Goal: Task Accomplishment & Management: Manage account settings

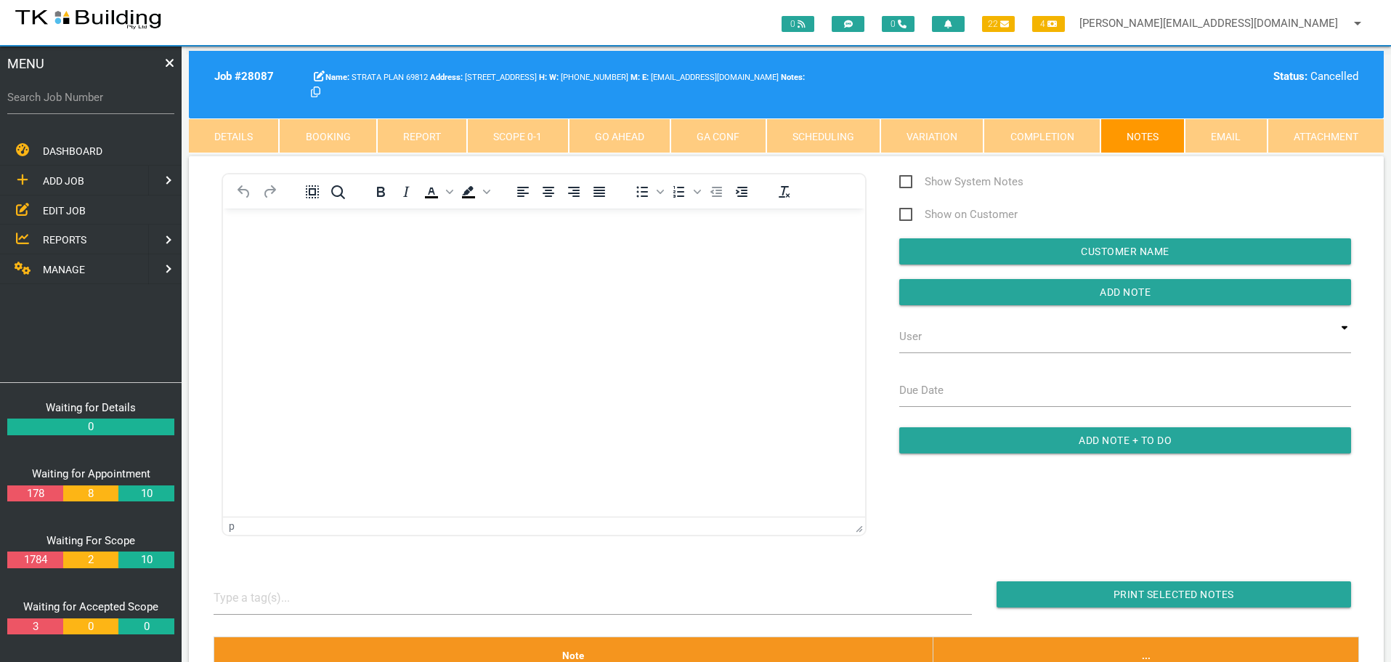
click at [75, 146] on span "DASHBOARD" at bounding box center [73, 151] width 60 height 12
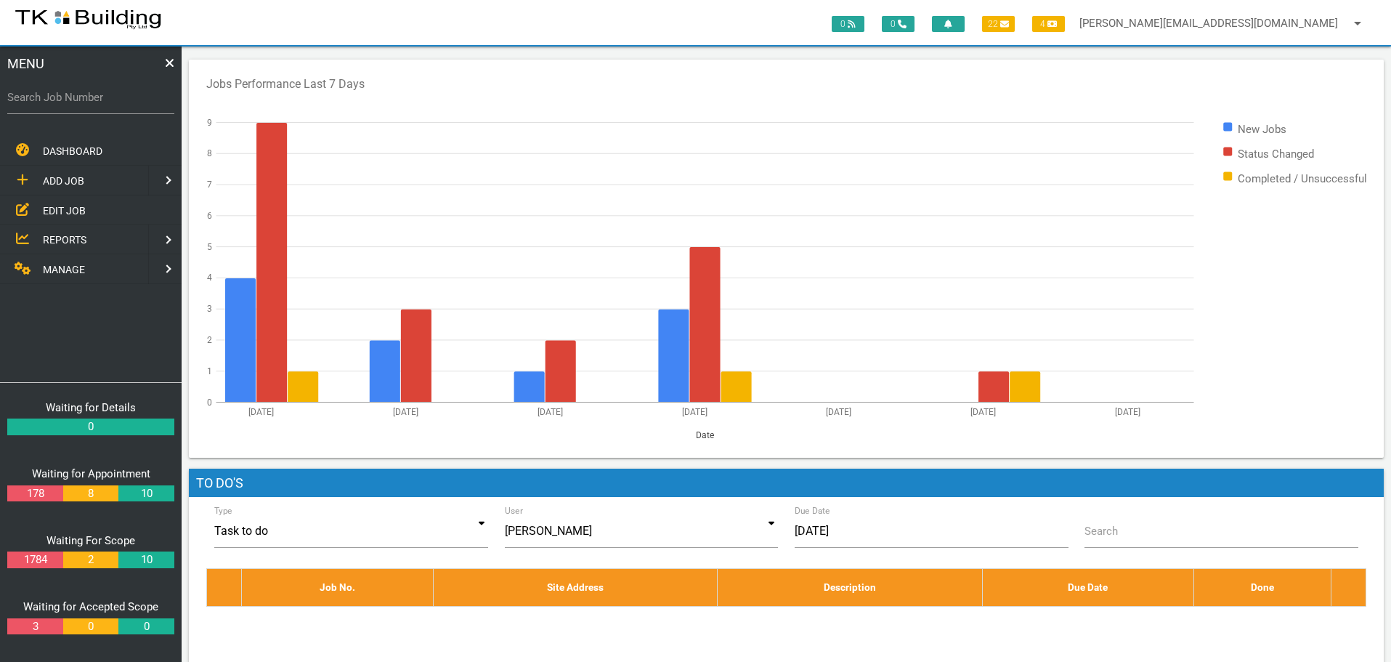
drag, startPoint x: 72, startPoint y: 210, endPoint x: 90, endPoint y: 208, distance: 18.3
click at [72, 210] on span "EDIT JOB" at bounding box center [64, 210] width 43 height 12
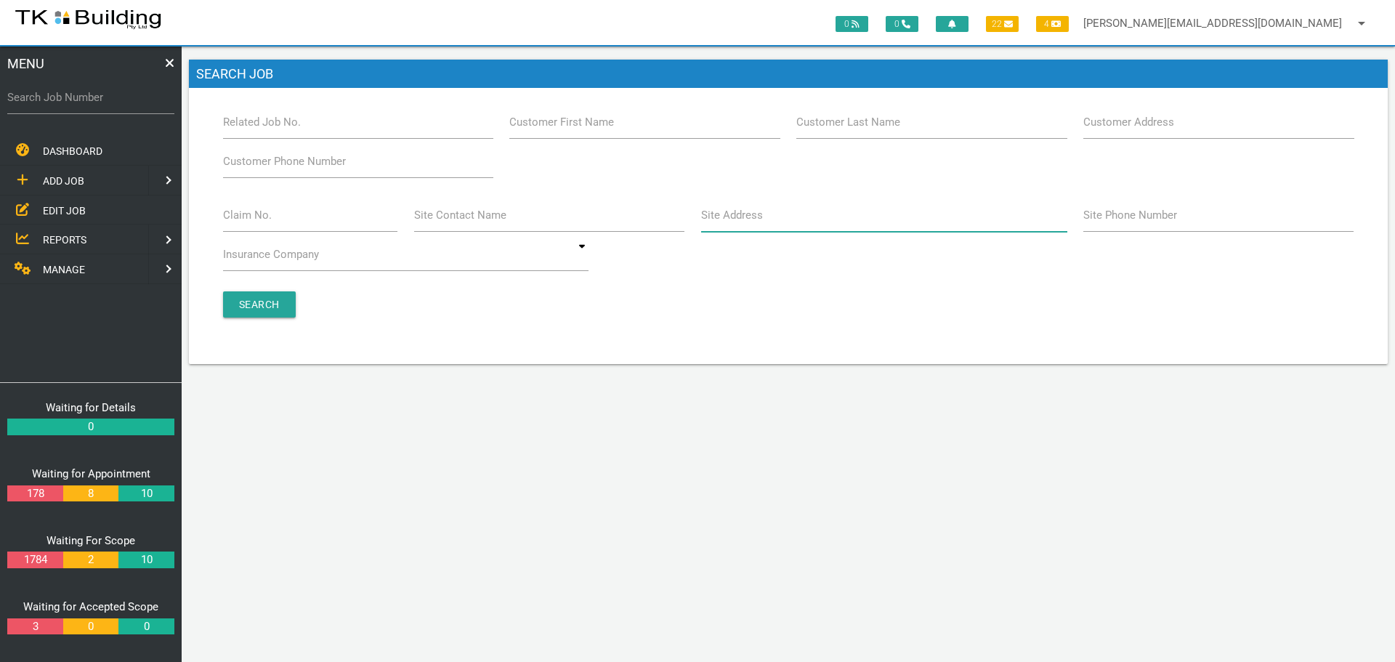
click at [773, 230] on input "Site Address" at bounding box center [884, 214] width 366 height 33
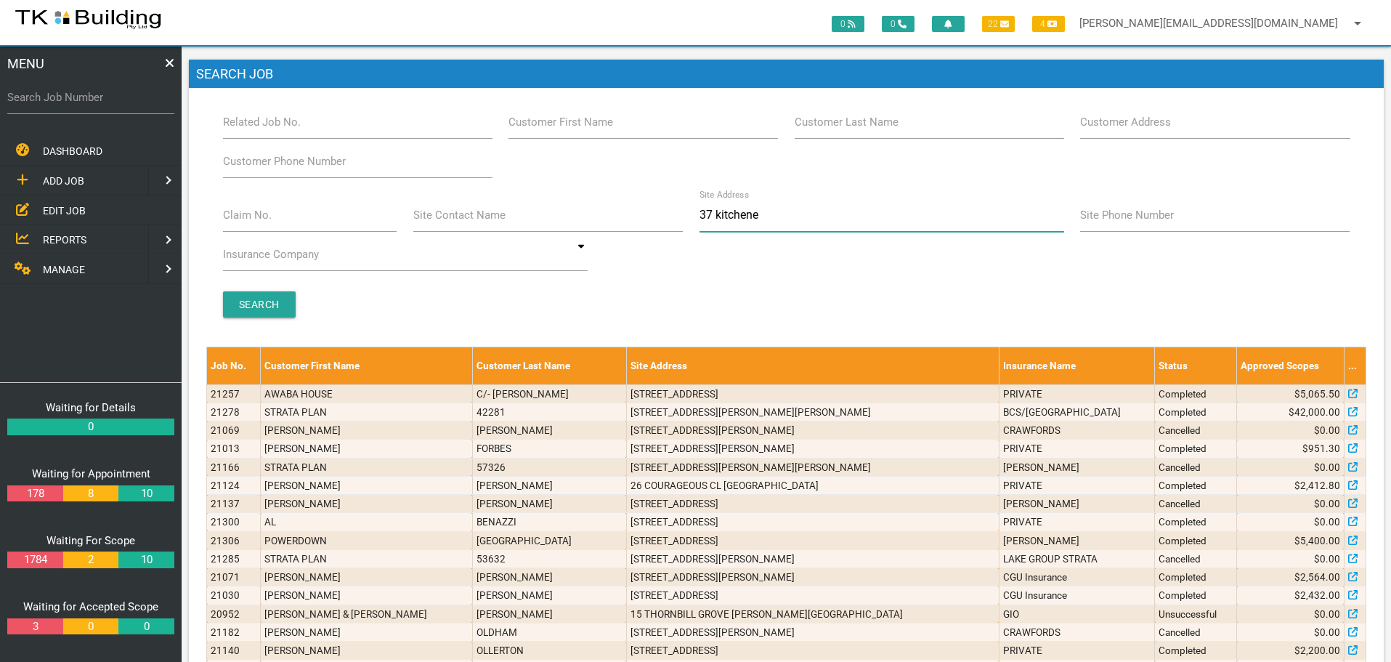
type input "37 kitchener"
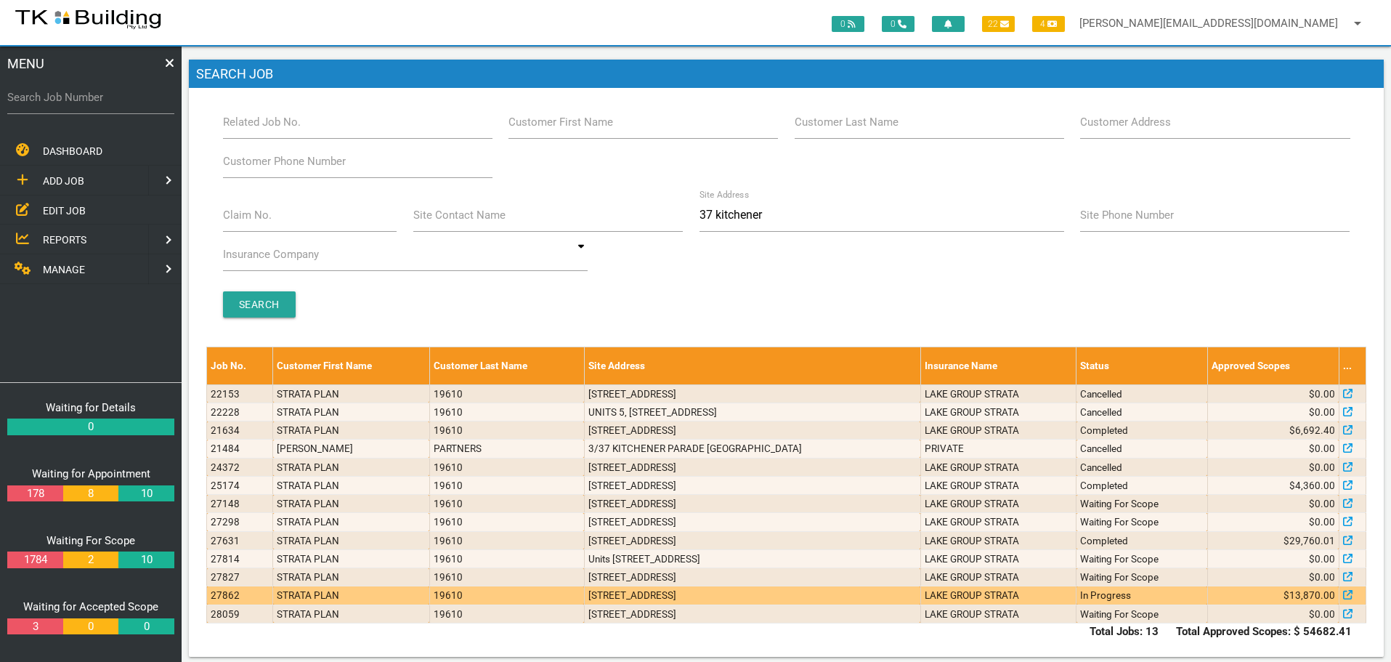
click at [835, 593] on td "1/37 Kitchener Parade, The Hill NSW 2300, Australia" at bounding box center [752, 595] width 336 height 18
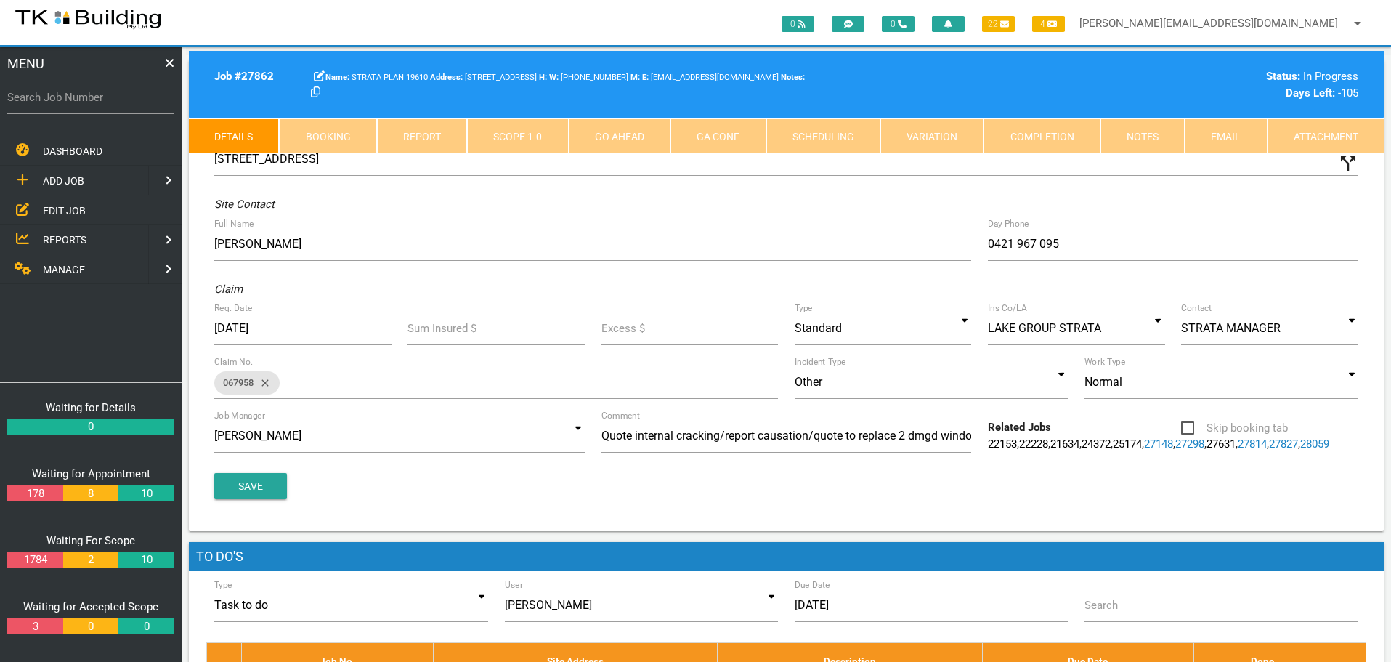
click at [1138, 136] on link "Notes" at bounding box center [1142, 135] width 84 height 35
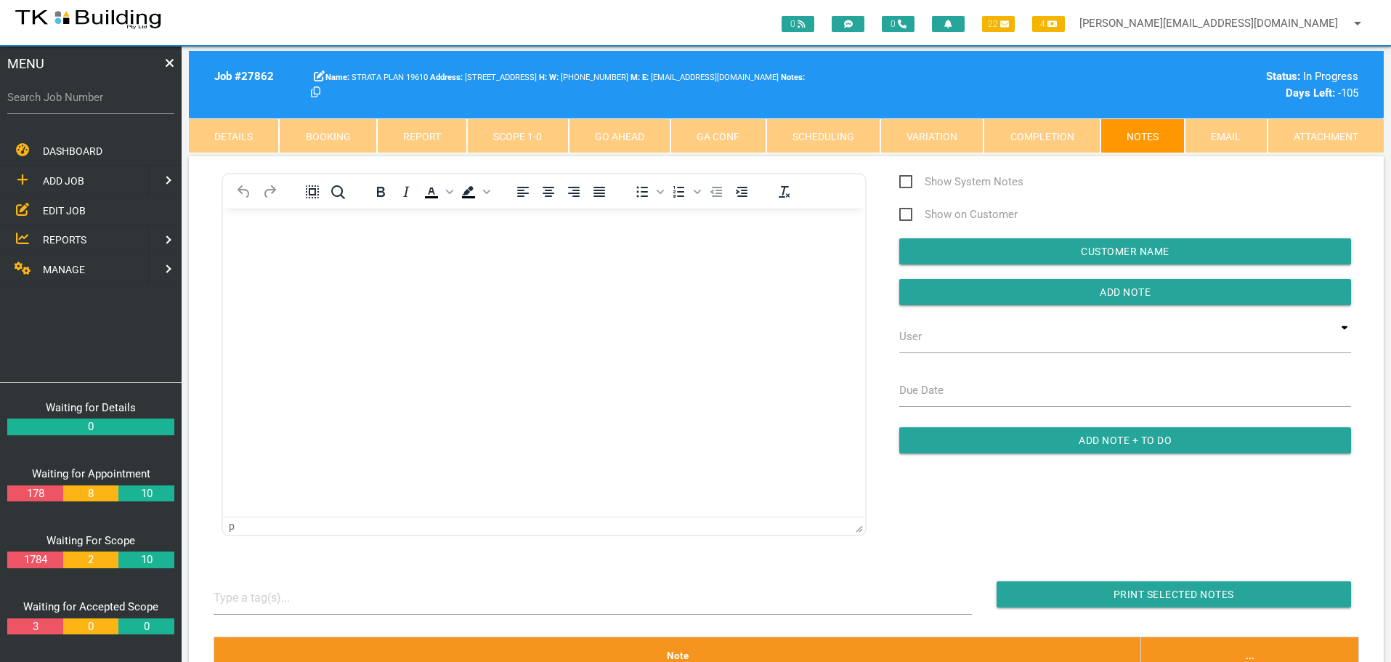
click at [57, 208] on span "EDIT JOB" at bounding box center [64, 210] width 43 height 12
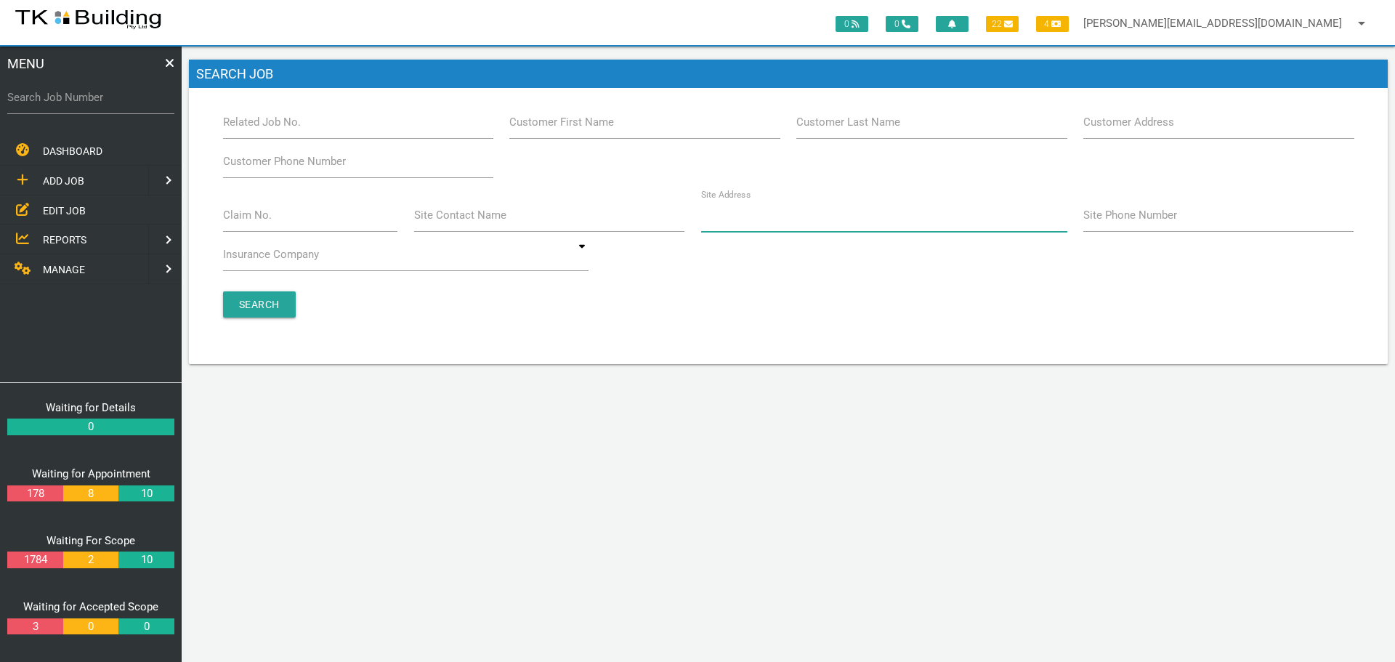
click at [788, 223] on input "Site Address" at bounding box center [884, 214] width 366 height 33
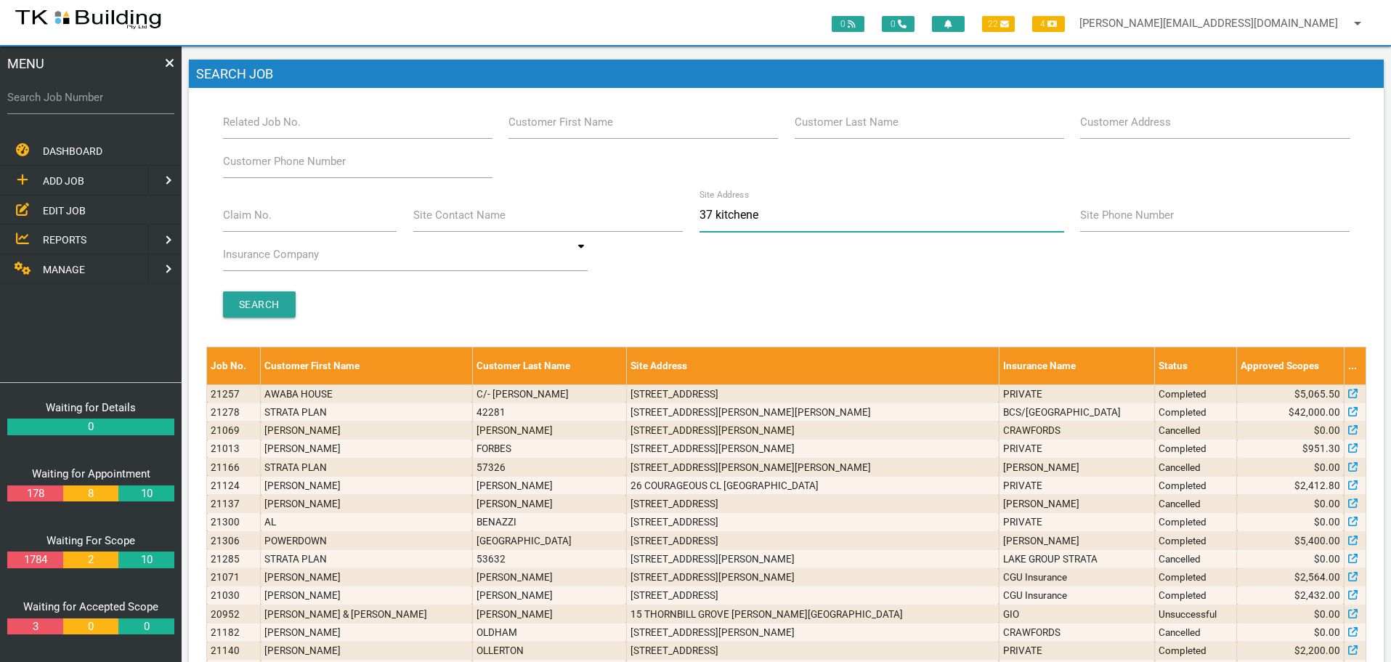
type input "37 kitchener"
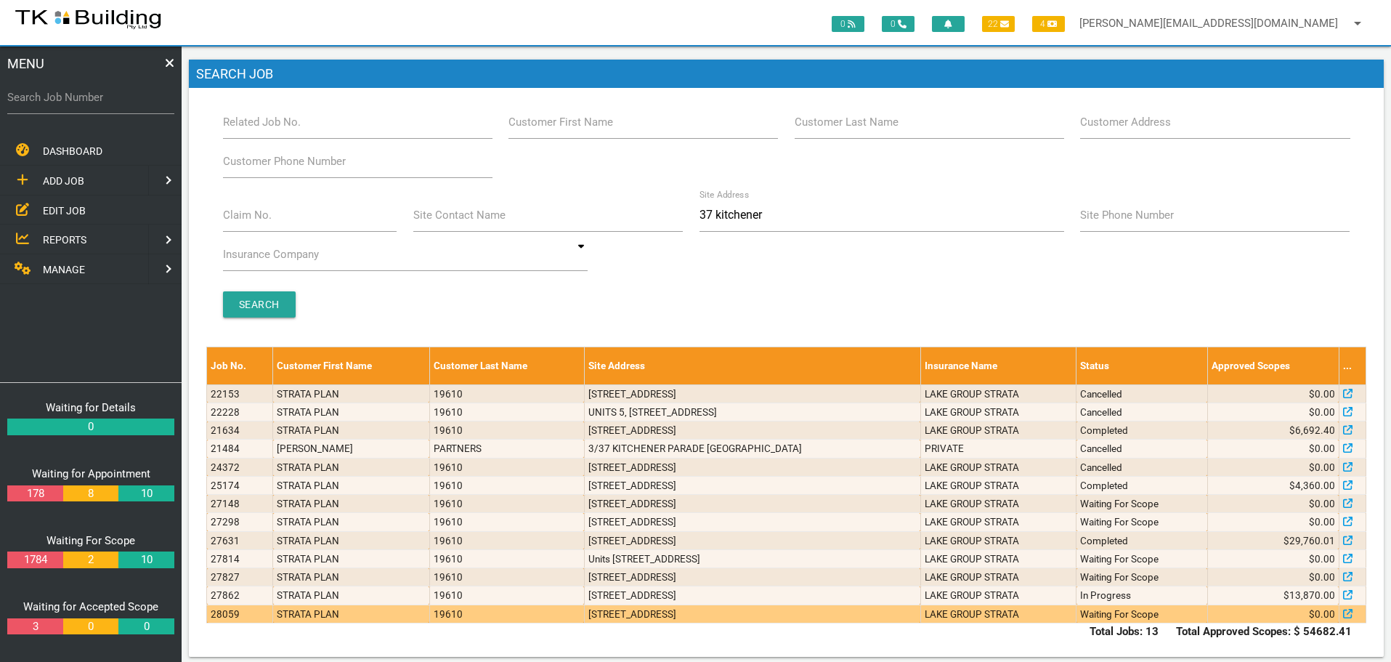
click at [914, 612] on td "[STREET_ADDRESS]" at bounding box center [752, 613] width 336 height 18
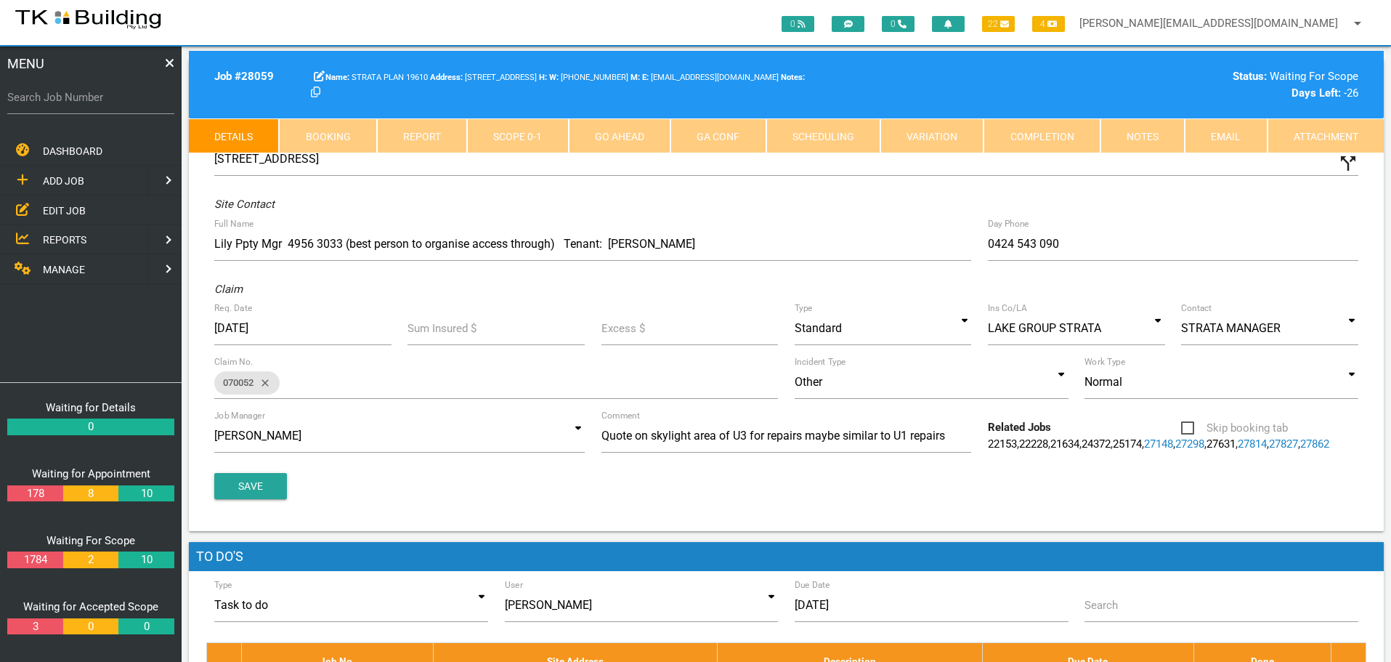
click at [1145, 139] on link "Notes" at bounding box center [1142, 135] width 84 height 35
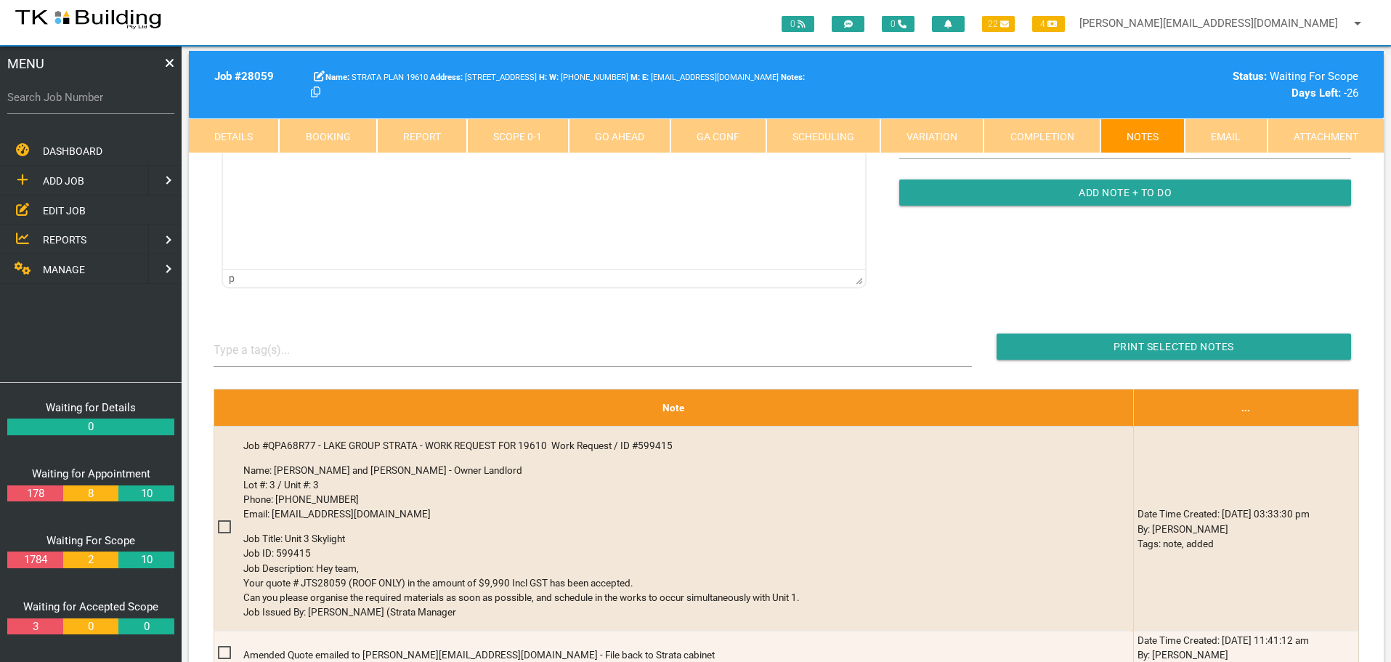
scroll to position [291, 0]
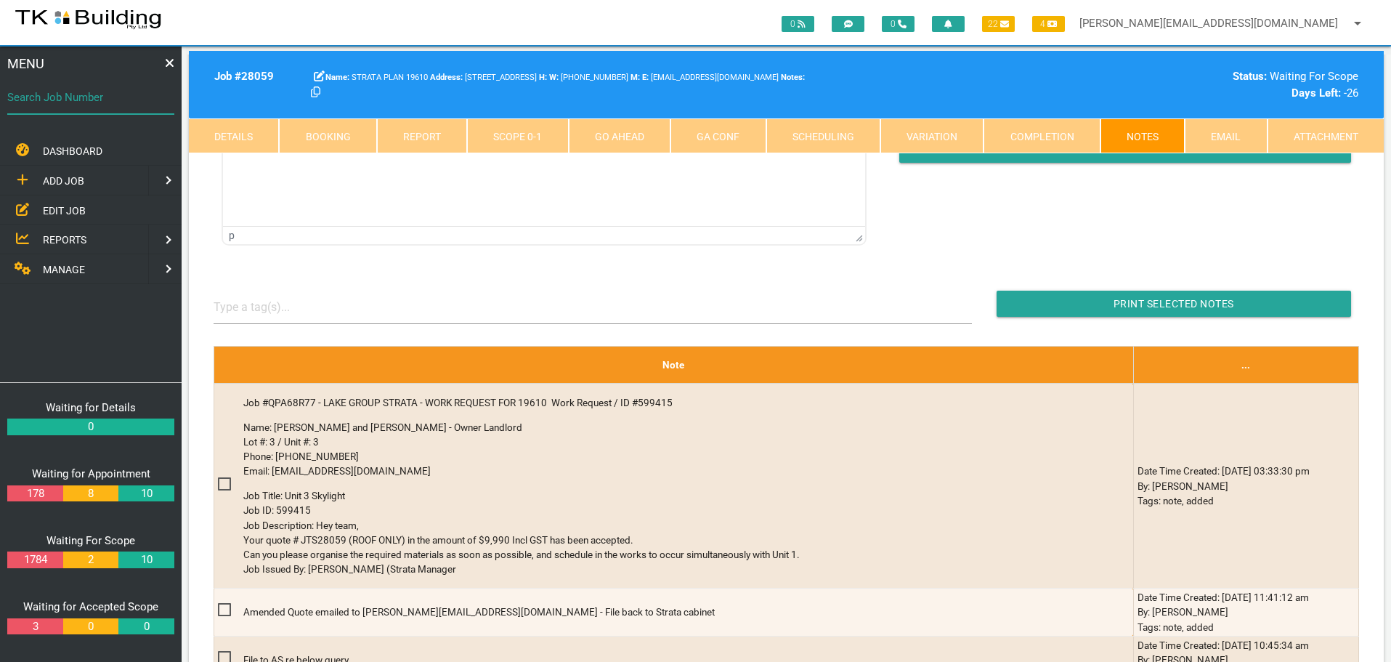
click at [105, 110] on input "Search Job Number" at bounding box center [90, 97] width 167 height 33
type input "28099"
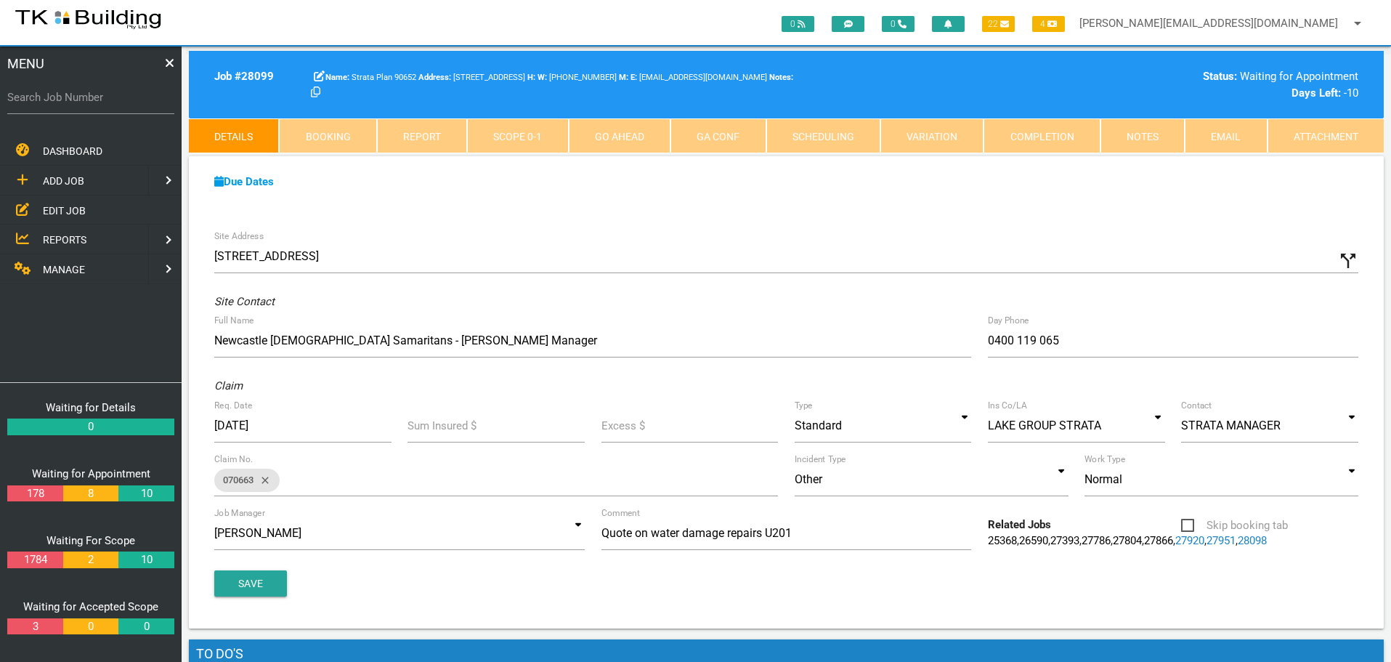
click at [338, 128] on link "Booking" at bounding box center [327, 135] width 97 height 35
select select "7"
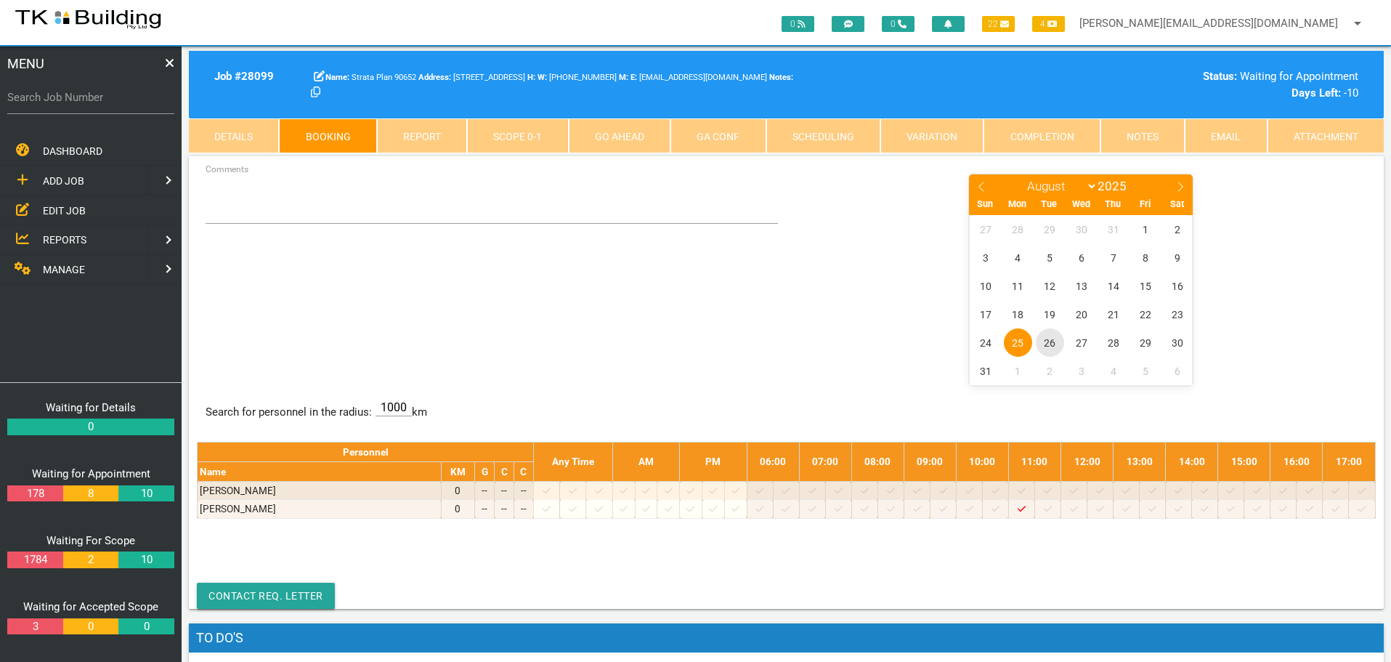
click at [1053, 342] on span "26" at bounding box center [1050, 342] width 28 height 28
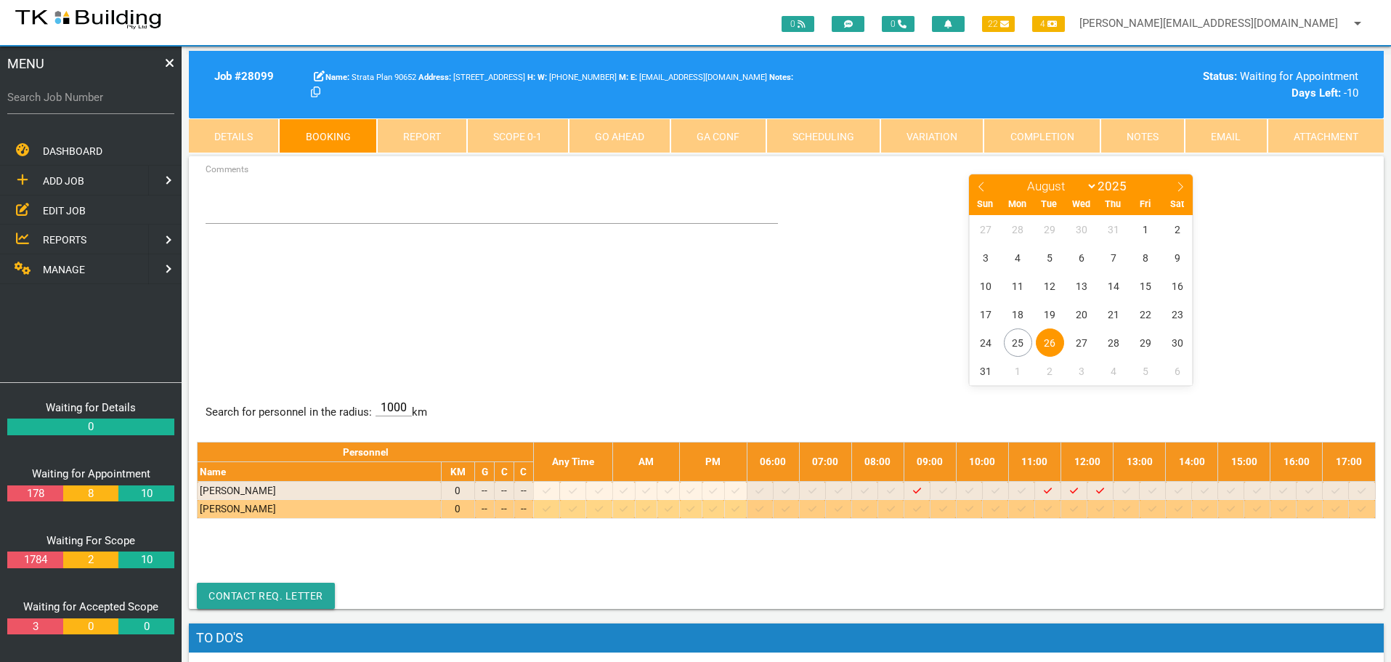
click at [973, 506] on icon at bounding box center [969, 508] width 8 height 9
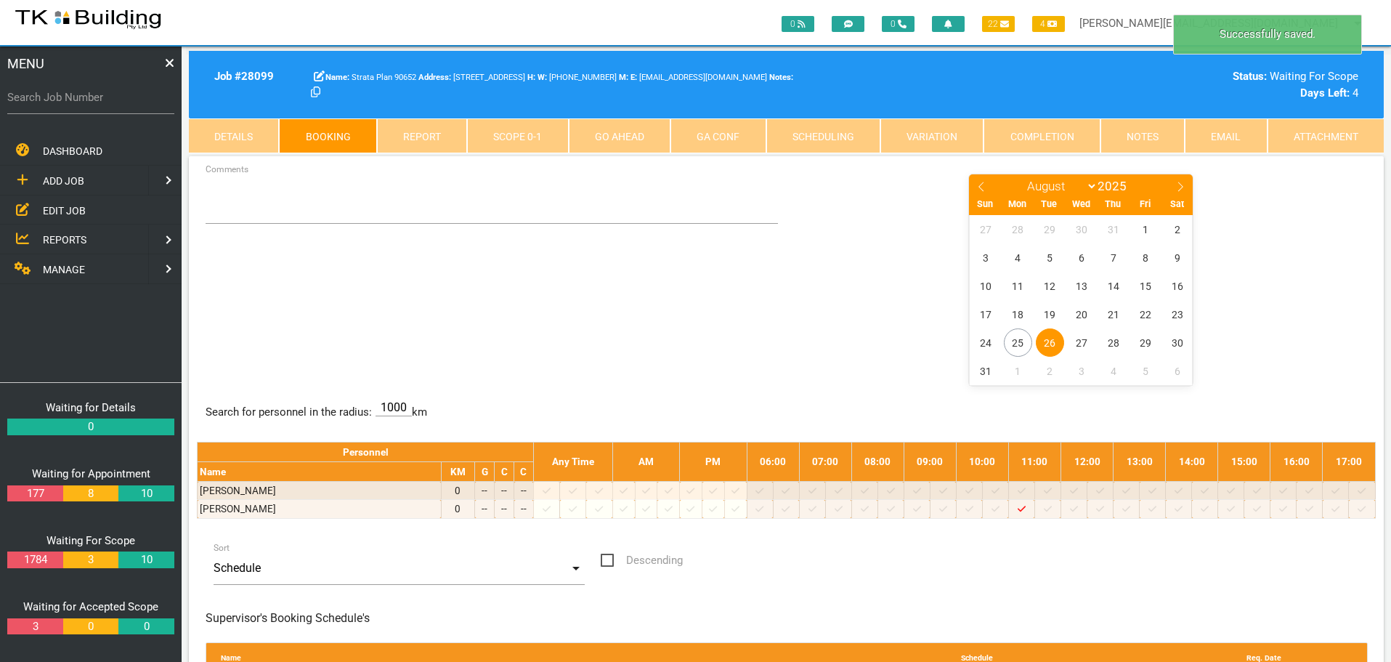
click at [1050, 336] on span "26" at bounding box center [1050, 342] width 28 height 28
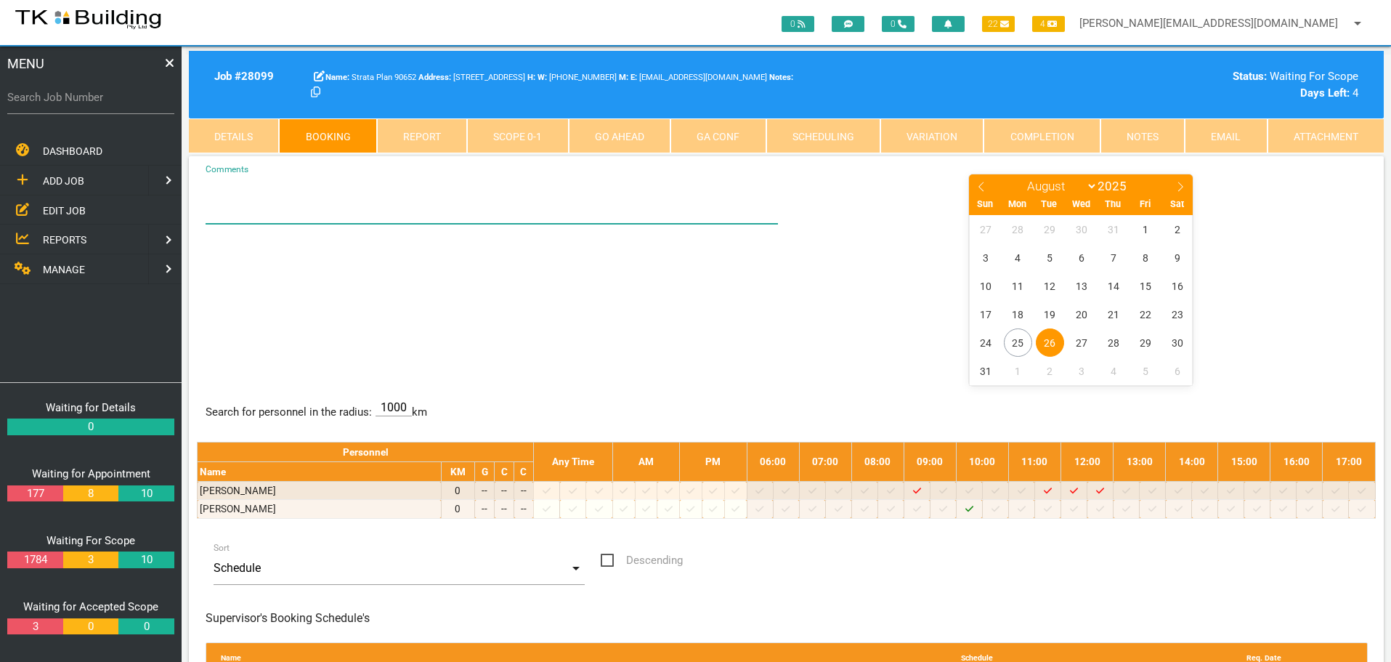
click at [227, 208] on textarea "Comments" at bounding box center [492, 198] width 573 height 51
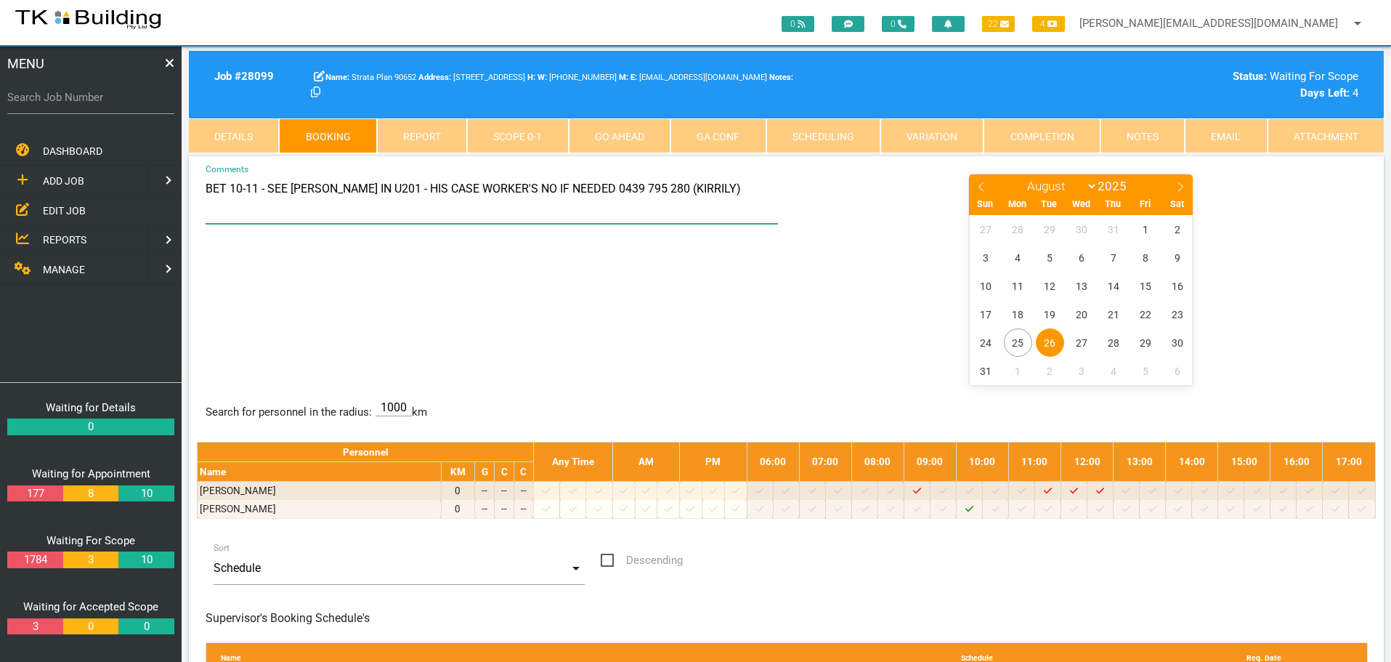
type textarea "BET 10-11 - SEE JAKE IN U201 - HIS CASE WORKER'S NO IF NEEDED 0439 795 280 (KIR…"
click at [572, 301] on div "BET 10-11 - SEE JAKE IN U201 - HIS CASE WORKER'S NO IF NEEDED 0439 795 280 (KIR…" at bounding box center [786, 278] width 1179 height 211
click at [91, 104] on label "Search Job Number" at bounding box center [90, 97] width 167 height 17
click at [91, 104] on input "Search Job Number" at bounding box center [90, 97] width 167 height 33
type input "28057"
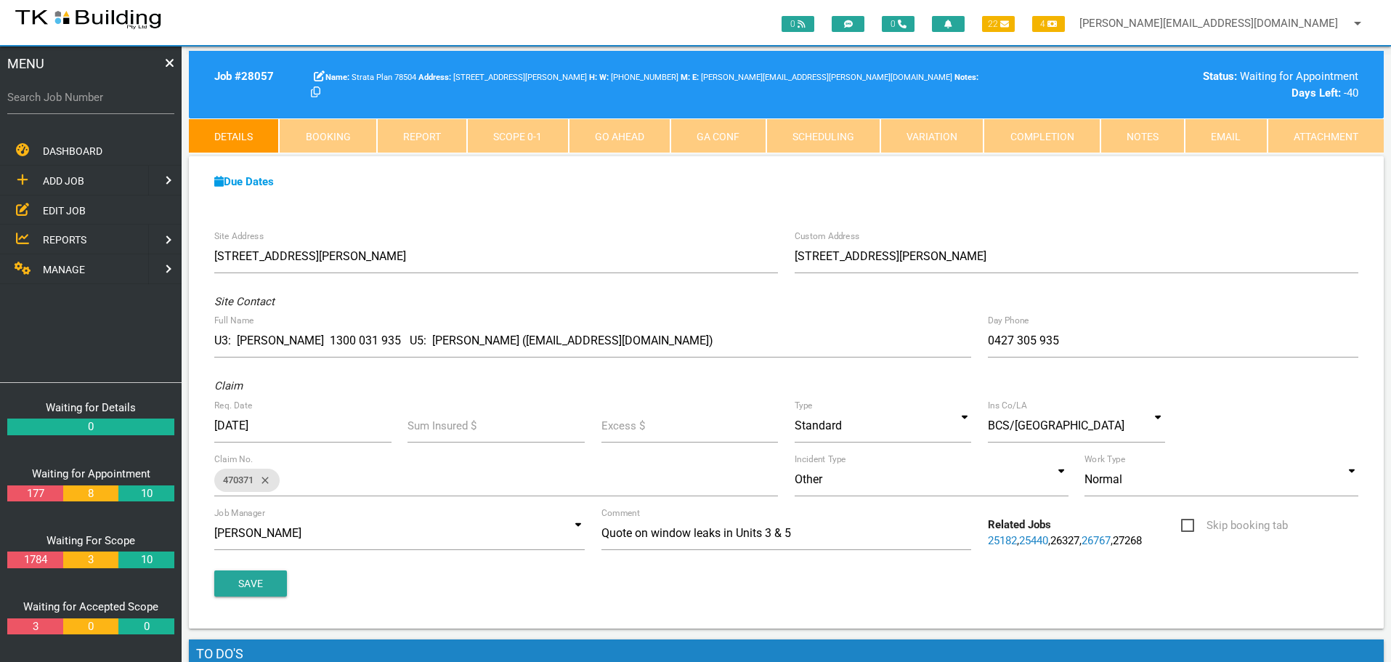
click at [336, 129] on link "Booking" at bounding box center [327, 135] width 97 height 35
select select "7"
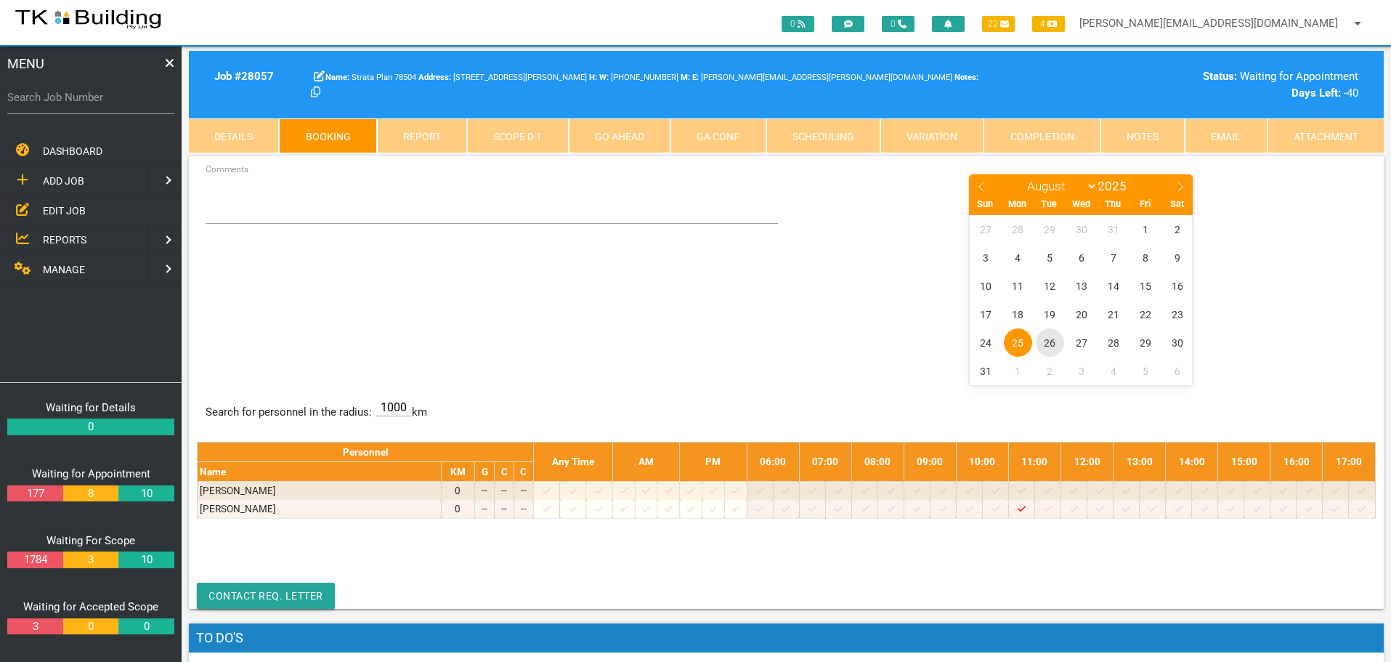
click at [1050, 345] on span "26" at bounding box center [1050, 342] width 28 height 28
click at [1054, 341] on span "26" at bounding box center [1050, 342] width 28 height 28
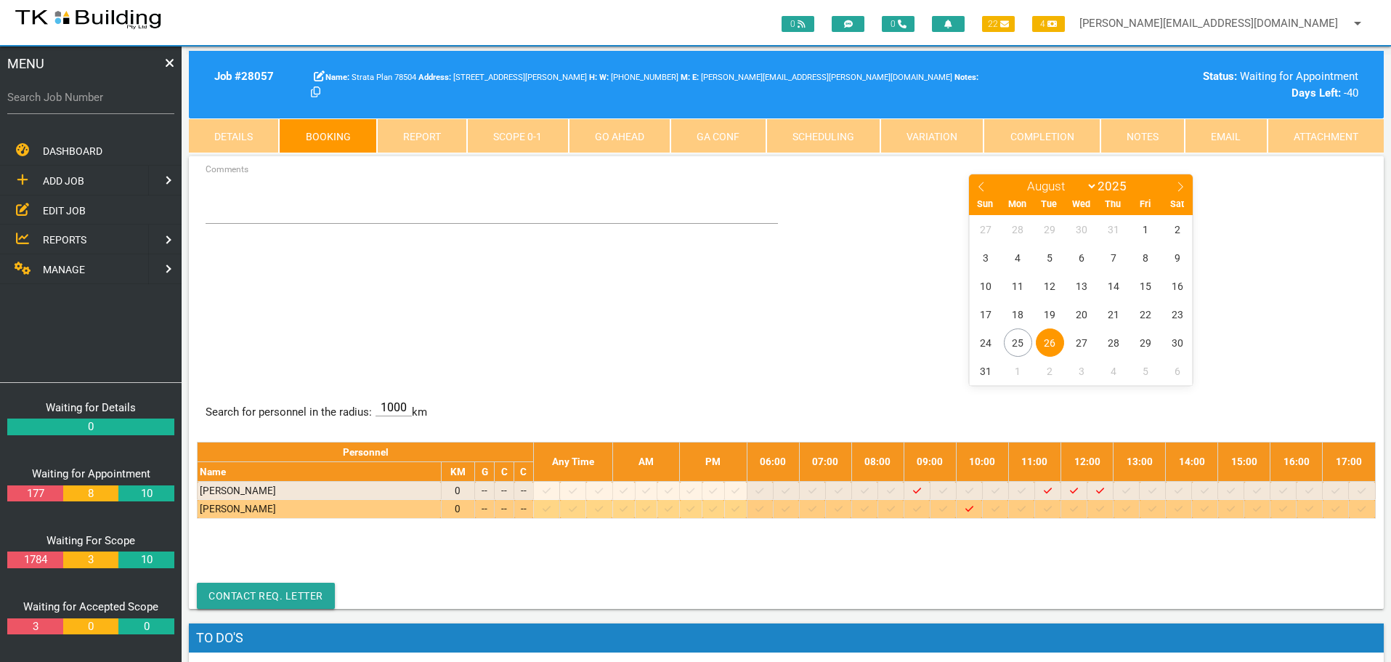
click at [1026, 507] on icon at bounding box center [1022, 508] width 8 height 9
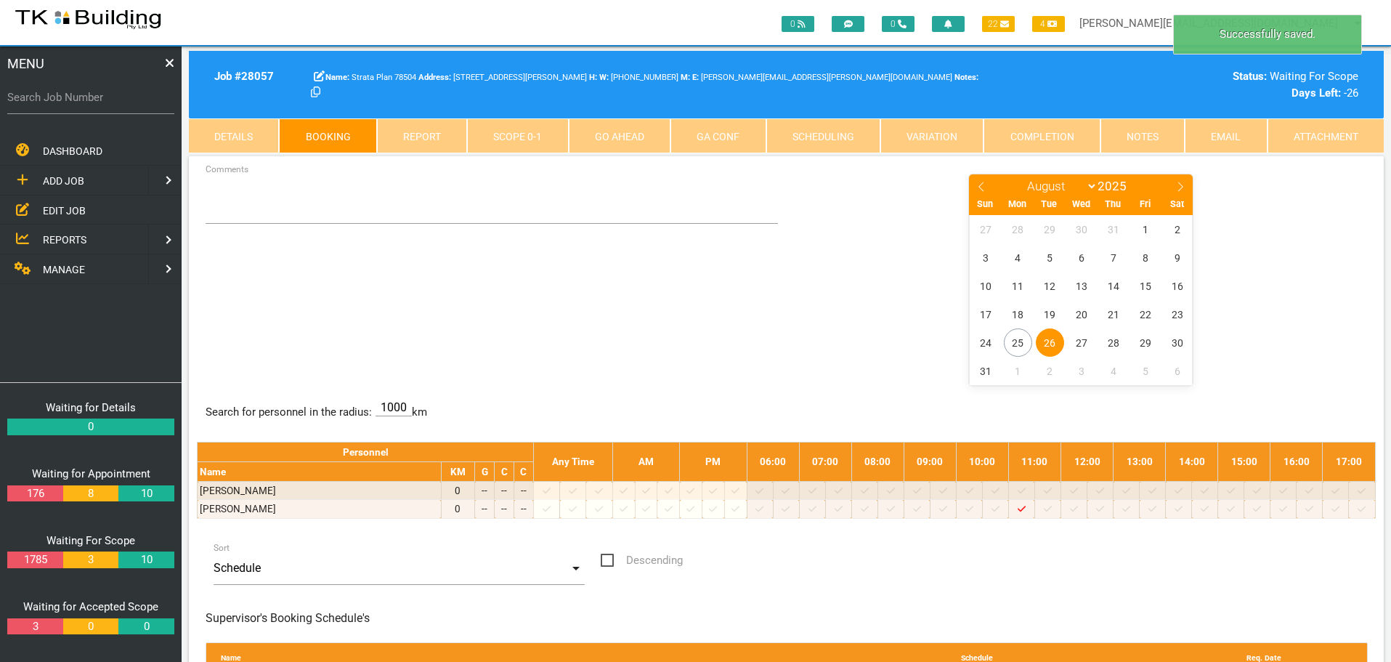
click at [1047, 340] on span "26" at bounding box center [1050, 342] width 28 height 28
click at [214, 203] on textarea "Comments" at bounding box center [492, 198] width 573 height 51
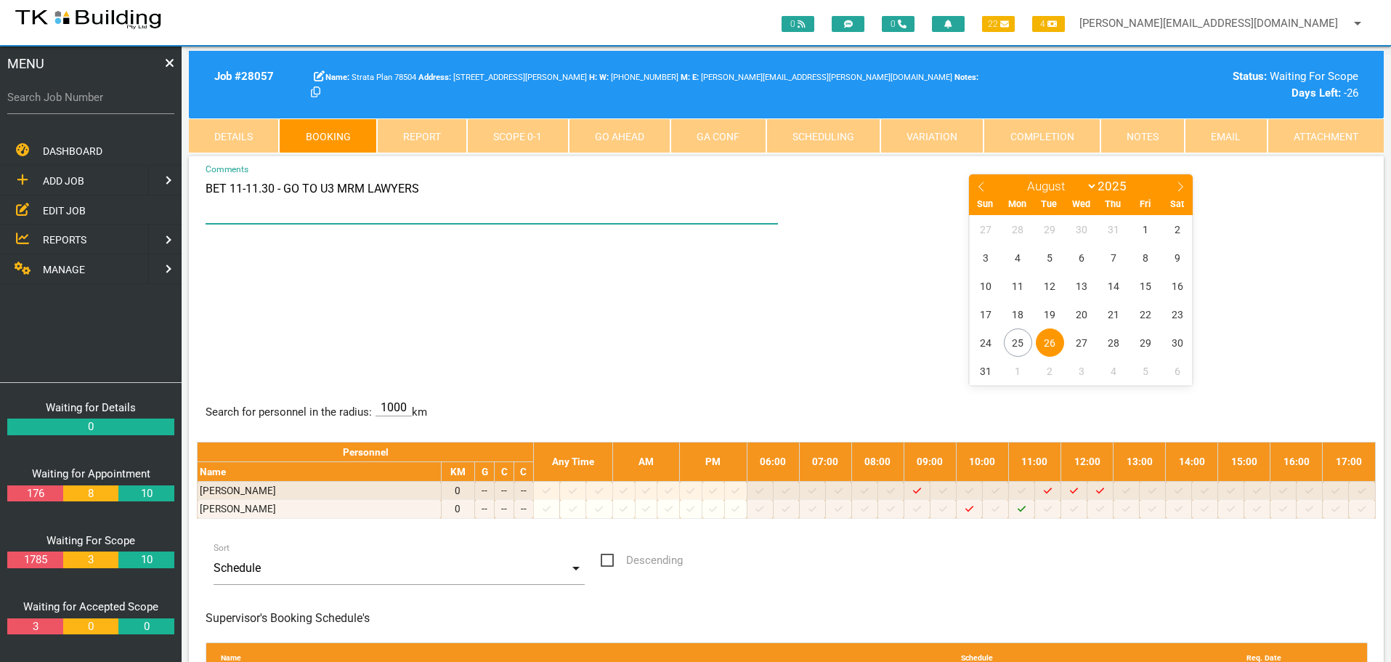
click at [328, 187] on textarea "BET 11-11.30 - GO TO U3 MRM LAWYERS" at bounding box center [492, 198] width 573 height 51
click at [454, 196] on textarea "BET 11-11.30 - GO TO U5 MRM LAWYERS" at bounding box center [492, 198] width 573 height 51
click at [692, 187] on textarea "BET 11-11.30 - GO TO U5 MRM LAWYERS (CNR CANNEL RD & FROST DRIVE) THEN GO TO U3…" at bounding box center [492, 198] width 573 height 51
click at [304, 208] on textarea "BET 11-11.30 - GO TO U5 MRM LAWYERS (CNR CANNEL RD & FROST DRIVE) THEN GO TO U3…" at bounding box center [492, 198] width 573 height 51
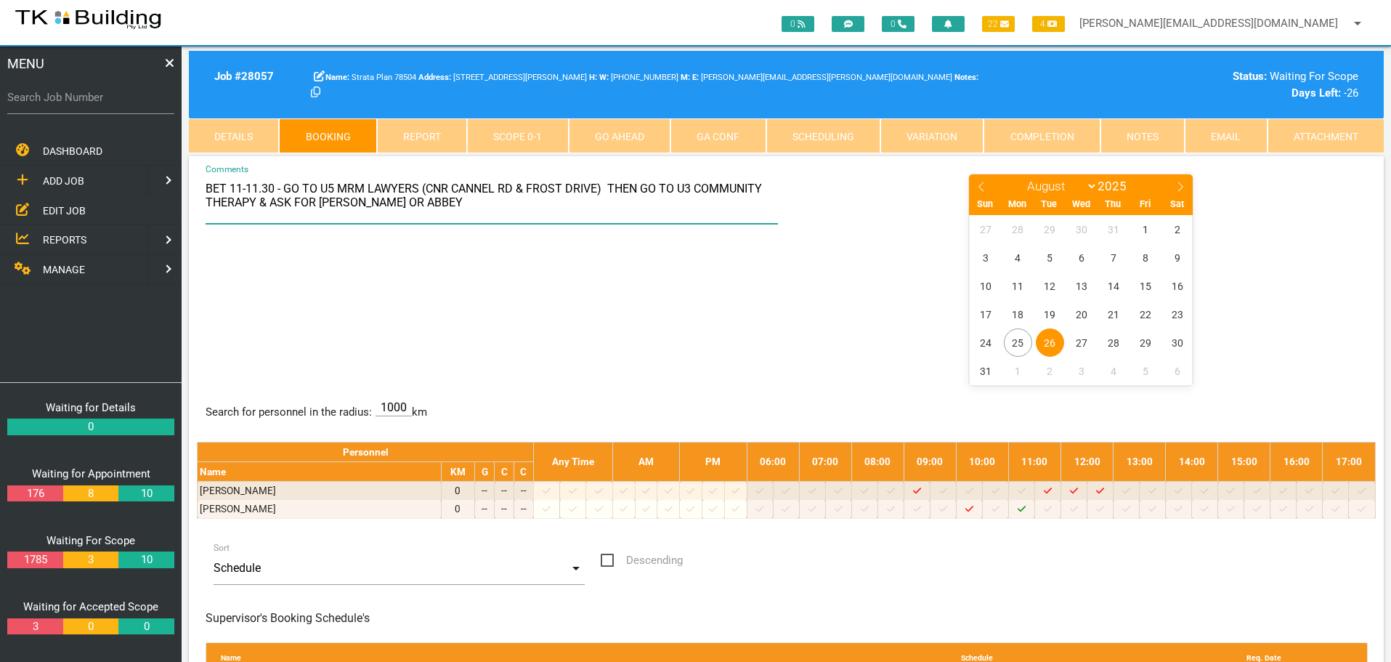
type textarea "BET 11-11.30 - GO TO U5 MRM LAWYERS (CNR CANNEL RD & FROST DRIVE) THEN GO TO U3…"
click at [651, 313] on div "BET 11-11.30 - GO TO U5 MRM LAWYERS (CNR CANNEL RD & FROST DRIVE) THEN GO TO U3…" at bounding box center [786, 278] width 1179 height 211
click at [111, 105] on label "Search Job Number" at bounding box center [90, 97] width 167 height 17
click at [111, 105] on input "Search Job Number" at bounding box center [90, 97] width 167 height 33
type input "28083"
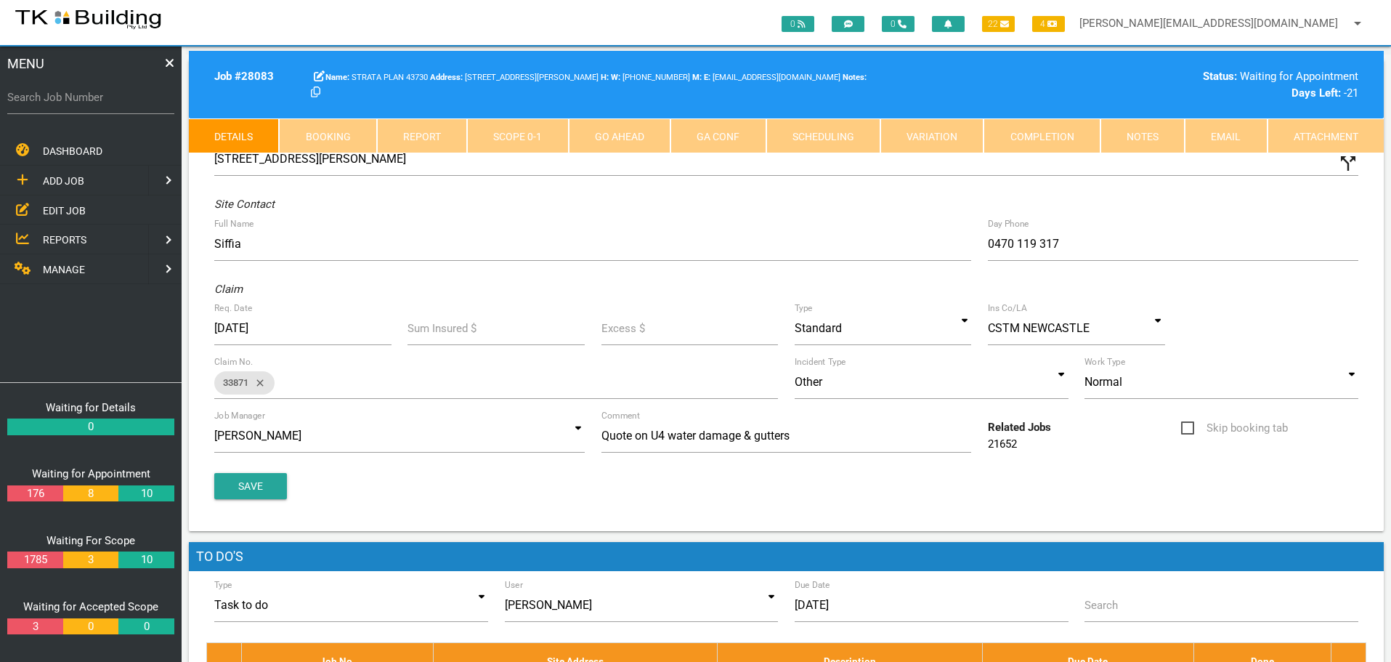
click at [341, 129] on link "Booking" at bounding box center [327, 135] width 97 height 35
select select "7"
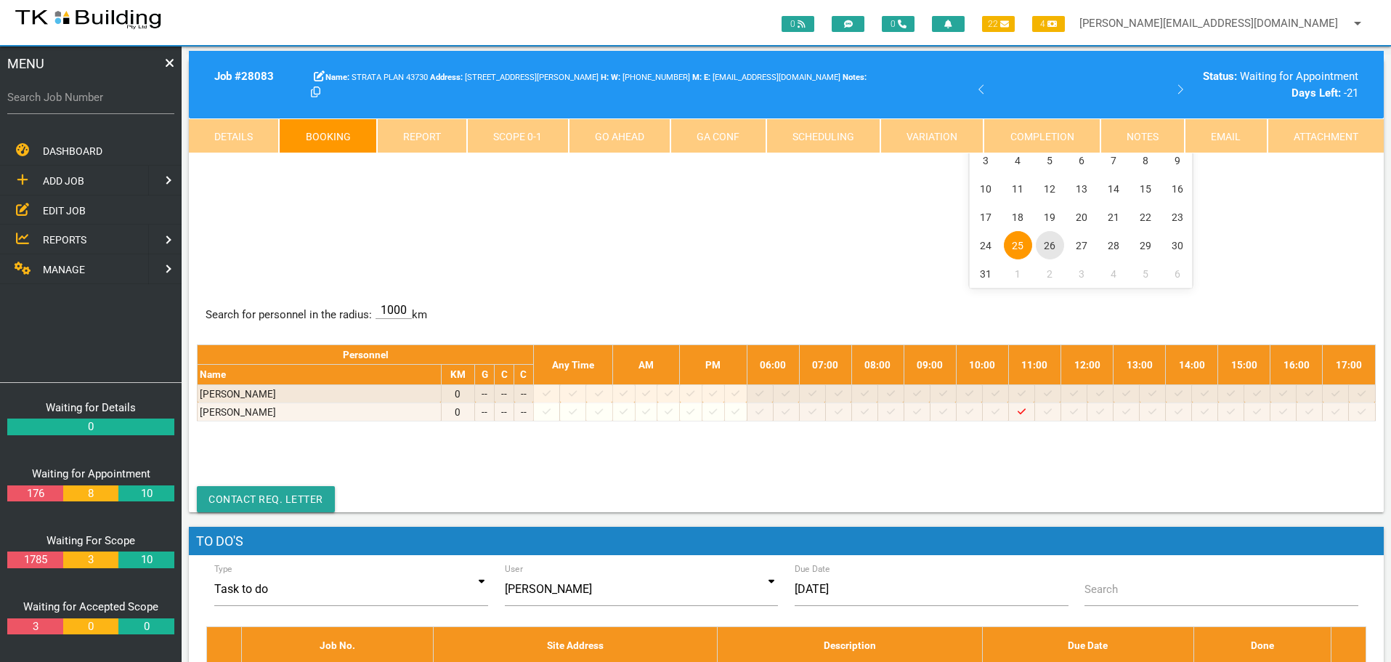
click at [1051, 244] on span "26" at bounding box center [1050, 245] width 28 height 28
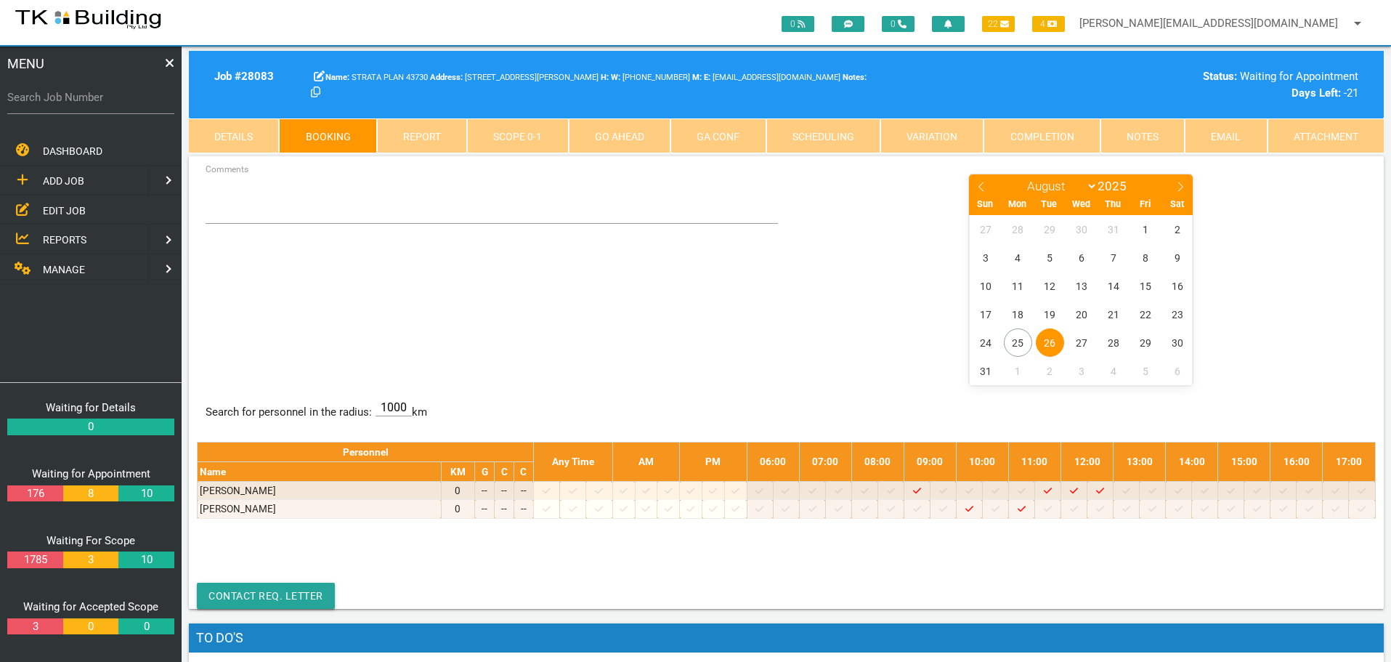
click at [97, 104] on label "Search Job Number" at bounding box center [90, 97] width 167 height 17
click at [97, 104] on input "Search Job Number" at bounding box center [90, 97] width 167 height 33
type input "28087"
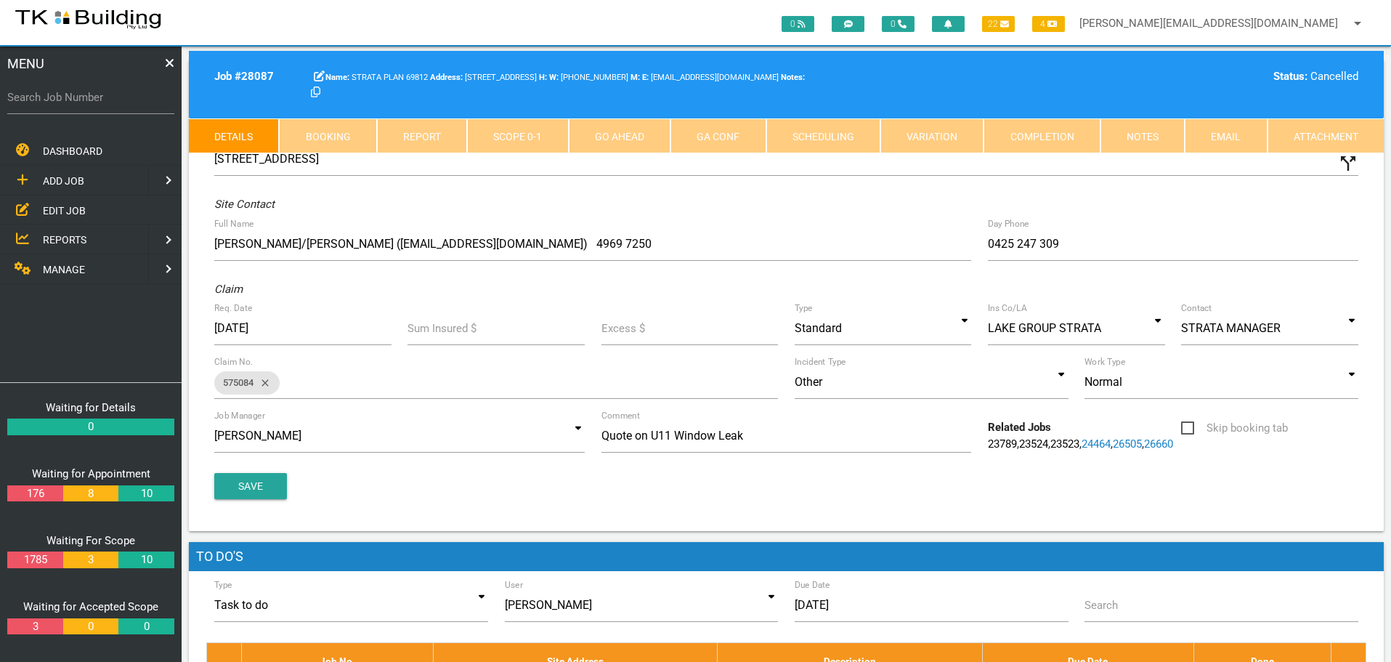
click at [341, 136] on link "Booking" at bounding box center [327, 135] width 97 height 35
select select "7"
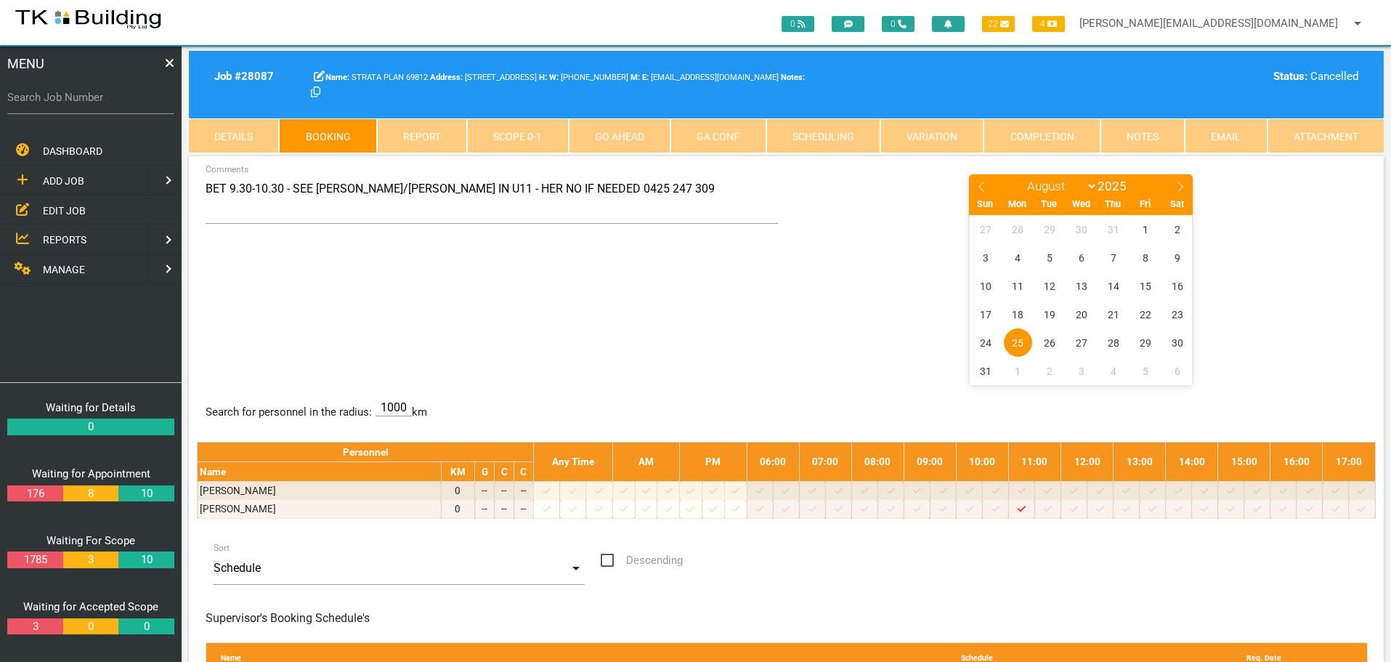
click at [1147, 133] on link "Notes" at bounding box center [1142, 135] width 84 height 35
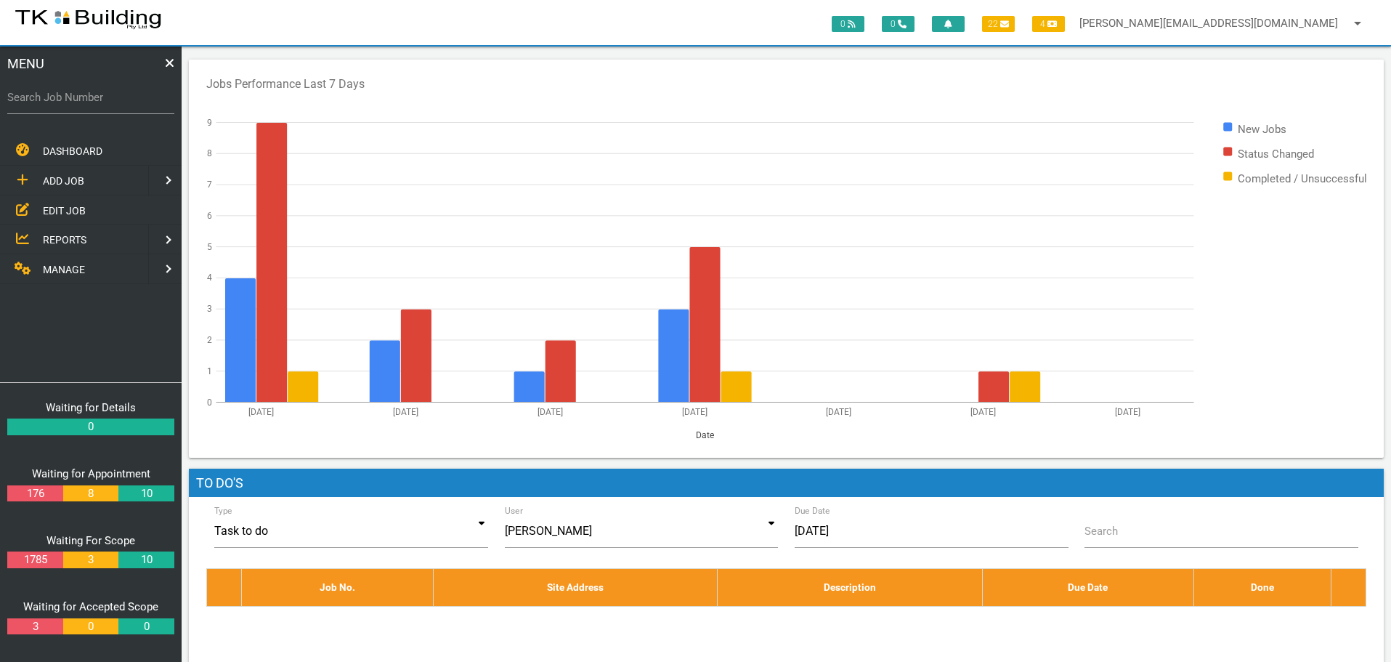
click at [114, 105] on label "Search Job Number" at bounding box center [90, 97] width 167 height 17
click at [114, 105] on input "Search Job Number" at bounding box center [90, 97] width 167 height 33
type input "27653"
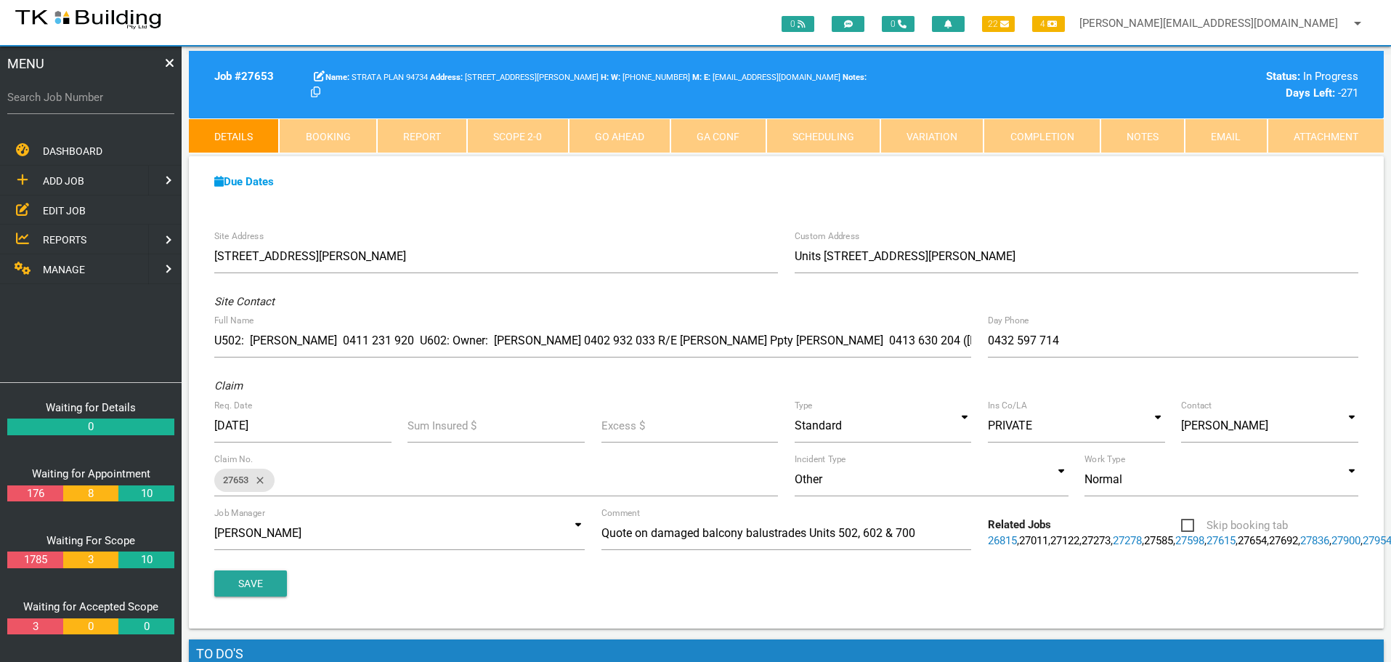
click at [522, 133] on link "Scope 2 - 0" at bounding box center [517, 135] width 101 height 35
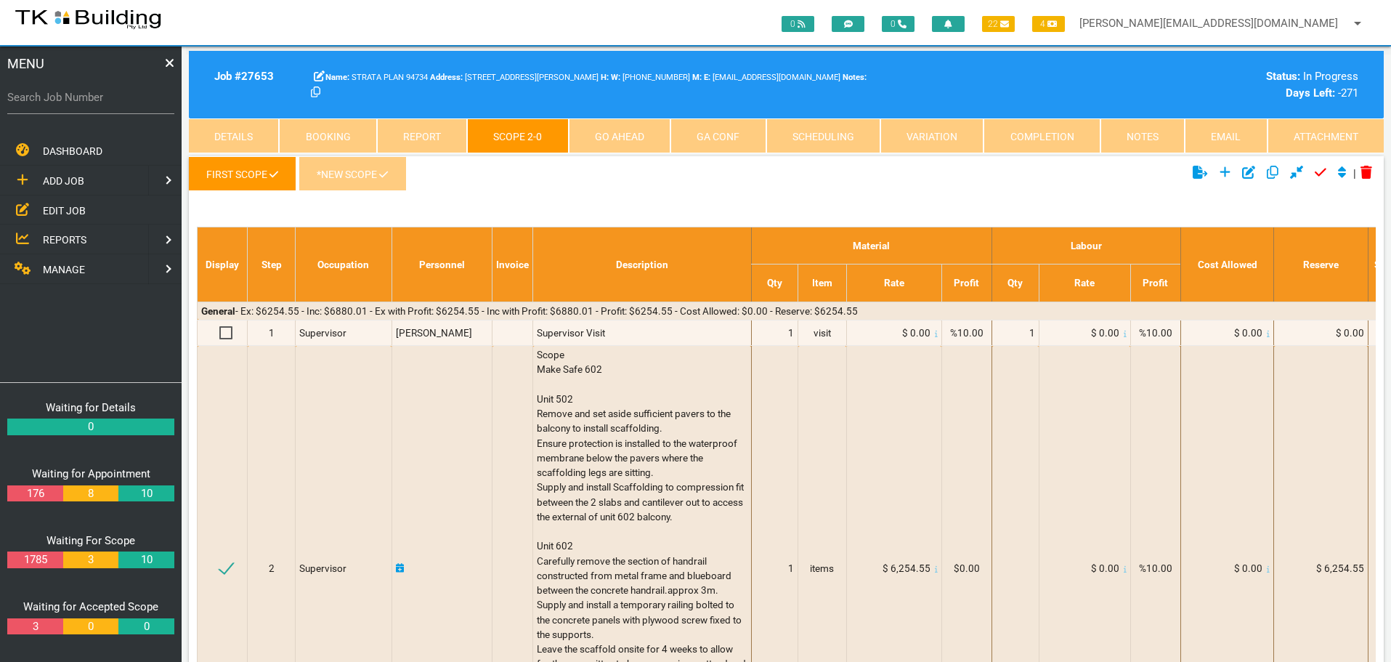
click at [355, 170] on link "*New Scope" at bounding box center [352, 173] width 107 height 35
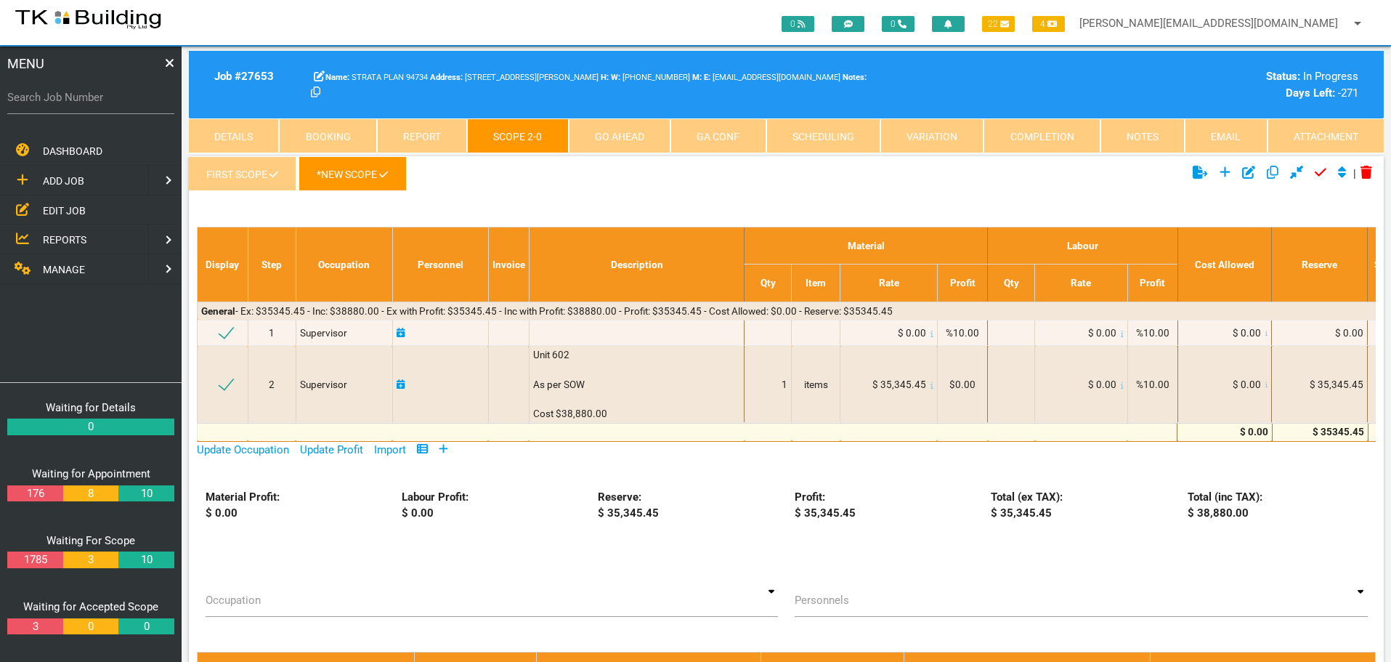
click at [269, 171] on icon at bounding box center [273, 174] width 9 height 10
click at [1141, 132] on link "Notes" at bounding box center [1142, 135] width 84 height 35
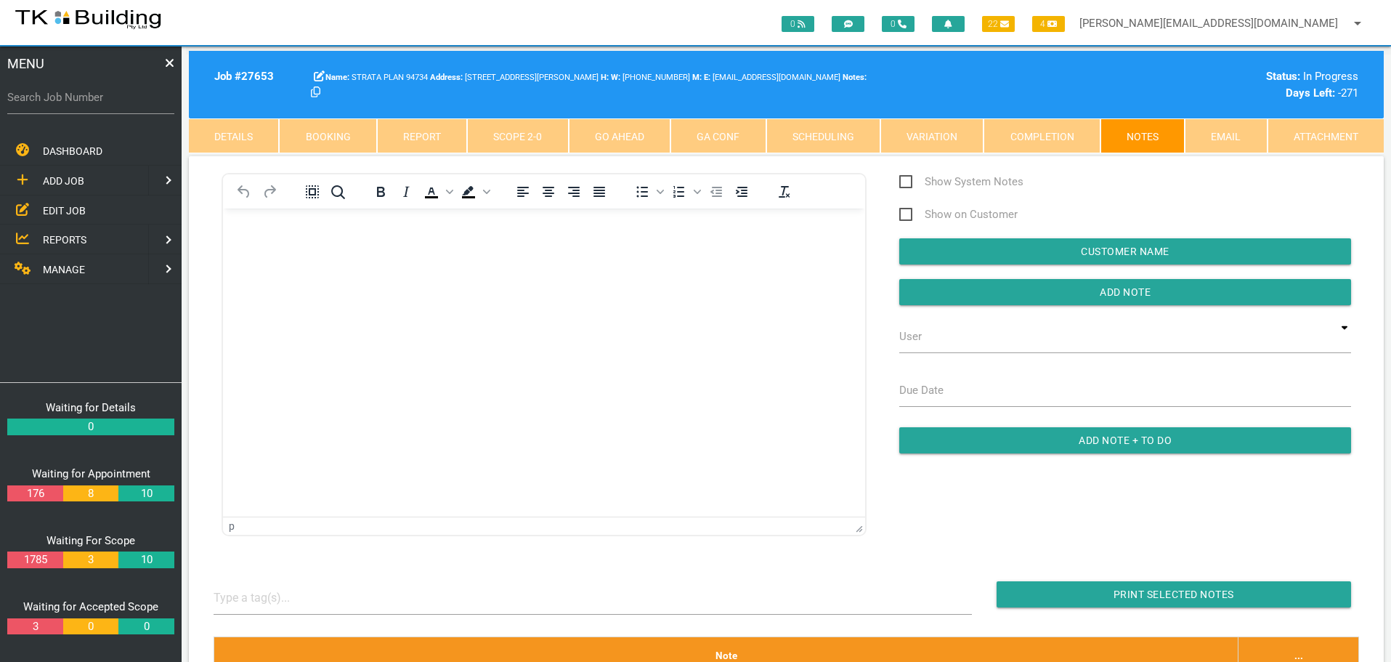
click at [319, 134] on link "Booking" at bounding box center [327, 135] width 97 height 35
select select "7"
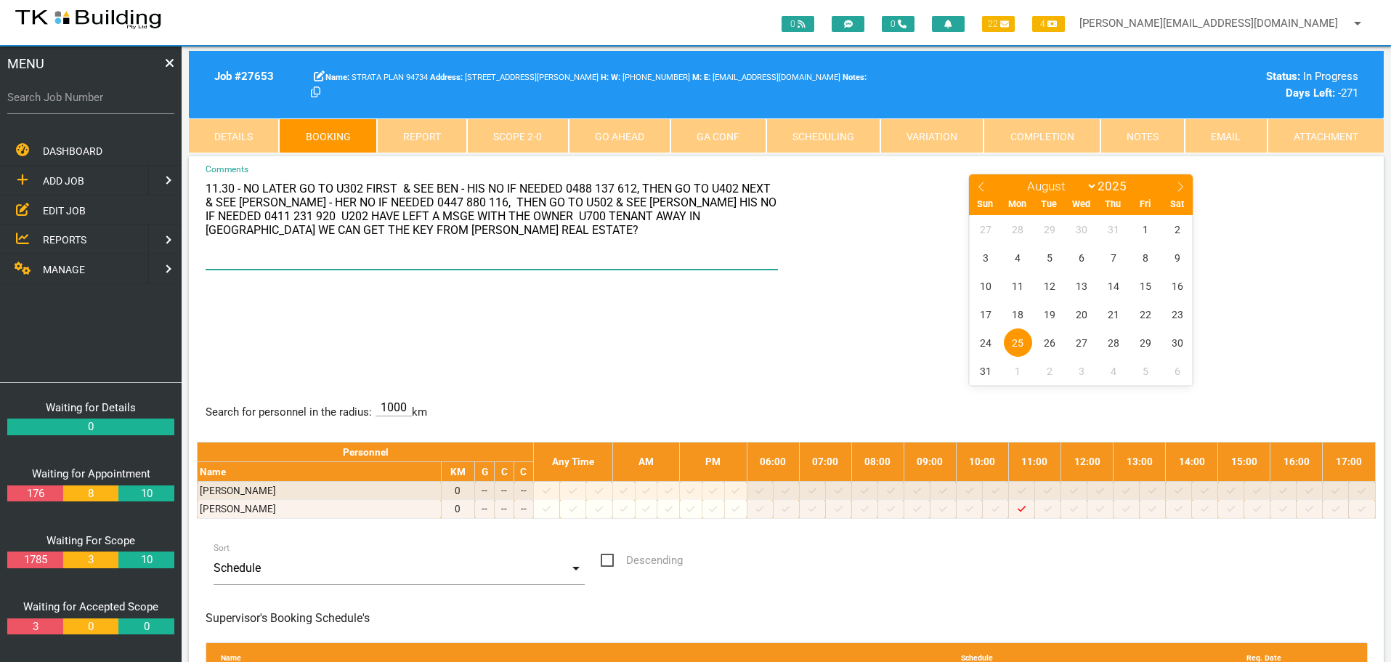
click at [625, 217] on textarea "11.30 - NO LATER GO TO U302 FIRST & SEE BEN - HIS NO IF NEEDED 0488 137 612, TH…" at bounding box center [492, 221] width 573 height 97
type textarea "11.30 - NO LATER GO TO U302 FIRST & SEE BEN - HIS NO IF NEEDED 0488 137 612, TH…"
click at [588, 325] on div "11.30 - NO LATER GO TO U302 FIRST & SEE BEN - HIS NO IF NEEDED 0488 137 612, TH…" at bounding box center [786, 278] width 1179 height 211
click at [582, 333] on div "11.30 - NO LATER GO TO U302 FIRST & SEE BEN - HIS NO IF NEEDED 0488 137 612, TH…" at bounding box center [786, 278] width 1179 height 211
click at [107, 113] on input "Search Job Number" at bounding box center [90, 97] width 167 height 33
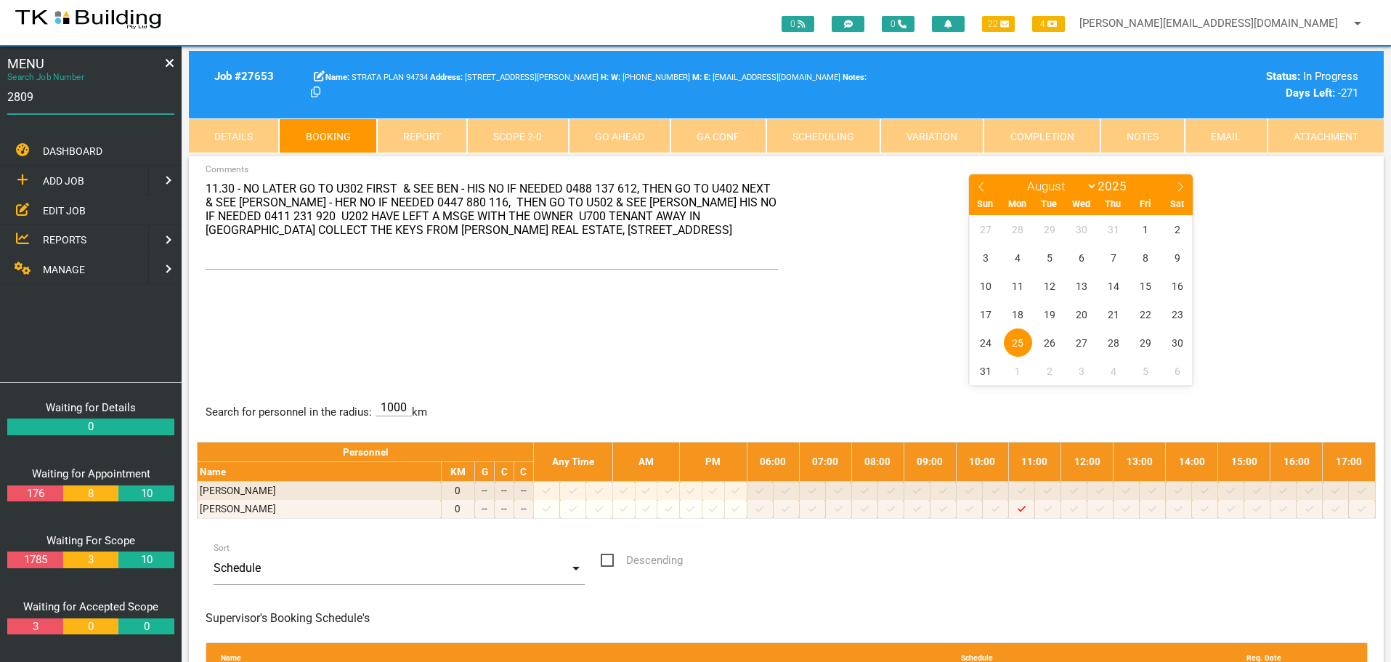
type input "28098"
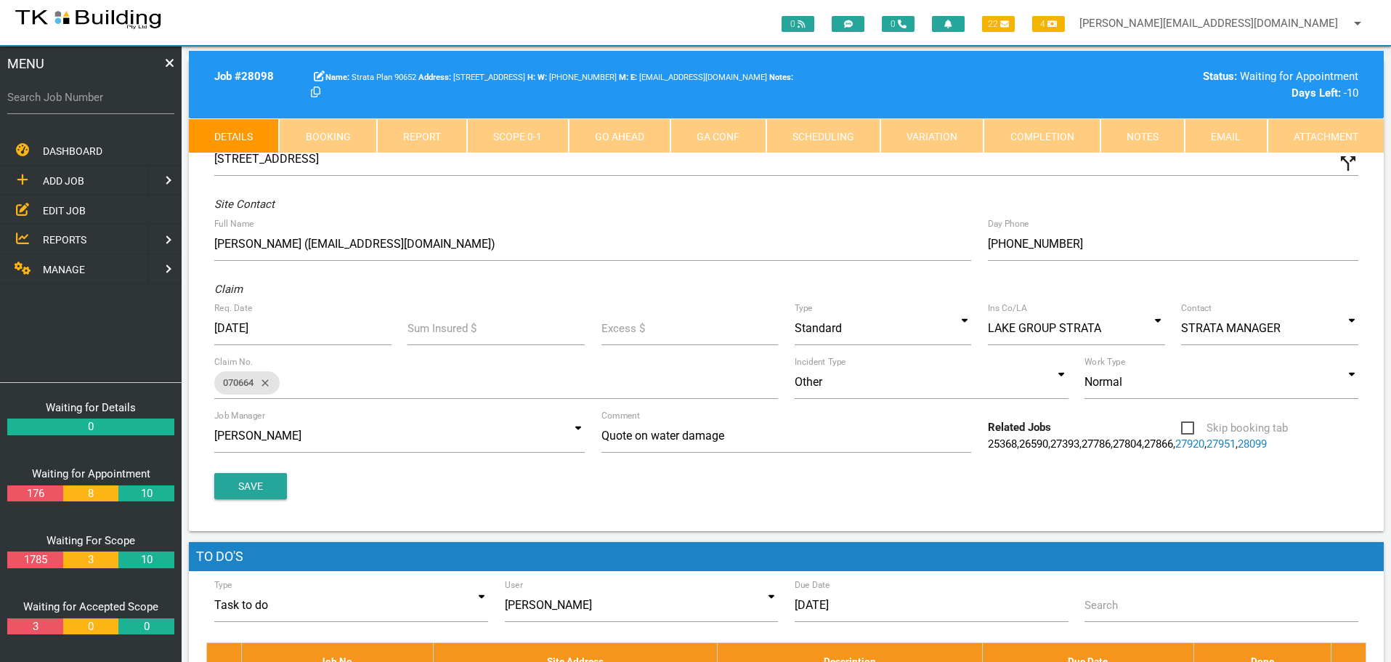
click at [334, 133] on link "Booking" at bounding box center [327, 135] width 97 height 35
select select "7"
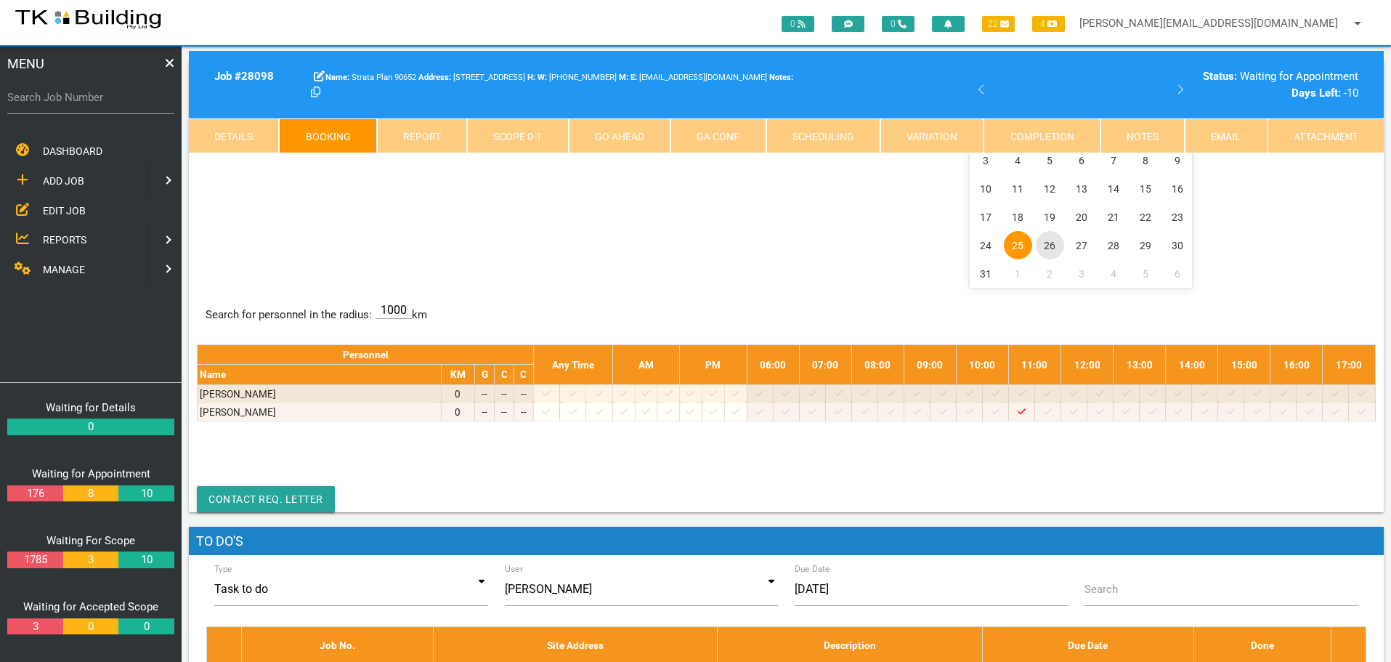
click at [1050, 243] on span "26" at bounding box center [1050, 245] width 28 height 28
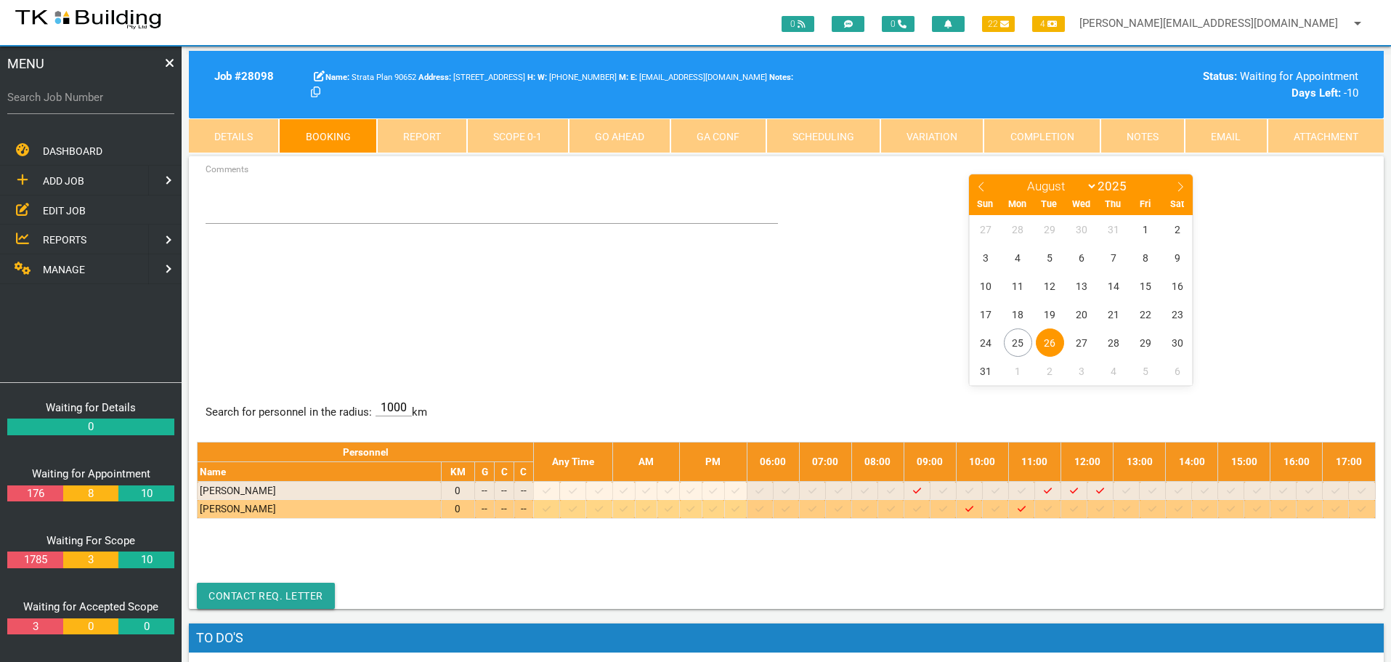
click at [999, 510] on icon at bounding box center [995, 509] width 8 height 6
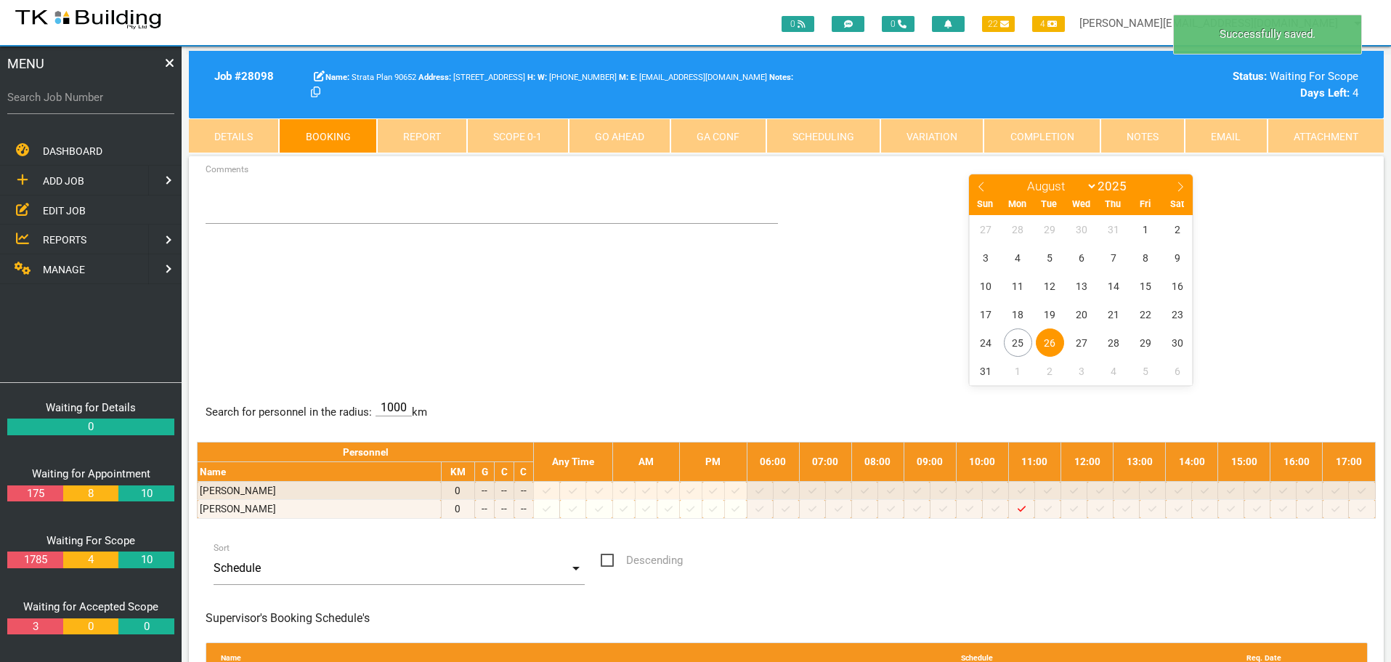
click at [1054, 345] on span "26" at bounding box center [1050, 342] width 28 height 28
click at [228, 208] on textarea "Comments" at bounding box center [492, 198] width 573 height 51
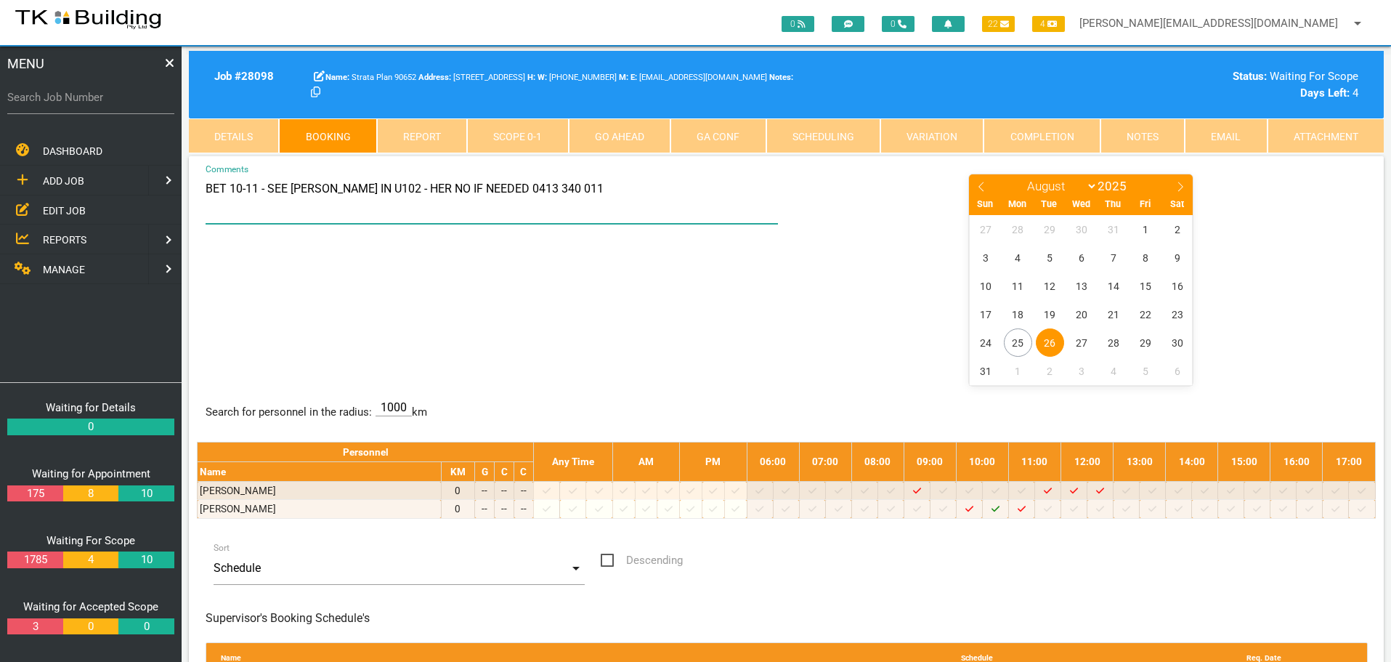
type textarea "BET 10-11 - SEE MATILDA IN U102 - HER NO IF NEEDED 0413 340 011"
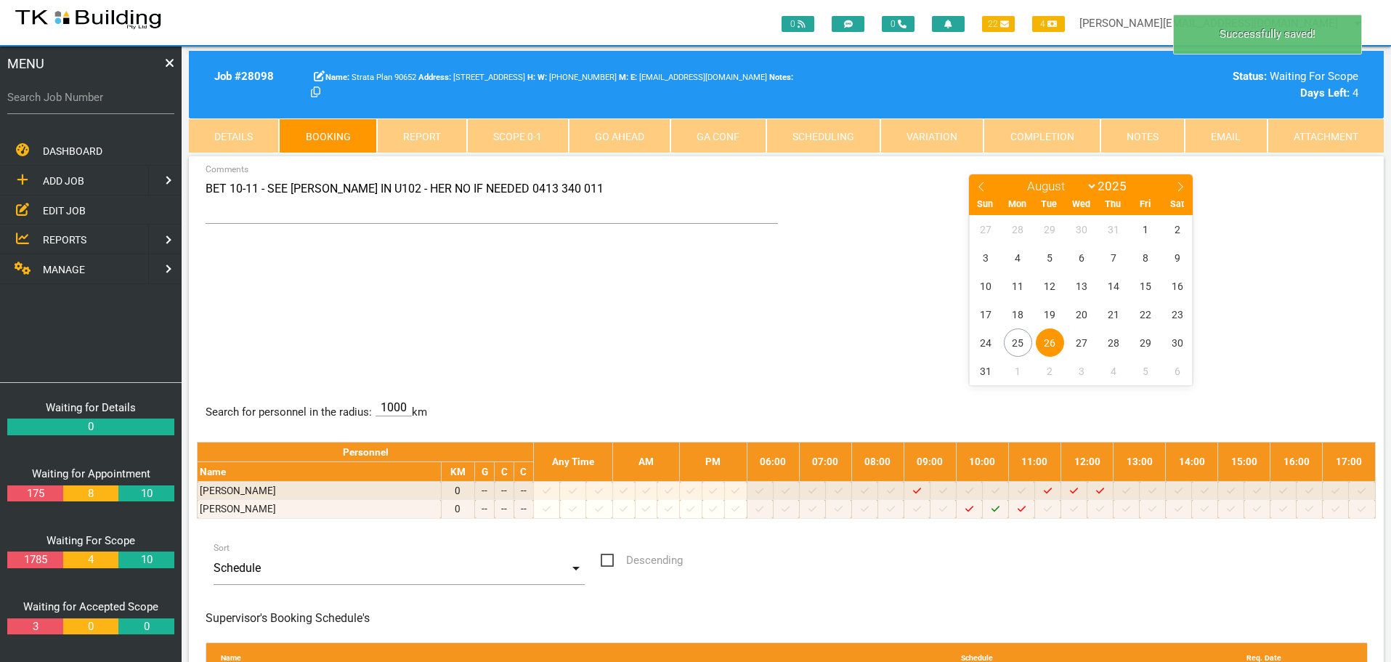
click at [630, 349] on div "BET 10-11 - SEE MATILDA IN U102 - HER NO IF NEEDED 0413 340 011 Comments Januar…" at bounding box center [786, 278] width 1179 height 211
click at [65, 101] on label "Search Job Number" at bounding box center [90, 97] width 167 height 17
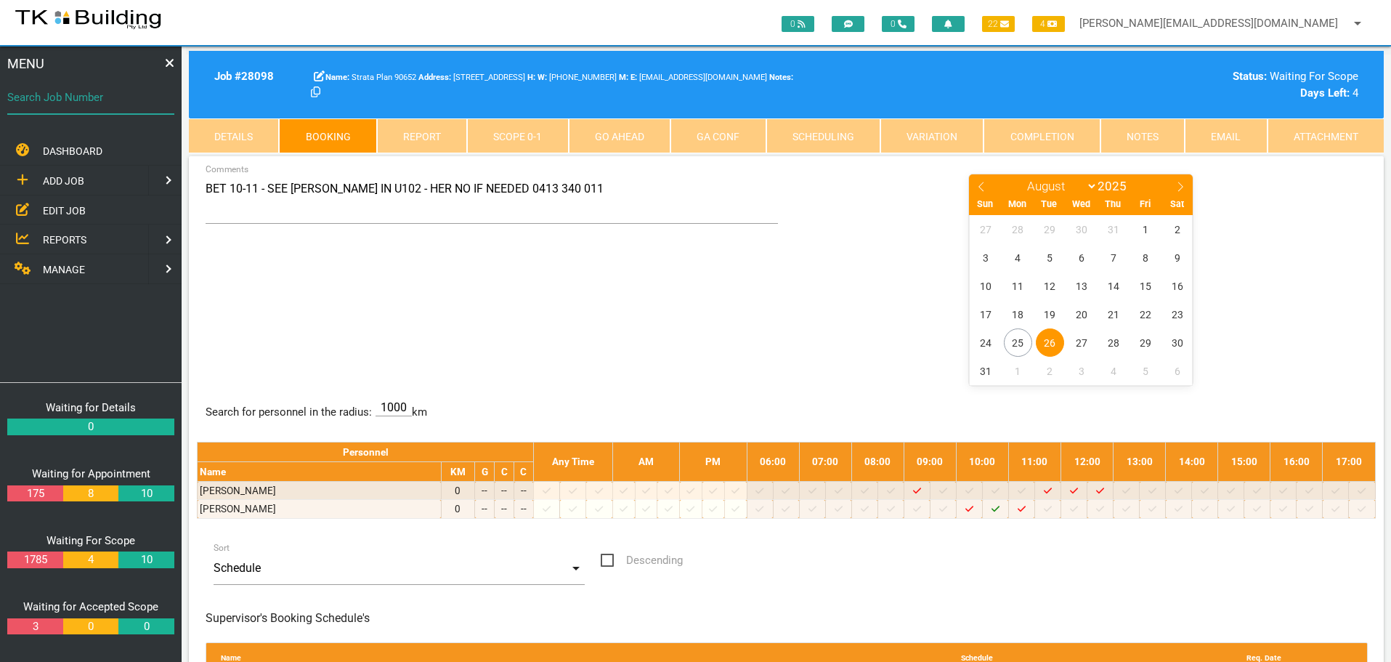
click at [65, 101] on input "Search Job Number" at bounding box center [90, 97] width 167 height 33
type input "28083"
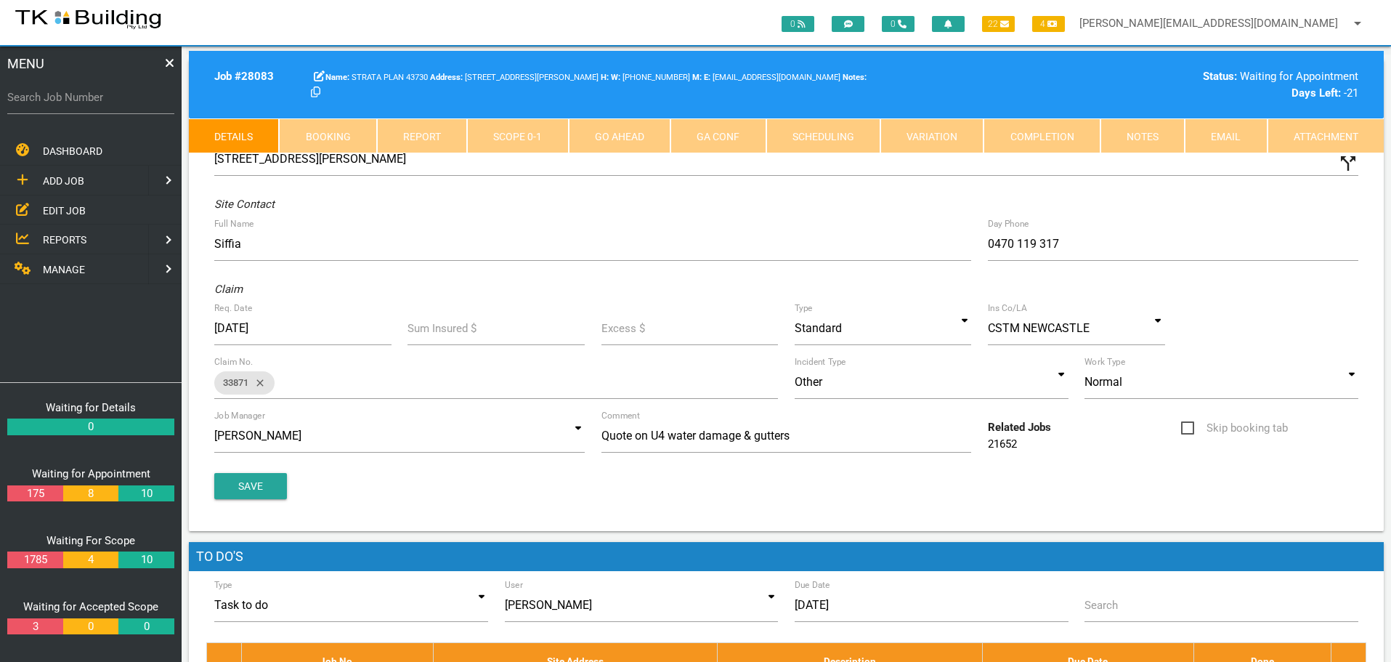
click at [334, 129] on link "Booking" at bounding box center [327, 135] width 97 height 35
select select "7"
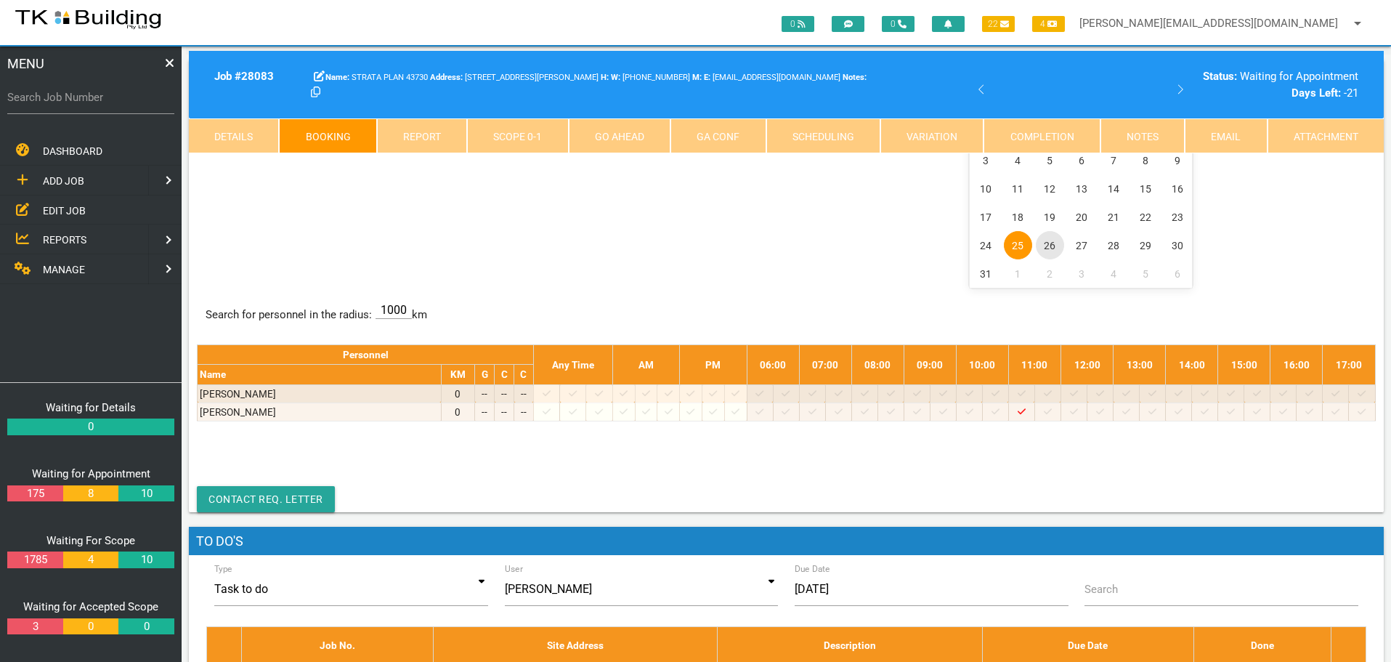
click at [1053, 245] on span "26" at bounding box center [1050, 245] width 28 height 28
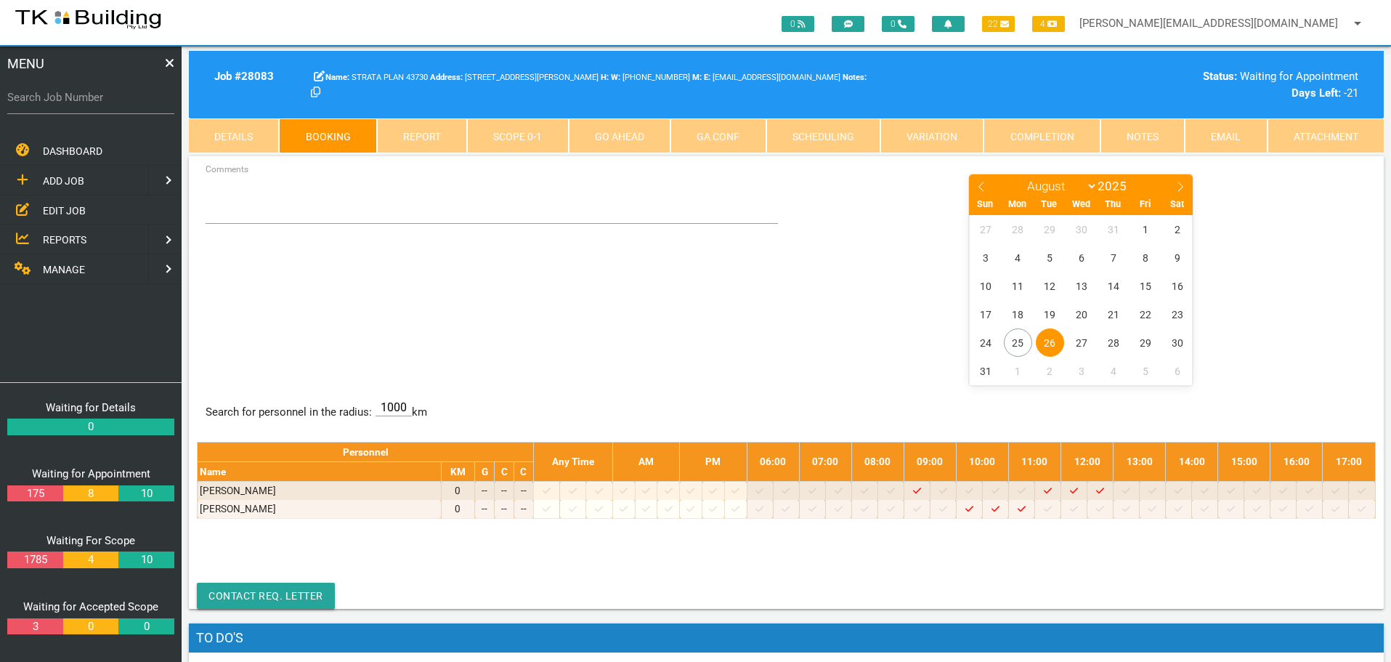
click at [89, 105] on label "Search Job Number" at bounding box center [90, 97] width 167 height 17
click at [89, 105] on input "Search Job Number" at bounding box center [90, 97] width 167 height 33
type input "280127"
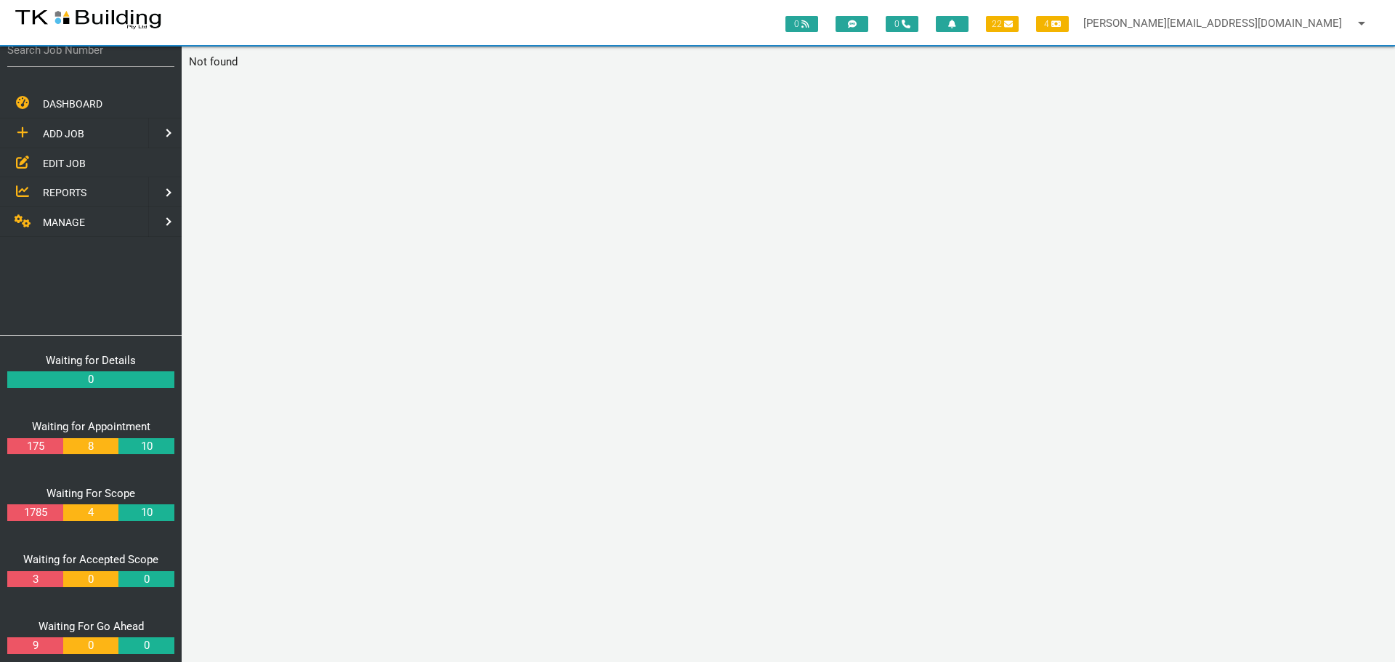
scroll to position [73, 0]
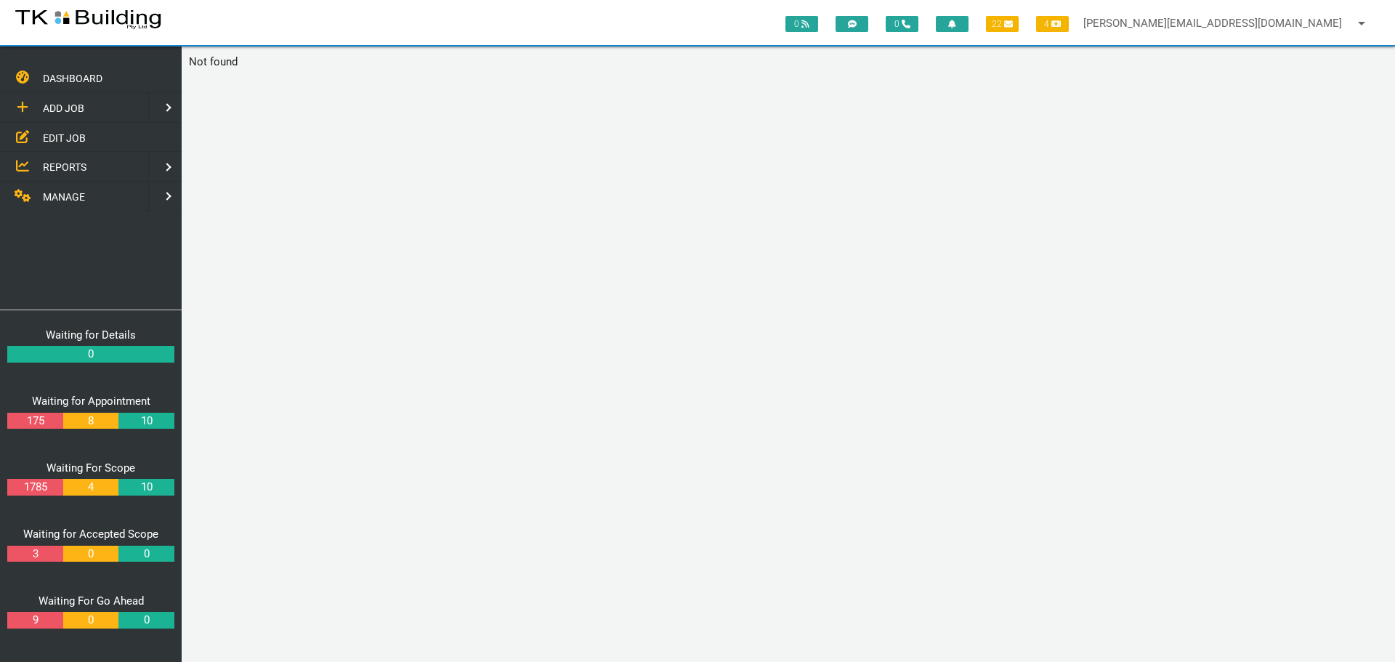
click at [72, 105] on span "ADD JOB" at bounding box center [63, 108] width 41 height 12
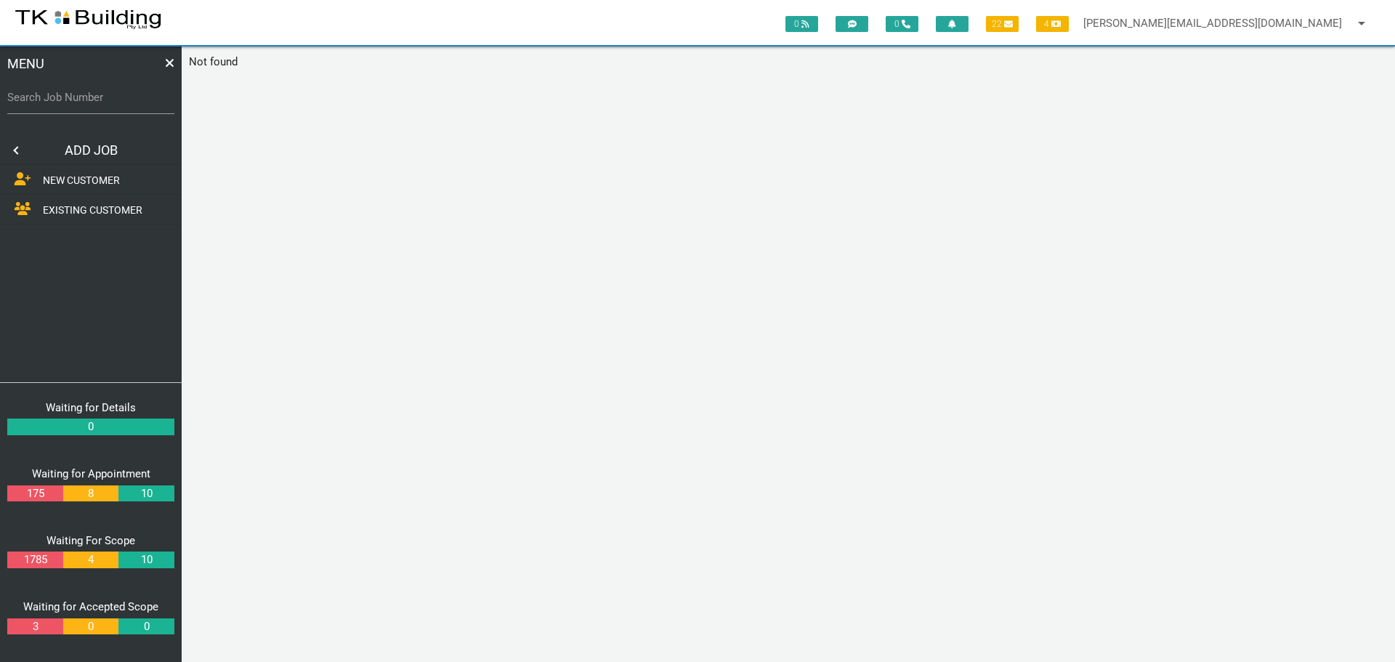
click at [40, 104] on label "Search Job Number" at bounding box center [90, 97] width 167 height 17
click at [40, 104] on input "Search Job Number" at bounding box center [90, 97] width 167 height 33
type input "28127"
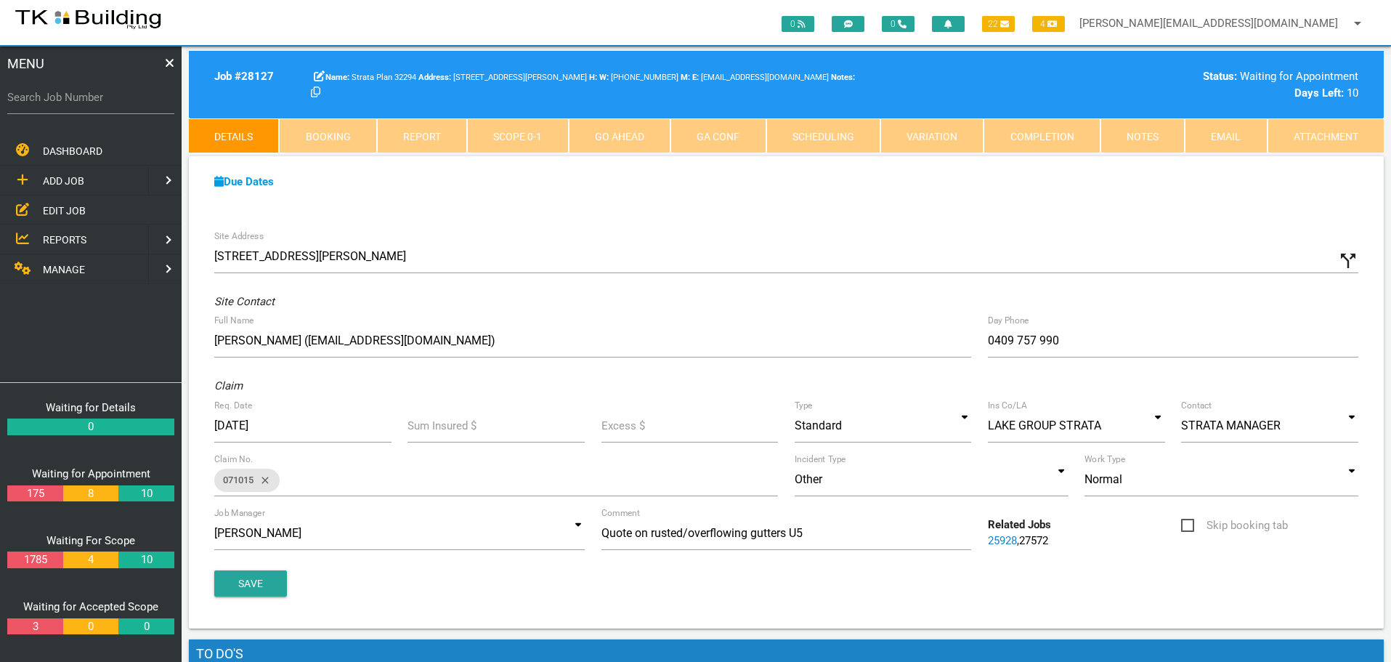
click at [63, 105] on label "Search Job Number" at bounding box center [90, 97] width 167 height 17
click at [63, 105] on input "Search Job Number" at bounding box center [90, 97] width 167 height 33
type input "28068"
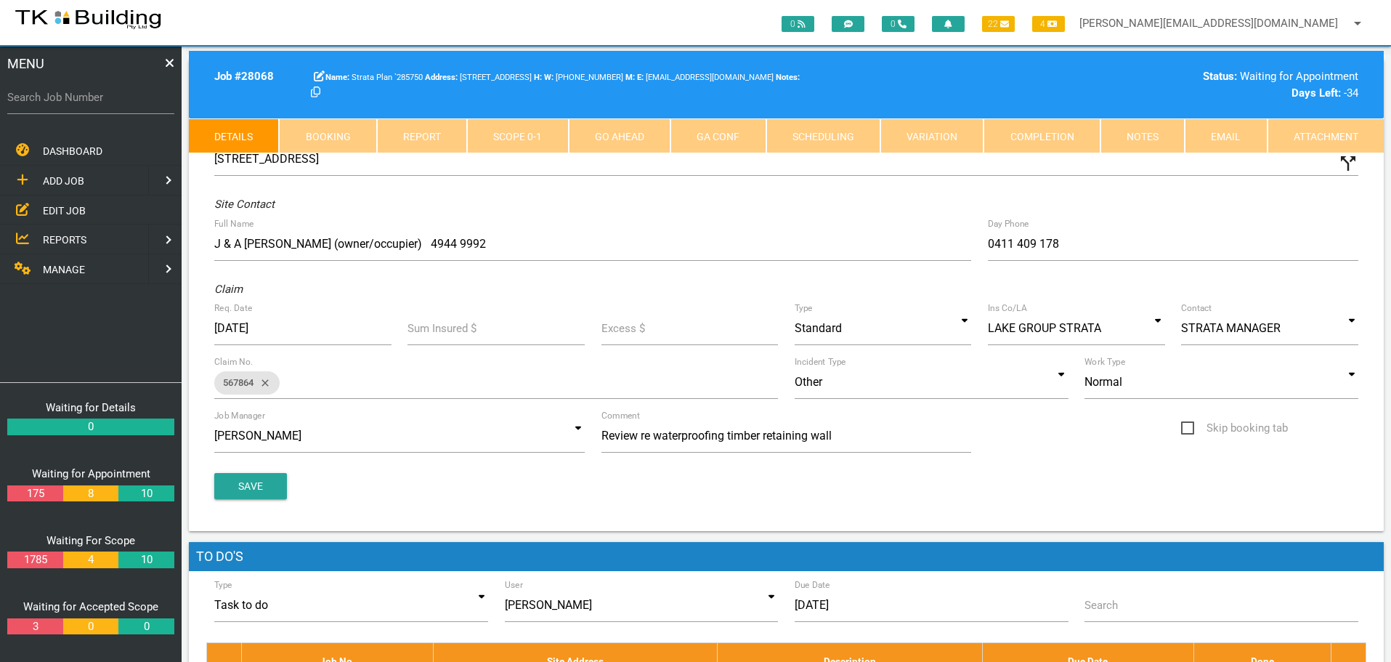
click at [349, 129] on link "Booking" at bounding box center [327, 135] width 97 height 35
select select "7"
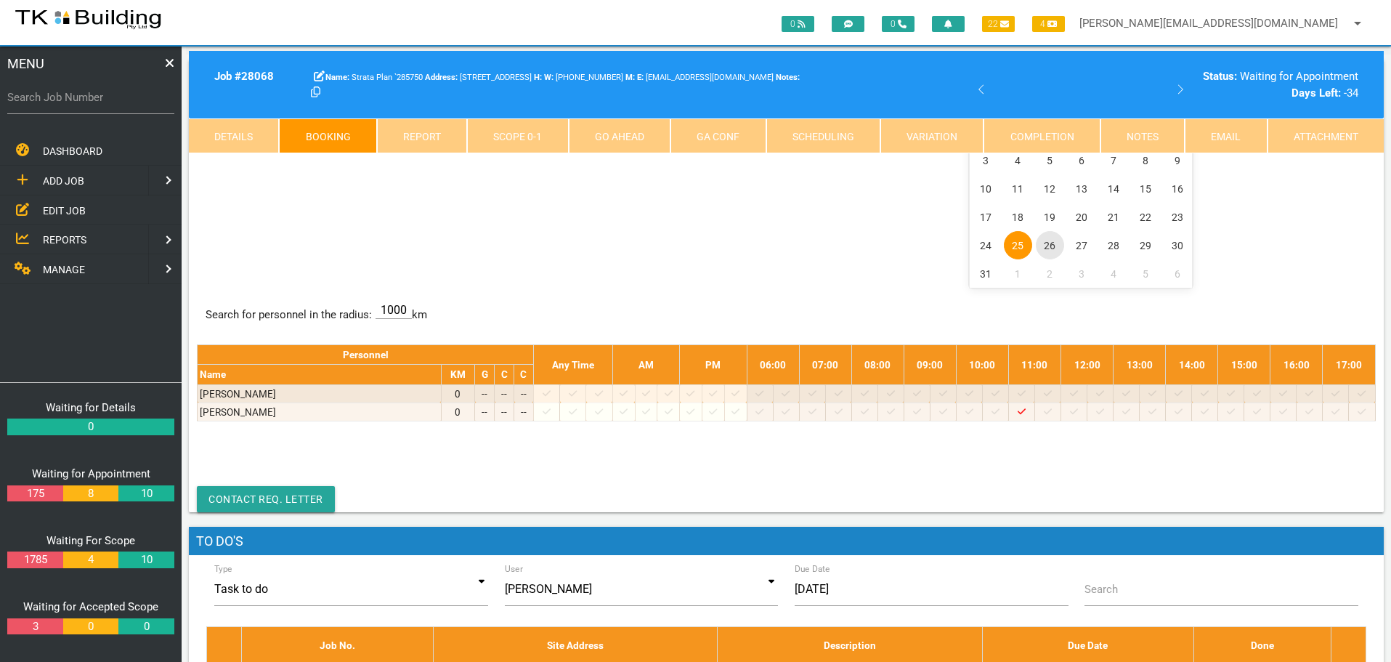
drag, startPoint x: 1048, startPoint y: 245, endPoint x: 1086, endPoint y: 337, distance: 99.0
click at [1050, 249] on span "26" at bounding box center [1050, 245] width 28 height 28
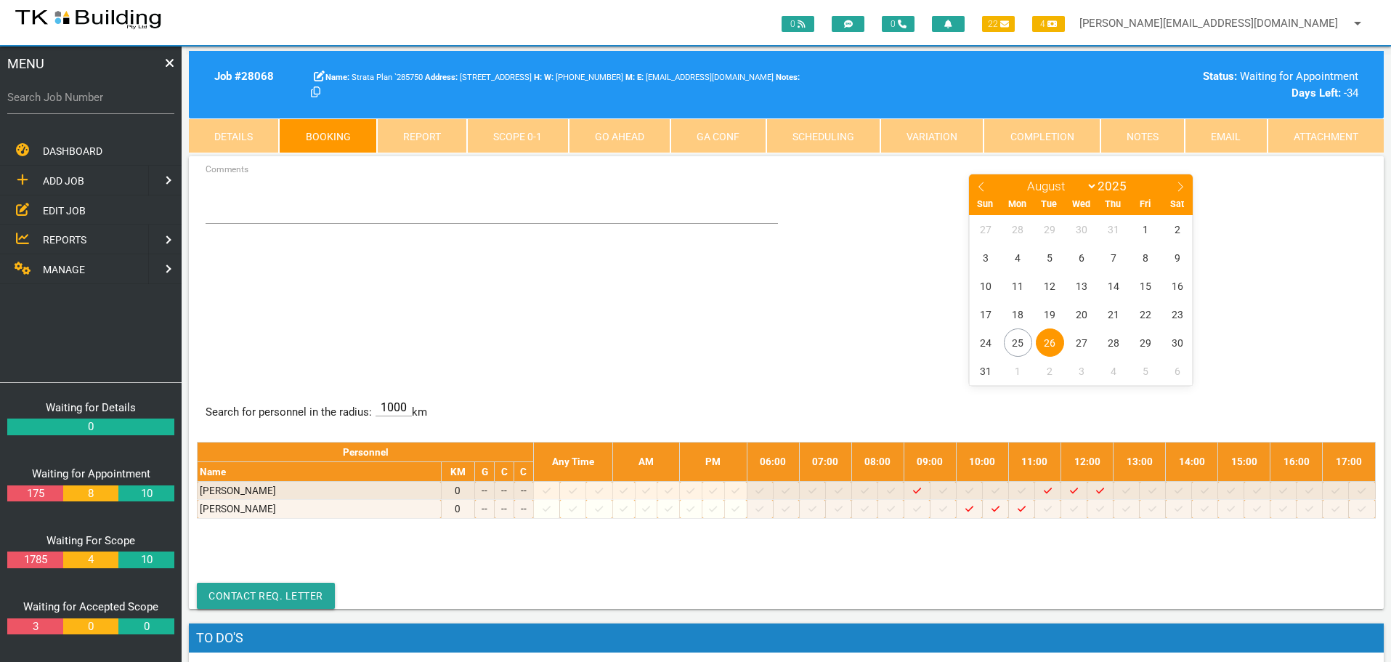
click at [63, 105] on label "Search Job Number" at bounding box center [90, 97] width 167 height 17
click at [63, 105] on input "Search Job Number" at bounding box center [90, 97] width 167 height 33
type input "28115"
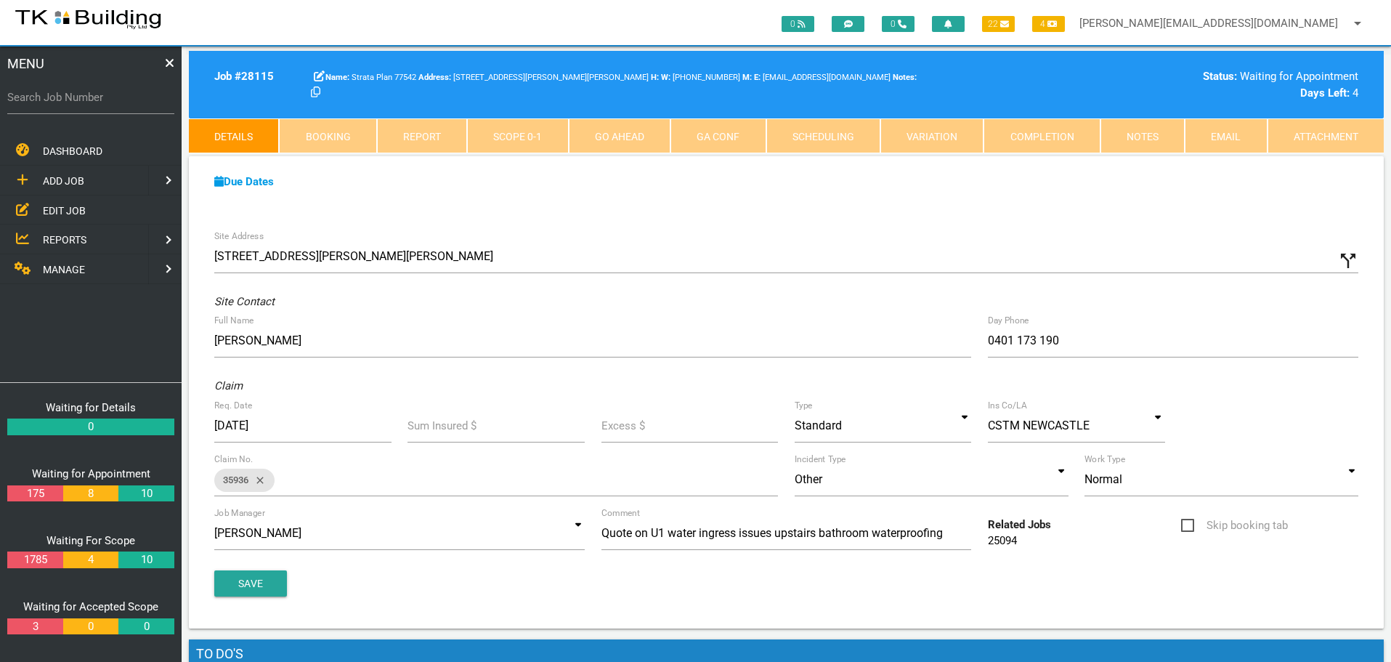
click at [320, 140] on link "Booking" at bounding box center [327, 135] width 97 height 35
select select "7"
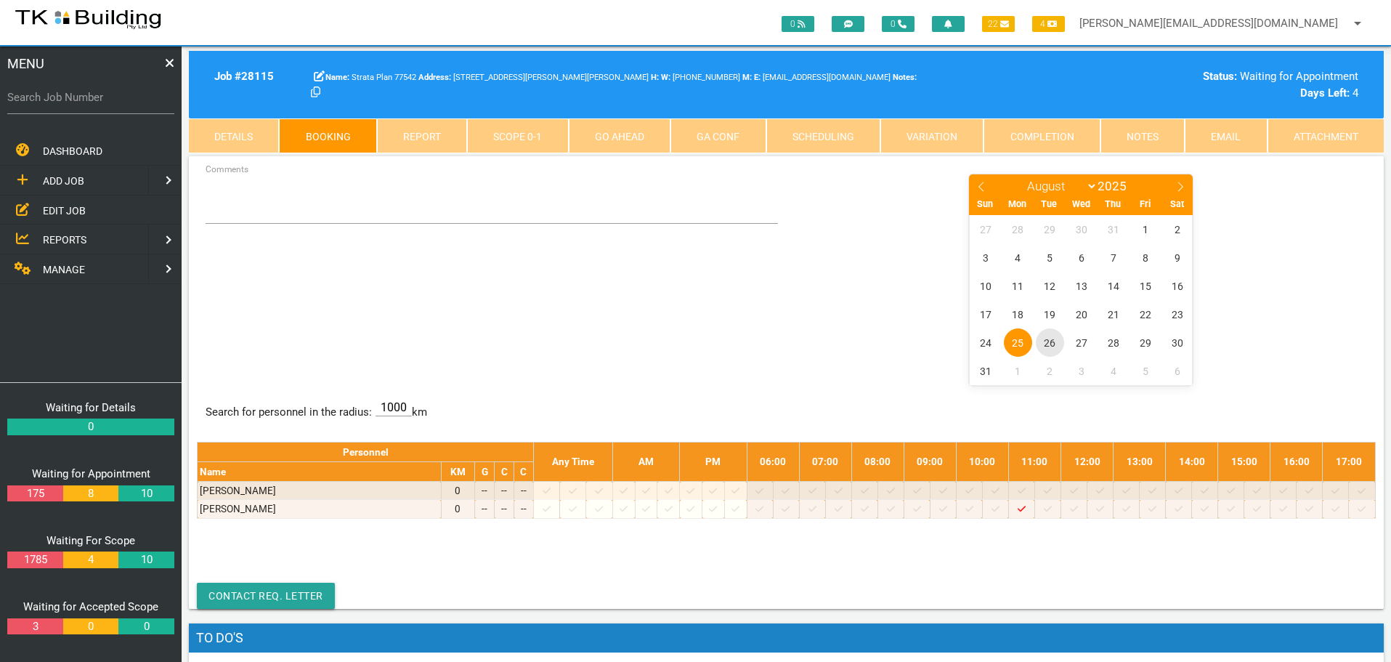
click at [1049, 344] on span "26" at bounding box center [1050, 342] width 28 height 28
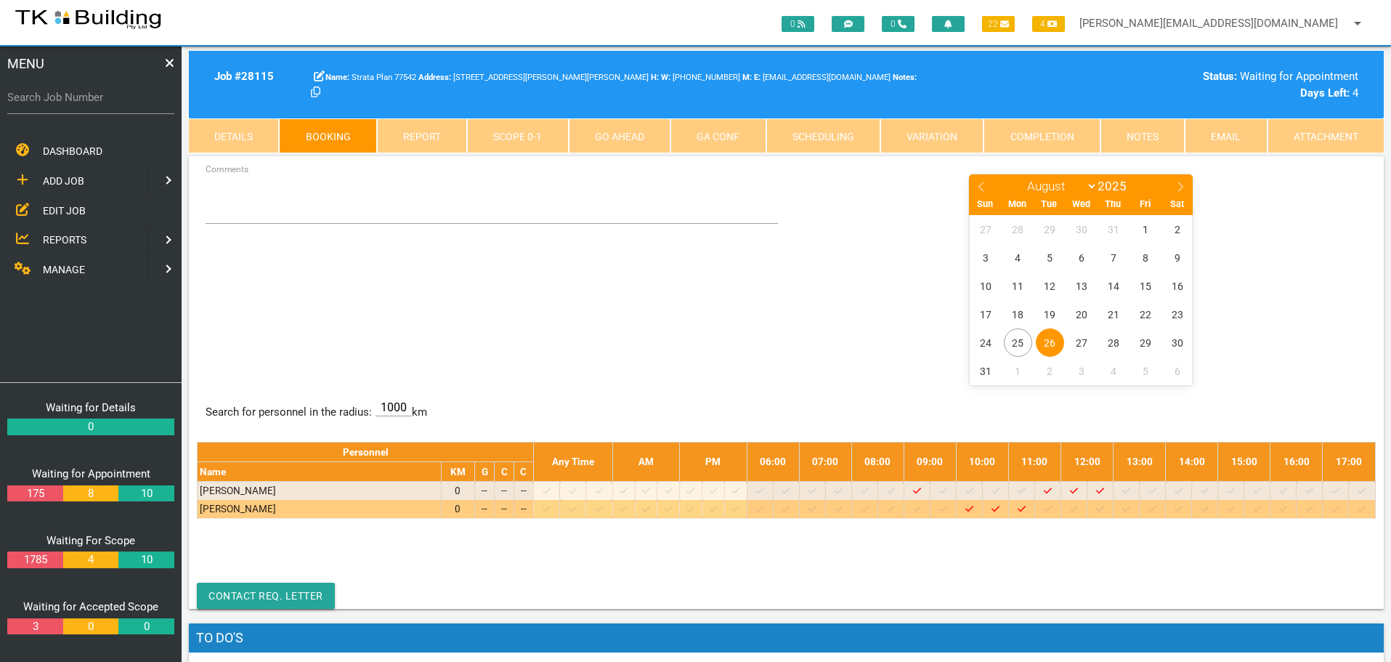
click at [1078, 511] on icon at bounding box center [1074, 508] width 8 height 9
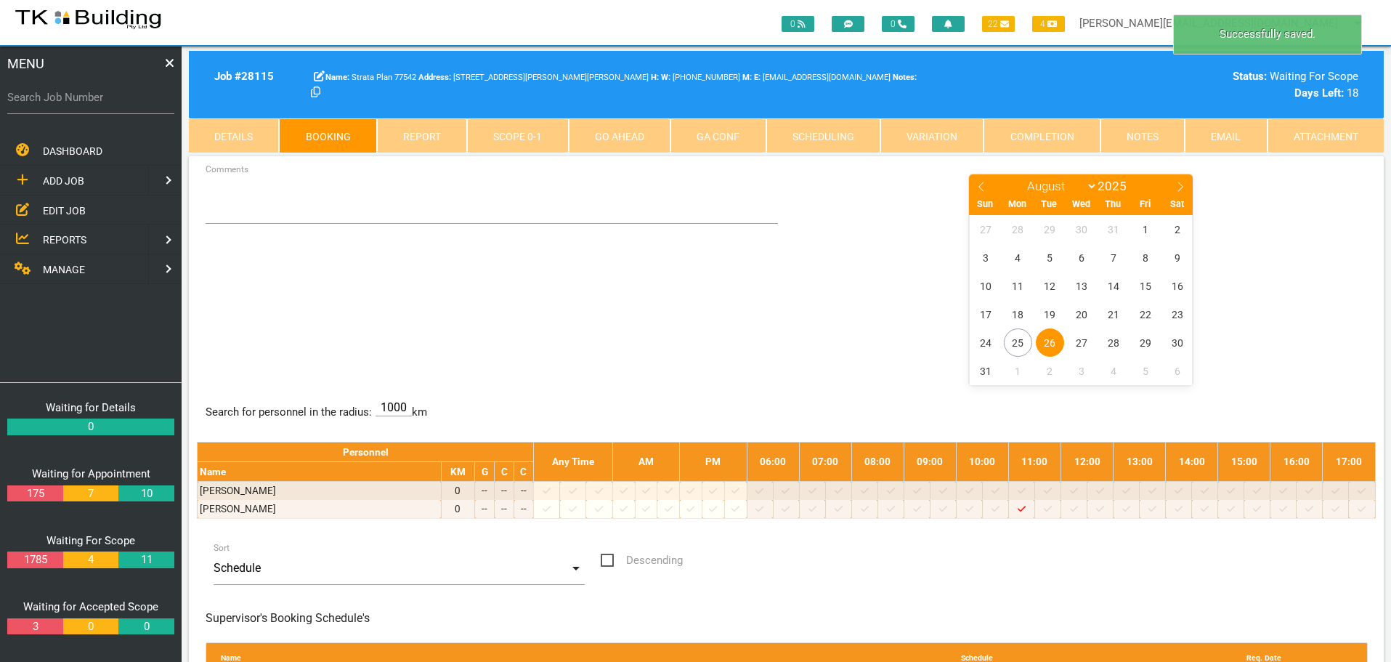
click at [1047, 343] on span "26" at bounding box center [1050, 342] width 28 height 28
click at [230, 208] on textarea "Comments" at bounding box center [492, 198] width 573 height 51
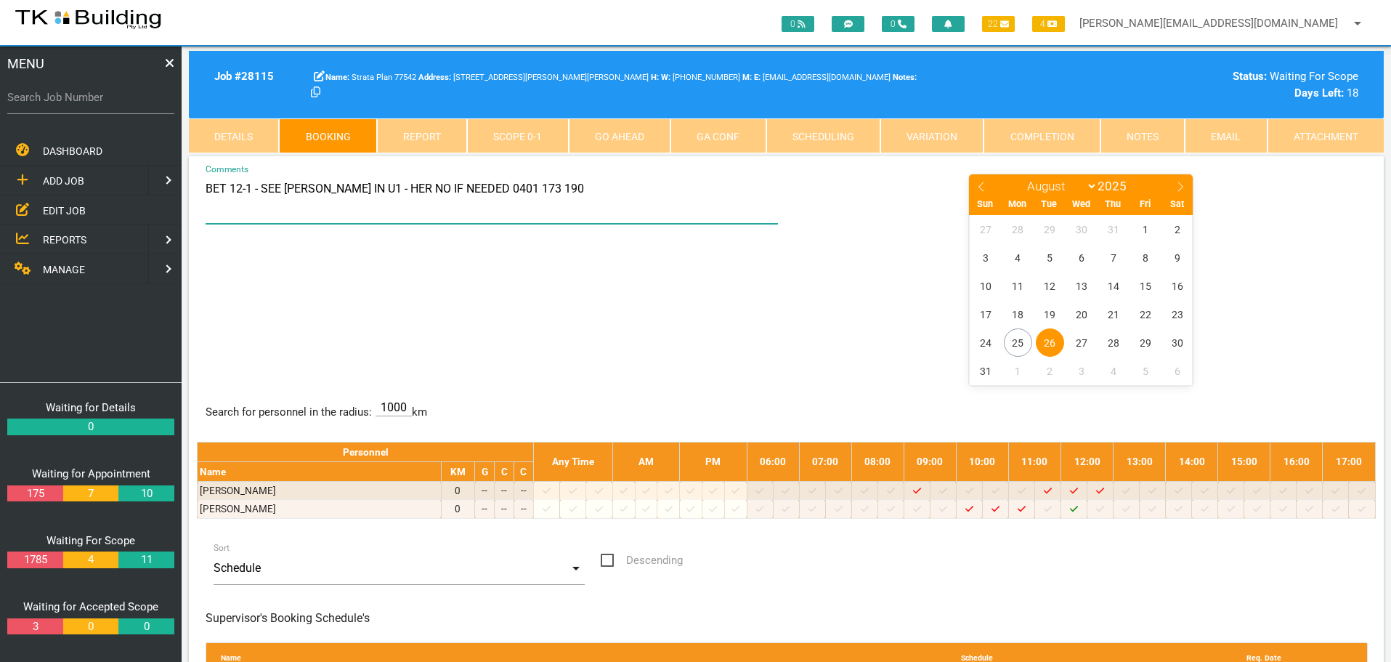
type textarea "BET 12-1 - SEE SARITA IN U1 - HER NO IF NEEDED 0401 173 190"
click at [856, 306] on center "January February March April May June July August September October November De…" at bounding box center [1081, 278] width 573 height 211
click at [68, 238] on span "REPORTS" at bounding box center [65, 240] width 44 height 12
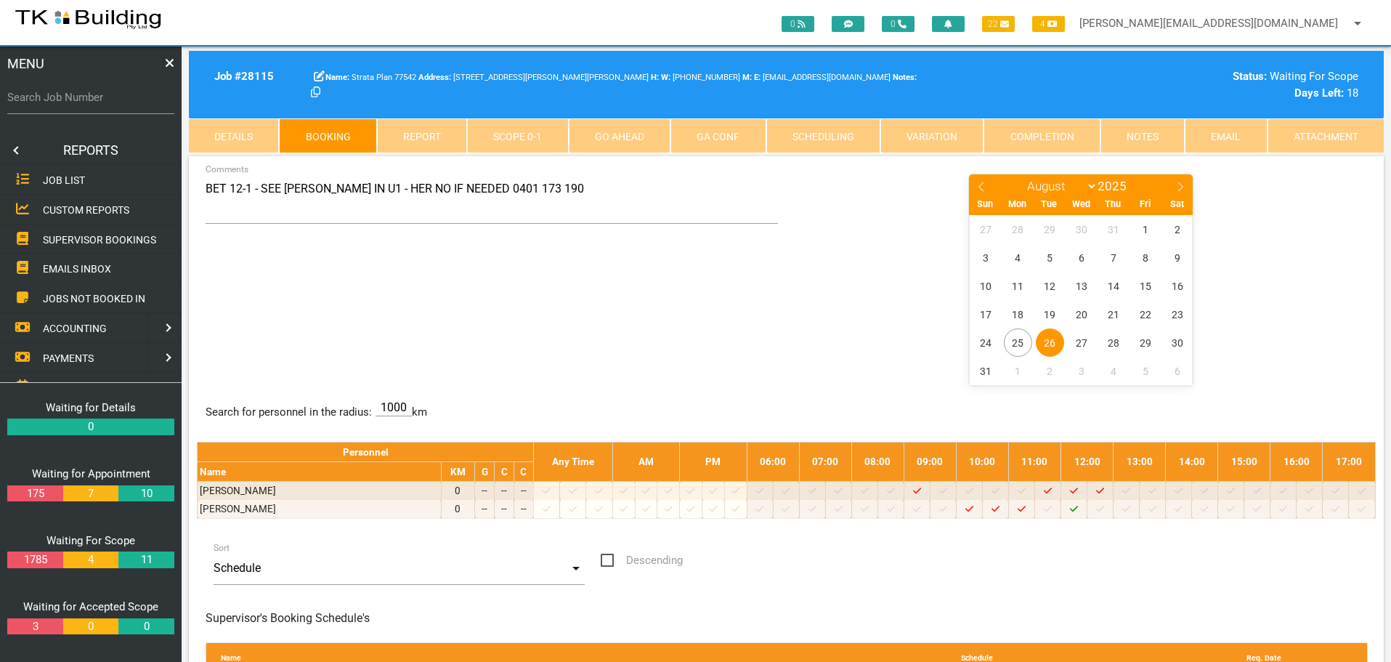
click at [68, 238] on span "SUPERVISOR BOOKINGS" at bounding box center [99, 239] width 113 height 12
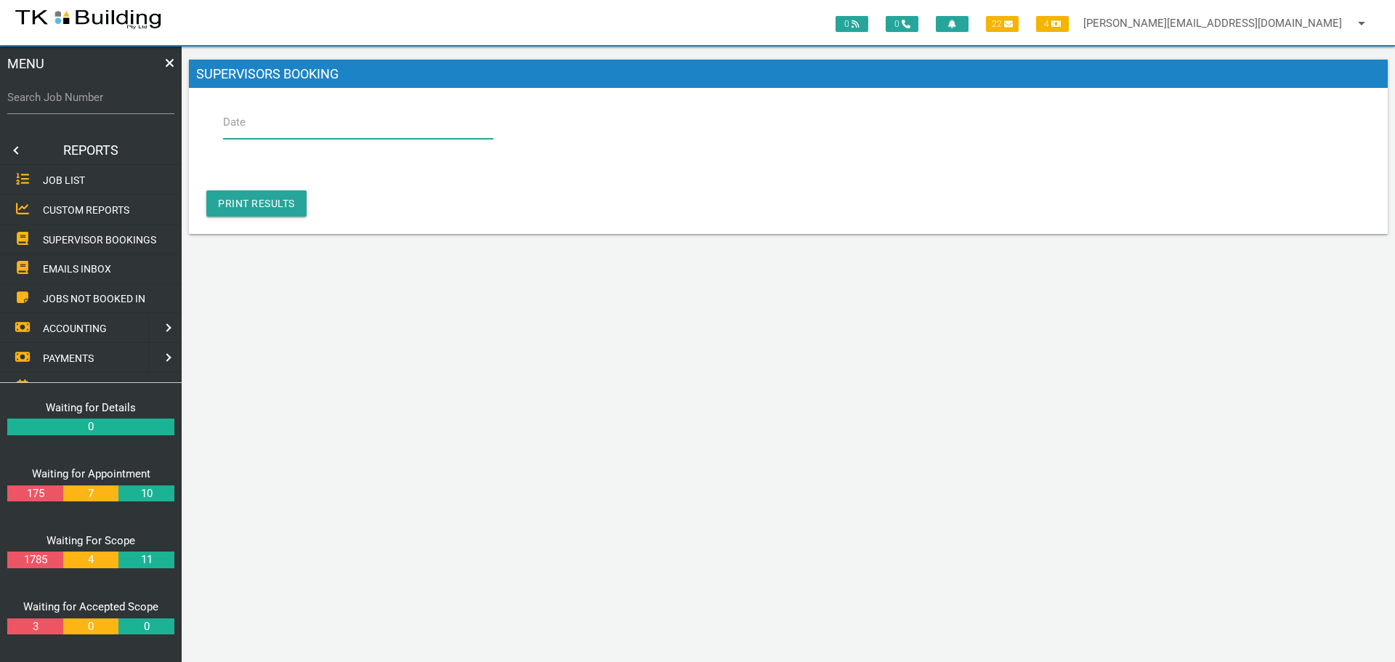
click at [274, 125] on input "Date" at bounding box center [358, 121] width 270 height 33
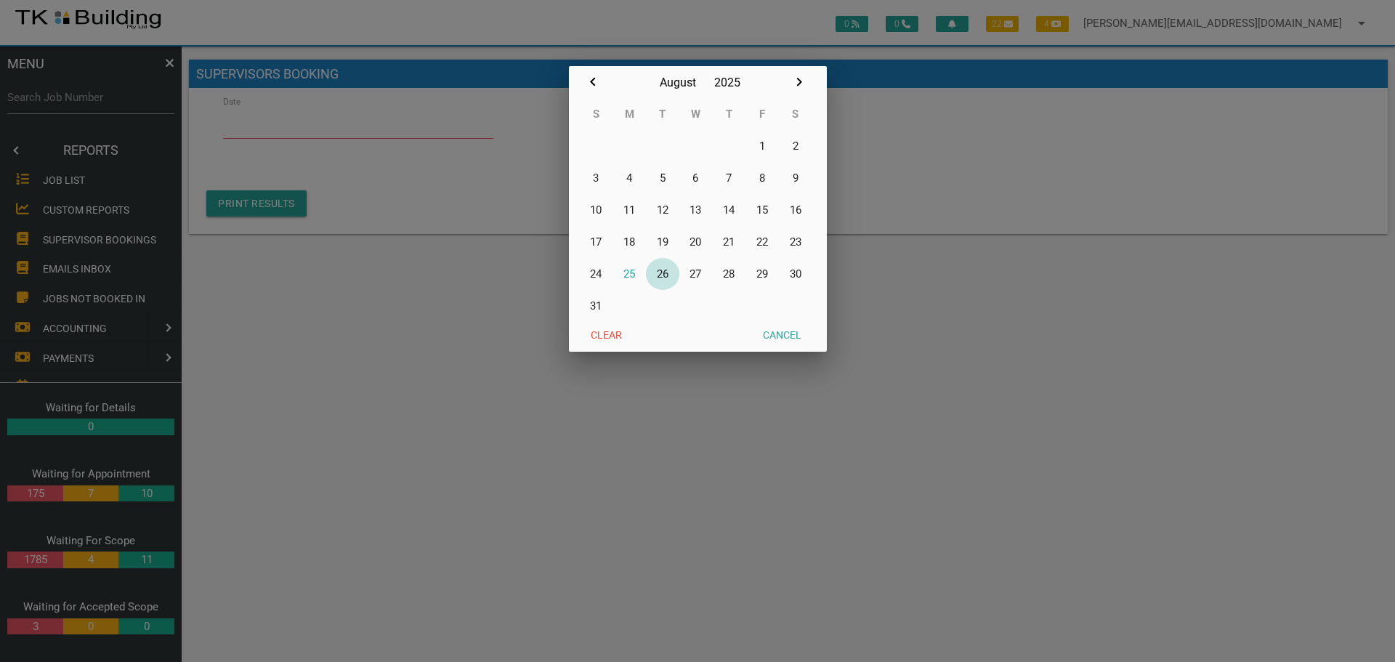
click at [662, 272] on button "26" at bounding box center [662, 274] width 33 height 32
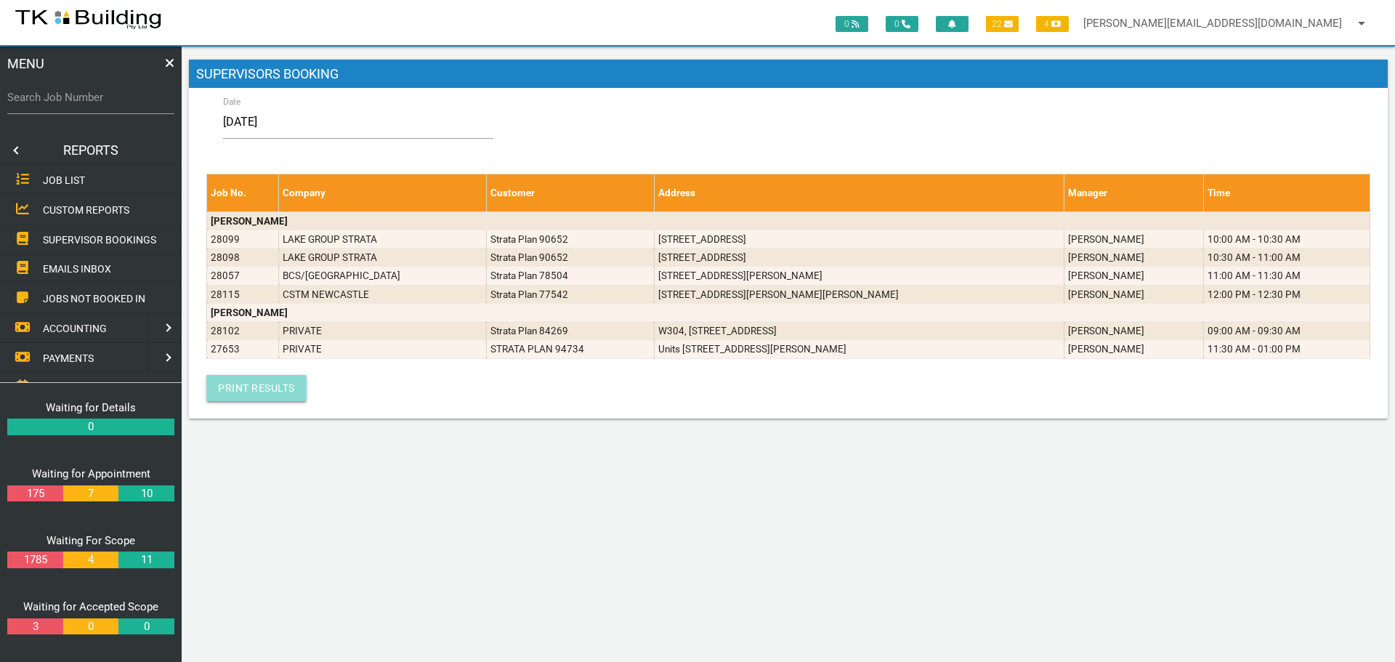
click at [240, 392] on link "Print Results" at bounding box center [256, 388] width 100 height 26
click at [305, 118] on input "26/08/2025" at bounding box center [358, 121] width 270 height 33
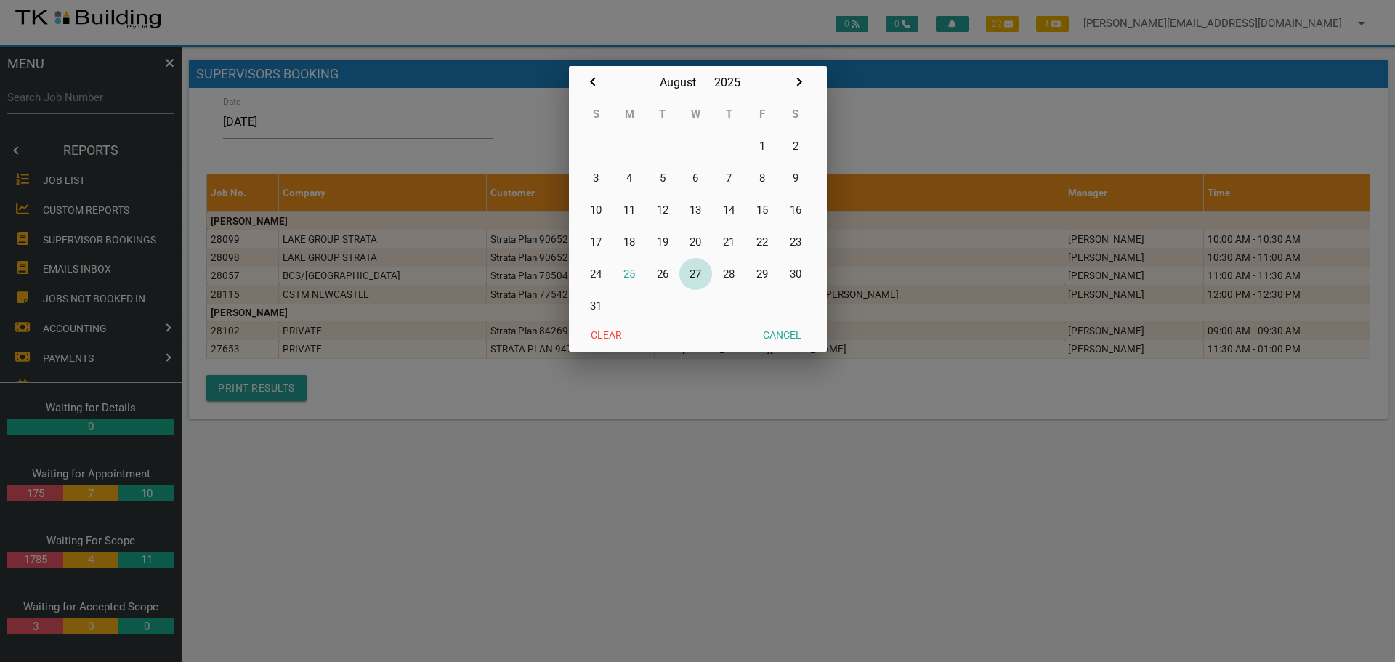
click at [698, 273] on button "27" at bounding box center [695, 274] width 33 height 32
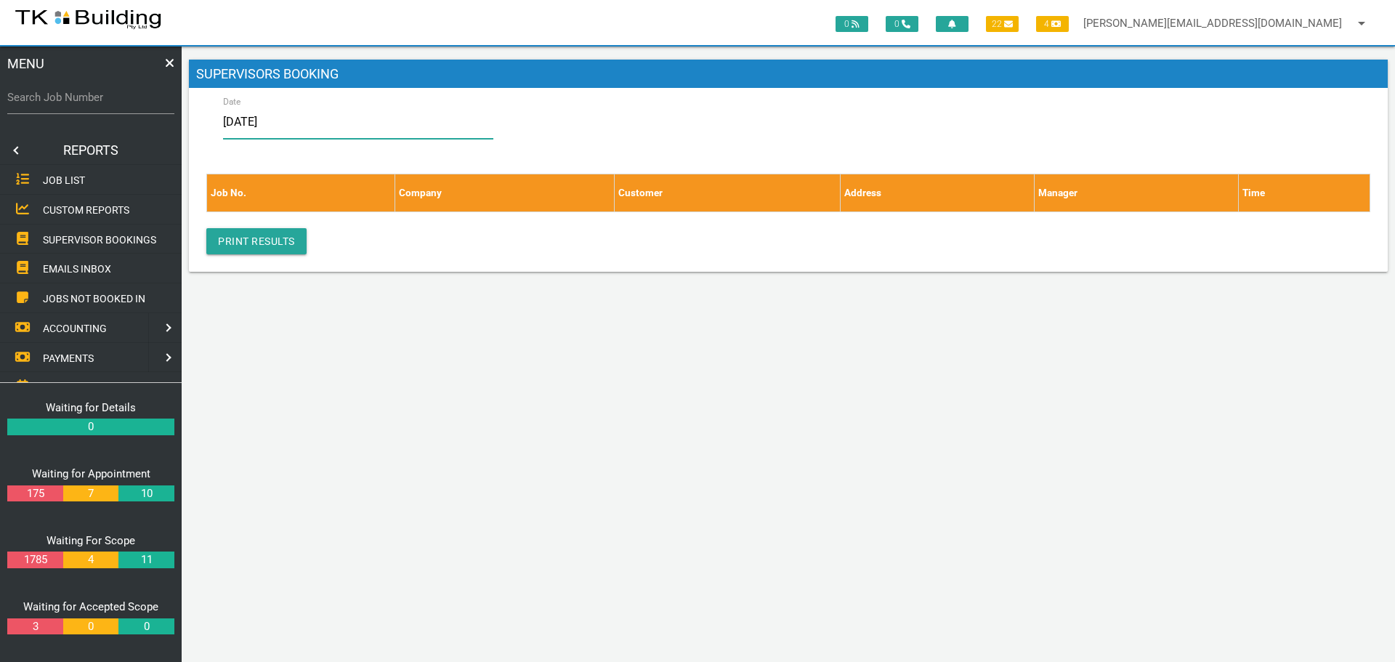
click at [342, 116] on input "27/08/2025" at bounding box center [358, 121] width 270 height 33
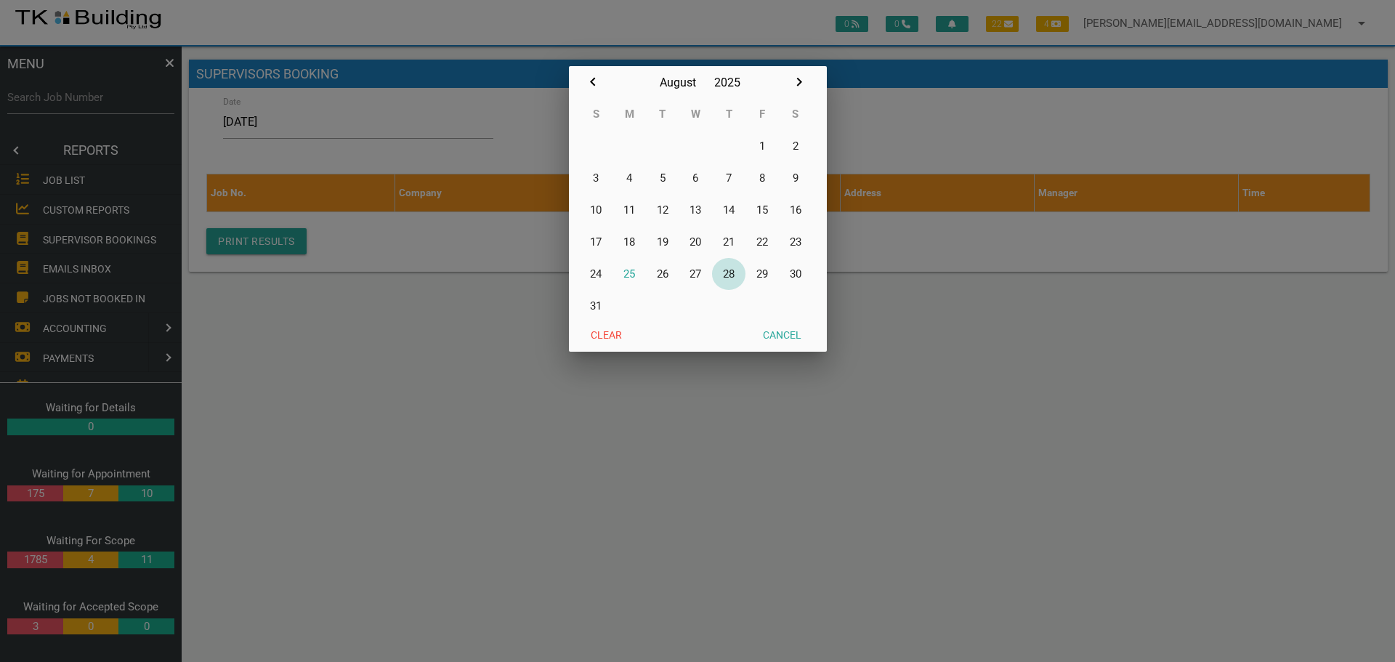
click at [731, 273] on button "28" at bounding box center [728, 274] width 33 height 32
type input "28/08/2025"
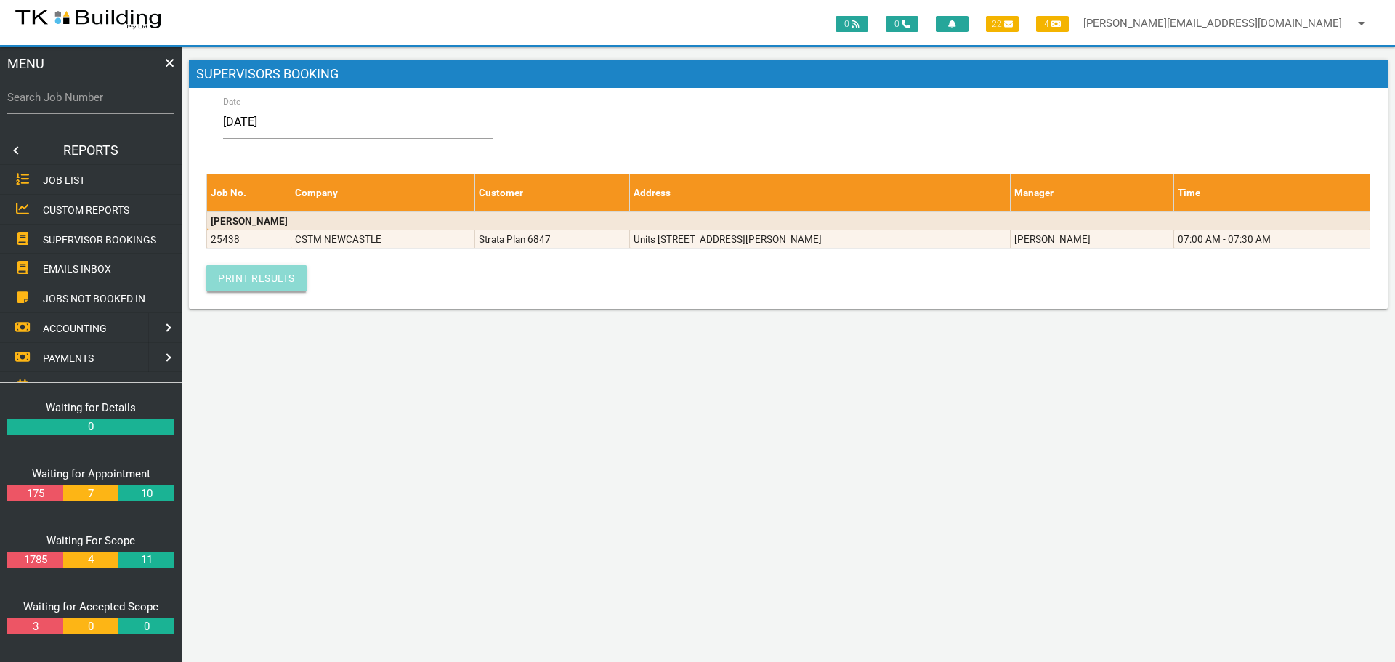
click at [260, 272] on link "Print Results" at bounding box center [256, 278] width 100 height 26
click at [19, 152] on link at bounding box center [14, 150] width 29 height 29
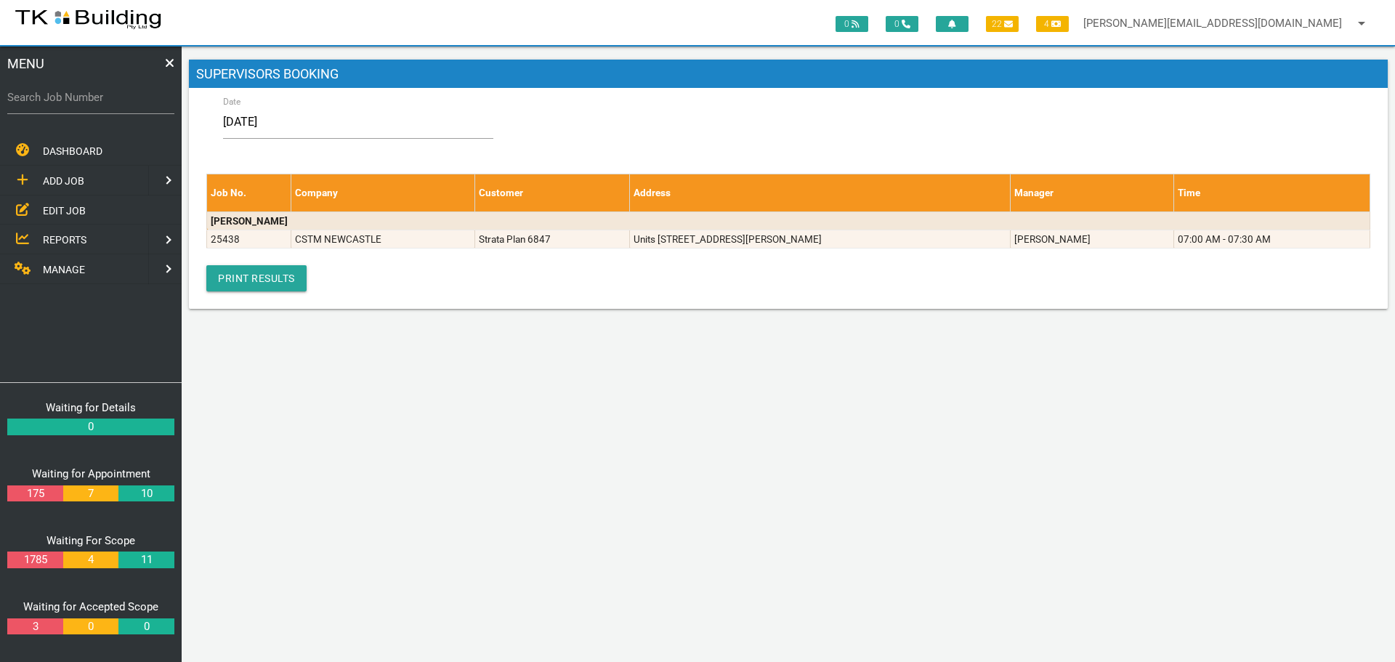
click at [65, 211] on span "EDIT JOB" at bounding box center [64, 210] width 43 height 12
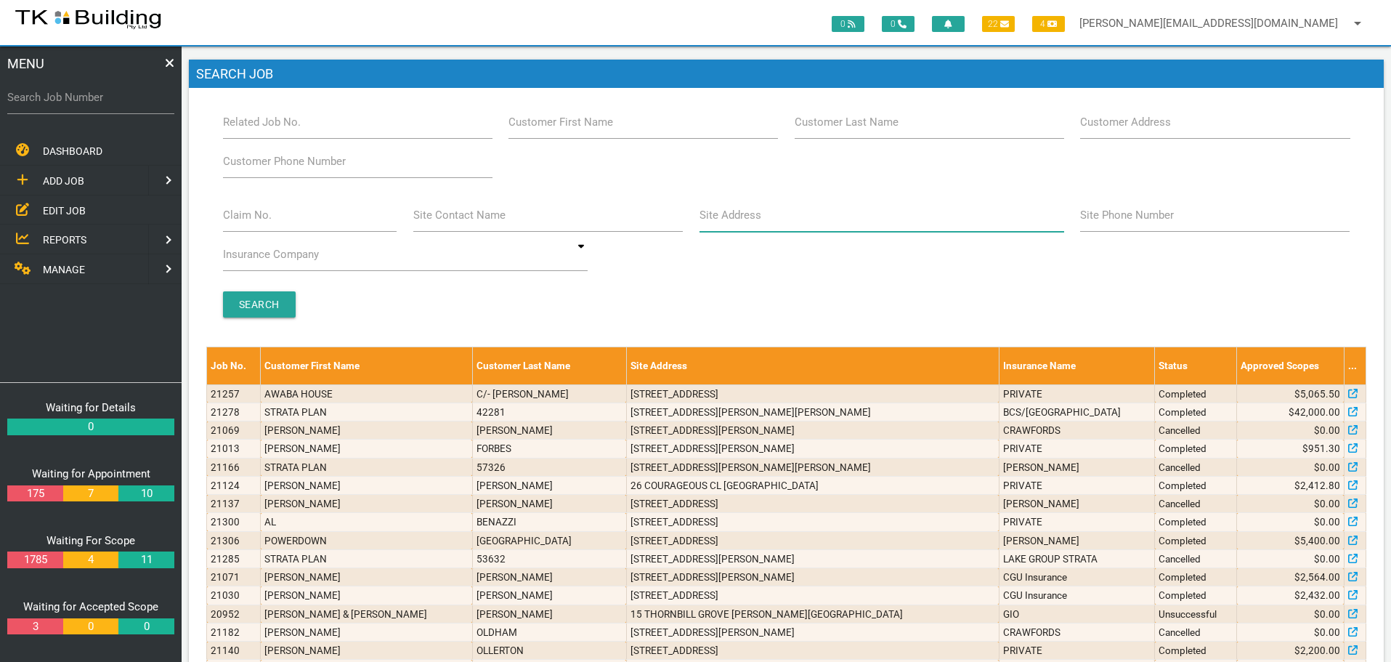
click at [767, 227] on input "Site Address" at bounding box center [881, 214] width 365 height 33
type input "4 RAVENSHAW"
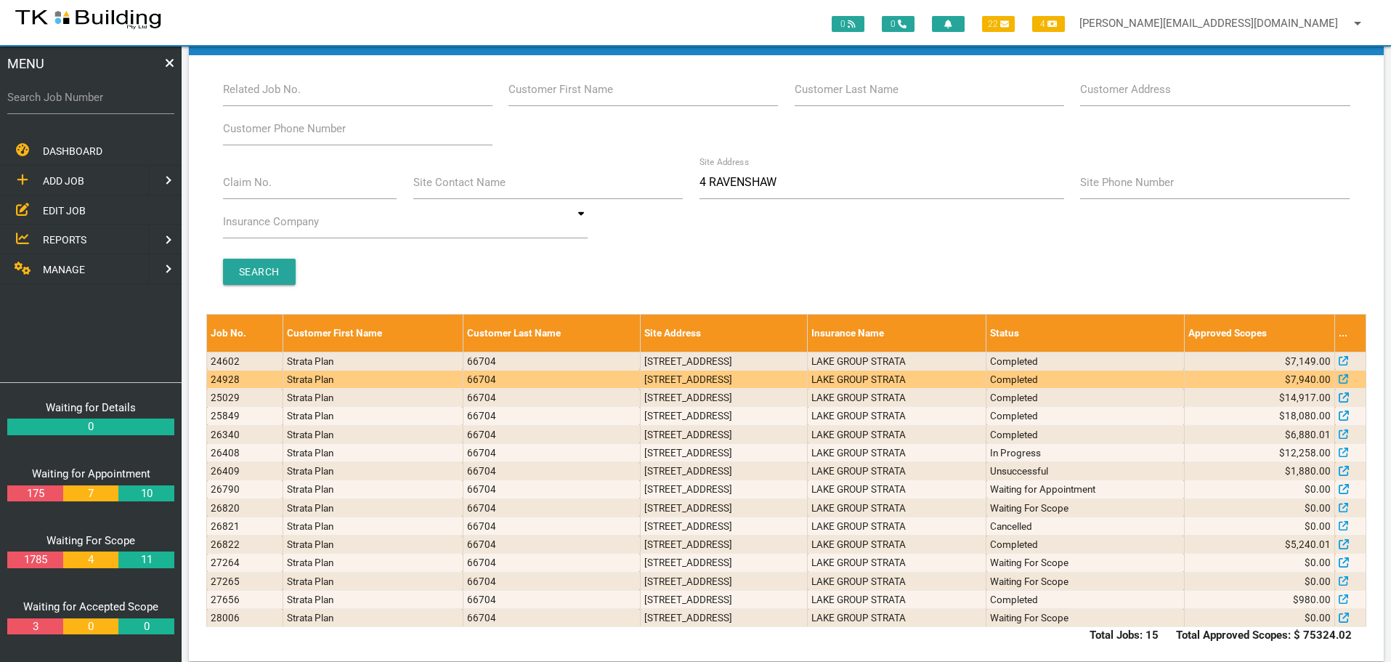
scroll to position [50, 0]
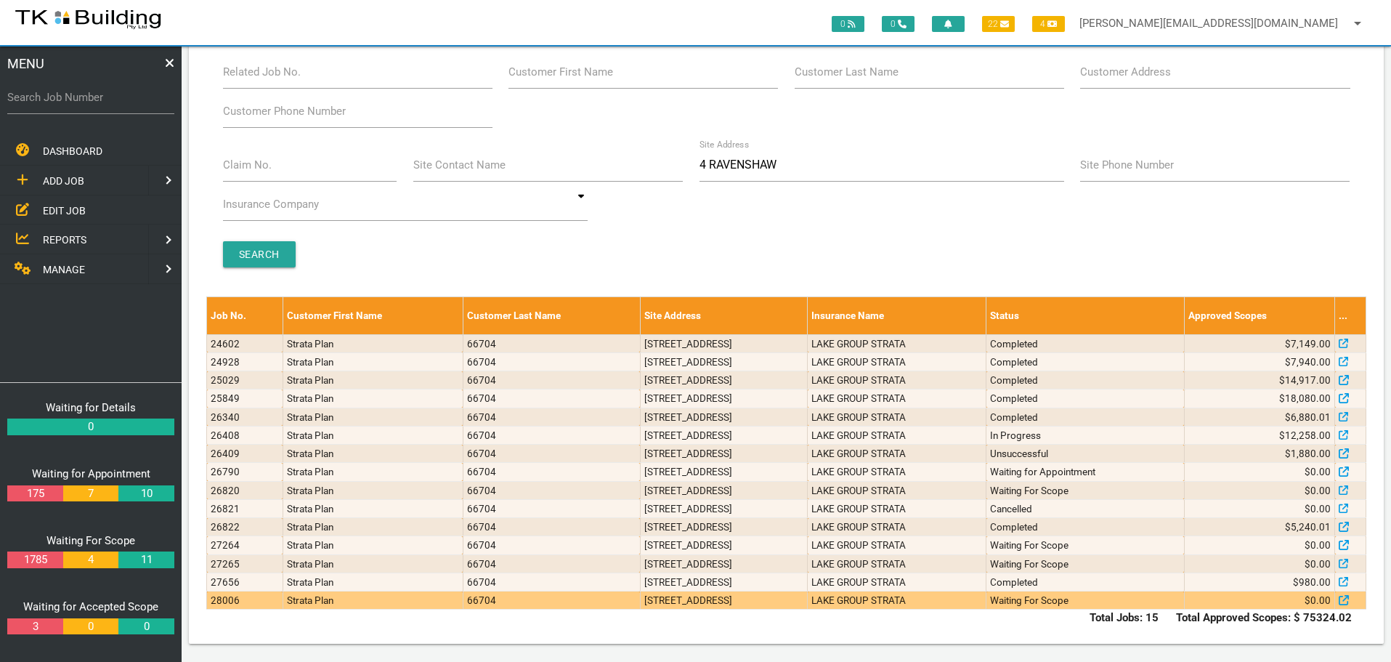
click at [807, 604] on td "405/4 Ravenshaw St, Newcastle West NSW 2302, Australia" at bounding box center [723, 600] width 167 height 18
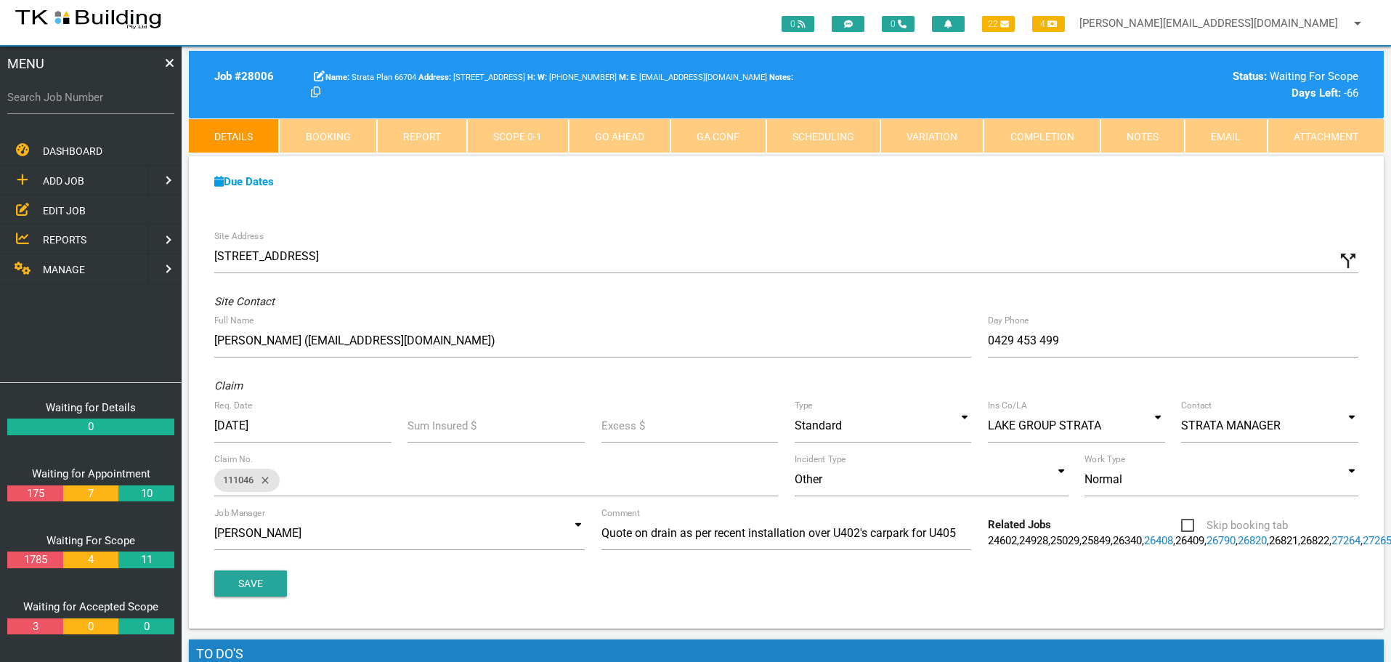
click at [324, 133] on link "Booking" at bounding box center [327, 135] width 97 height 35
select select "7"
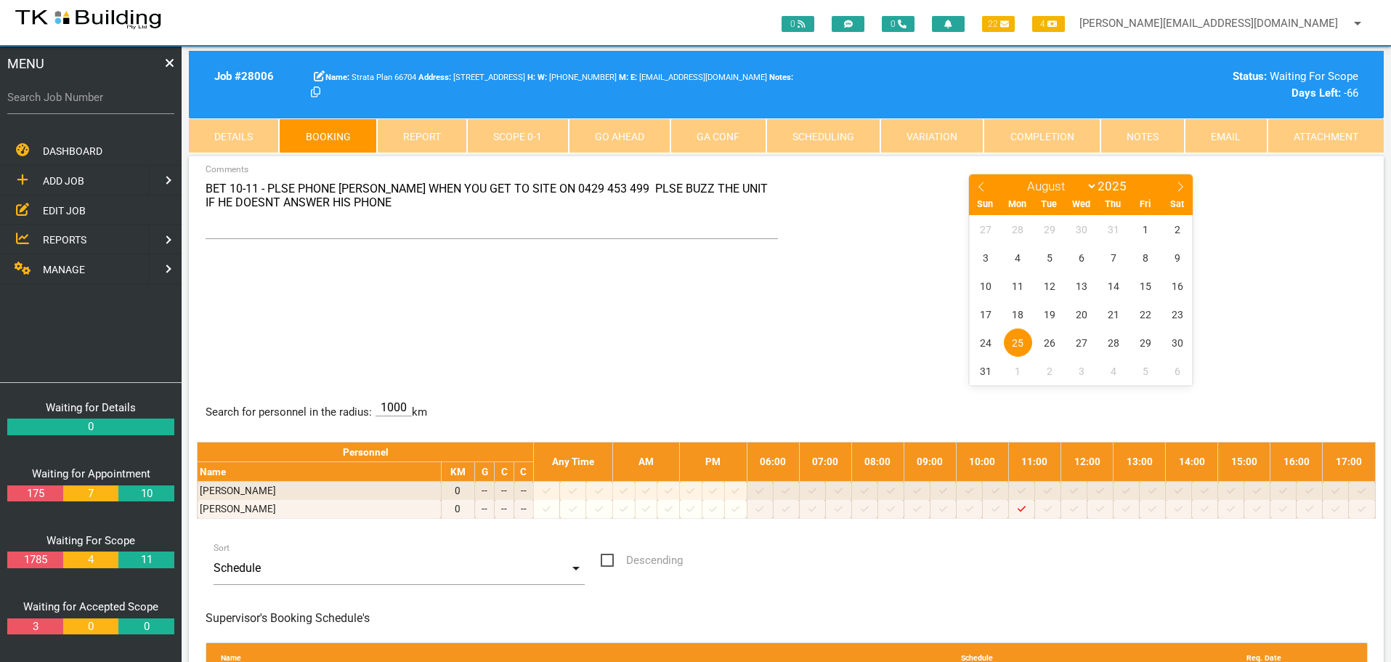
click at [1156, 133] on link "Notes" at bounding box center [1142, 135] width 84 height 35
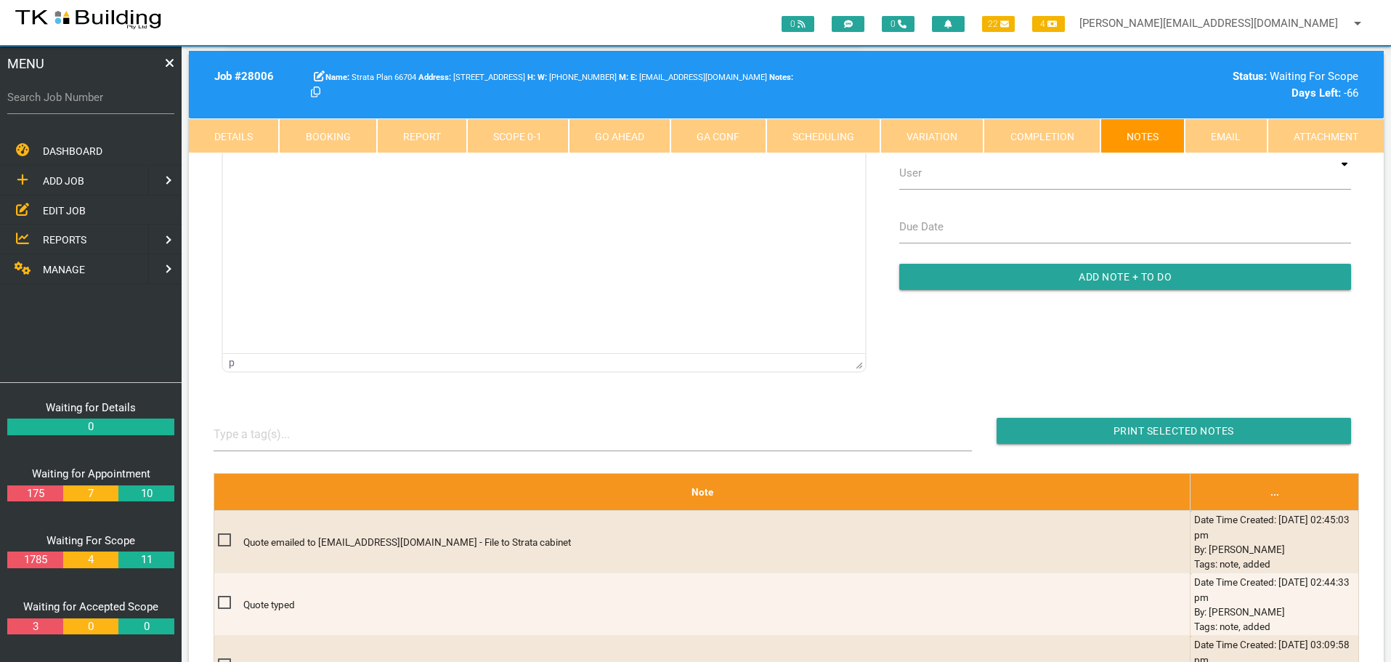
scroll to position [291, 0]
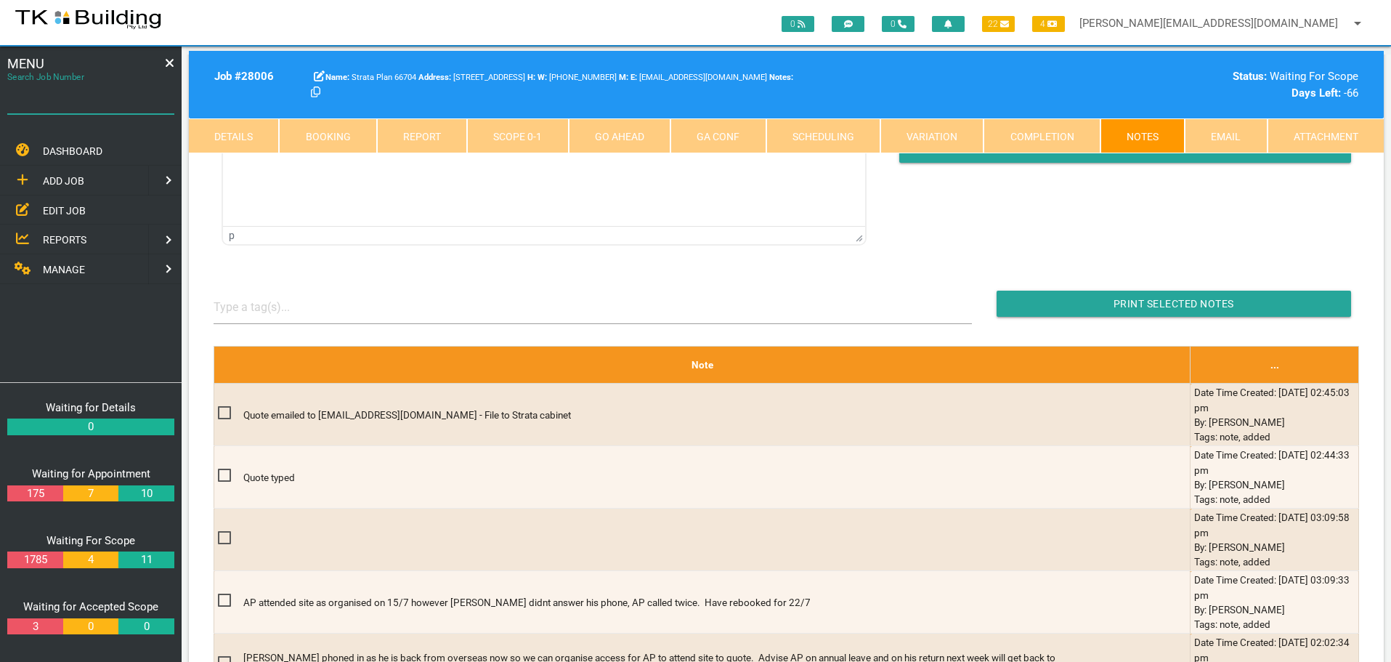
click at [83, 109] on input "Search Job Number" at bounding box center [90, 97] width 167 height 33
type input "28110"
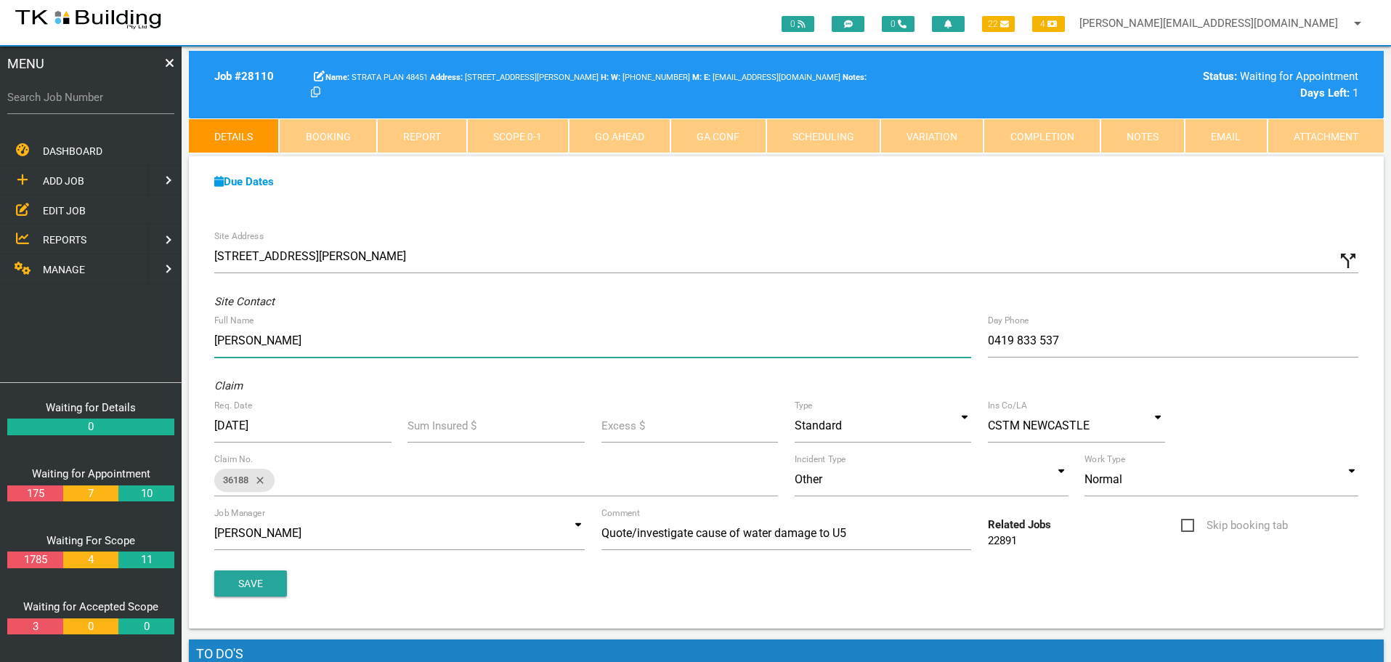
click at [288, 341] on input "Geoff" at bounding box center [592, 340] width 757 height 33
type input "G"
type input "j"
type input "Jacob/Cathy"
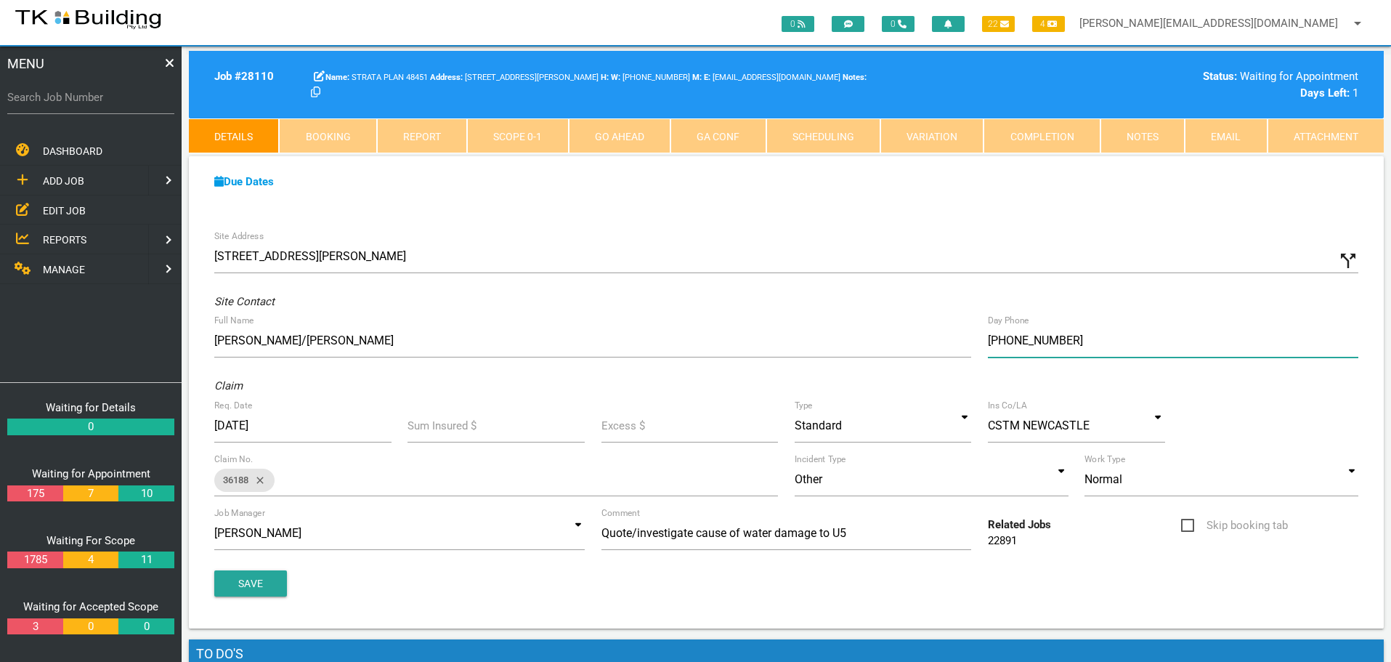
type input "(02) 4072 1416"
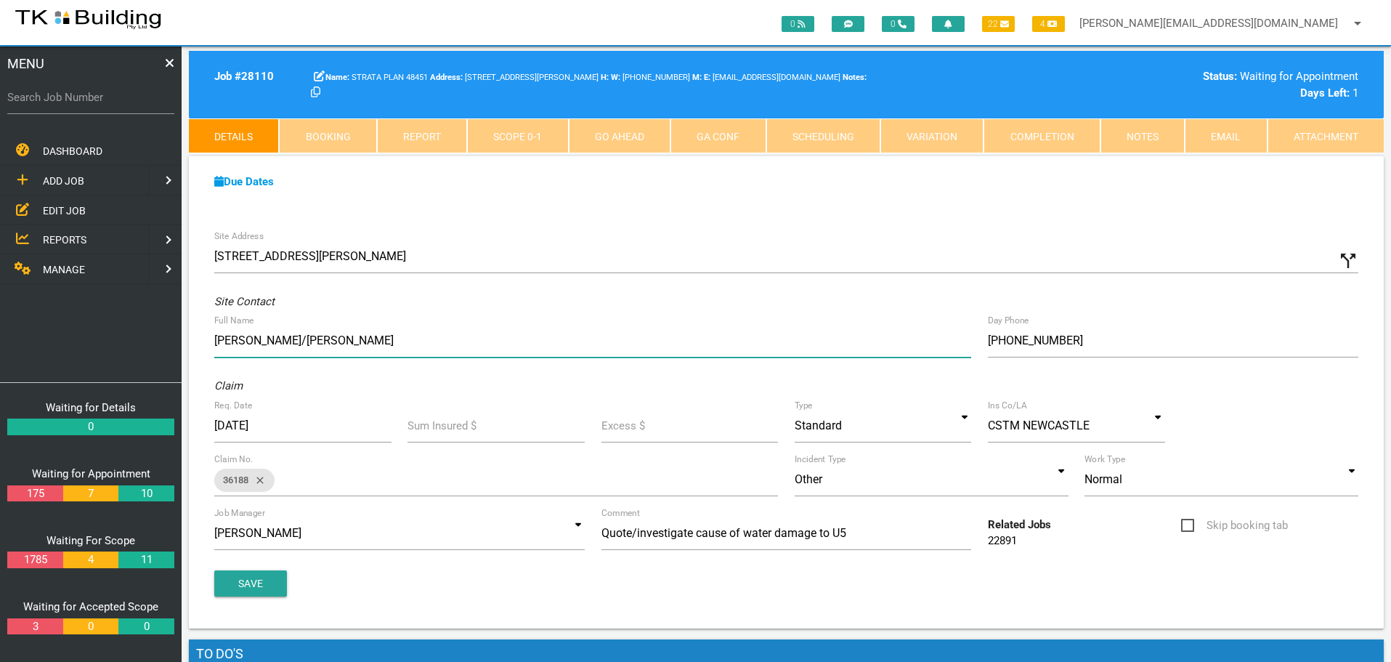
click at [293, 338] on input "Jacob/Cathy" at bounding box center [592, 340] width 757 height 33
type input "Jacob/Cathy (kathy.s2290@live.com.au"
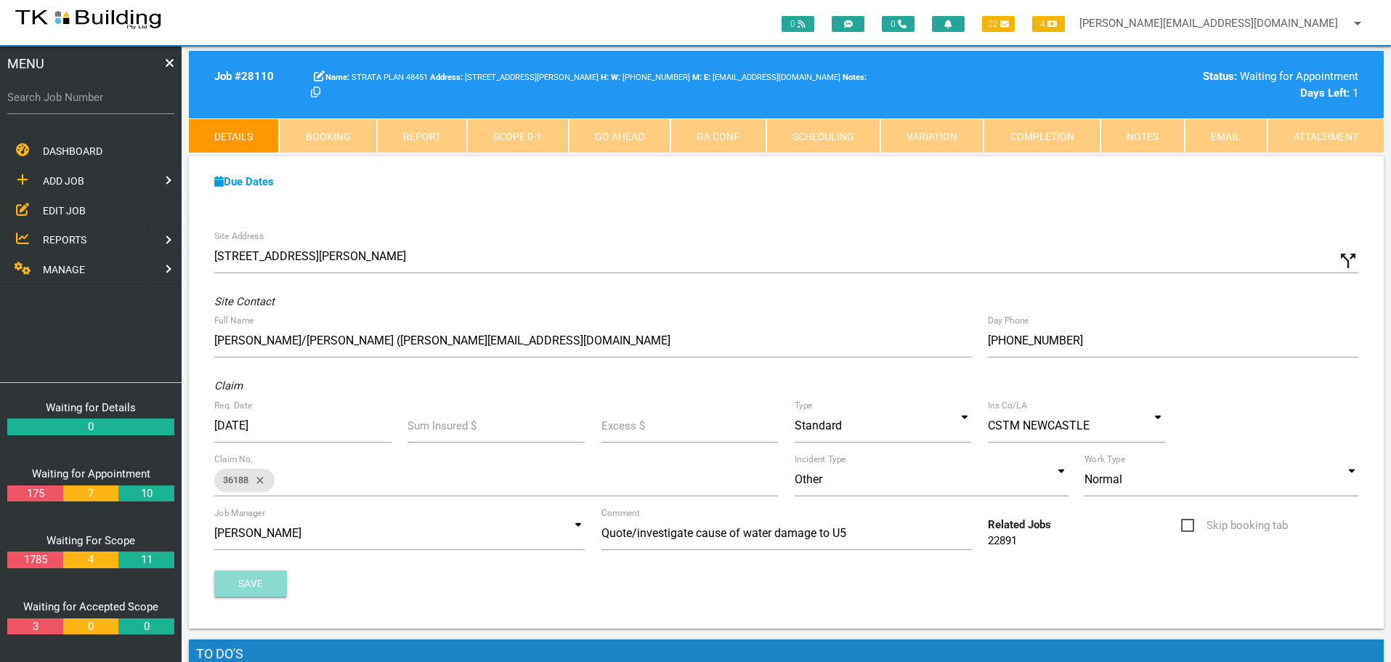
click at [253, 576] on button "Save" at bounding box center [250, 583] width 73 height 26
click at [81, 108] on input "Search Job Number" at bounding box center [90, 97] width 167 height 33
type input "28057"
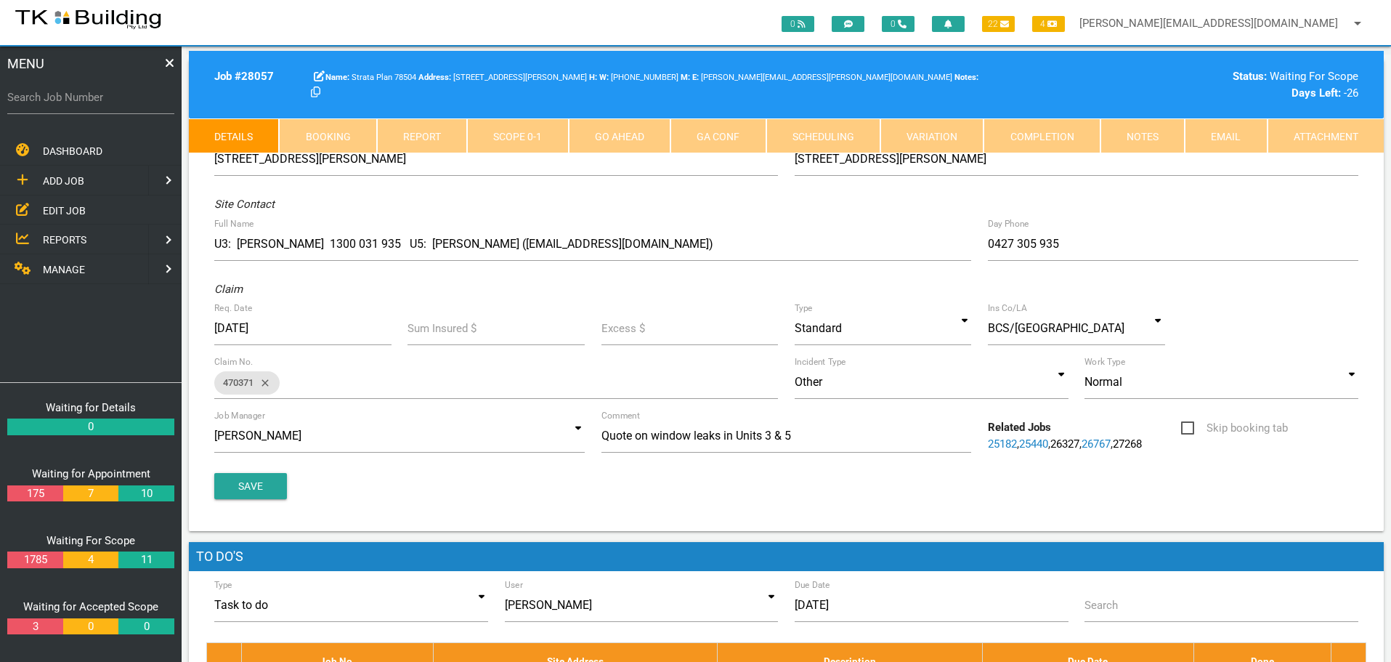
click at [342, 139] on link "Booking" at bounding box center [327, 135] width 97 height 35
select select "7"
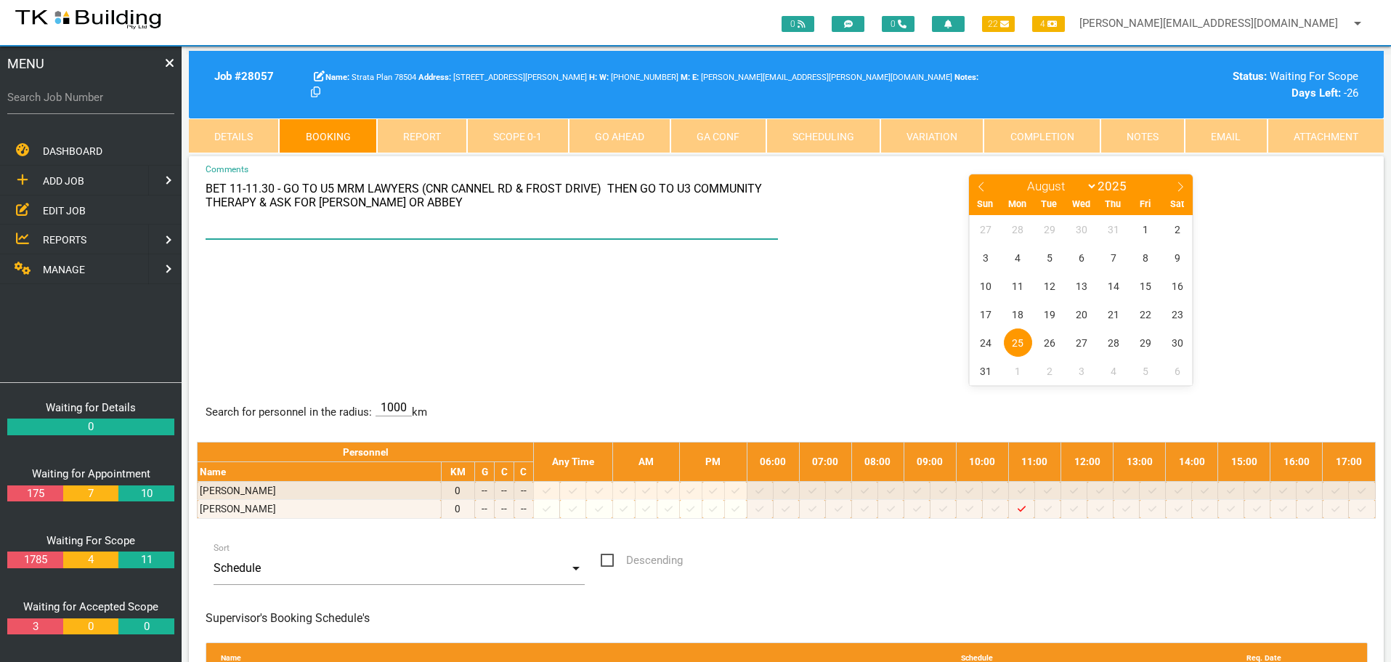
click at [458, 187] on textarea "BET 11-11.30 - GO TO U5 MRM LAWYERS (CNR CANNEL RD & FROST DRIVE) THEN GO TO U3…" at bounding box center [492, 206] width 573 height 66
type textarea "BET 11-11.30 - GO TO U5 MRM LAWYERS (CNR CHANNEL RD & FROST DRIVE) THEN GO TO U…"
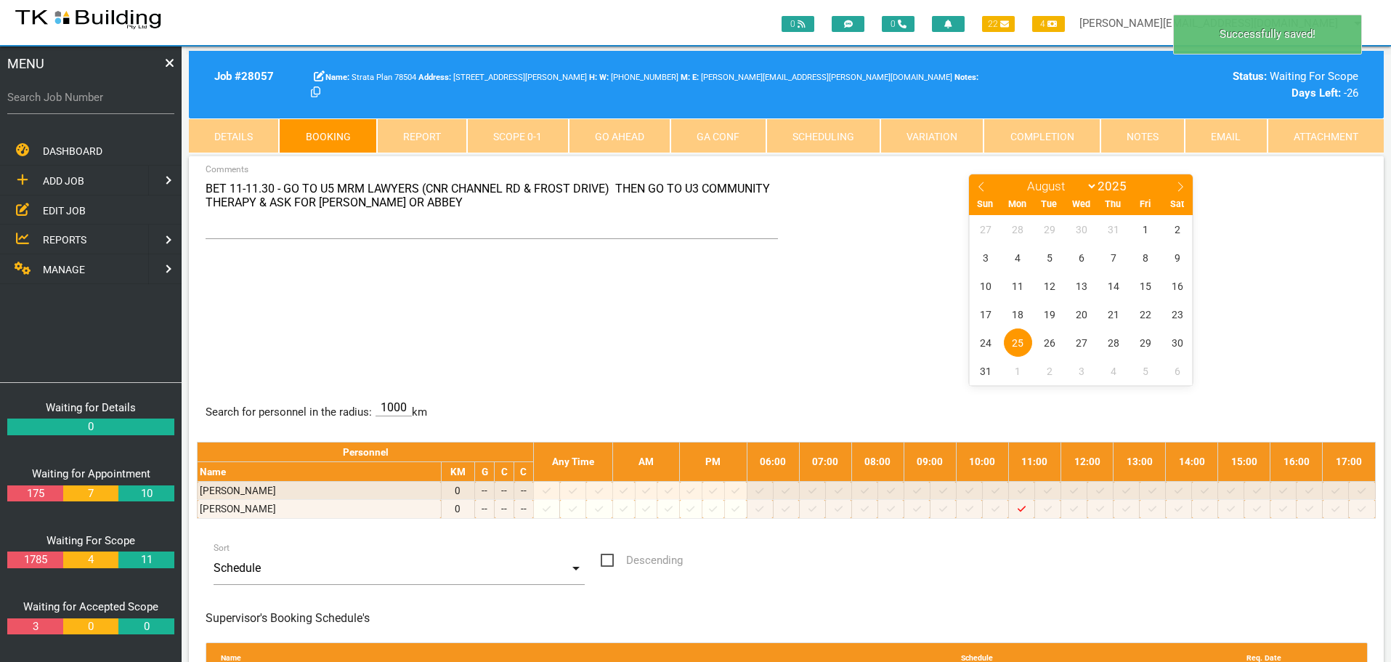
click at [690, 312] on div "BET 11-11.30 - GO TO U5 MRM LAWYERS (CNR CHANNEL RD & FROST DRIVE) THEN GO TO U…" at bounding box center [786, 278] width 1179 height 211
click at [73, 240] on span "REPORTS" at bounding box center [65, 240] width 44 height 12
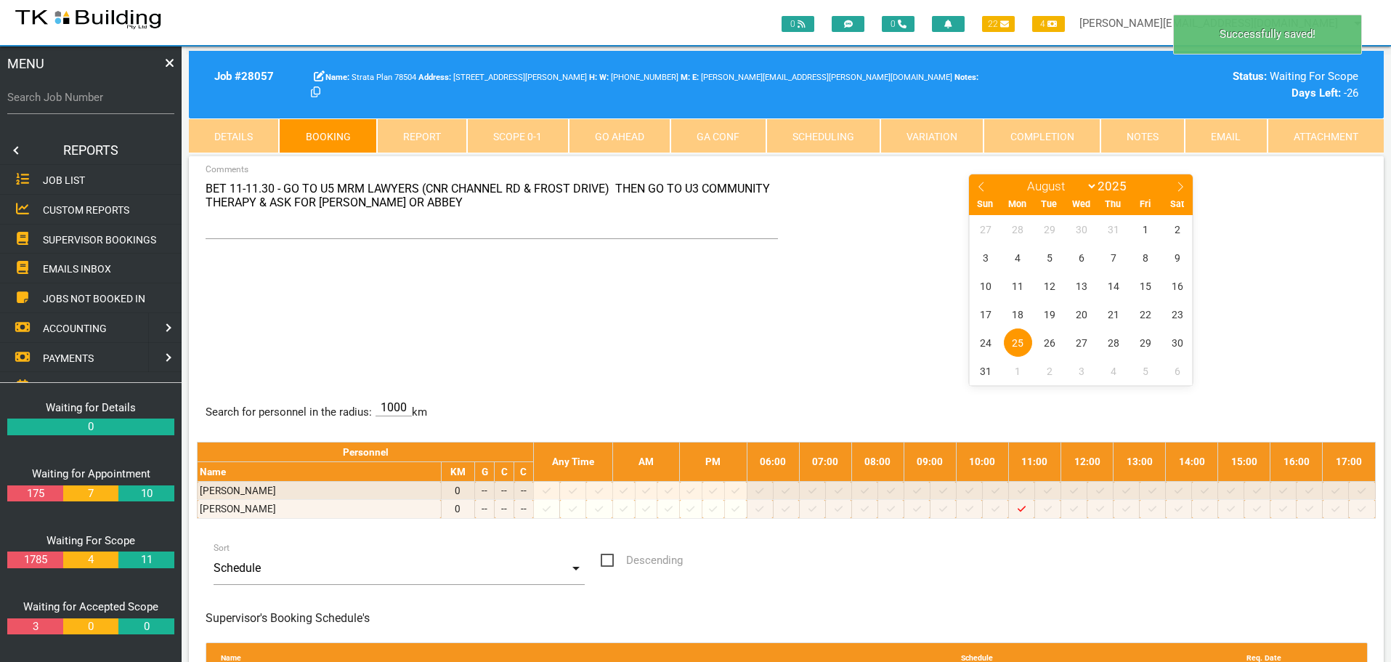
click at [73, 240] on span "SUPERVISOR BOOKINGS" at bounding box center [99, 239] width 113 height 12
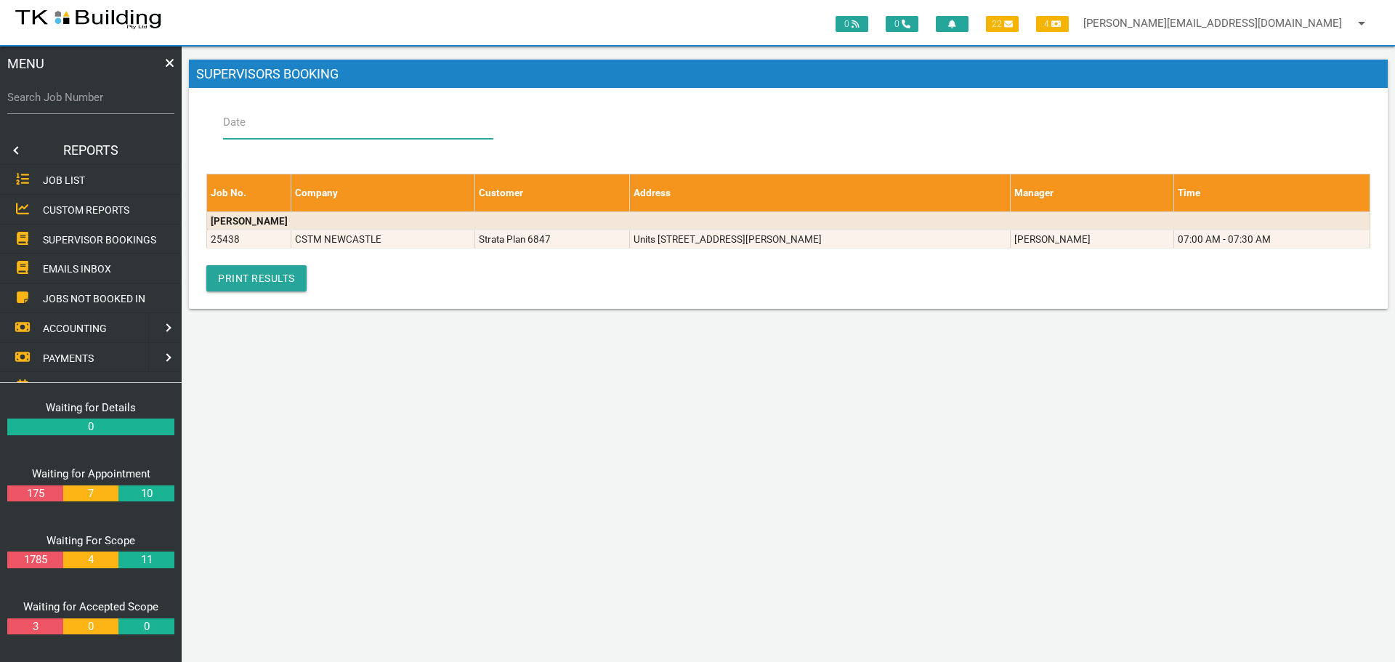
click at [272, 125] on input "Date" at bounding box center [358, 121] width 270 height 33
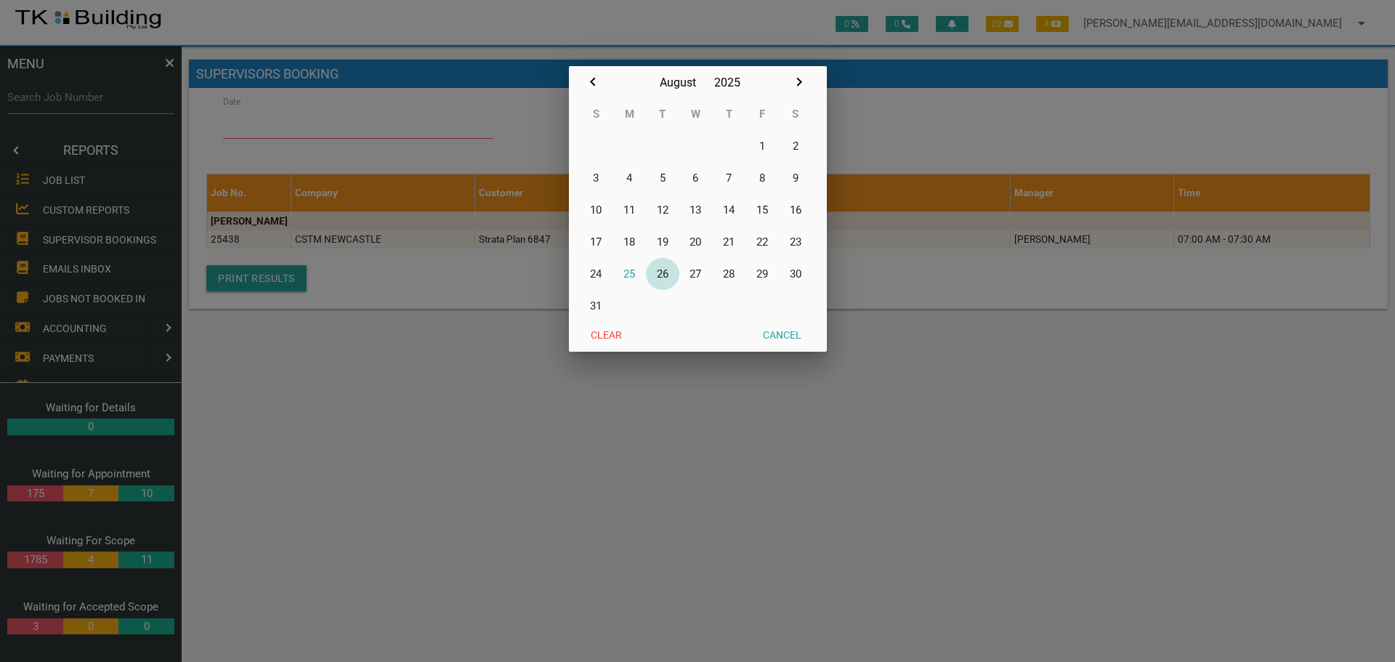
click at [659, 273] on button "26" at bounding box center [662, 274] width 33 height 32
type input "26/08/2025"
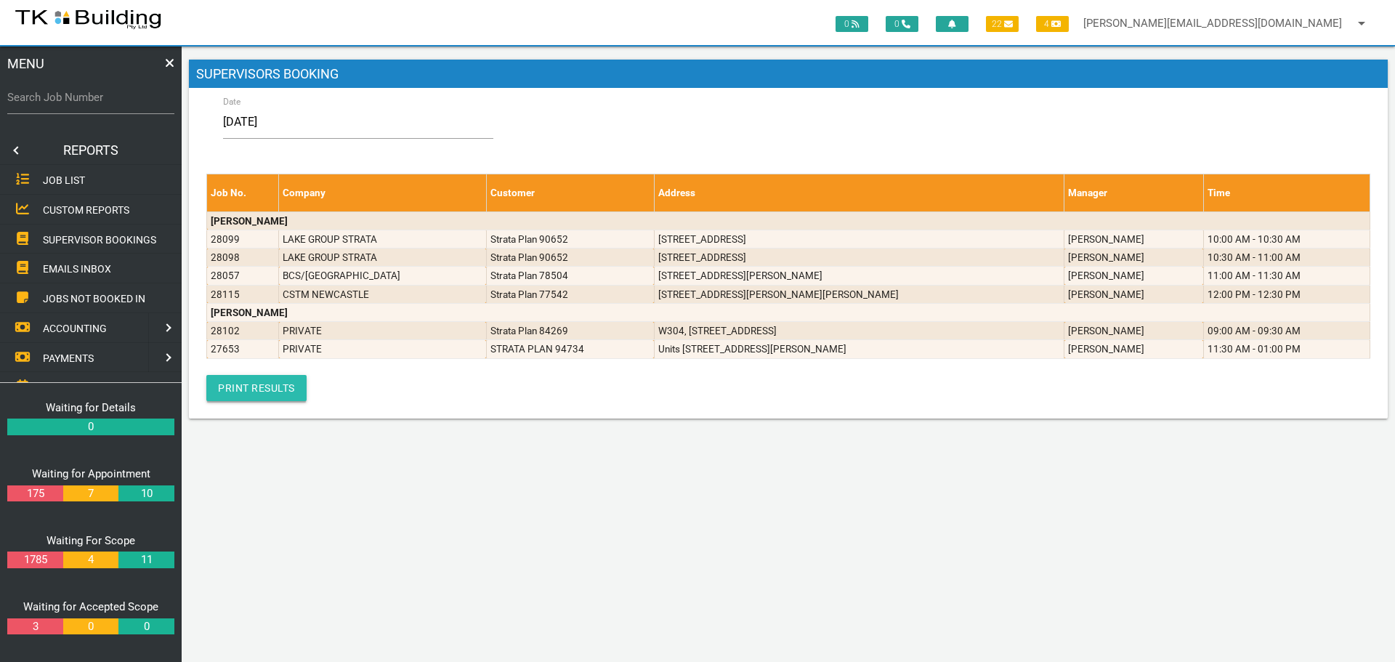
click at [248, 390] on link "Print Results" at bounding box center [256, 388] width 100 height 26
drag, startPoint x: 148, startPoint y: 95, endPoint x: 160, endPoint y: 129, distance: 35.4
click at [160, 129] on div "Search Job Number" at bounding box center [90, 108] width 167 height 55
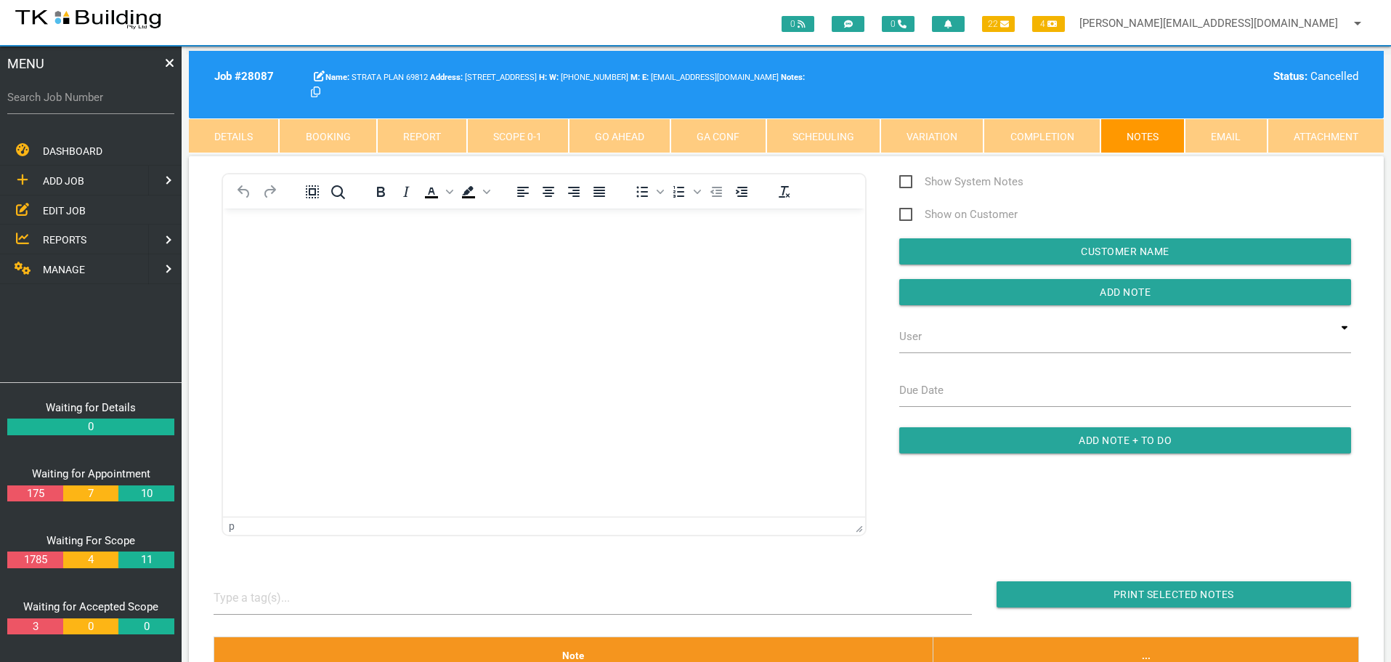
click at [62, 209] on span "EDIT JOB" at bounding box center [64, 210] width 43 height 12
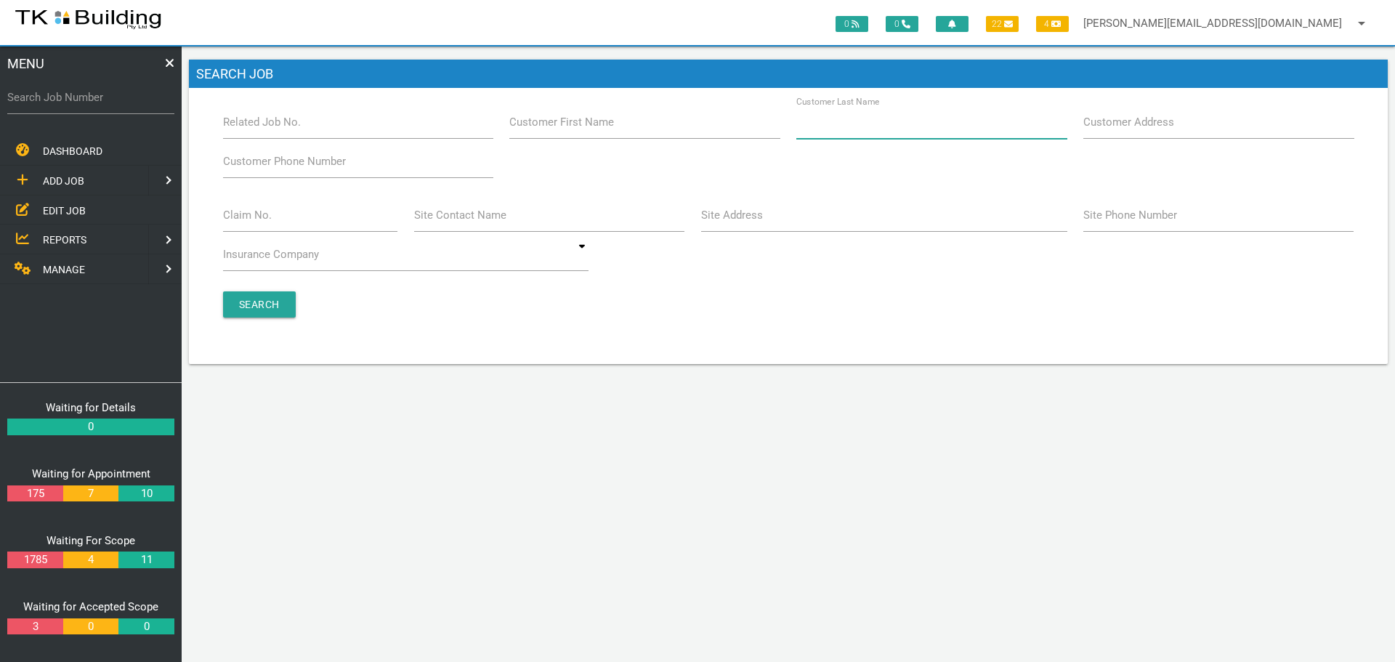
click at [931, 128] on input "Customer Last Name" at bounding box center [931, 121] width 270 height 33
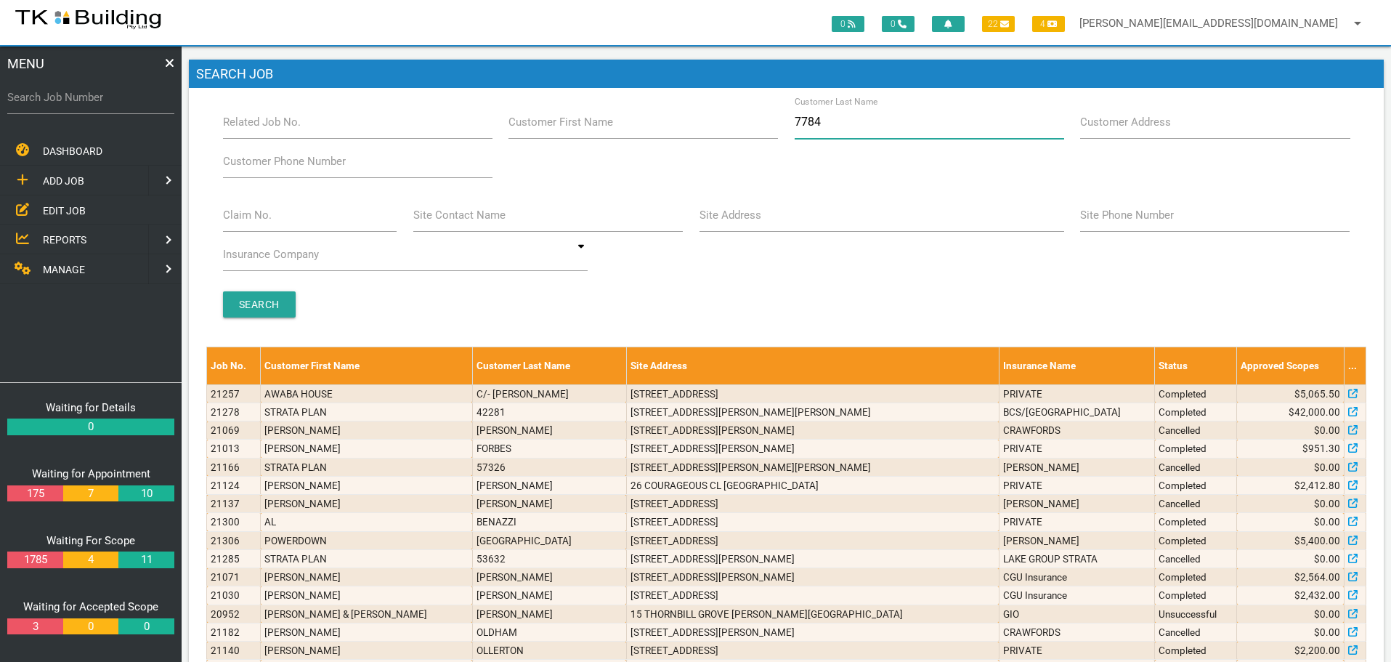
type input "77846"
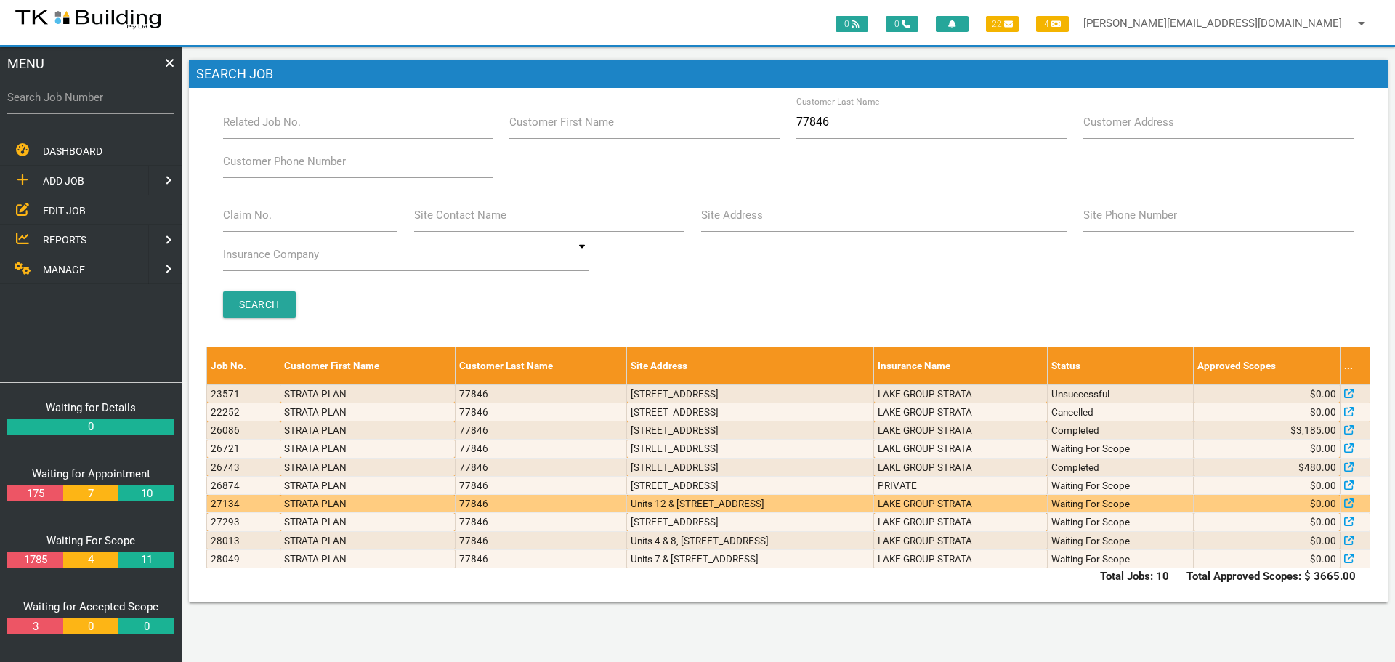
click at [861, 500] on td "Units 12 & [STREET_ADDRESS]" at bounding box center [750, 504] width 247 height 18
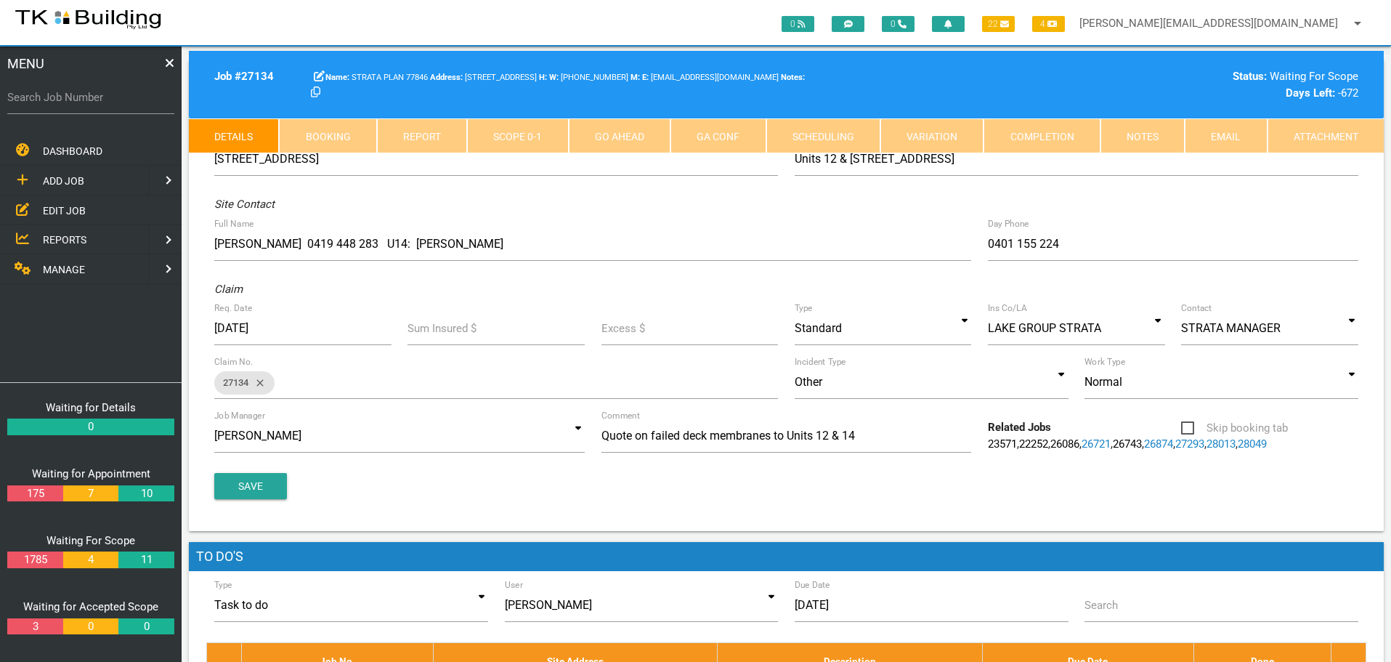
click at [1138, 134] on link "Notes" at bounding box center [1142, 135] width 84 height 35
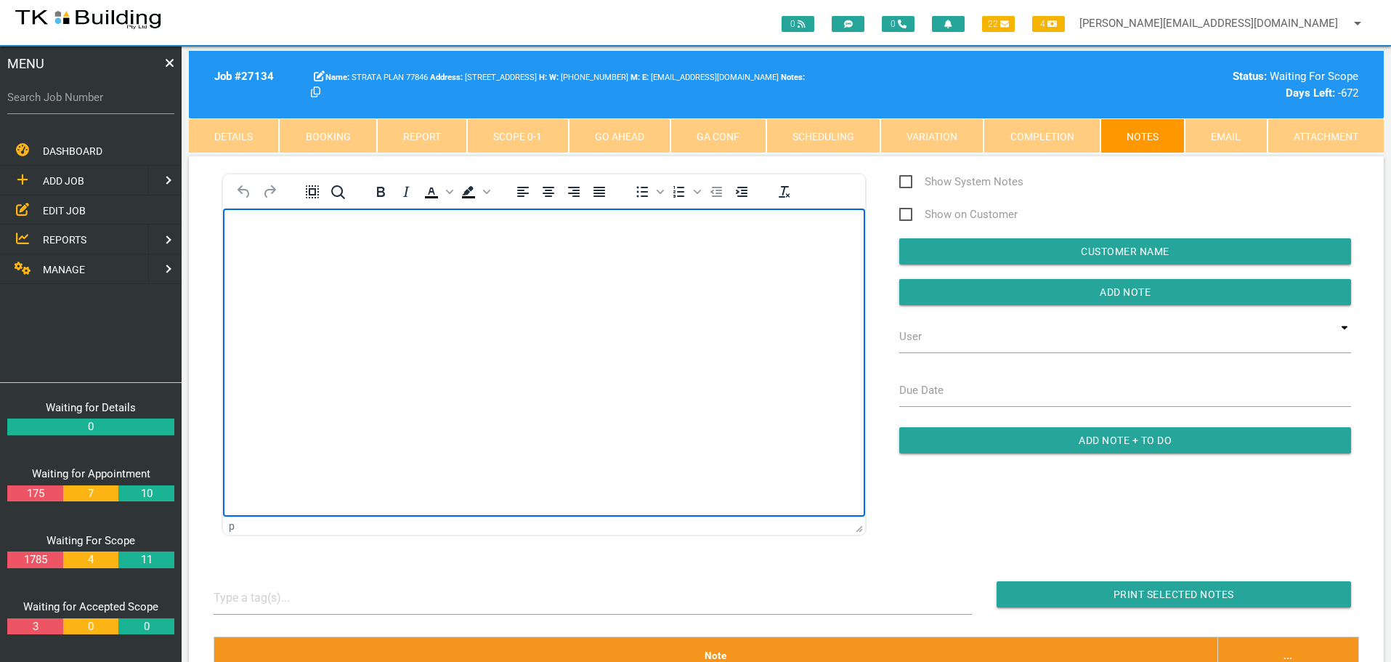
click at [298, 258] on body "Rich Text Area. Press ALT-0 for help." at bounding box center [544, 250] width 642 height 48
click at [261, 264] on body "Rich Text Area. Press ALT-0 for help." at bounding box center [544, 250] width 642 height 48
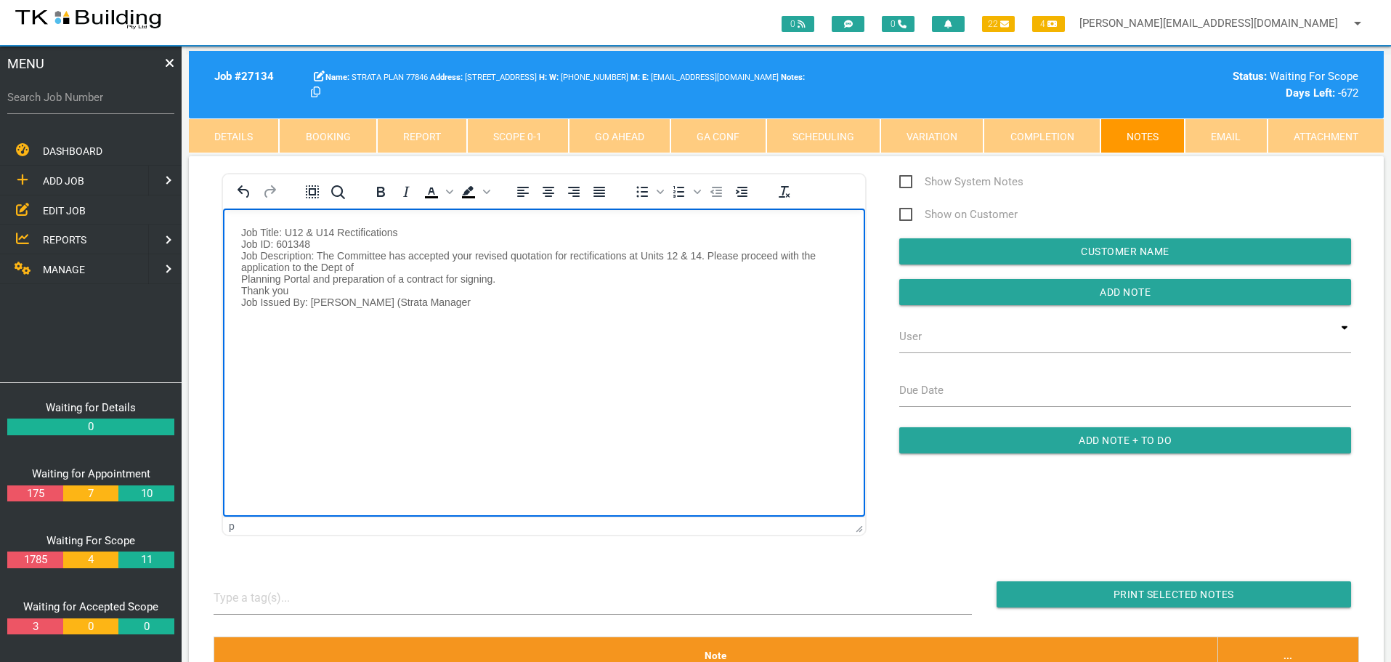
click at [512, 280] on p "Job Title: U12 & U14 Rectifications Job ID: 601348 Job Description: The Committ…" at bounding box center [544, 266] width 606 height 81
click at [380, 266] on p "Job Title: U12 & U14 Rectifications Job ID: 601348 Job Description: The Committ…" at bounding box center [544, 255] width 606 height 58
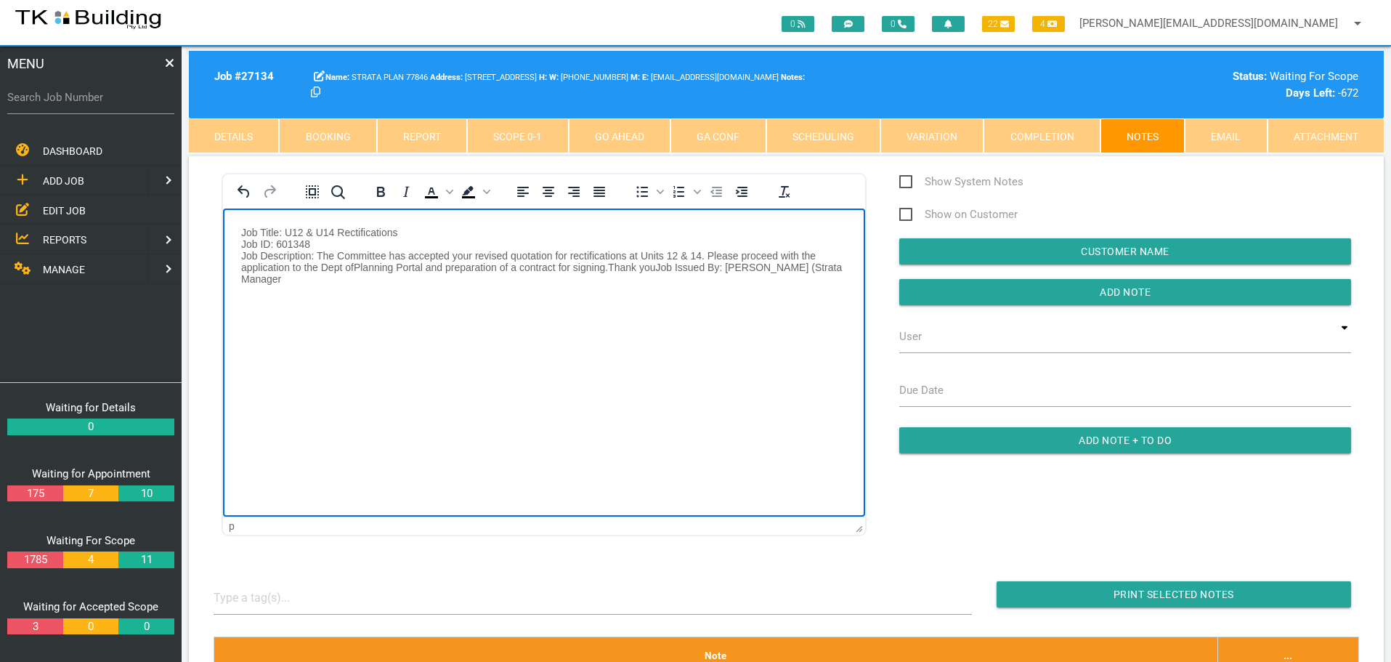
click at [240, 232] on body "Job Title: U12 & U14 Rectifications Job ID: 601348 Job Description: The Committ…" at bounding box center [544, 273] width 642 height 94
drag, startPoint x: 237, startPoint y: 230, endPoint x: 251, endPoint y: 225, distance: 14.7
click at [237, 230] on body "Work Request / ID #601348 Job Title: U12 & U14 Rectifications Job ID: 601348 Jo…" at bounding box center [544, 273] width 642 height 94
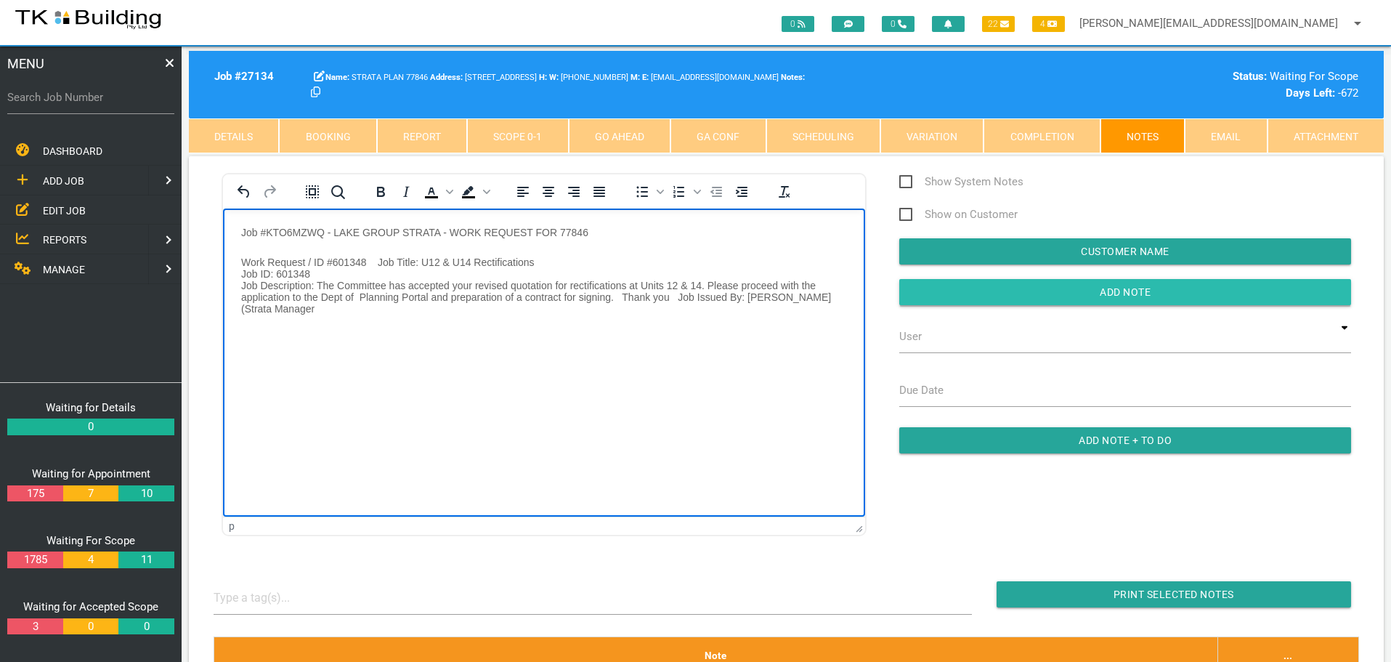
click at [962, 296] on input "Add Note" at bounding box center [1125, 292] width 452 height 26
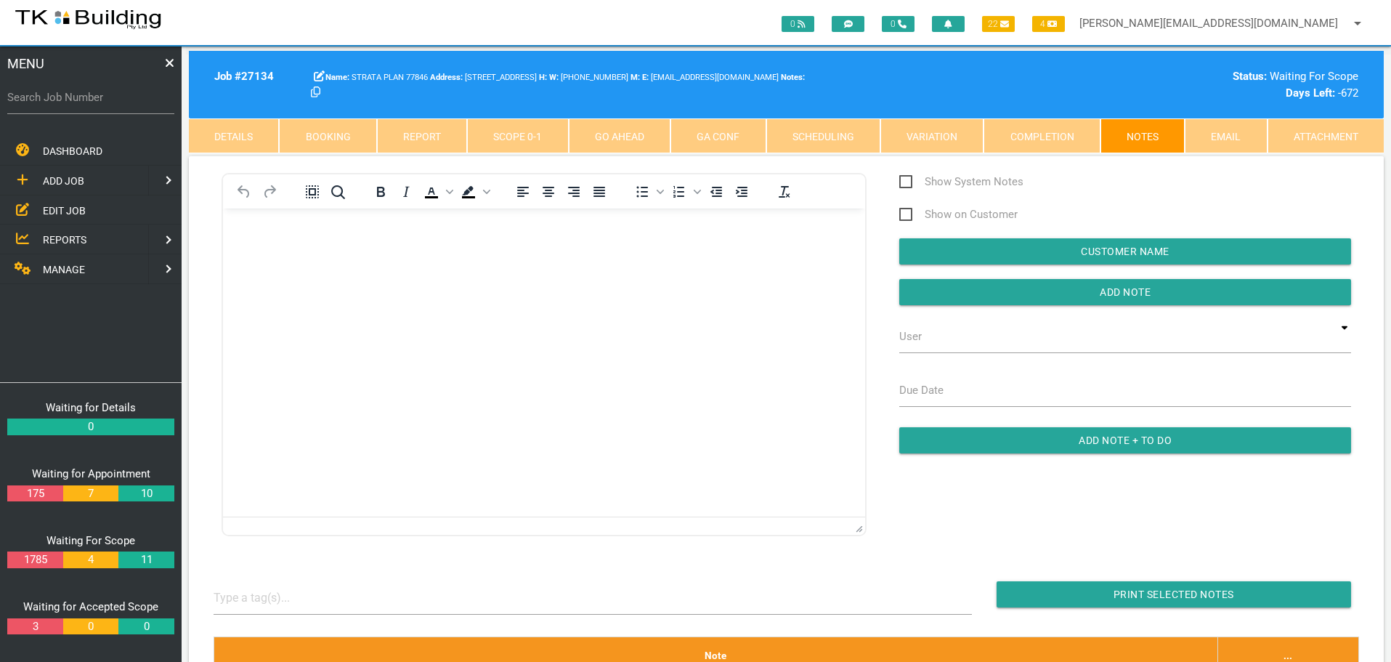
click at [100, 103] on label "Search Job Number" at bounding box center [90, 97] width 167 height 17
click at [100, 103] on input "Search Job Number" at bounding box center [90, 97] width 167 height 33
type input "28059"
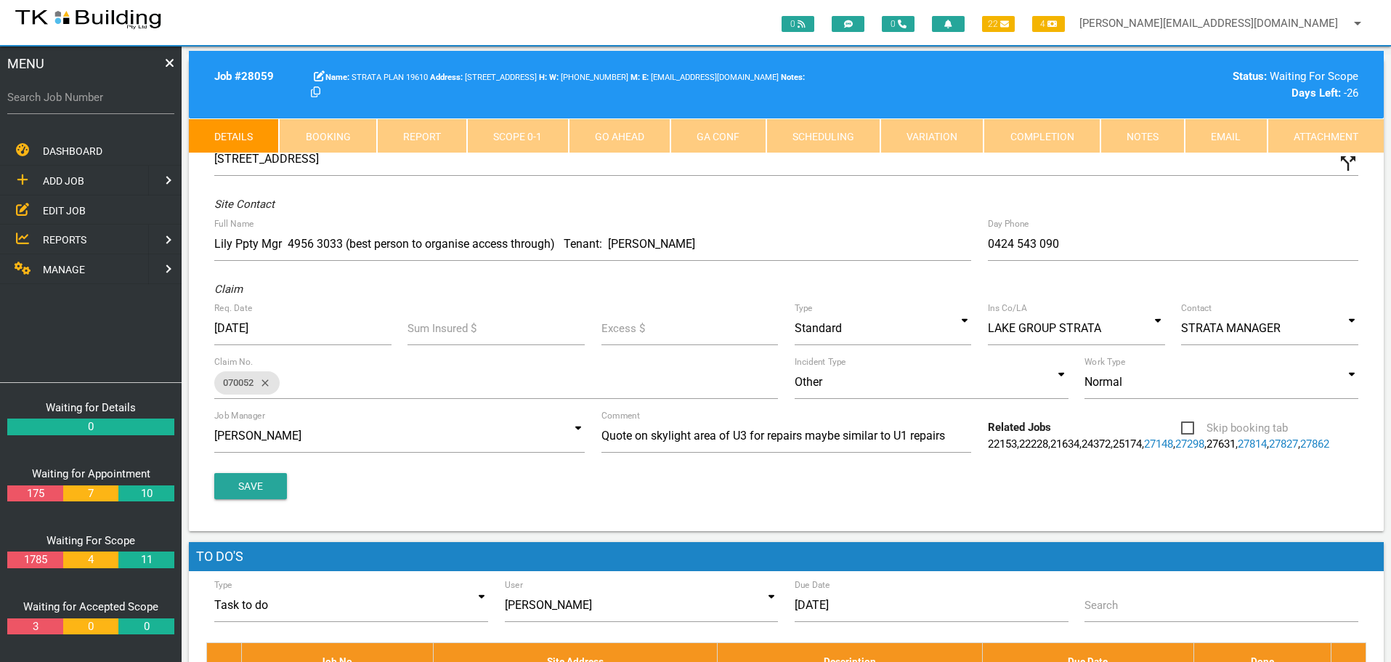
click at [1139, 139] on link "Notes" at bounding box center [1142, 135] width 84 height 35
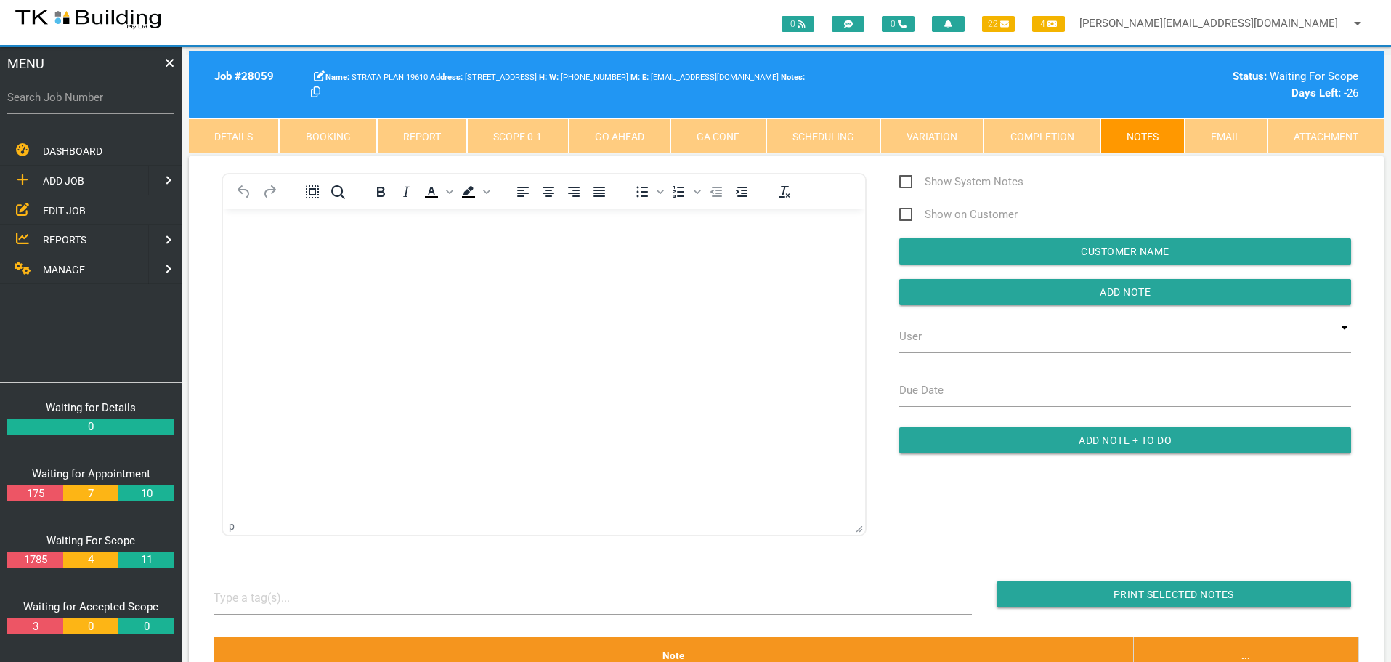
click at [525, 137] on link "Scope 0 - 1" at bounding box center [517, 135] width 101 height 35
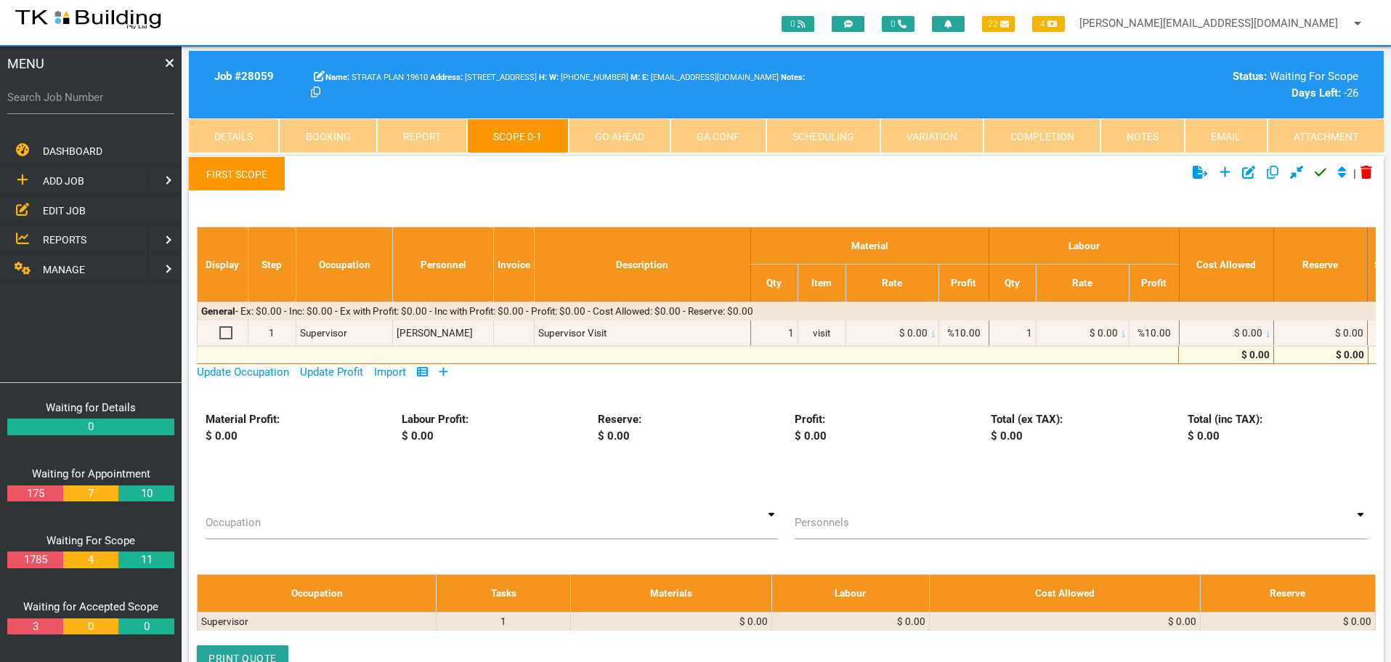
click at [447, 370] on icon at bounding box center [443, 372] width 9 height 9
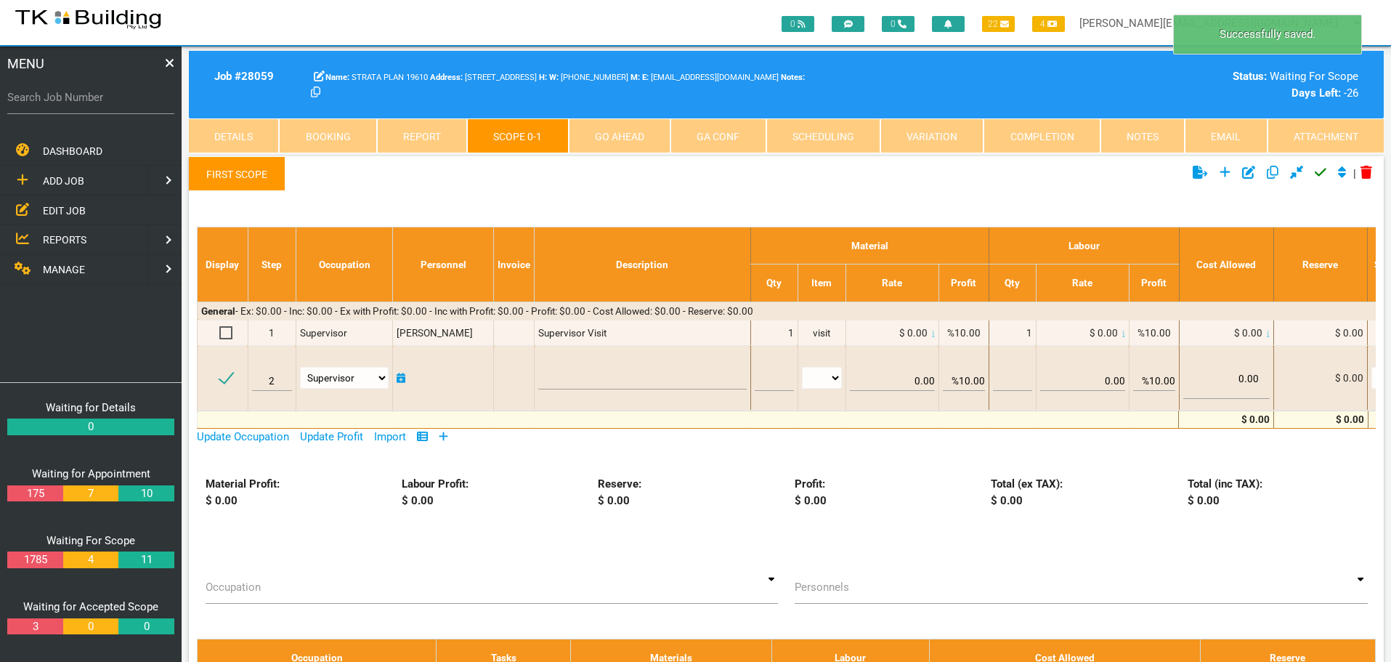
click at [239, 176] on link "First Scope" at bounding box center [237, 173] width 97 height 35
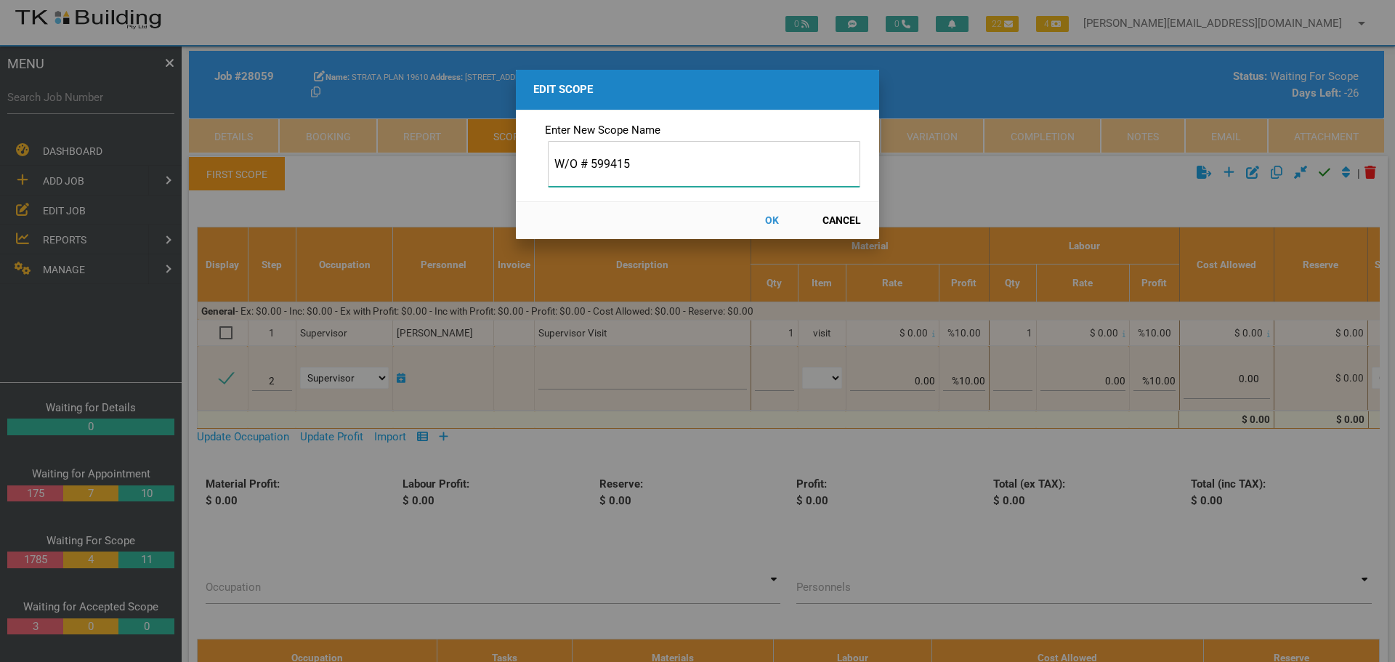
type input "W/O # 599415"
click at [773, 219] on button "OK" at bounding box center [771, 220] width 64 height 25
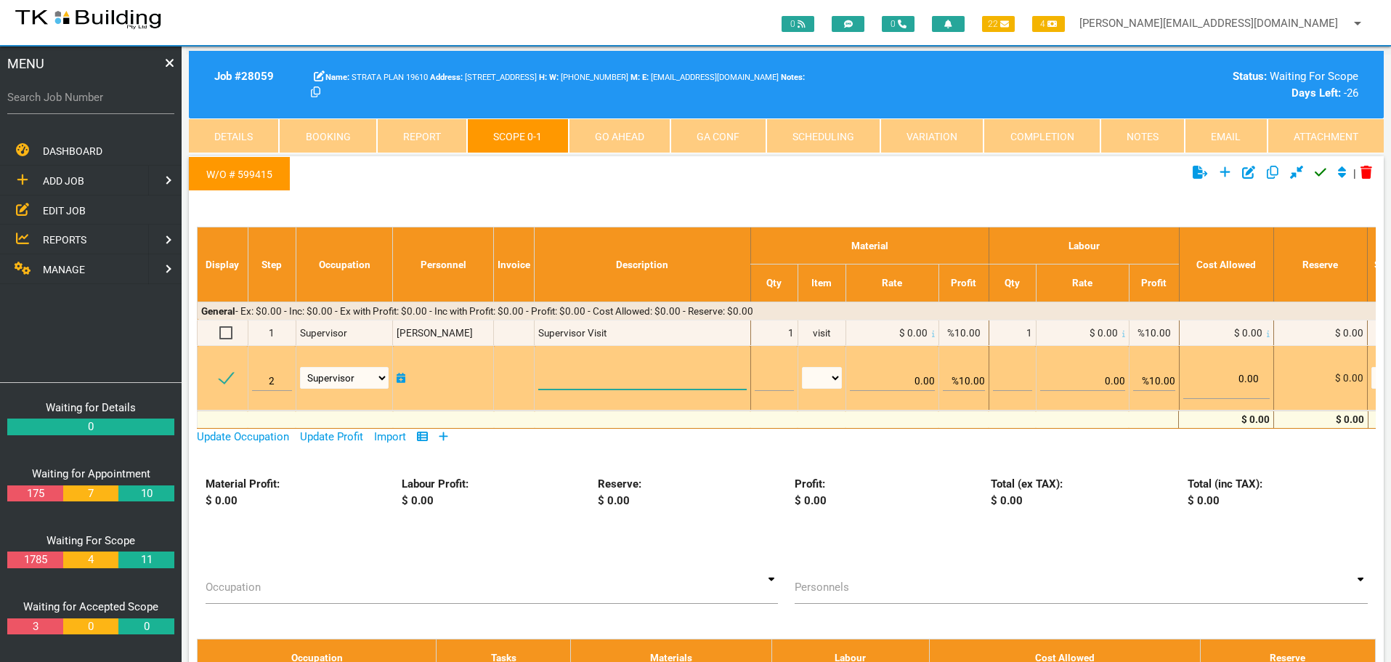
click at [564, 372] on textarea at bounding box center [642, 373] width 208 height 33
paste textarea "Skylight replacement and surrounding ceiling works Roof Provide scaffolding/roo…"
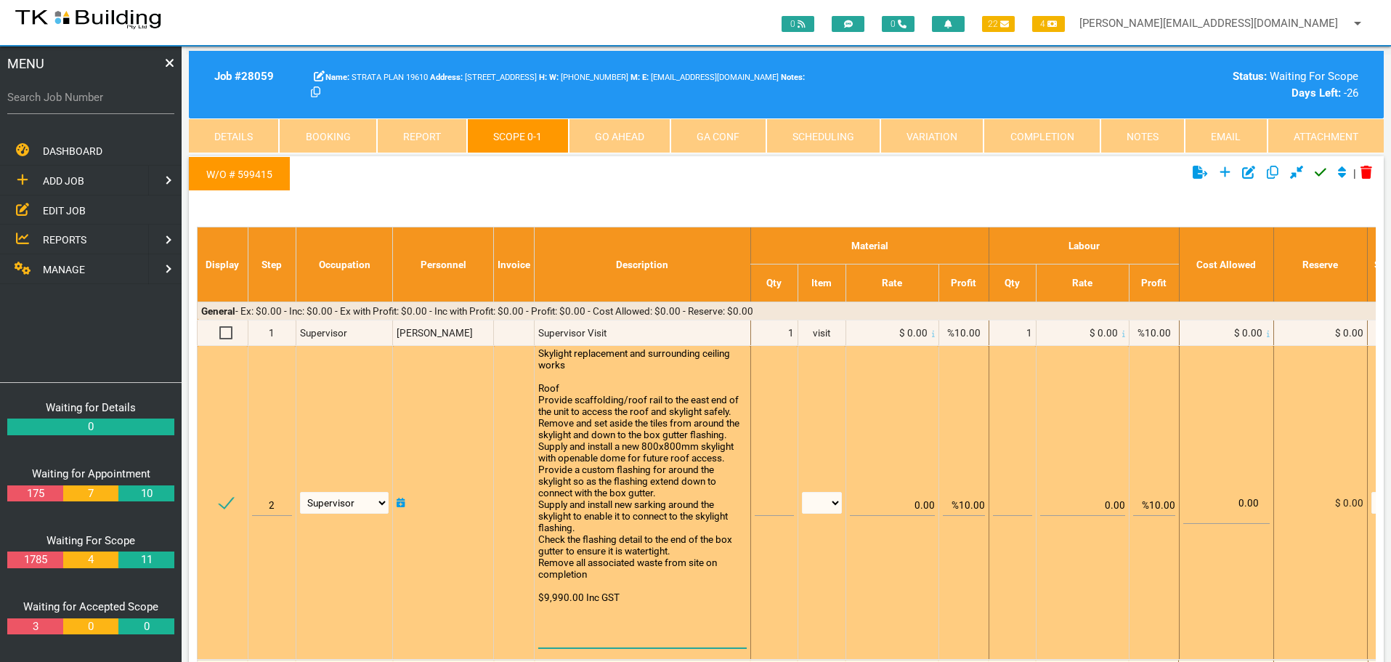
type textarea "Skylight replacement and surrounding ceiling works Roof Provide scaffolding/roo…"
click at [769, 508] on input "text" at bounding box center [774, 499] width 39 height 34
type input "1"
click at [836, 501] on select "patch LM hrs m3 items m2 m" at bounding box center [822, 503] width 40 height 22
select select "items"
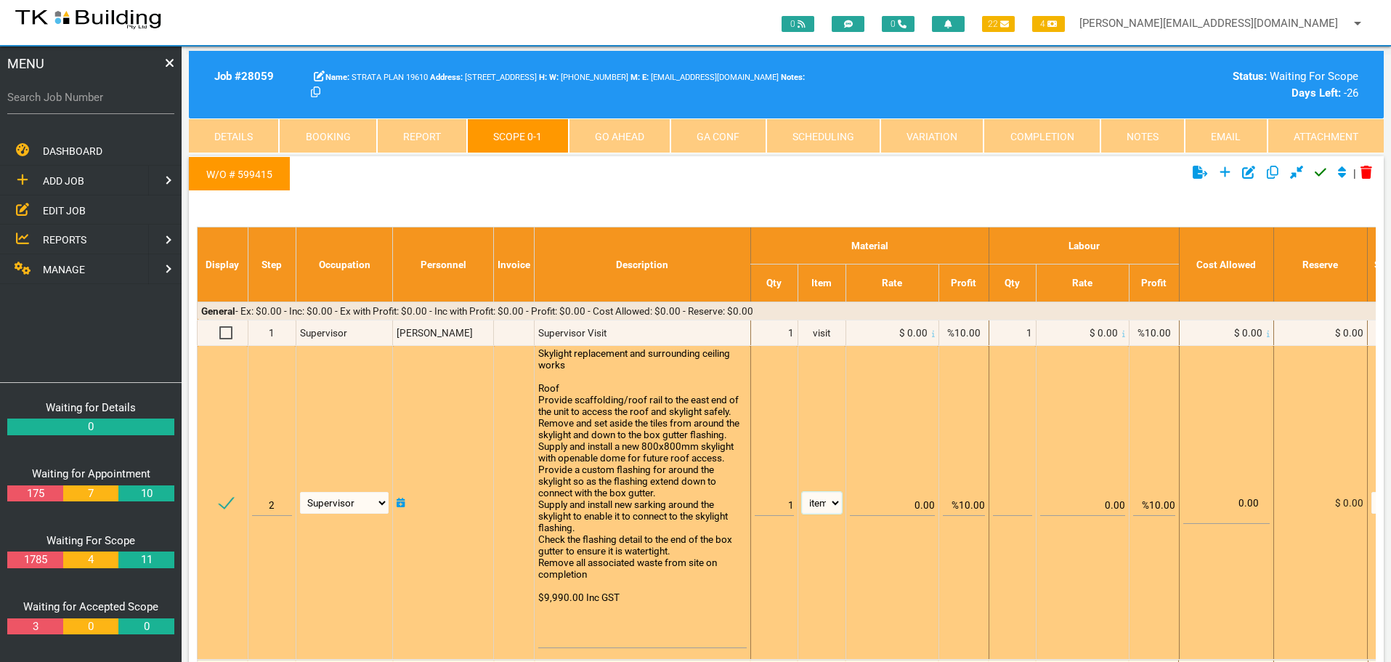
click at [802, 492] on select "patch LM hrs m3 items m2 m" at bounding box center [822, 503] width 40 height 22
click at [963, 504] on input "%10.00" at bounding box center [964, 499] width 42 height 34
type input "0.00"
click at [882, 420] on td "0.00" at bounding box center [891, 503] width 93 height 314
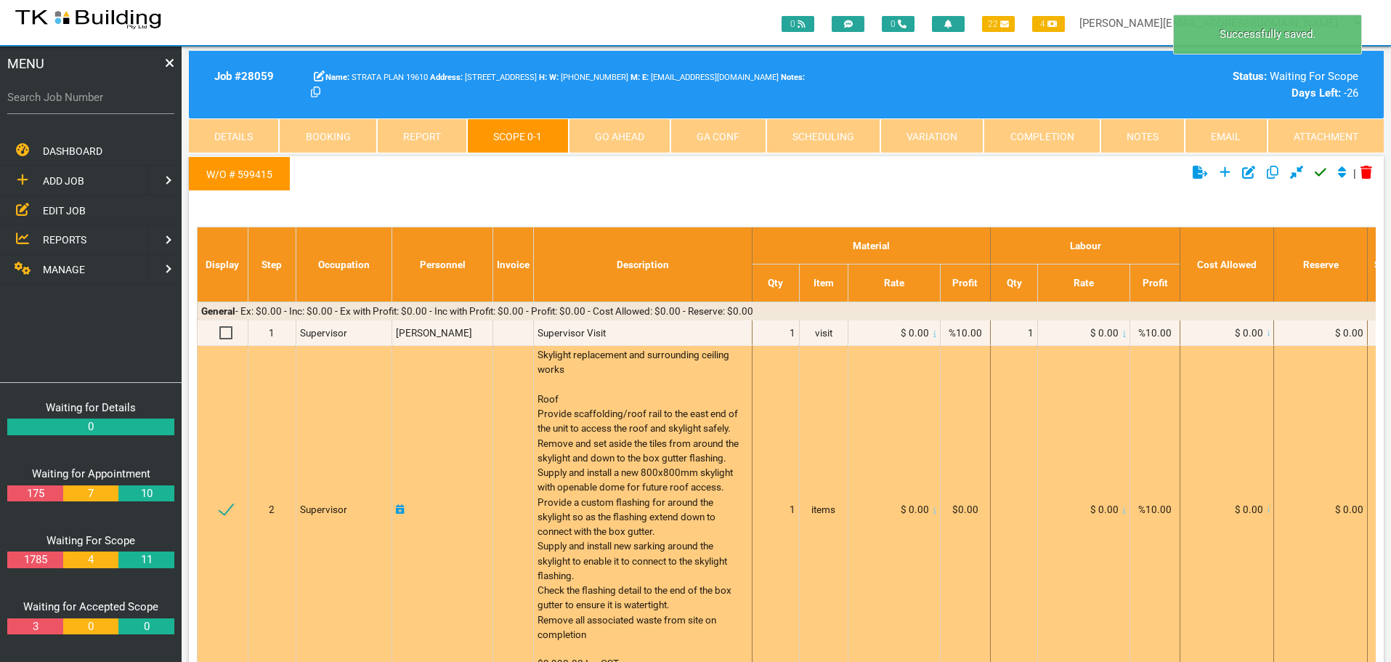
click at [933, 511] on icon at bounding box center [934, 509] width 3 height 7
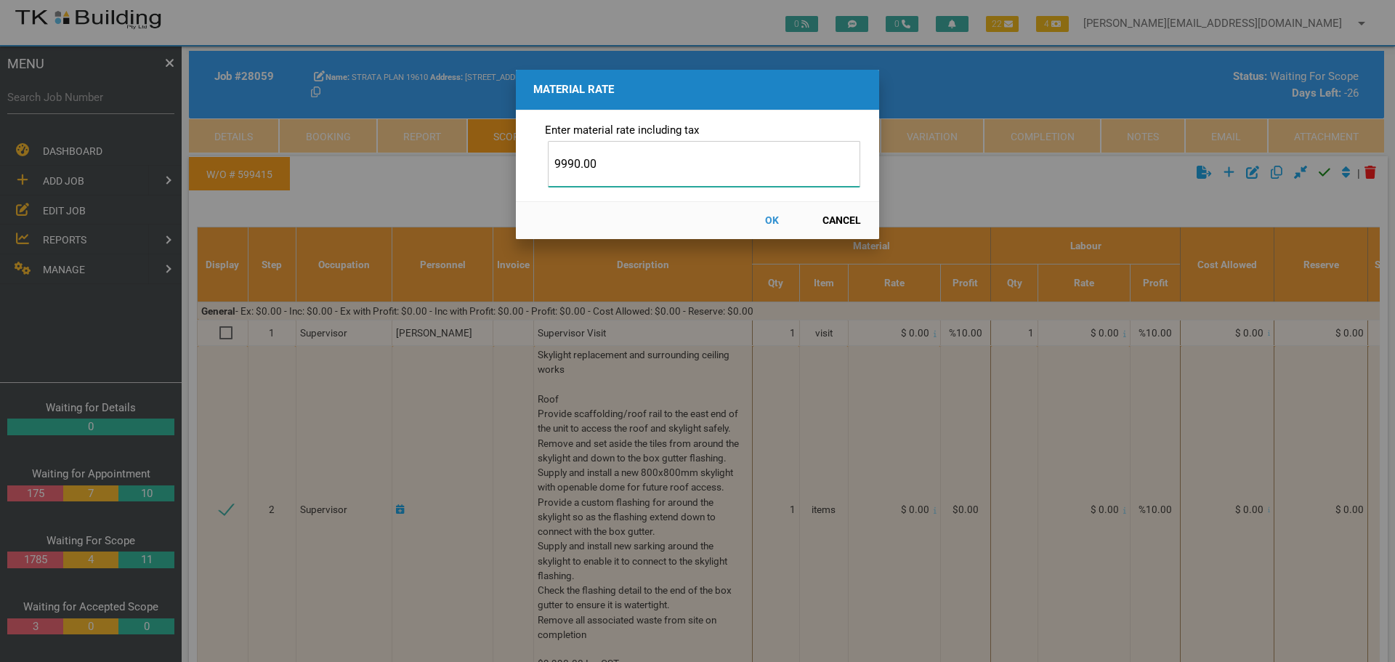
type input "9990.00"
click at [771, 217] on button "OK" at bounding box center [771, 220] width 64 height 25
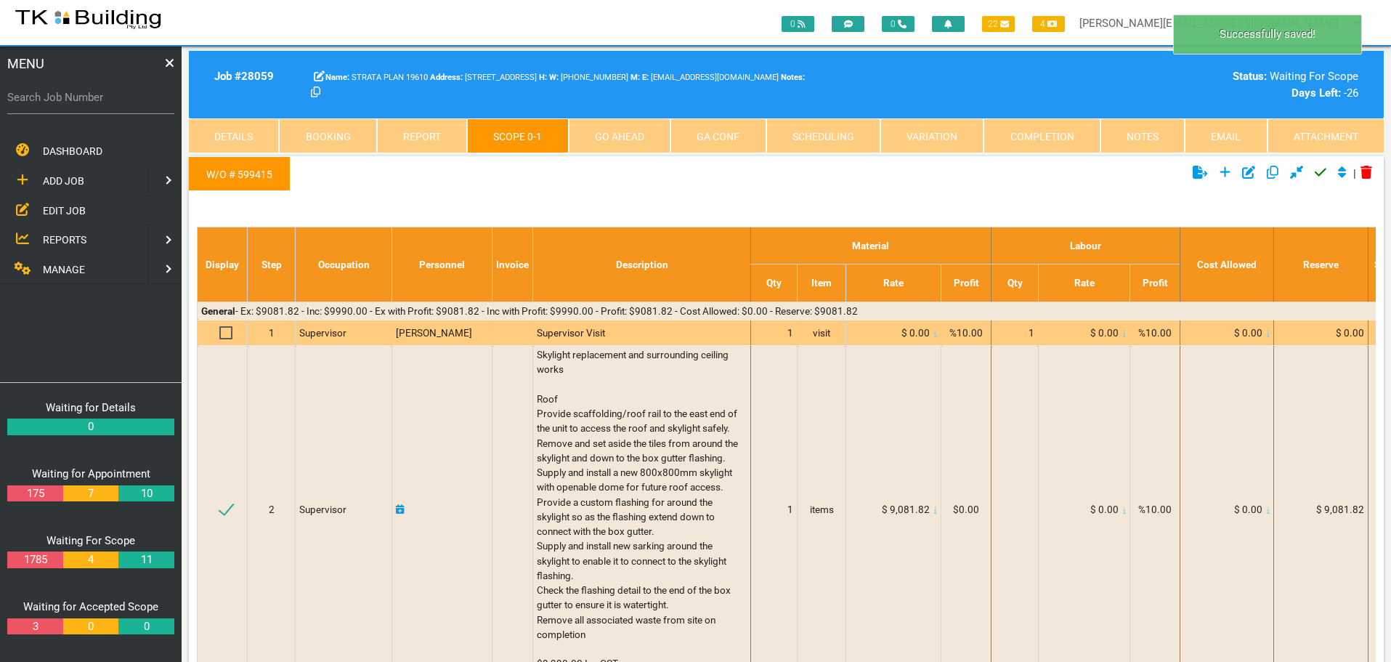
scroll to position [46, 0]
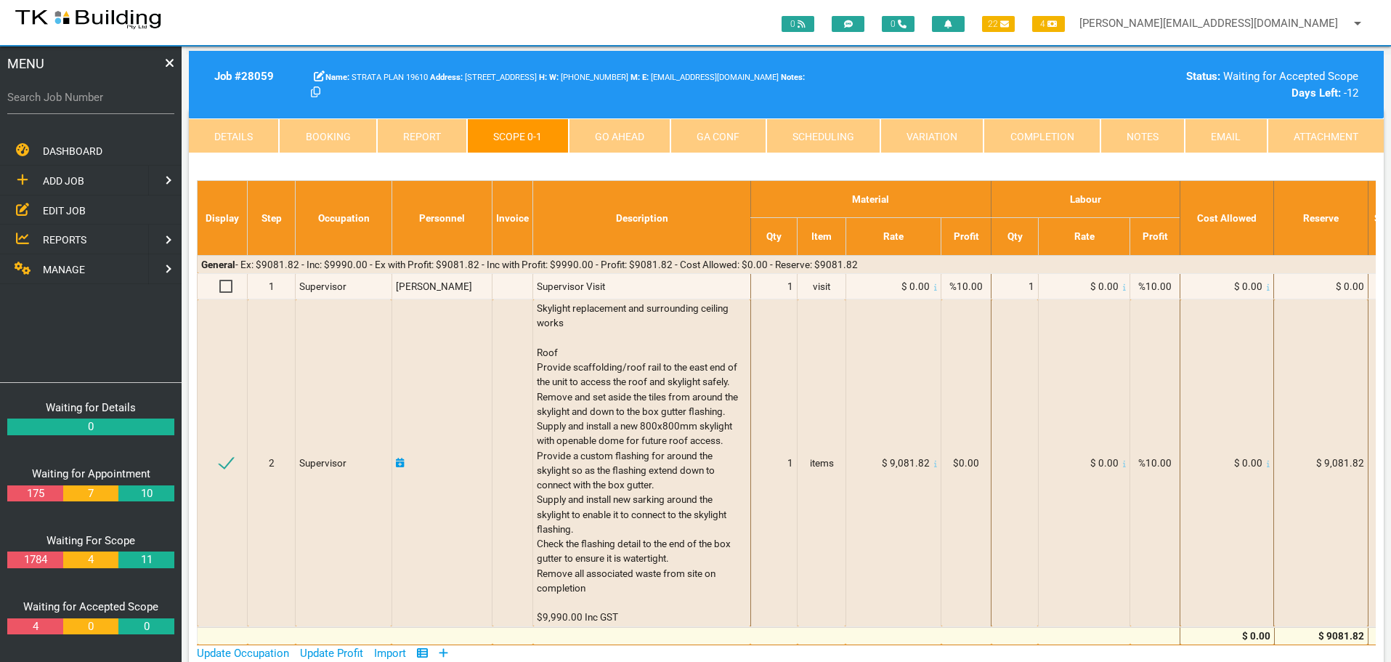
click at [1140, 135] on link "Notes" at bounding box center [1142, 135] width 84 height 35
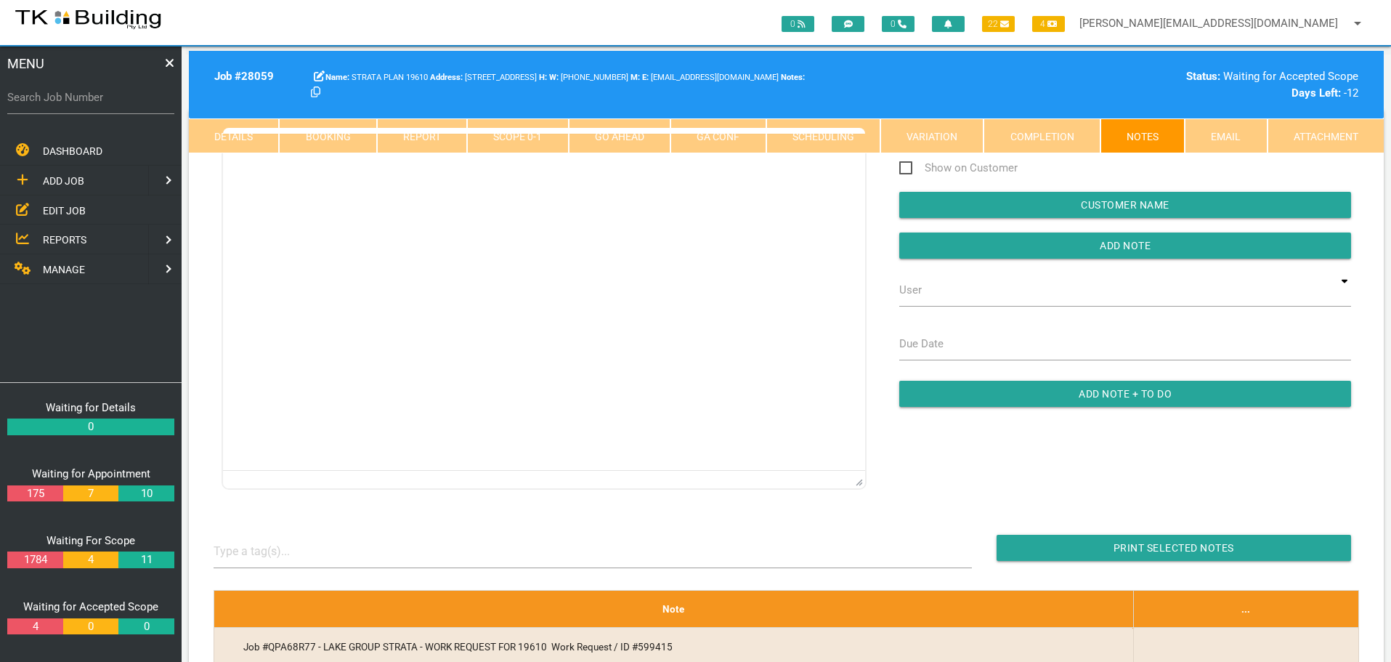
scroll to position [0, 0]
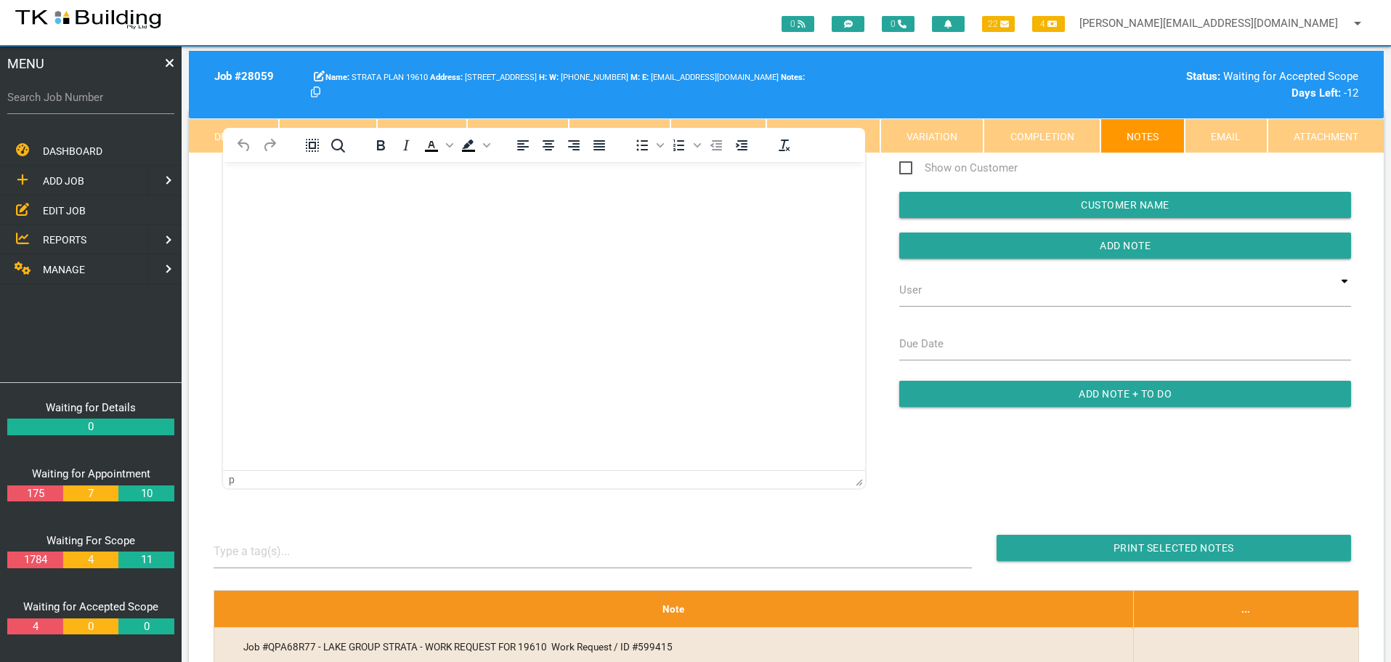
click at [284, 195] on body "Rich Text Area. Press ALT-0 for help." at bounding box center [544, 203] width 642 height 48
drag, startPoint x: 1023, startPoint y: 248, endPoint x: 894, endPoint y: 243, distance: 128.6
click at [1021, 248] on input "button" at bounding box center [1125, 245] width 452 height 26
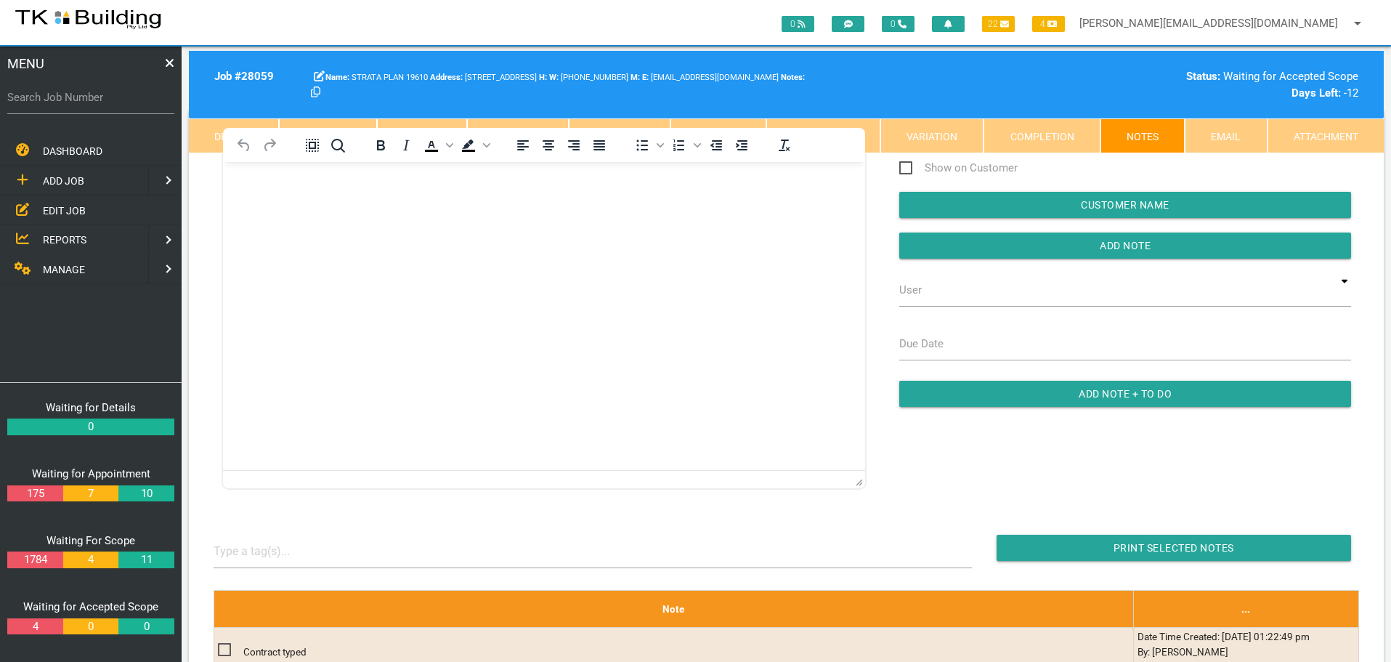
click at [61, 206] on span "EDIT JOB" at bounding box center [64, 210] width 43 height 12
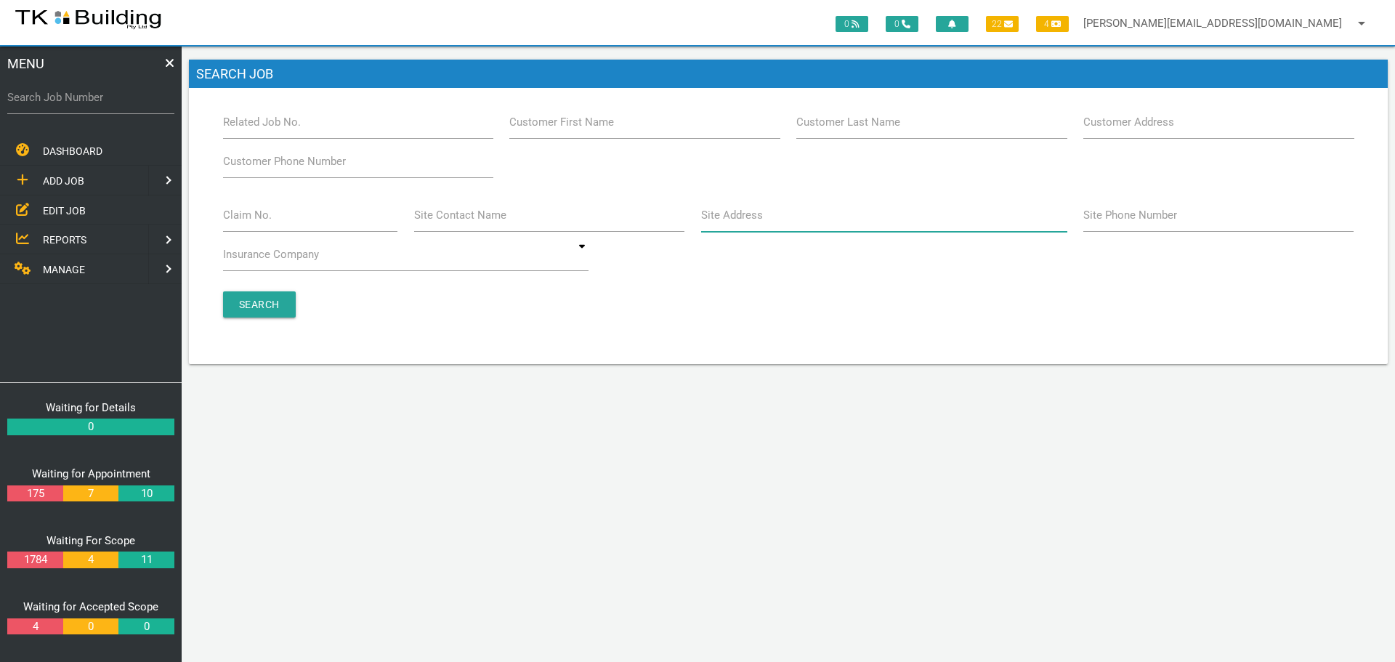
click at [766, 219] on input "Site Address" at bounding box center [884, 214] width 366 height 33
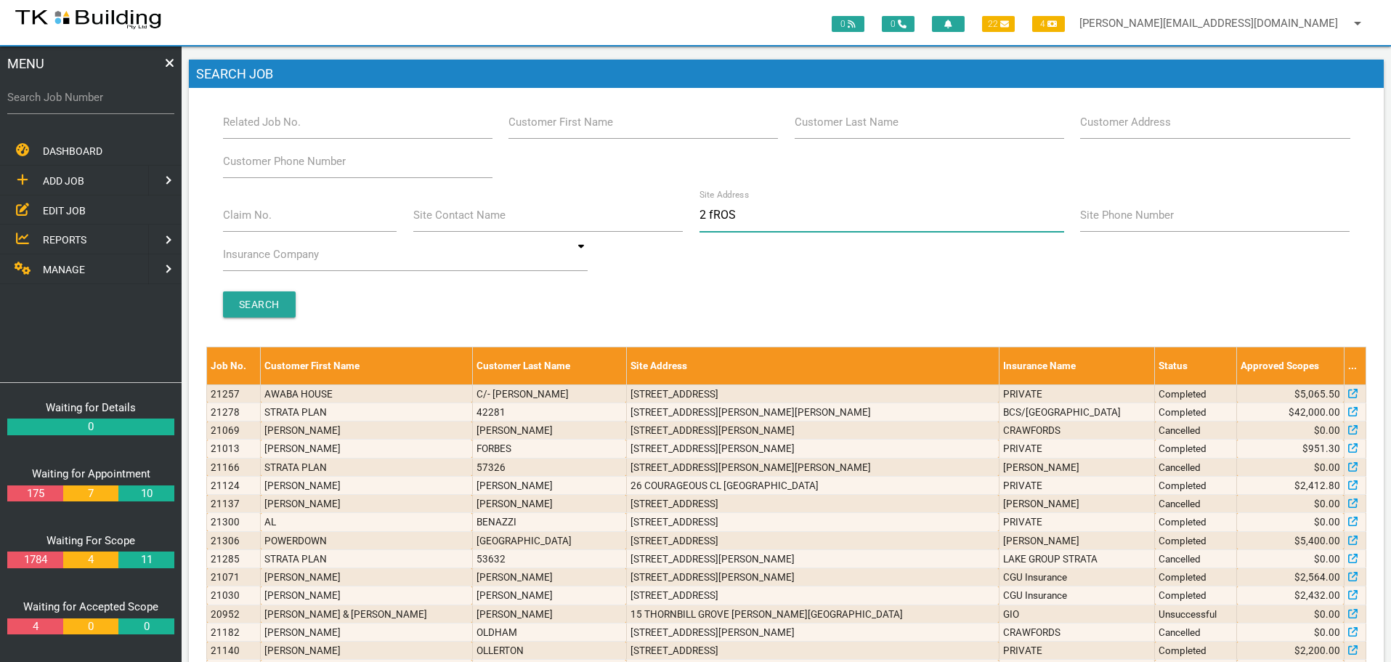
type input "2 fROST"
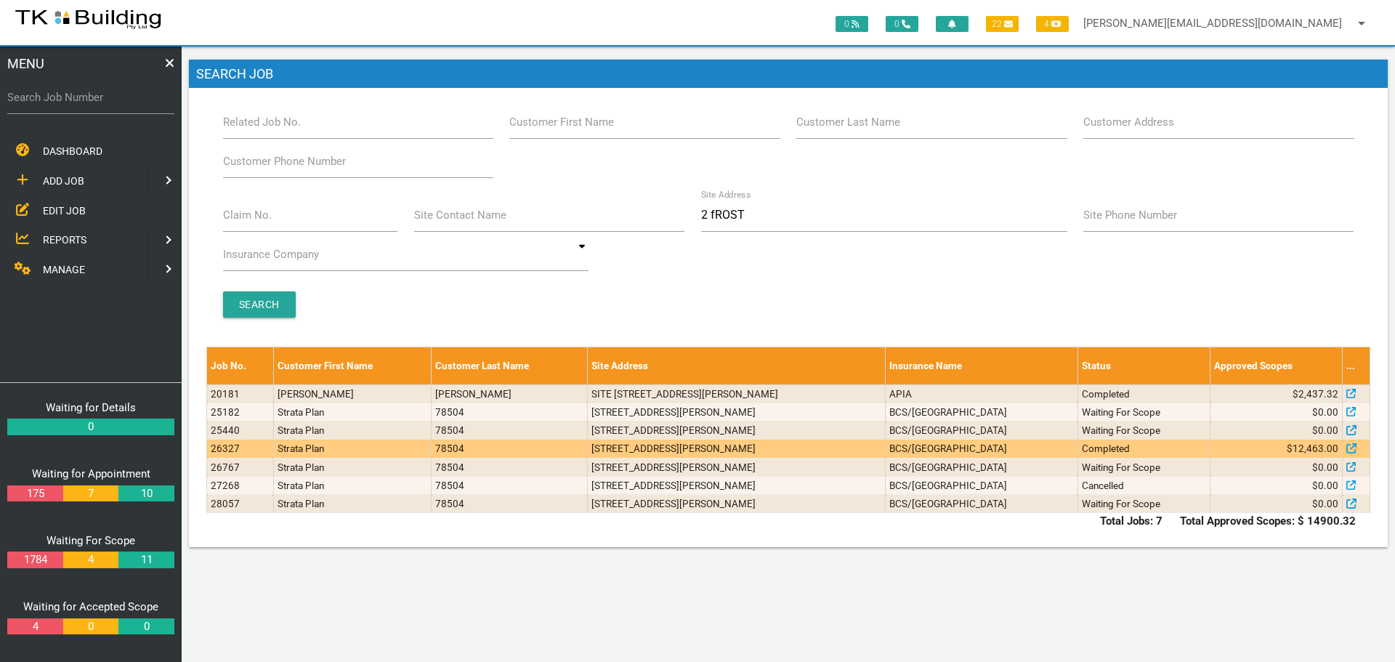
click at [811, 451] on td "2 Frost Dr, Mayfield West NSW 2304, Australia" at bounding box center [736, 448] width 298 height 18
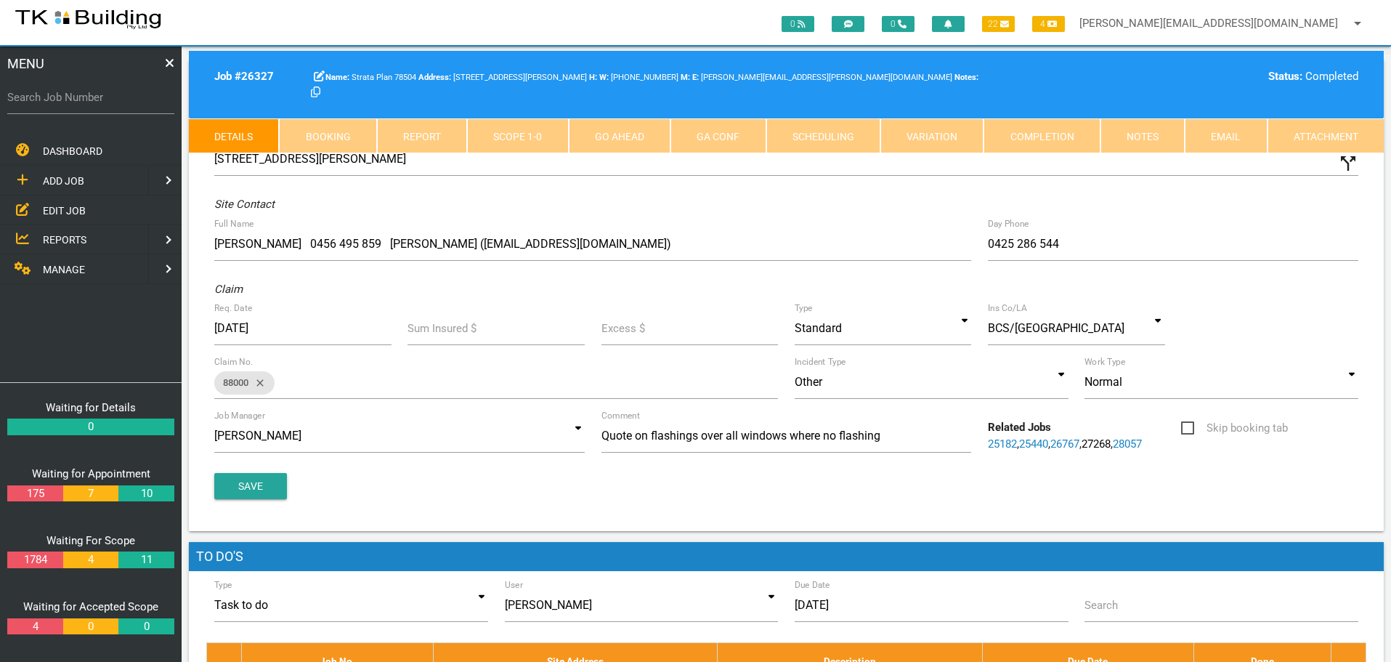
click at [541, 130] on link "Scope 1 - 0" at bounding box center [517, 135] width 101 height 35
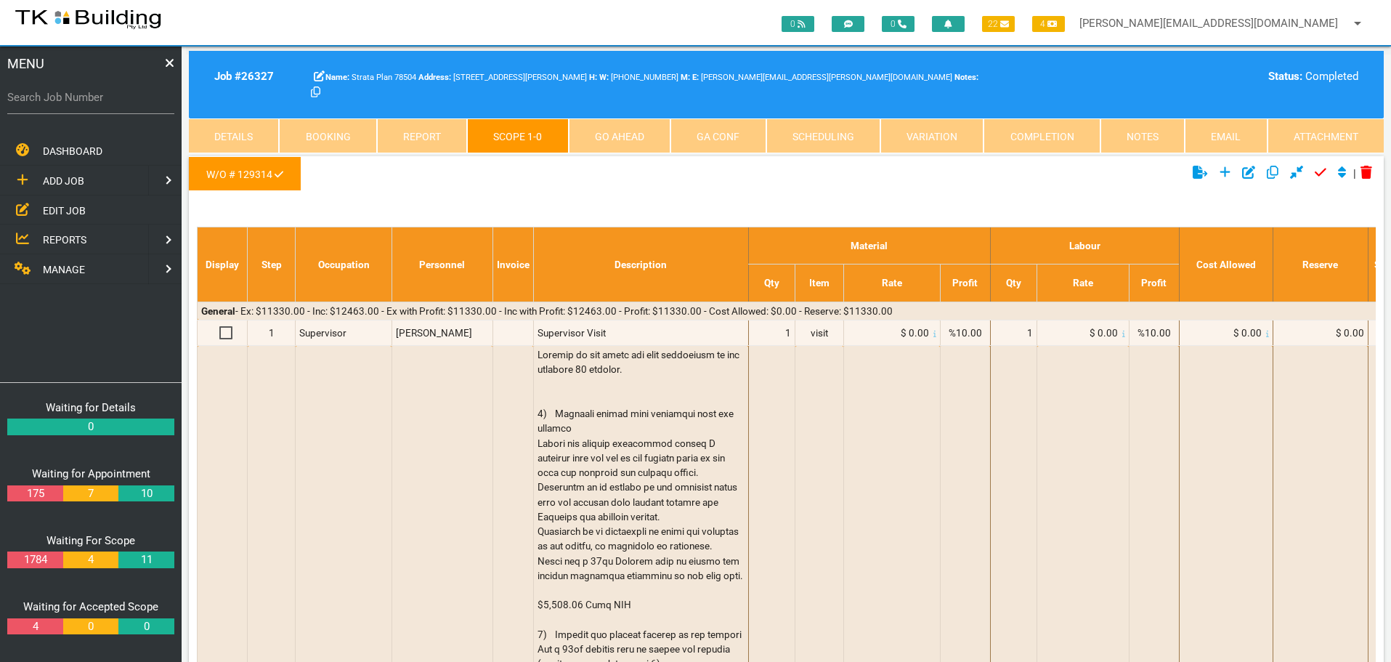
click at [242, 133] on link "Details" at bounding box center [234, 135] width 90 height 35
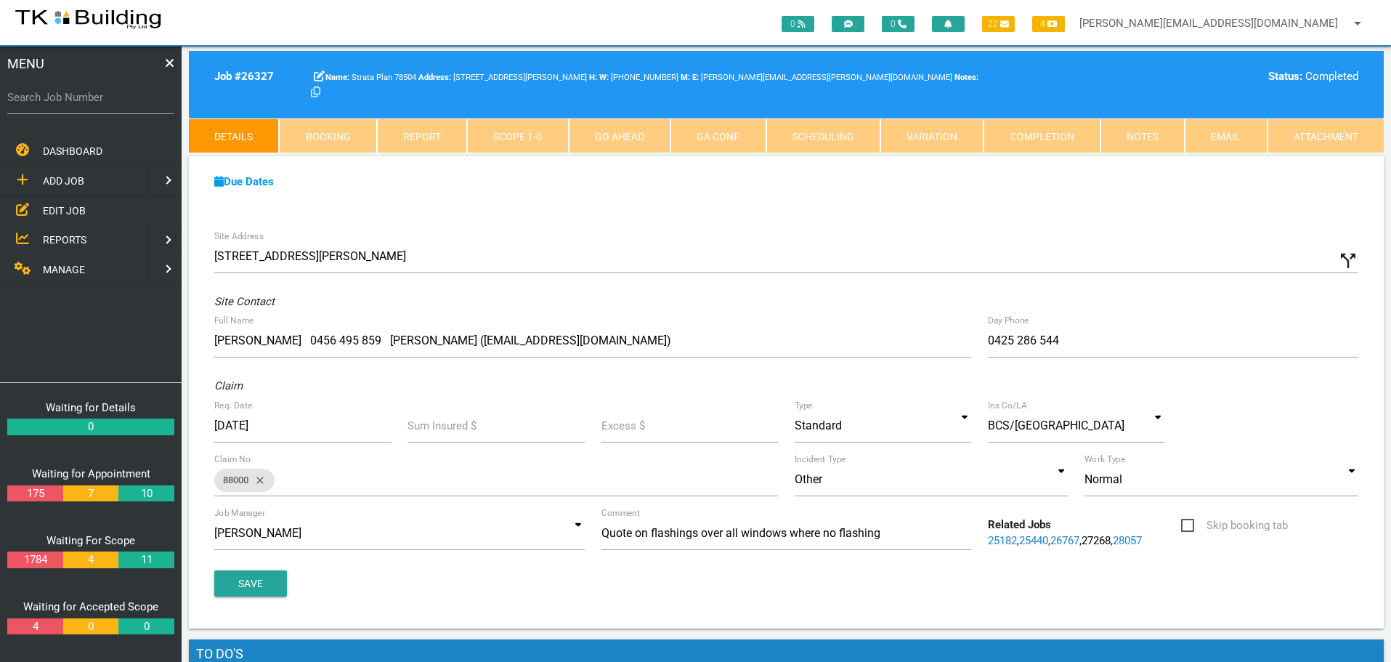
click at [1145, 134] on link "Notes" at bounding box center [1142, 135] width 84 height 35
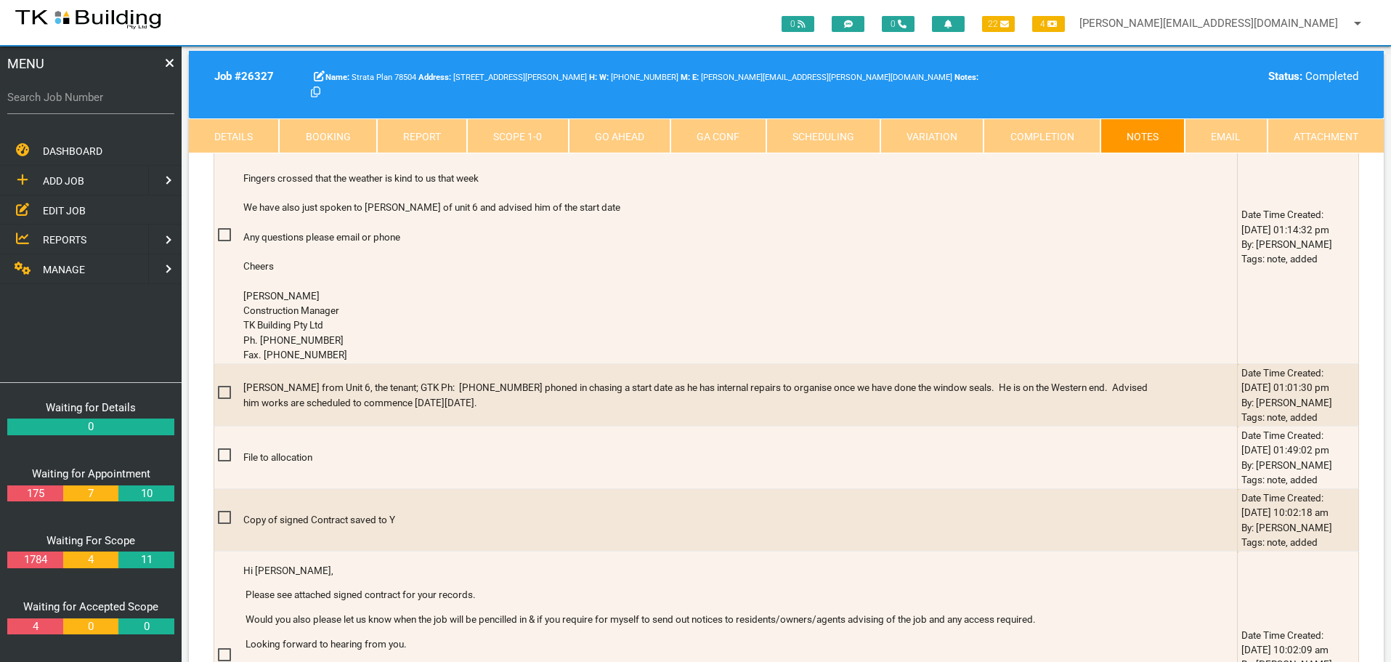
scroll to position [4503, 0]
click at [72, 213] on span "EDIT JOB" at bounding box center [64, 210] width 43 height 12
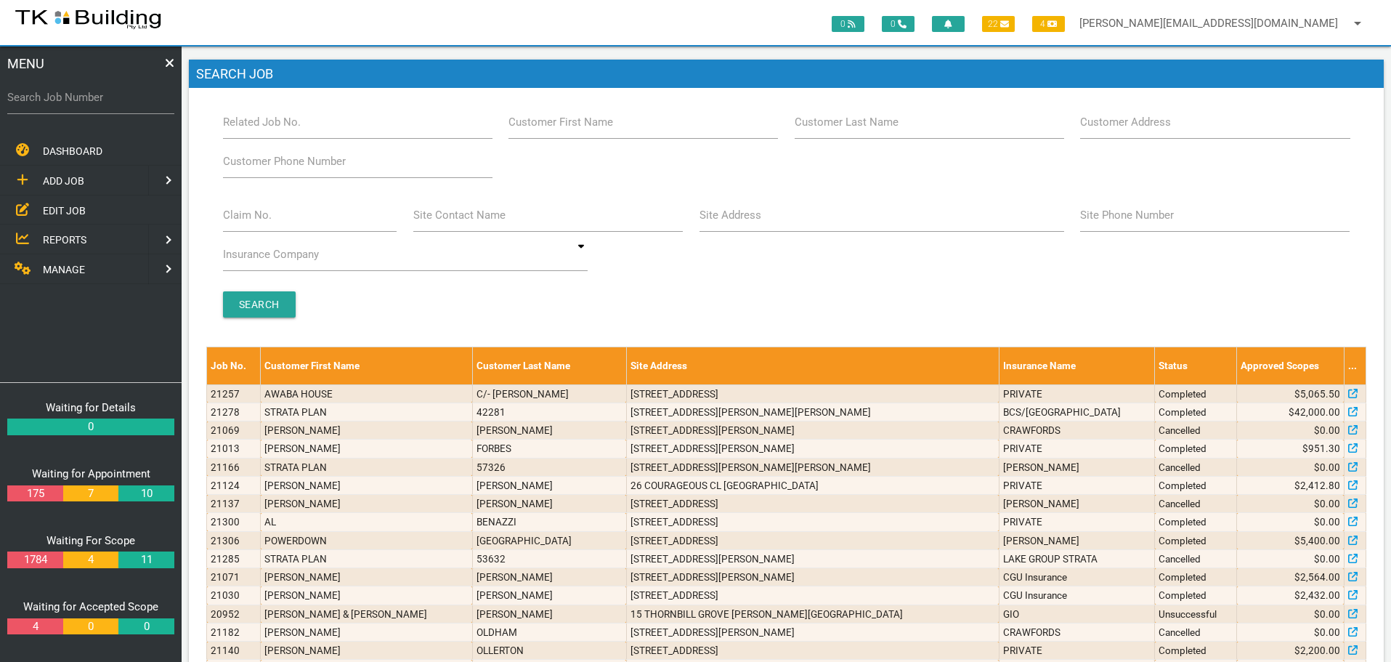
click at [100, 105] on label "Search Job Number" at bounding box center [90, 97] width 167 height 17
click at [100, 105] on input "Search Job Number" at bounding box center [90, 97] width 167 height 33
type input "27954"
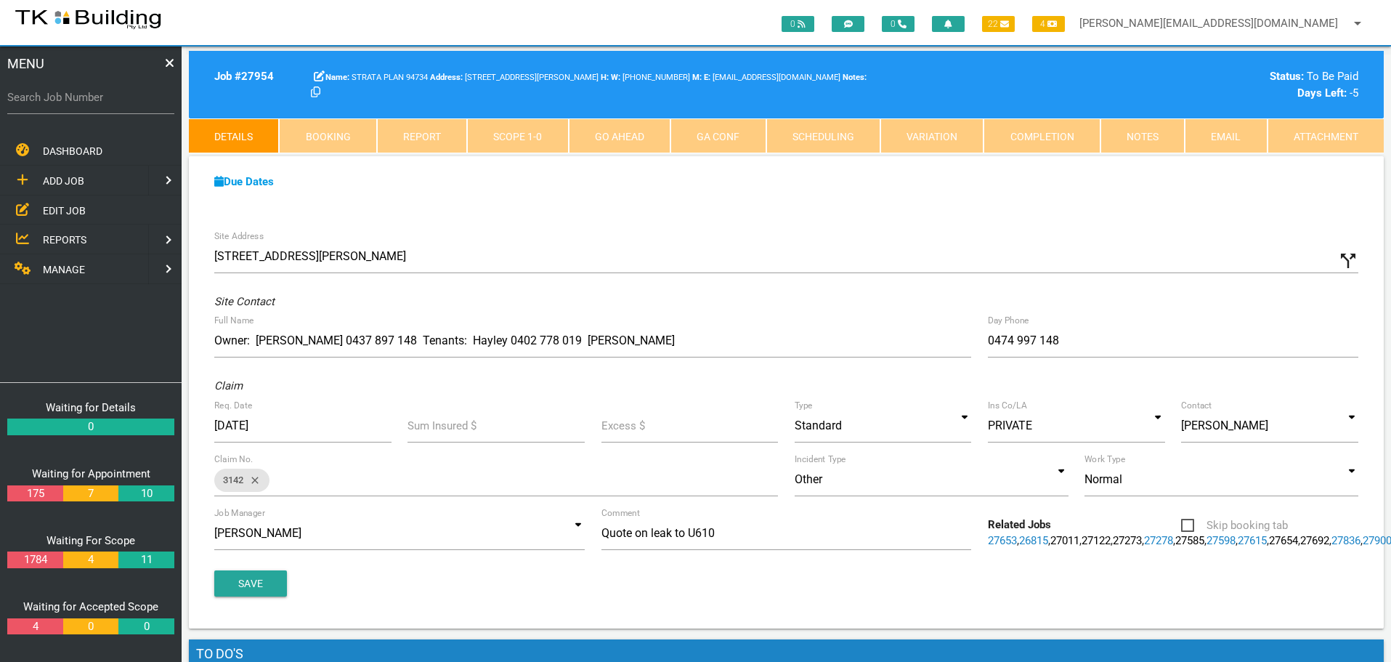
click at [1146, 131] on link "Notes" at bounding box center [1142, 135] width 84 height 35
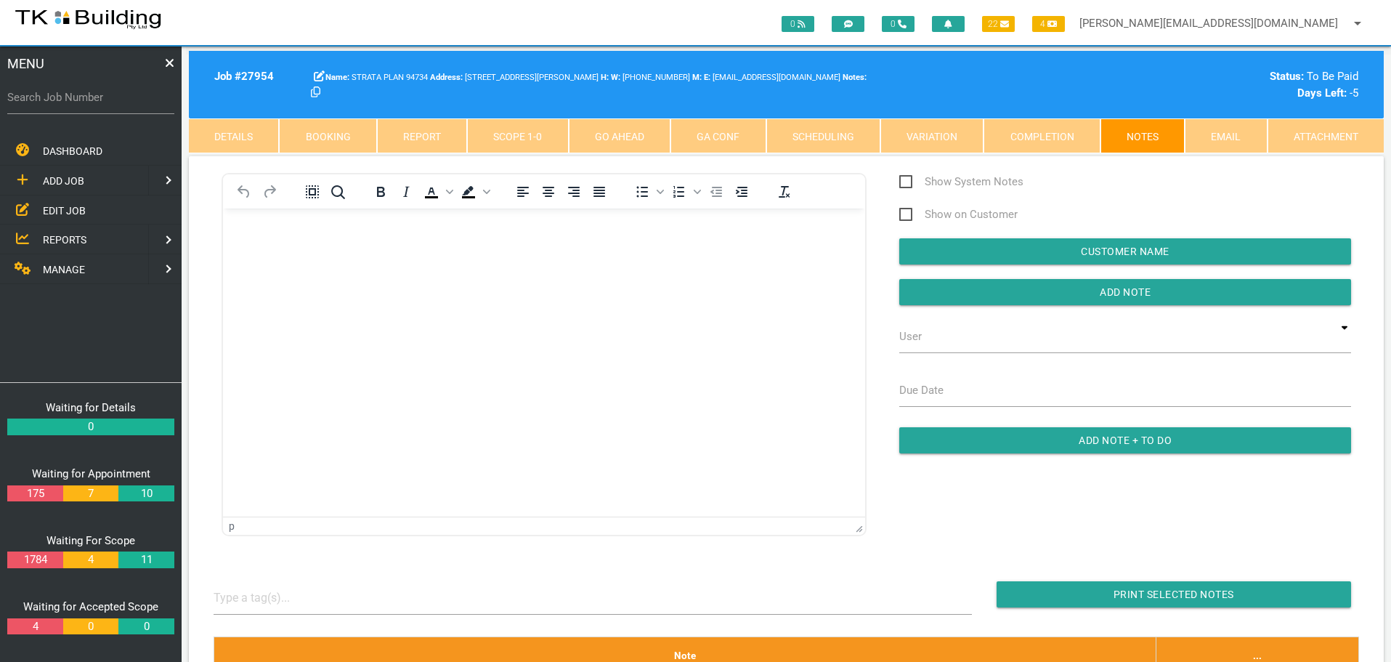
click at [1046, 139] on link "Completion" at bounding box center [1041, 135] width 116 height 35
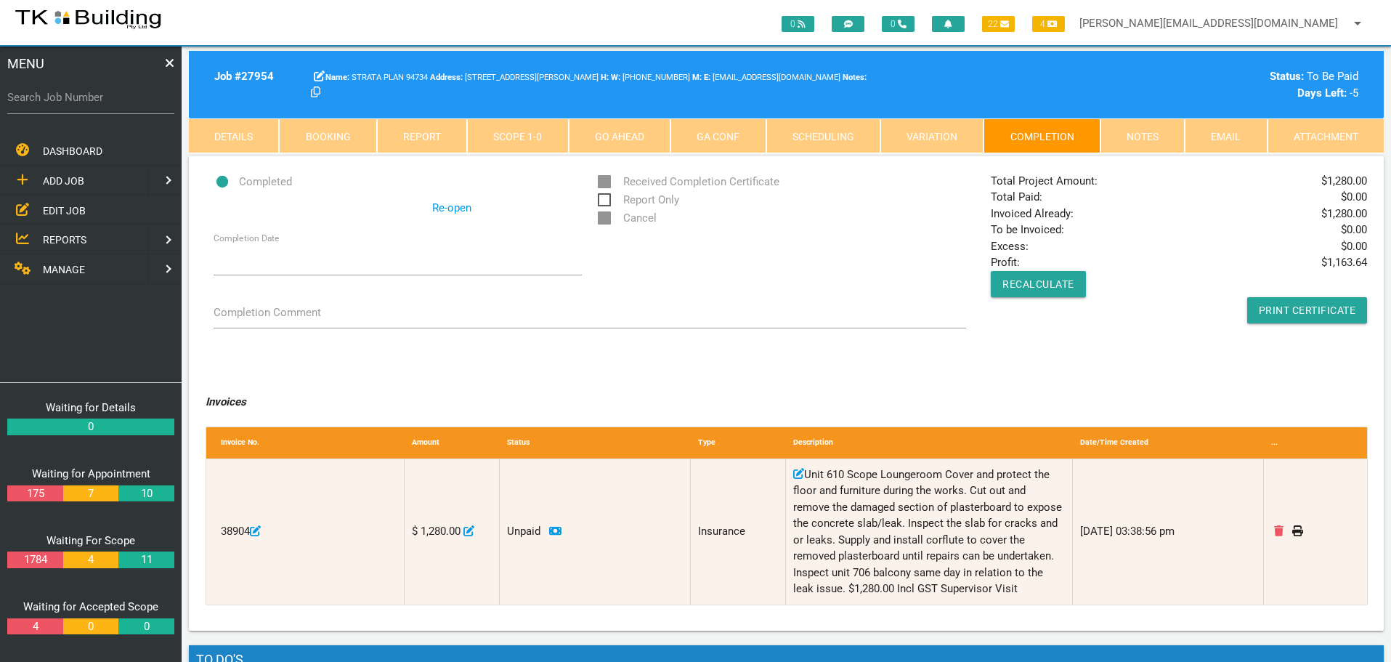
click at [554, 136] on link "Scope 1 - 0" at bounding box center [517, 135] width 101 height 35
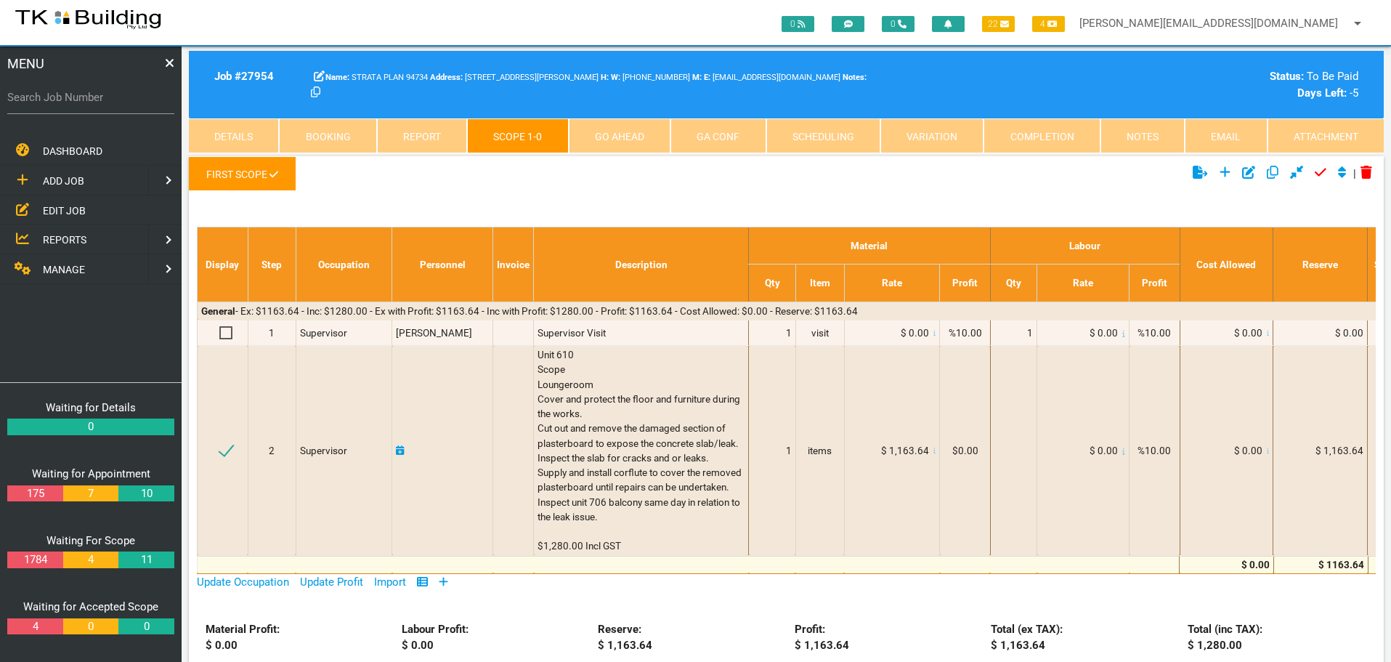
click at [1222, 171] on icon at bounding box center [1224, 172] width 11 height 11
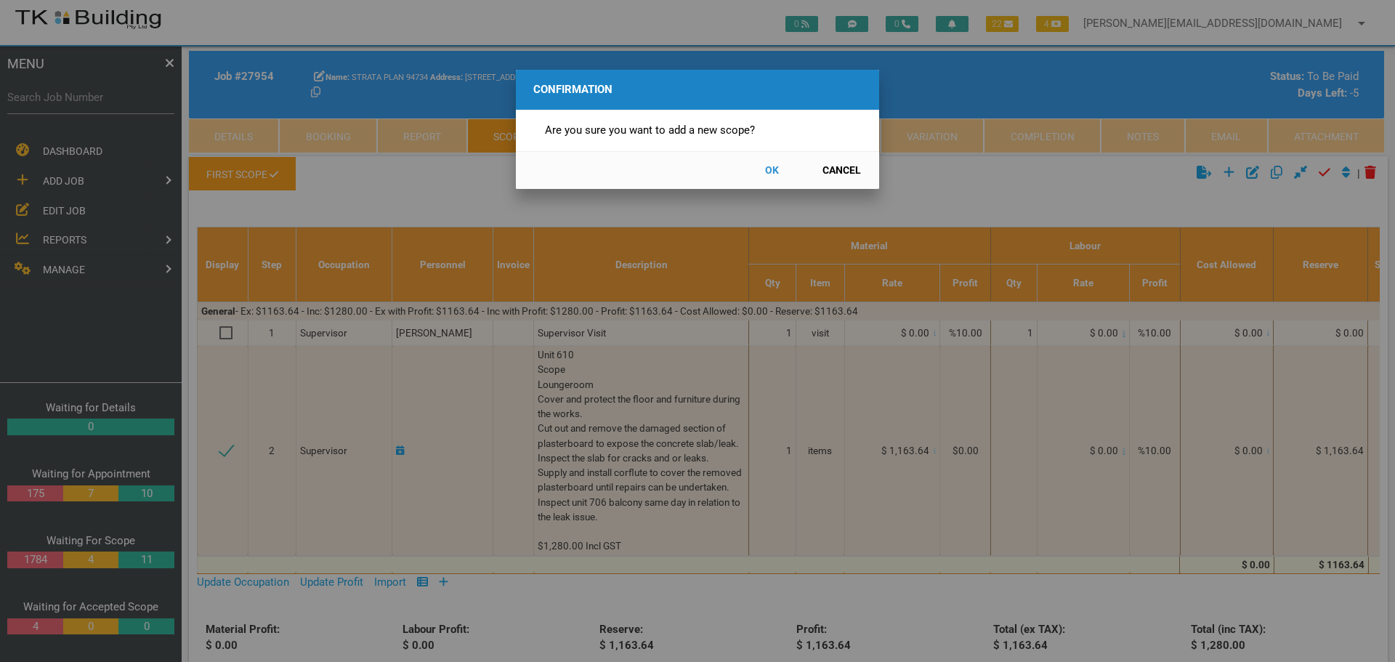
click at [771, 169] on button "OK" at bounding box center [771, 170] width 64 height 25
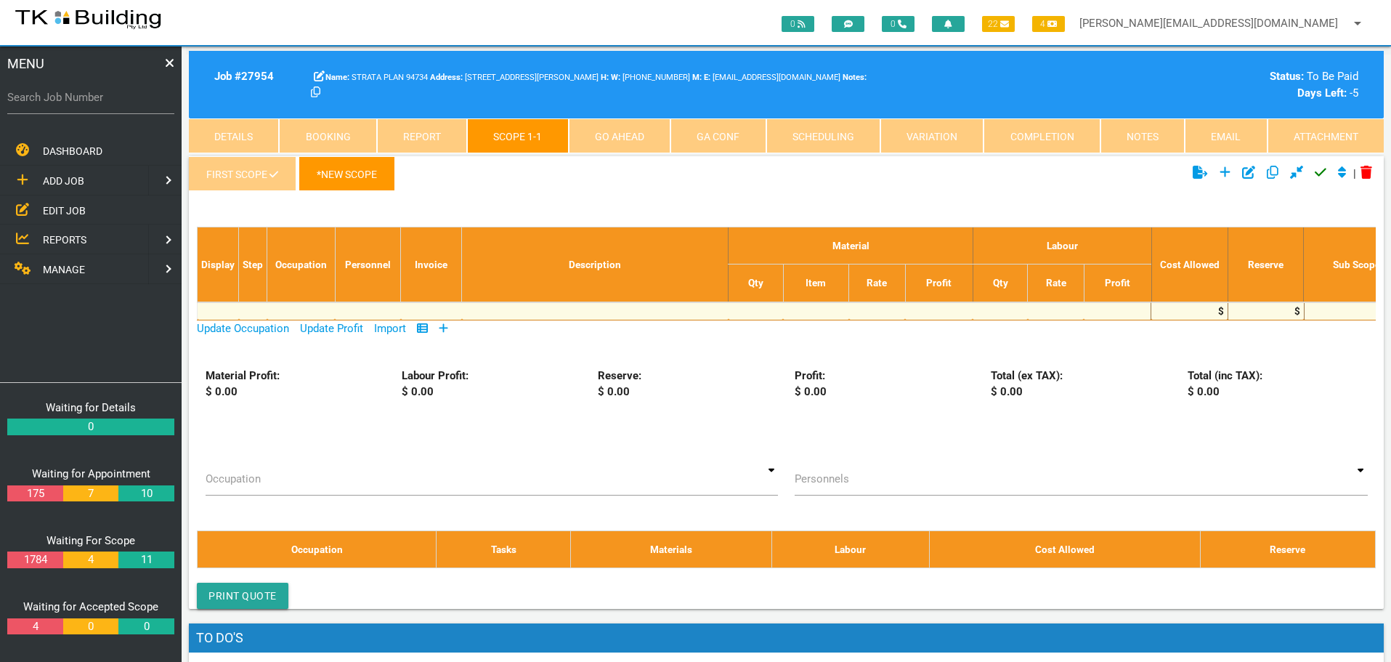
scroll to position [46, 0]
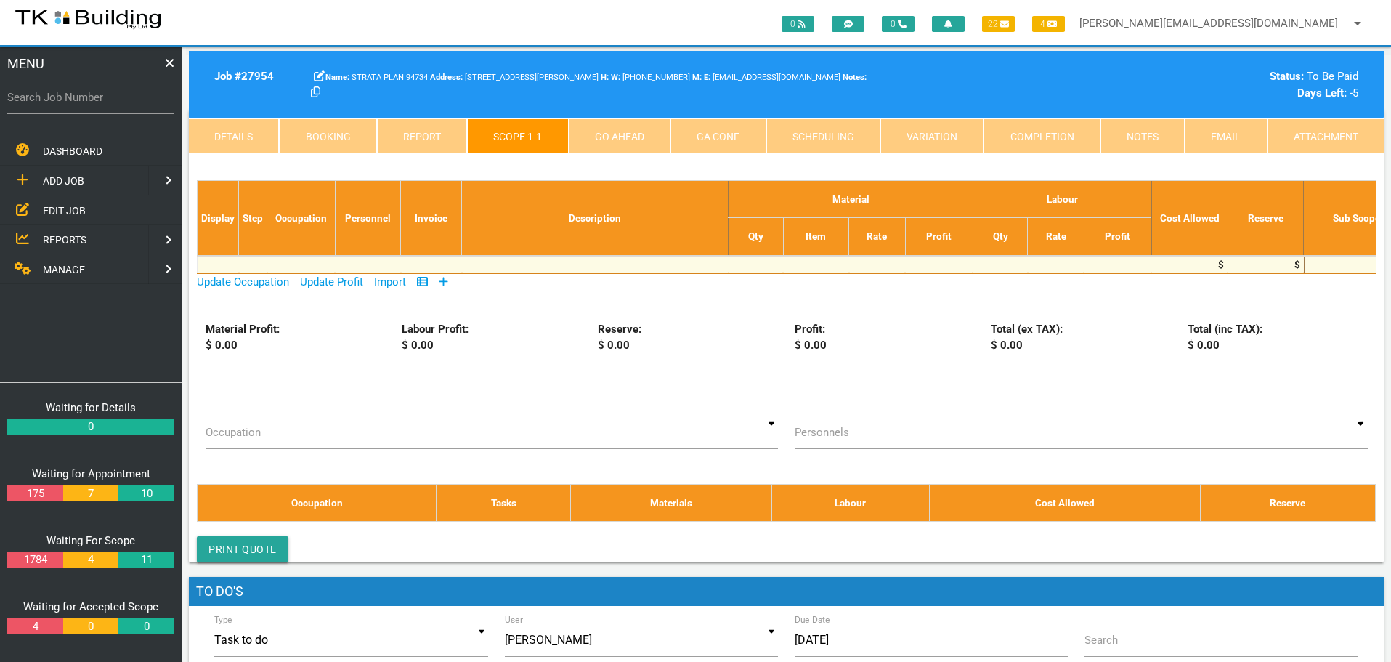
click at [444, 280] on icon at bounding box center [443, 281] width 9 height 11
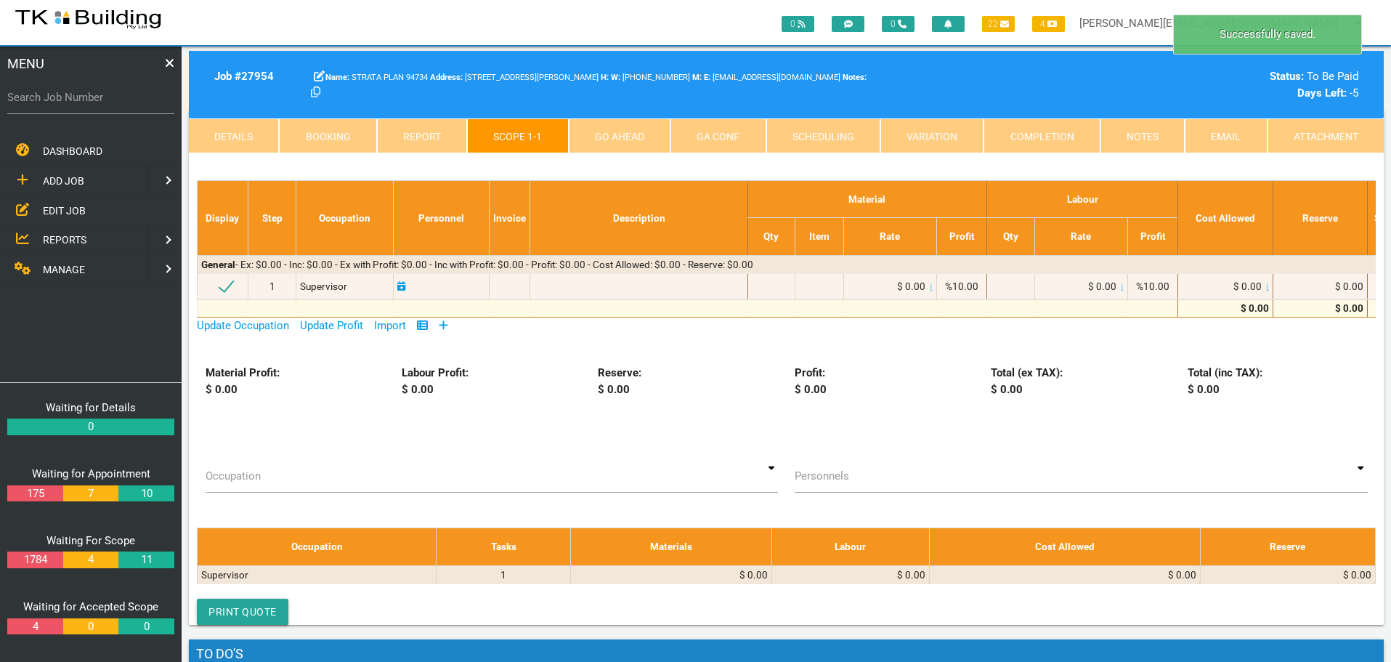
click at [445, 326] on icon at bounding box center [443, 325] width 9 height 11
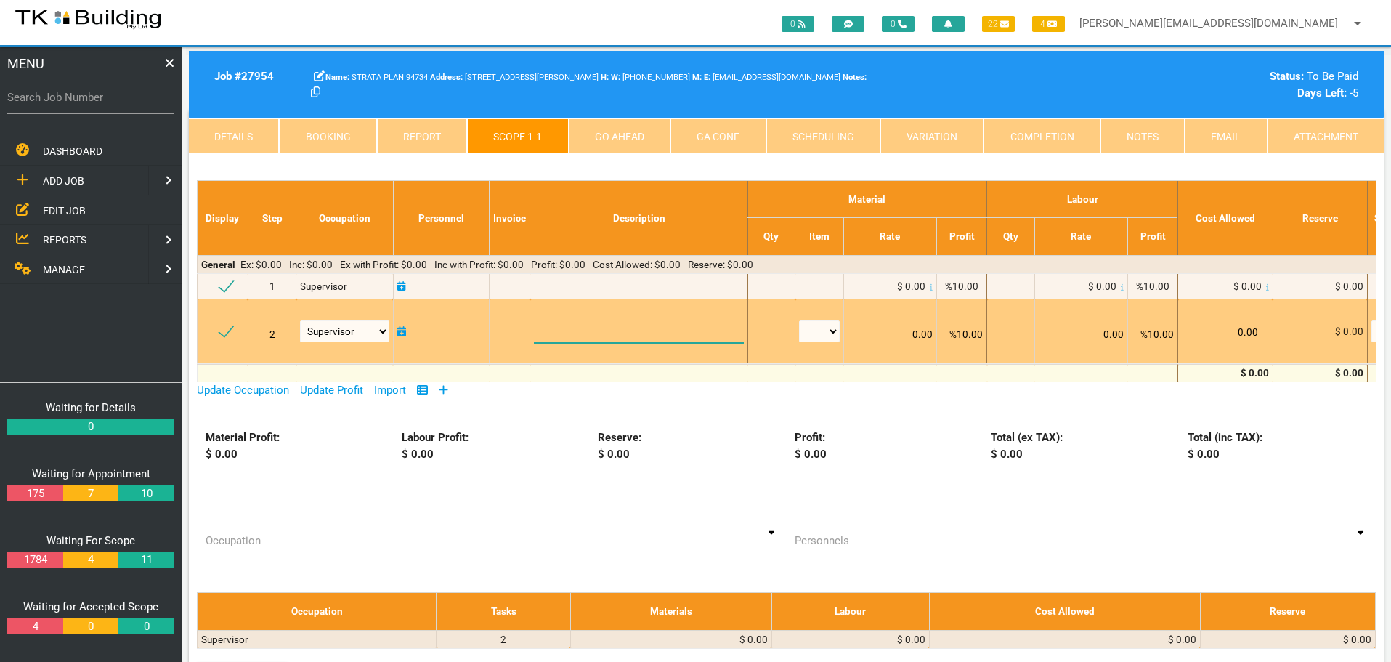
click at [577, 320] on textarea at bounding box center [638, 326] width 209 height 33
paste textarea "Scope Unit 610 Remove approx. 1m2 of damaged plasterboard in 2 sections were da…"
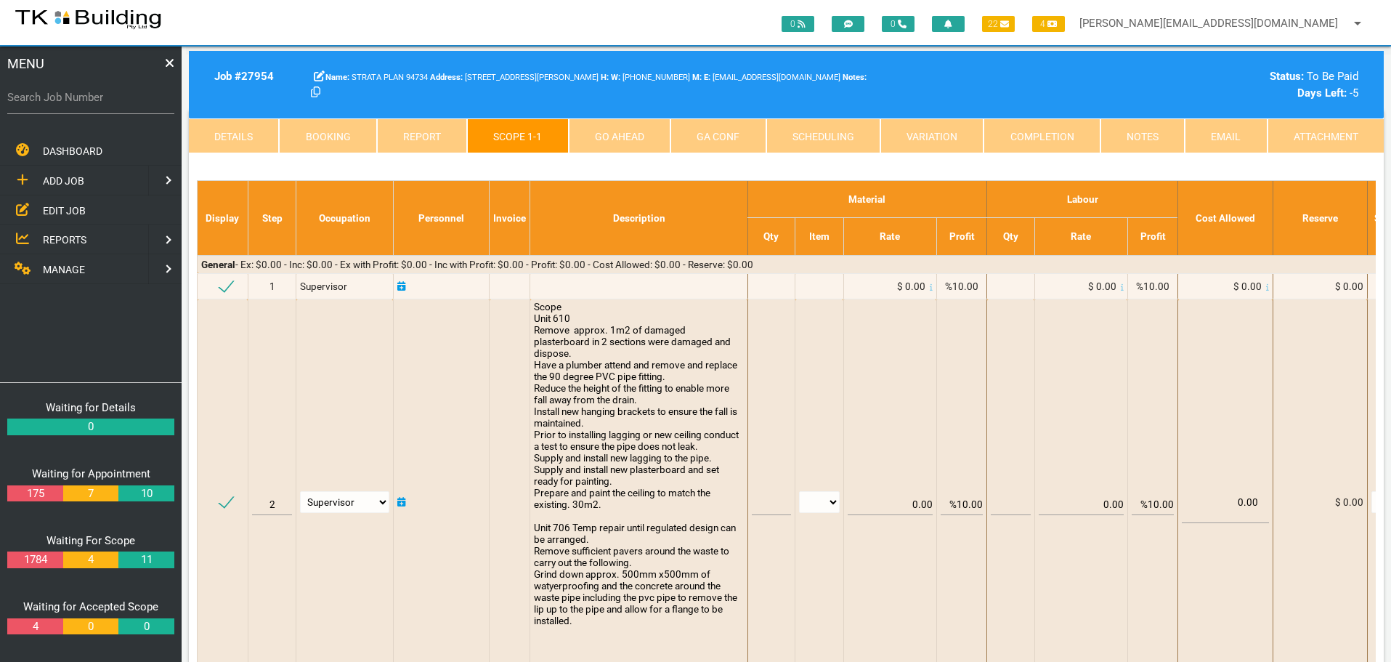
type textarea "Scope Unit 610 Remove approx. 1m2 of damaged plasterboard in 2 sections were da…"
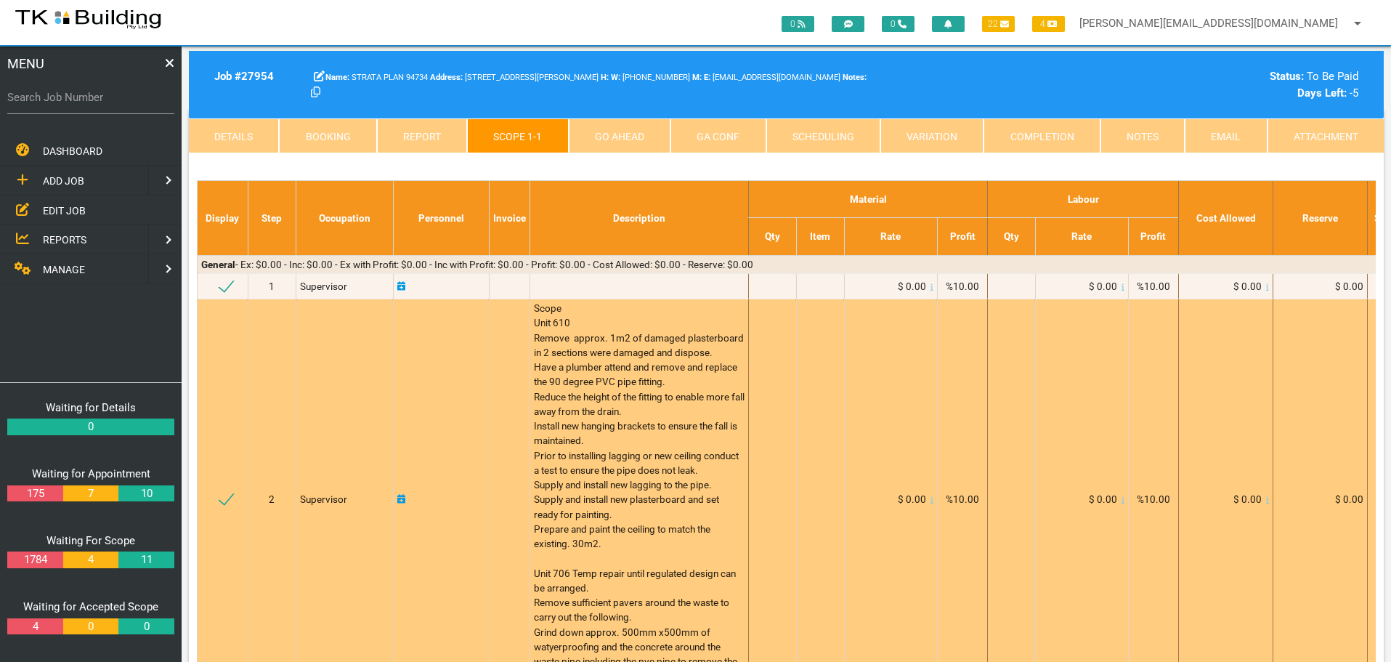
click at [589, 508] on span "Scope Unit 610 Remove approx. 1m2 of damaged plasterboard in 2 sections were da…" at bounding box center [640, 499] width 213 height 394
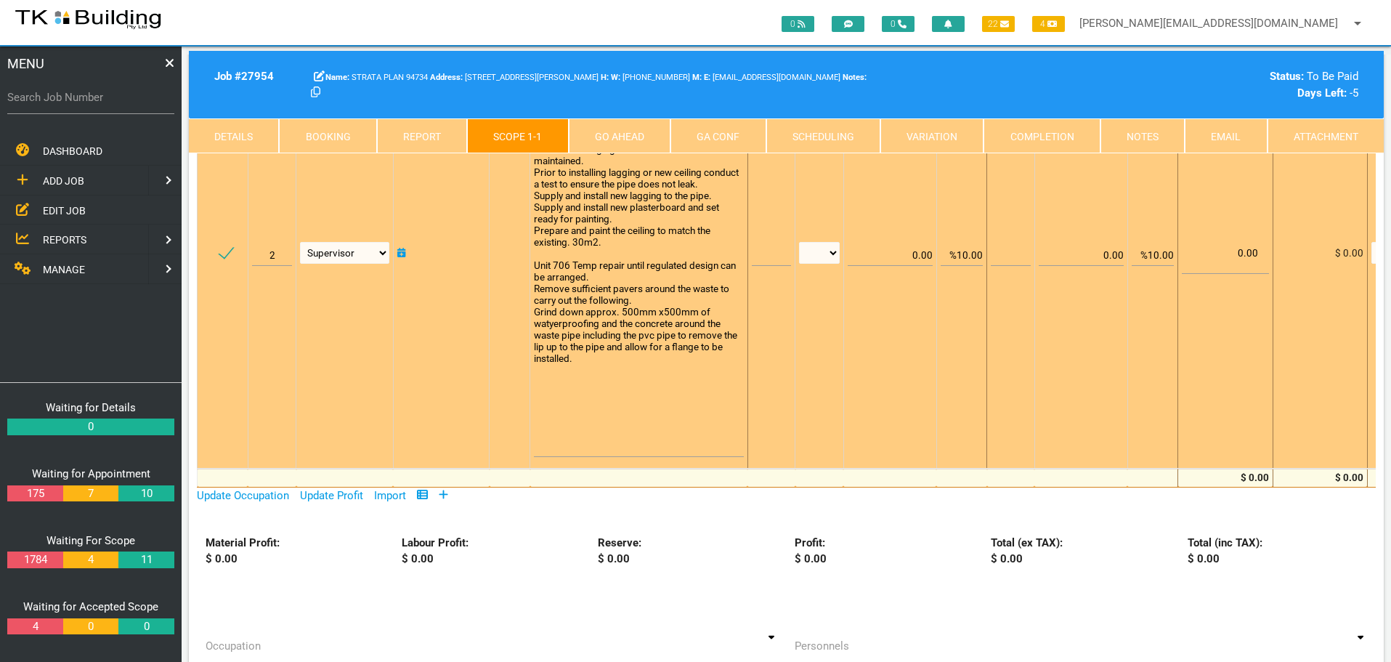
scroll to position [337, 0]
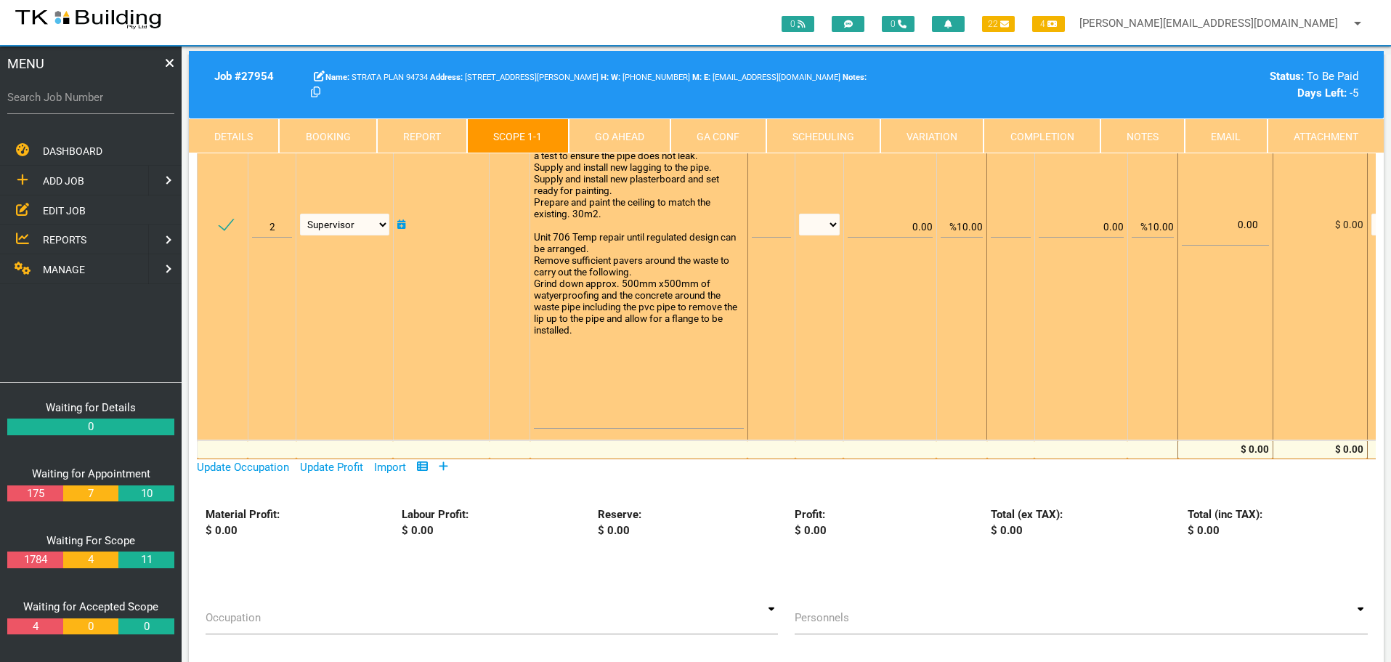
click at [574, 374] on textarea "Scope Unit 610 Remove approx. 1m2 of damaged plasterboard in 2 sections were da…" at bounding box center [638, 219] width 209 height 418
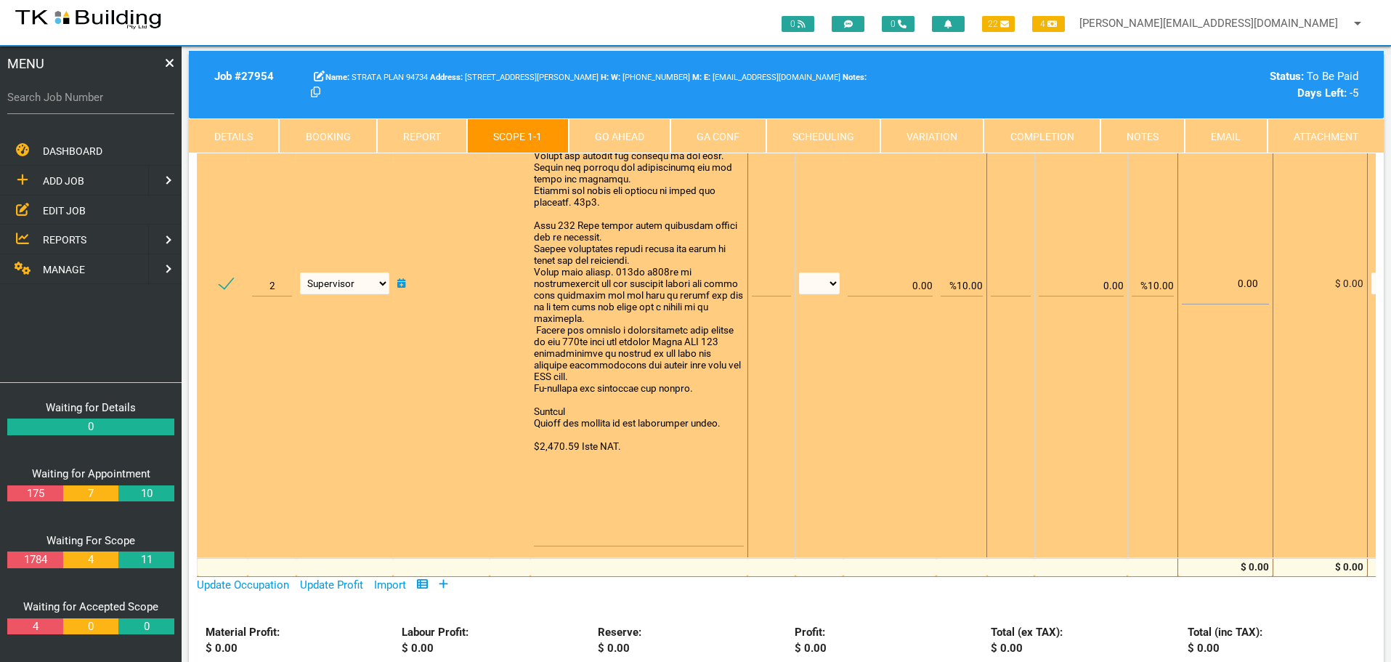
scroll to position [1, 0]
type textarea "Scope Unit 610 Remove approx. 1m2 of damaged plasterboard in 2 sections were da…"
click at [778, 288] on input "text" at bounding box center [771, 279] width 39 height 34
type input "1"
click at [834, 282] on select "patch LM hrs m3 items m2 m" at bounding box center [819, 283] width 41 height 22
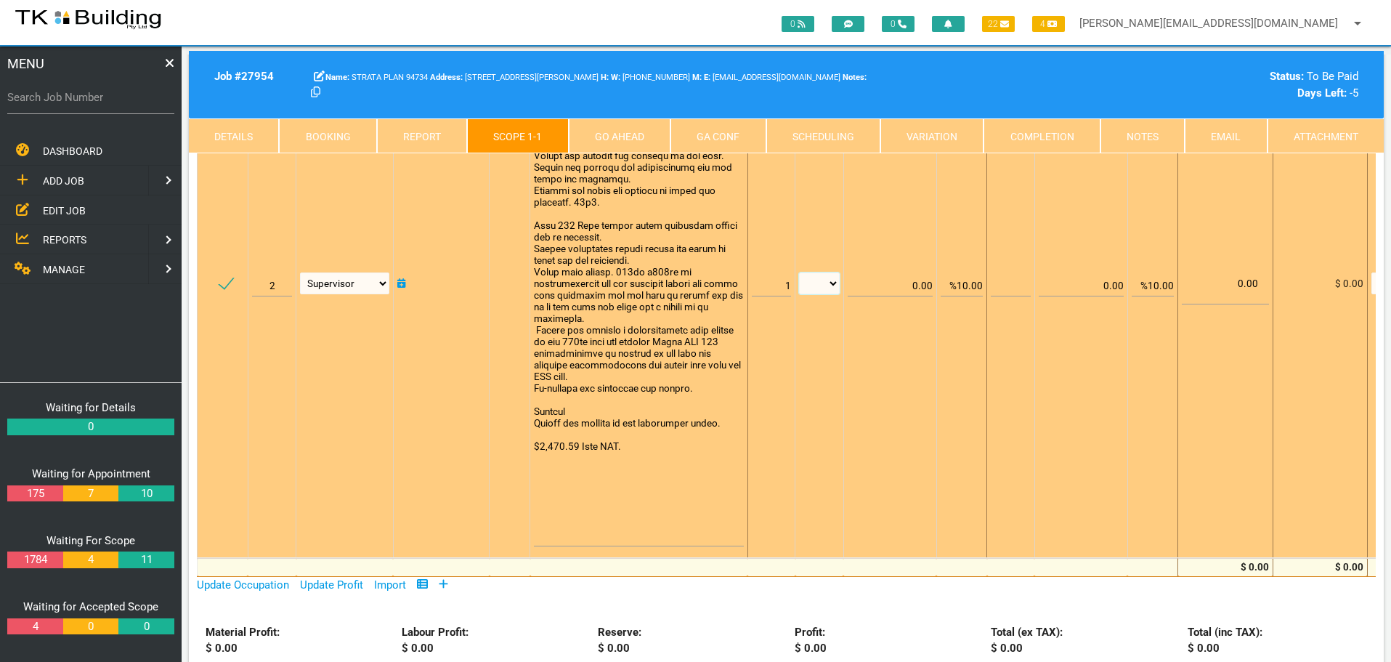
select select "items"
click at [799, 272] on select "patch LM hrs m3 items m2 m" at bounding box center [819, 283] width 41 height 22
click at [965, 284] on input "%10.00" at bounding box center [962, 279] width 42 height 34
type input "0.00"
click at [957, 231] on td "0.00" at bounding box center [961, 283] width 50 height 549
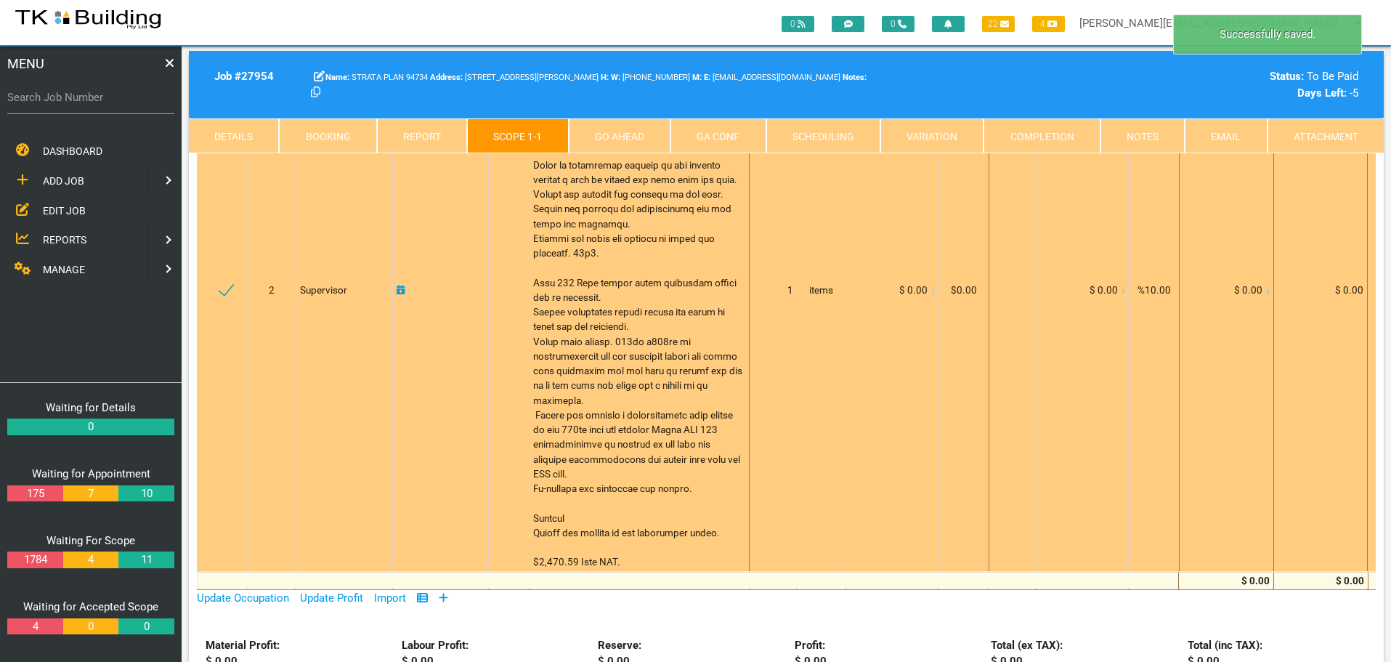
click at [930, 297] on div "$ 0.00" at bounding box center [892, 290] width 85 height 15
click at [933, 294] on icon at bounding box center [933, 290] width 3 height 7
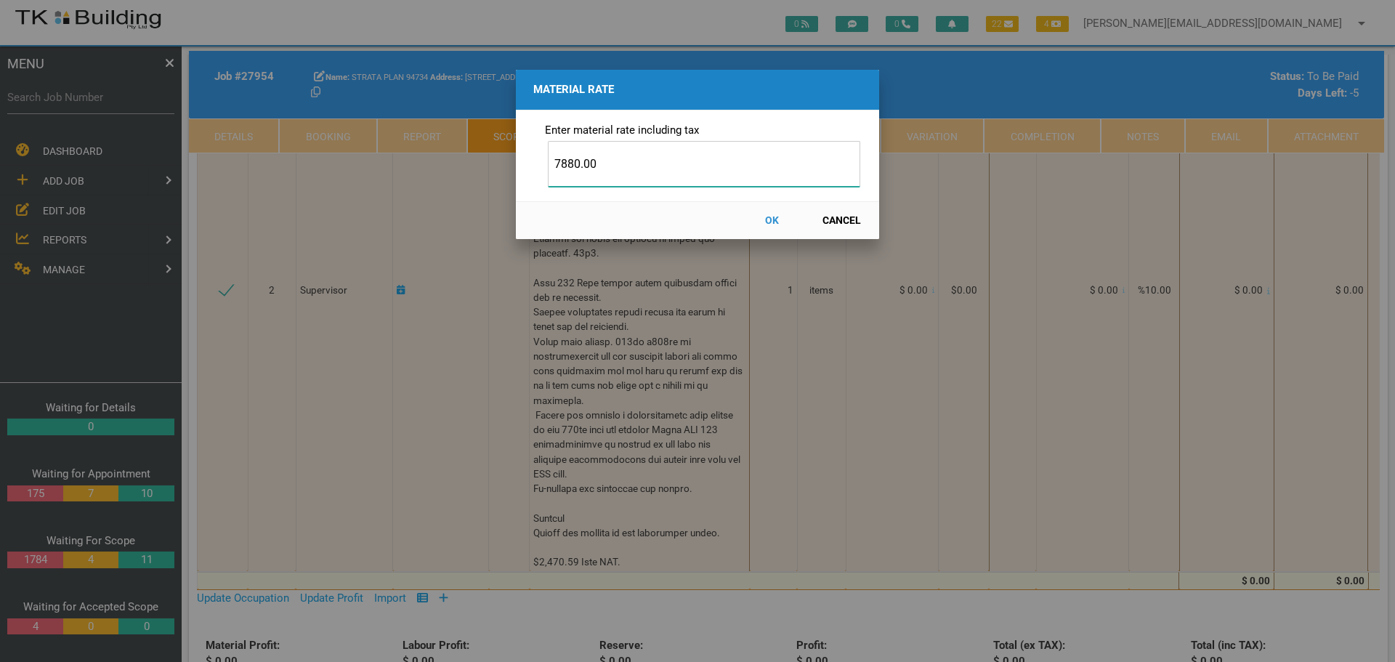
type input "7880.00"
click at [766, 216] on button "OK" at bounding box center [771, 220] width 64 height 25
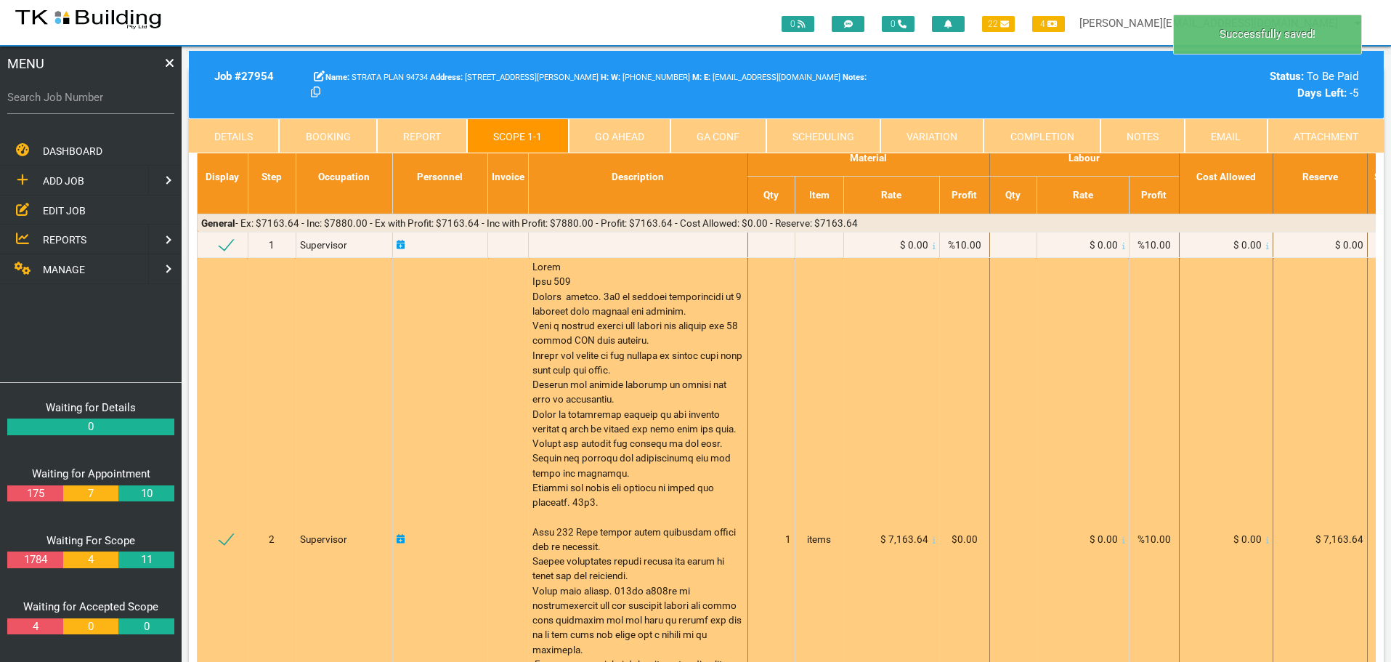
scroll to position [0, 0]
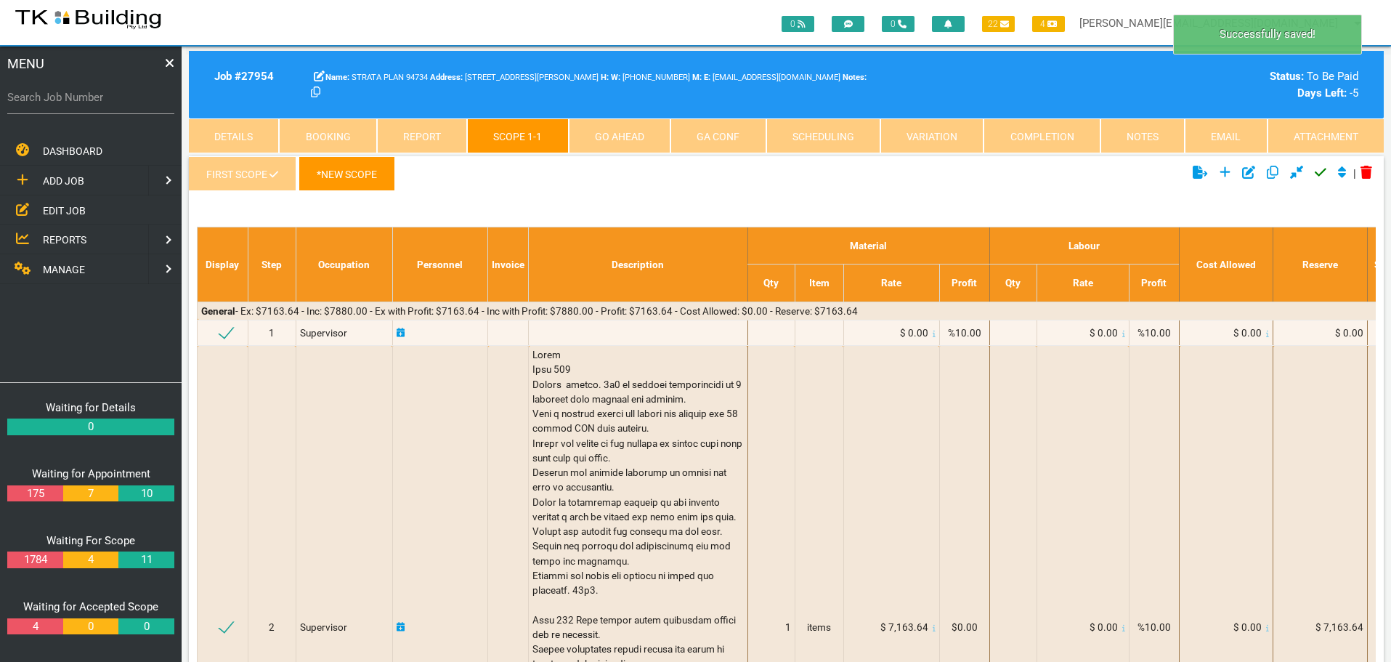
click at [1315, 176] on icon at bounding box center [1321, 173] width 12 height 8
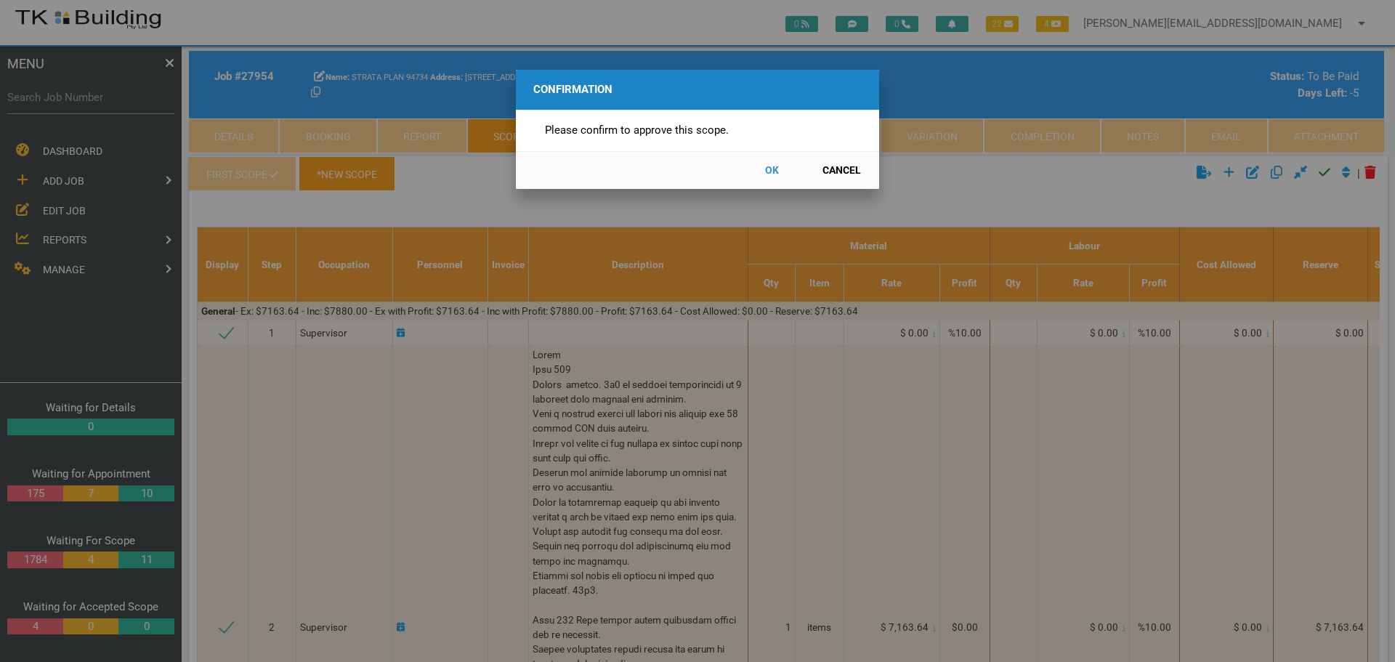
click at [774, 168] on button "OK" at bounding box center [771, 170] width 64 height 25
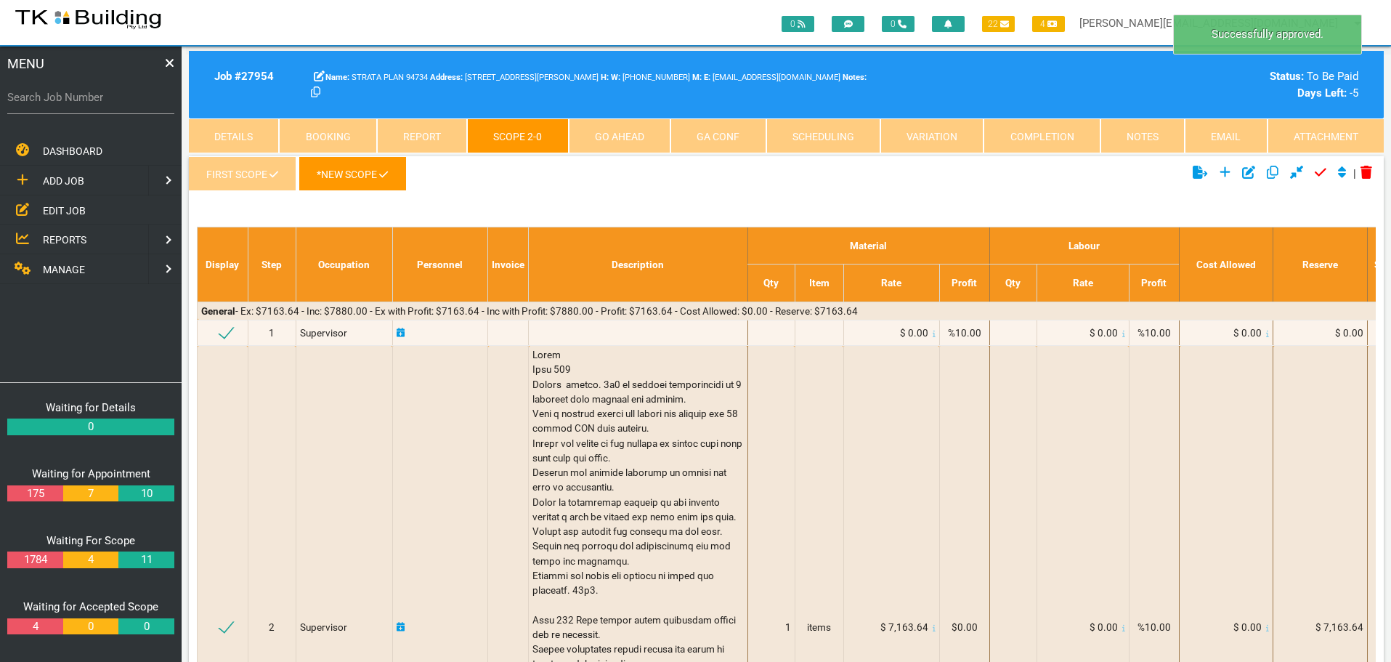
scroll to position [46, 0]
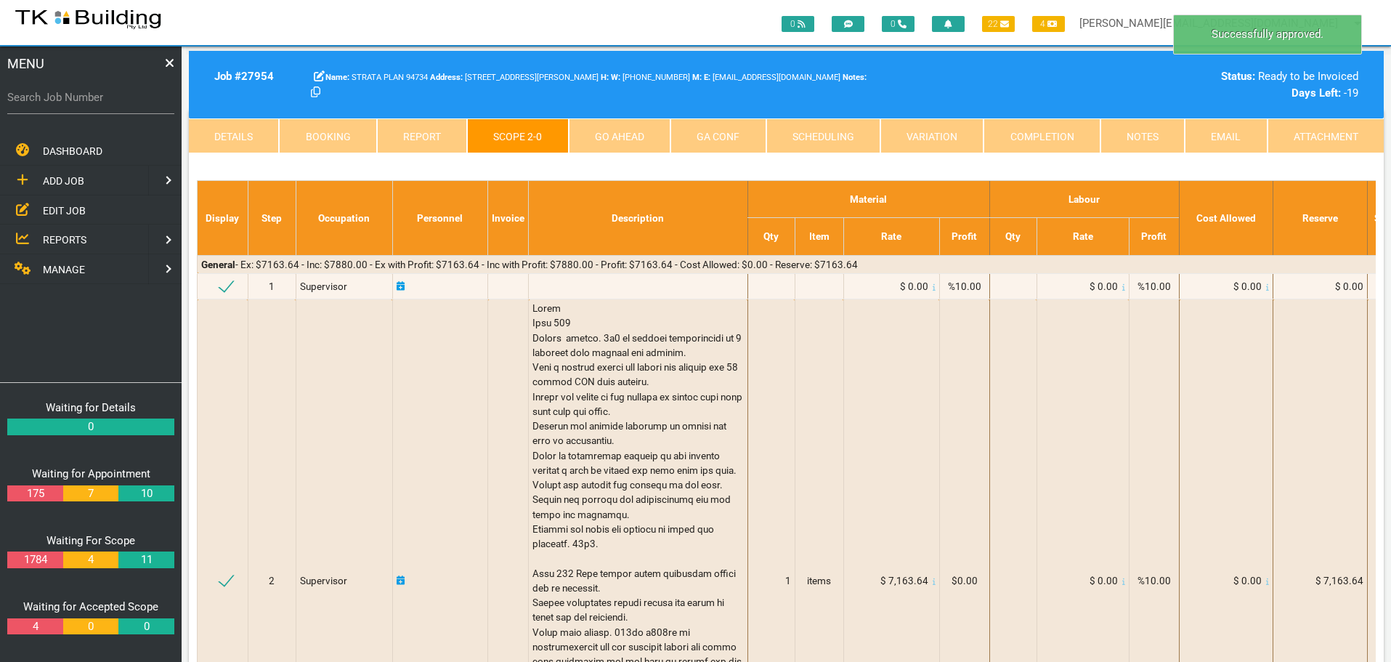
click at [1076, 132] on link "Completion" at bounding box center [1041, 135] width 116 height 35
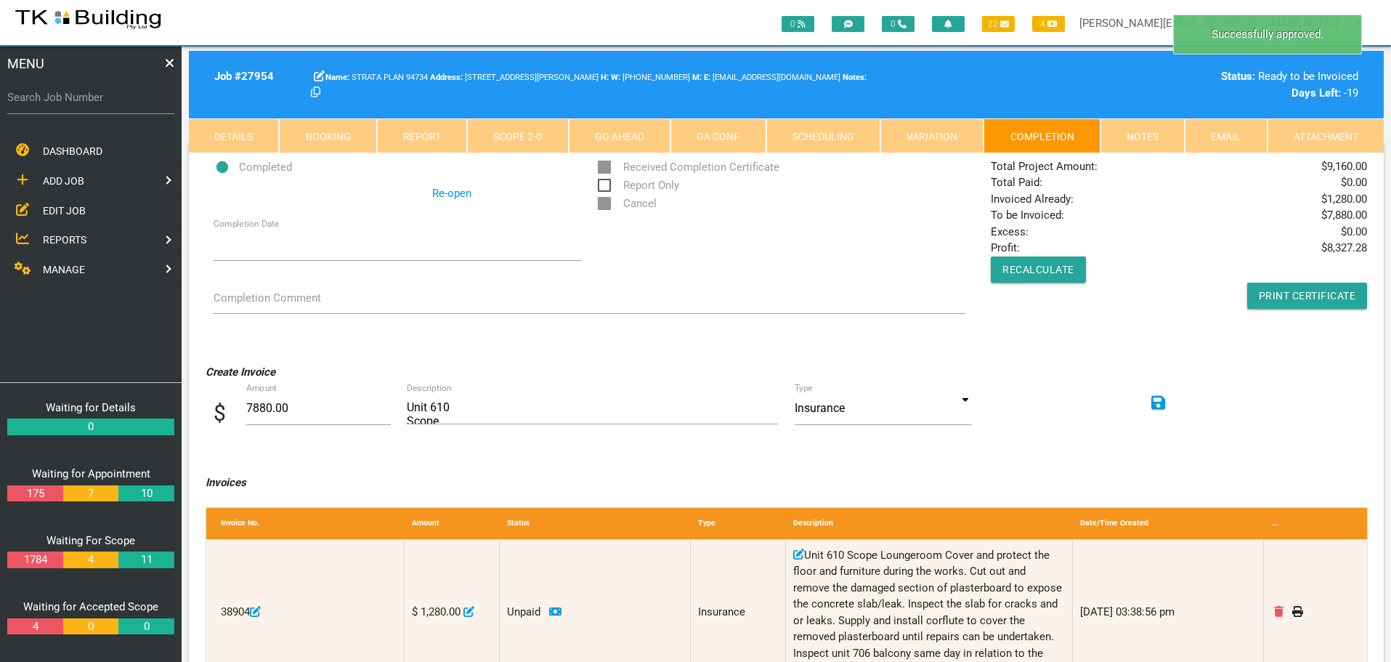
scroll to position [0, 0]
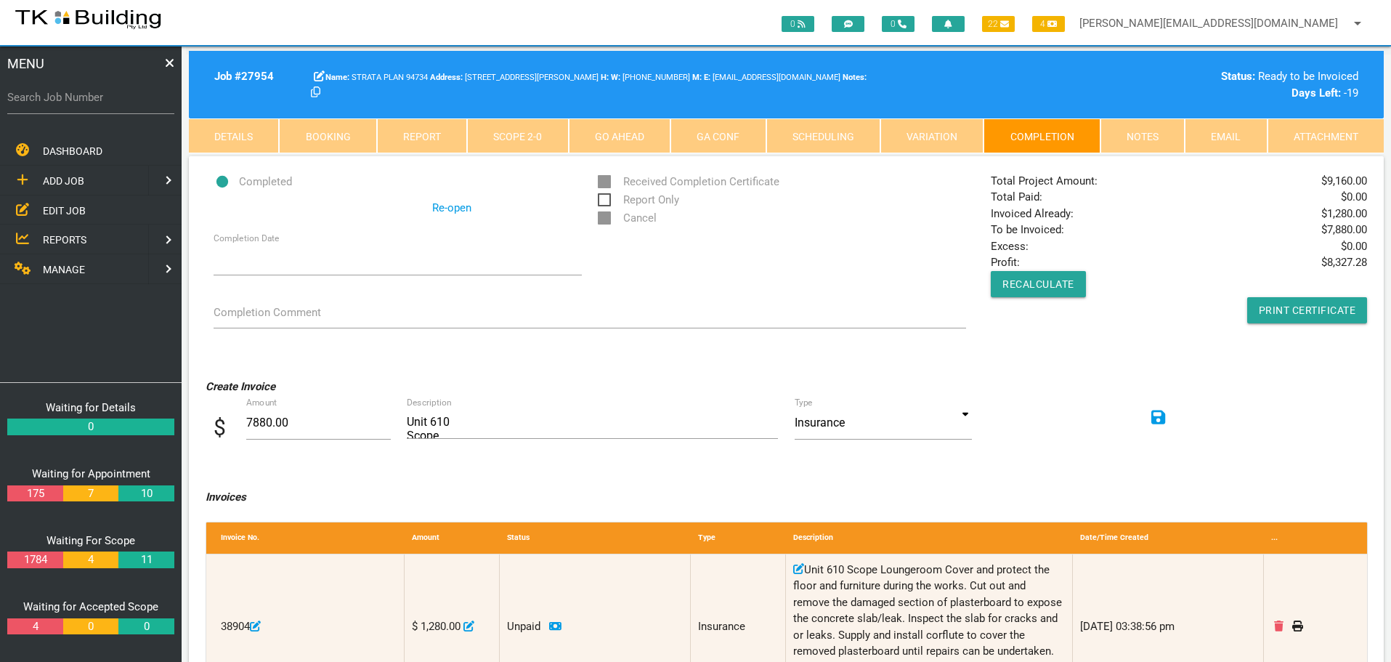
click at [1126, 126] on link "Notes" at bounding box center [1142, 135] width 84 height 35
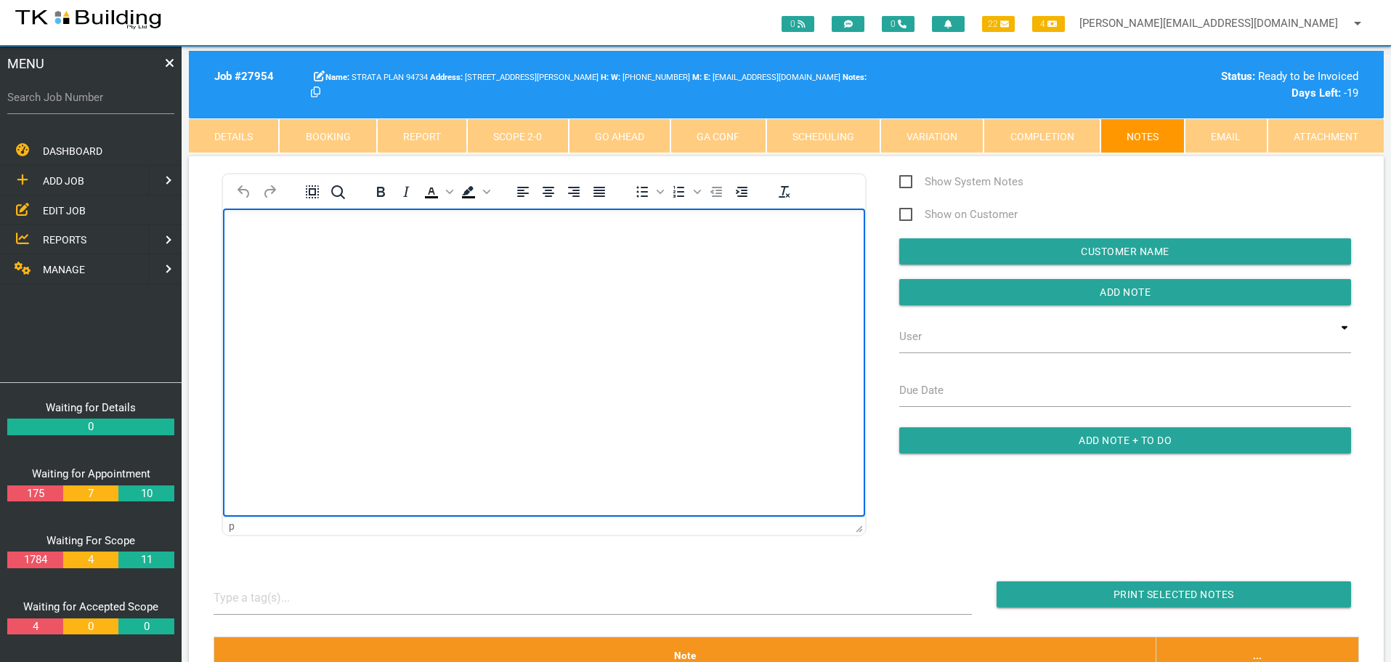
click at [263, 274] on html at bounding box center [544, 241] width 642 height 66
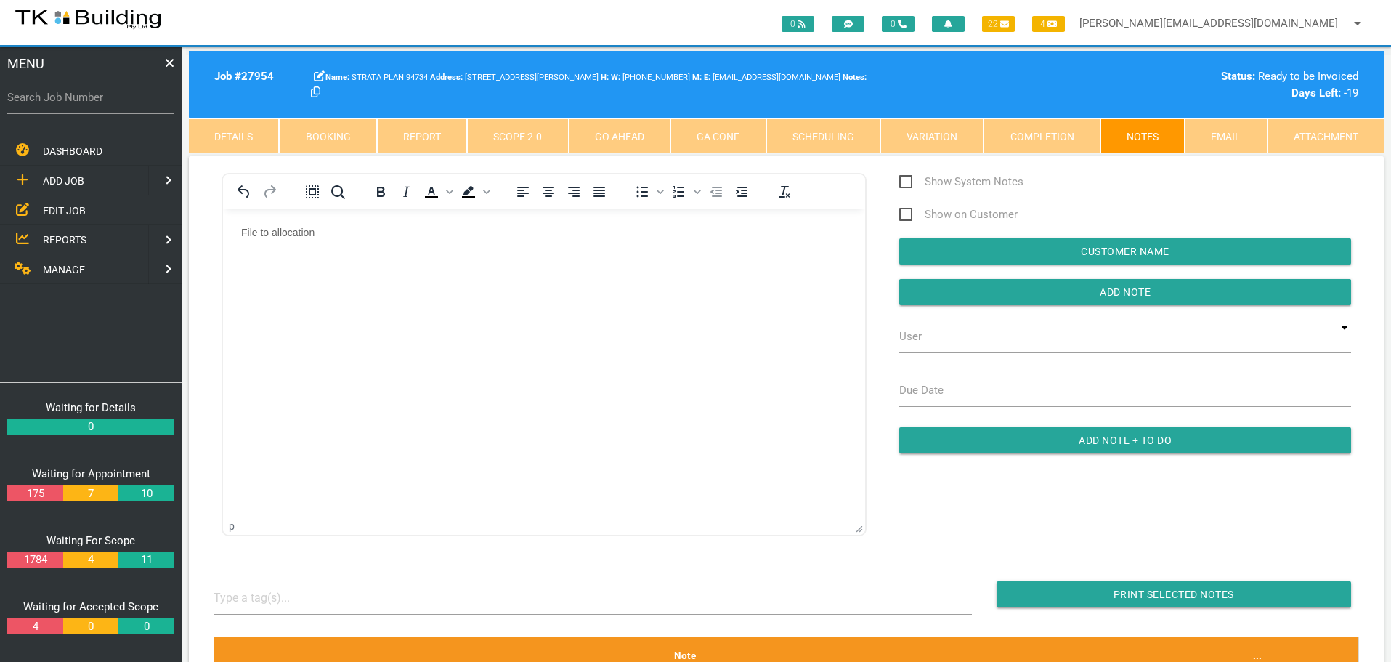
drag, startPoint x: 933, startPoint y: 286, endPoint x: 878, endPoint y: 303, distance: 57.0
click at [914, 295] on input "button" at bounding box center [1125, 292] width 452 height 26
drag, startPoint x: 62, startPoint y: 208, endPoint x: 76, endPoint y: 219, distance: 17.0
click at [62, 208] on span "EDIT JOB" at bounding box center [64, 210] width 43 height 12
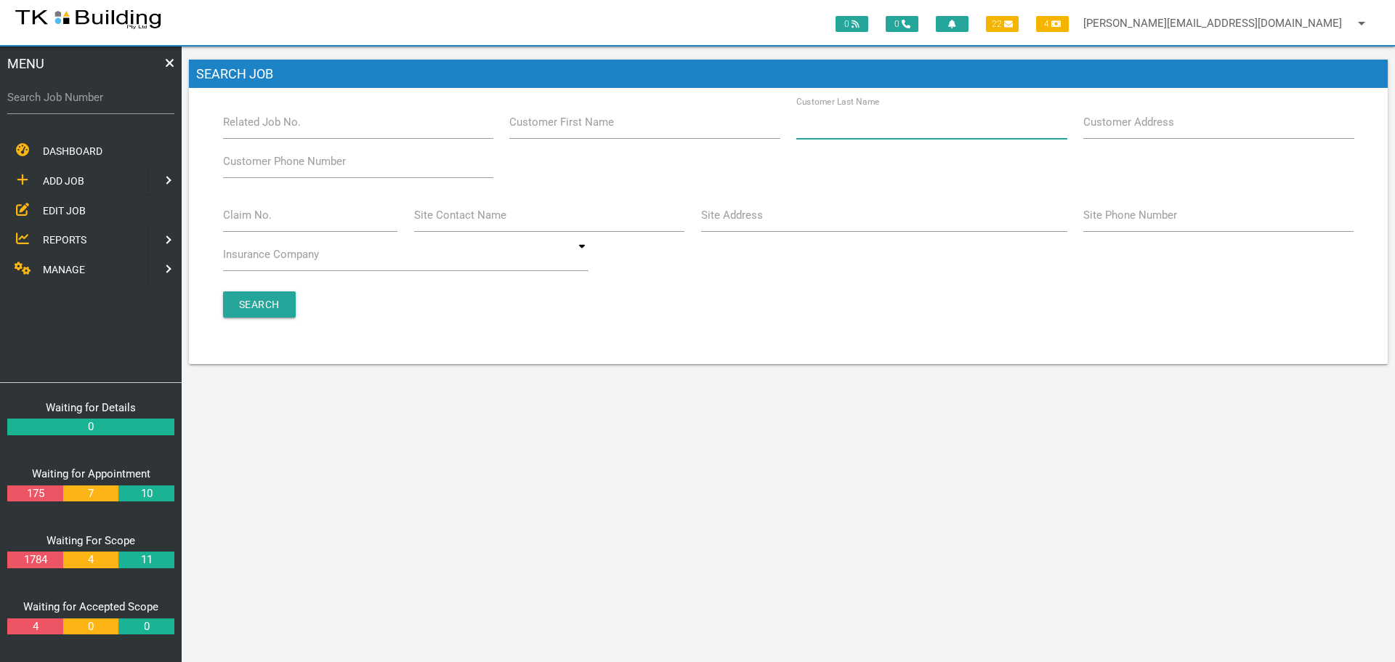
click at [842, 134] on input "Customer Last Name" at bounding box center [931, 121] width 270 height 33
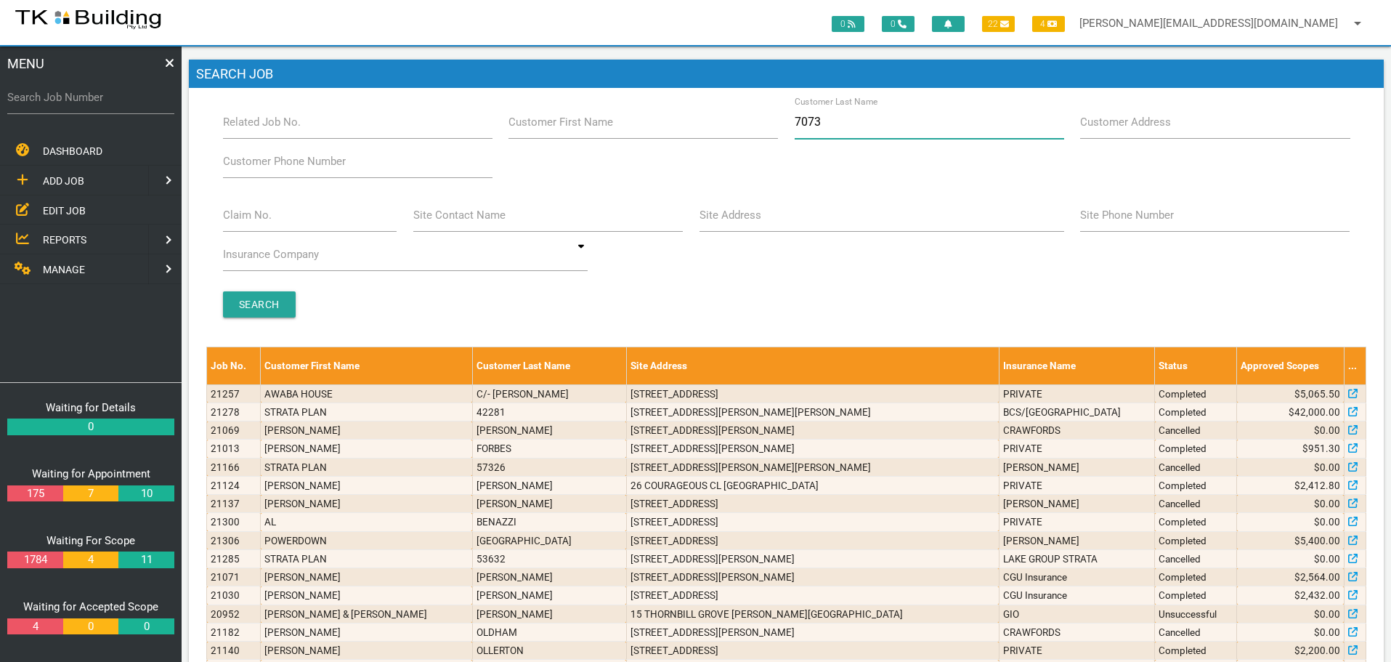
type input "70734"
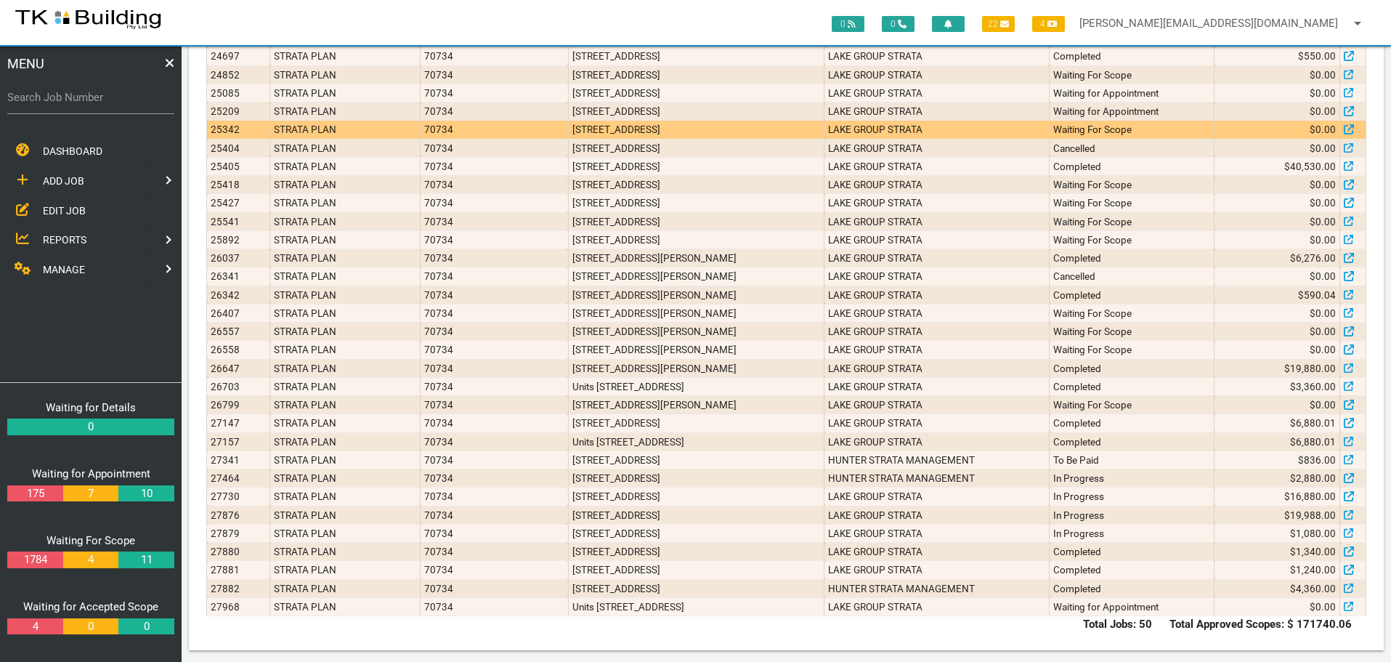
scroll to position [692, 0]
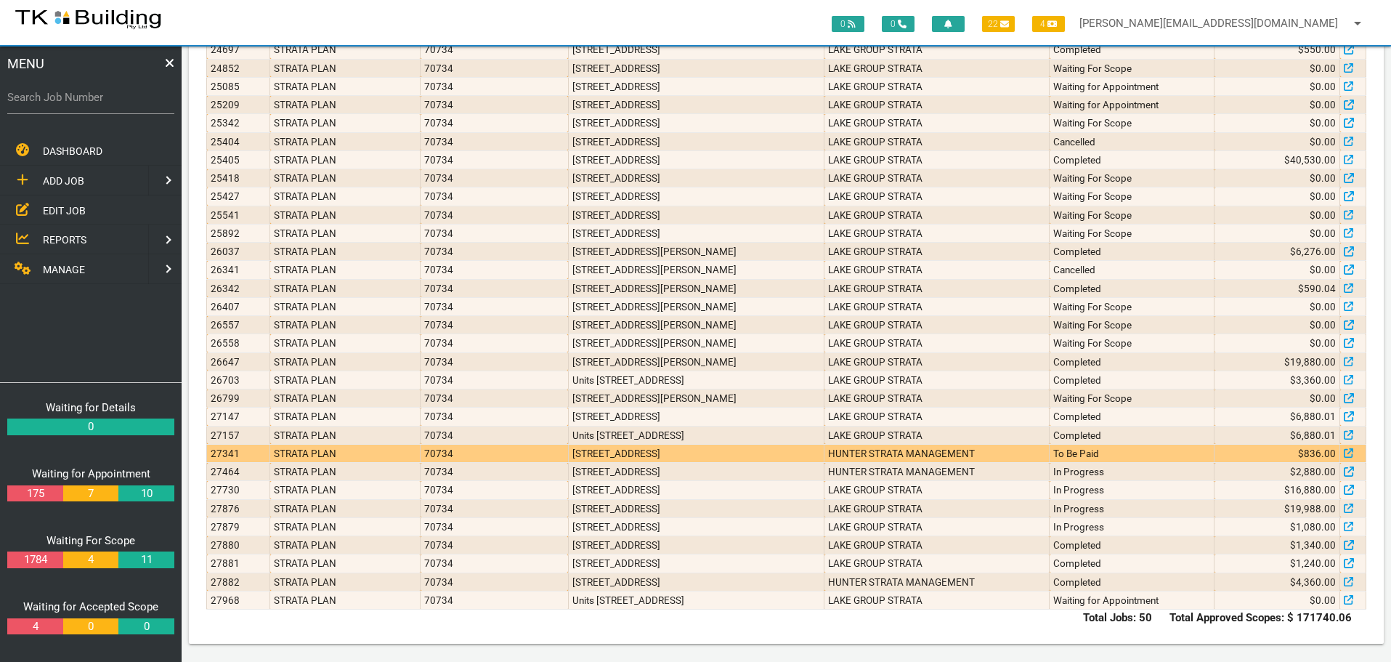
click at [1128, 451] on td "To Be Paid" at bounding box center [1132, 453] width 165 height 18
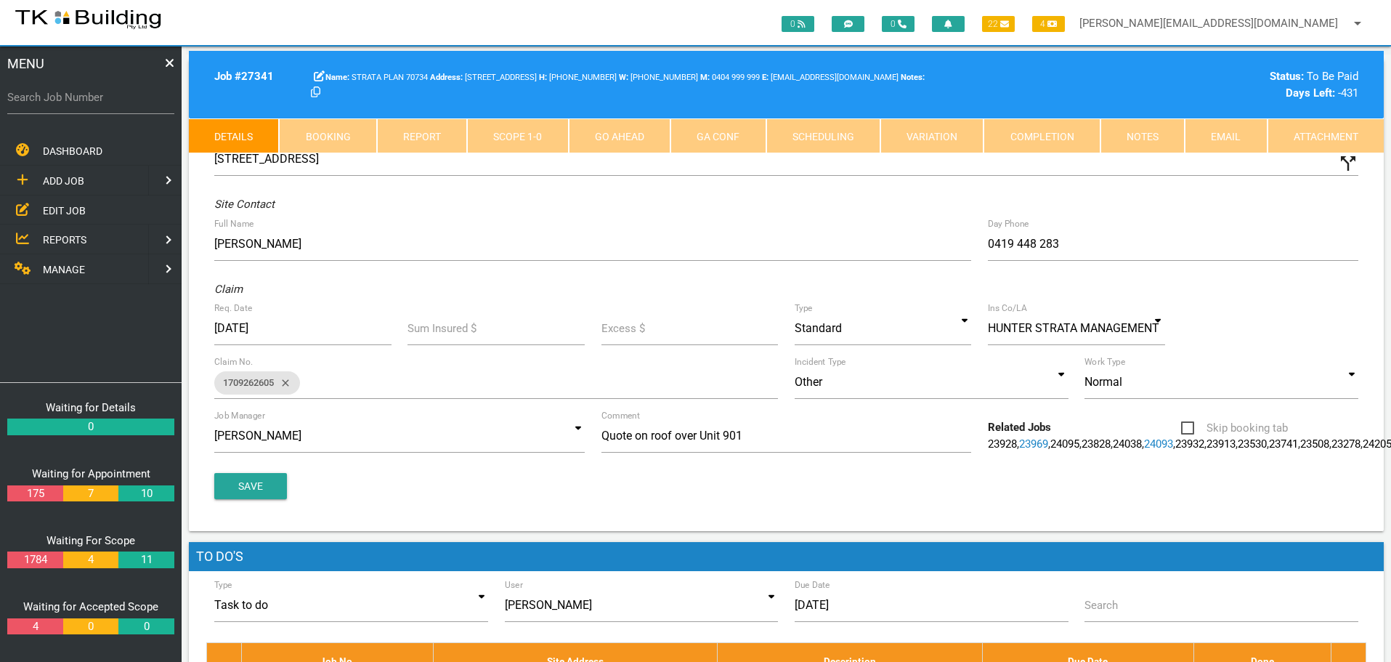
click at [1141, 139] on link "Notes" at bounding box center [1142, 135] width 84 height 35
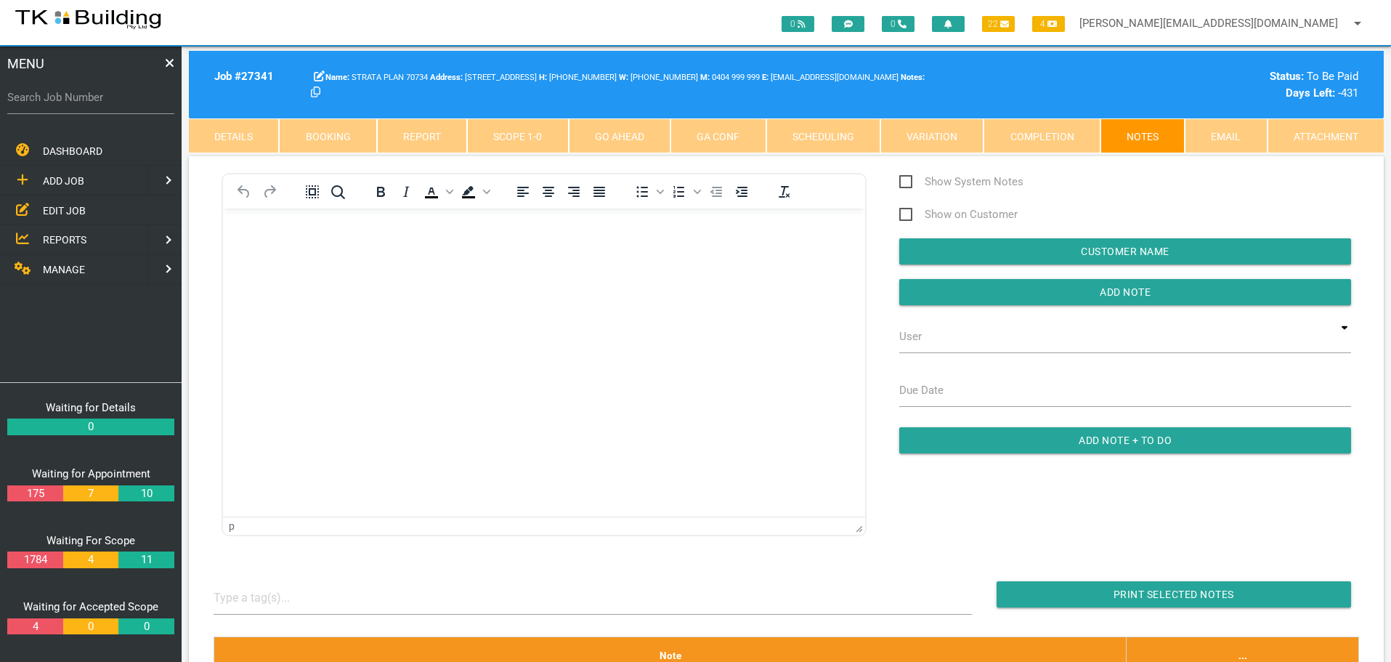
click at [57, 205] on span "EDIT JOB" at bounding box center [64, 210] width 43 height 12
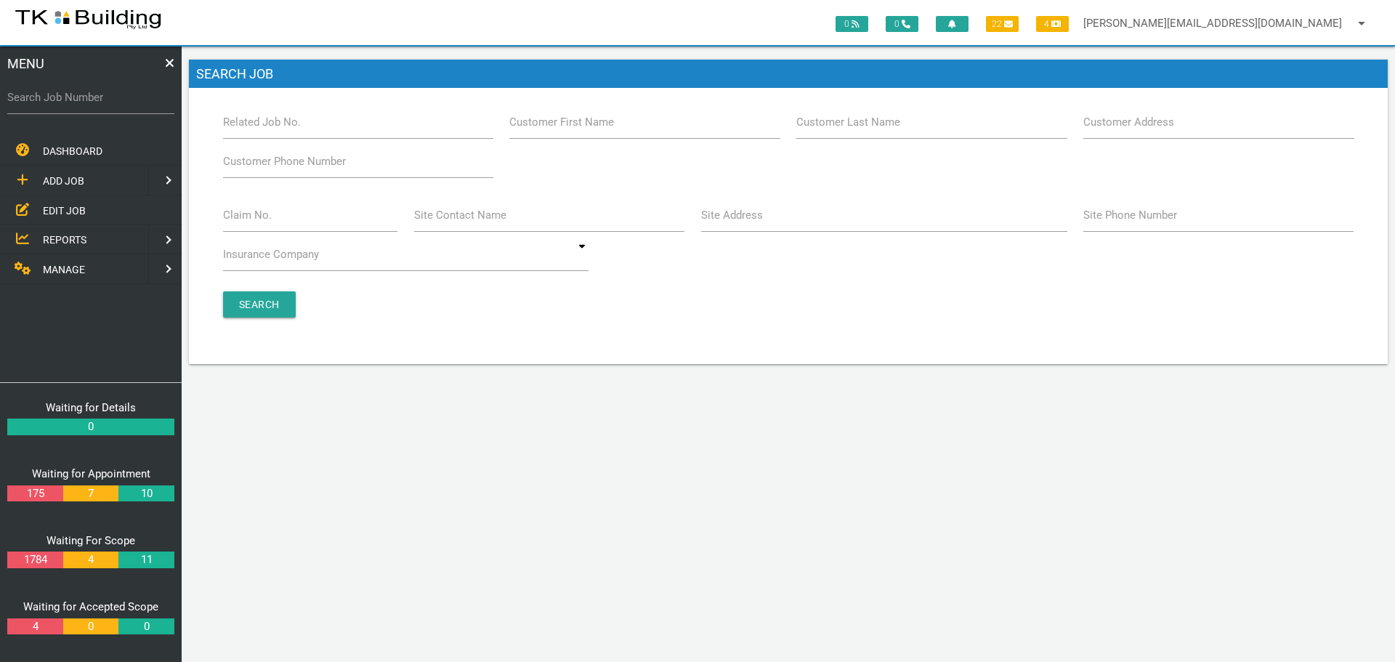
click at [866, 130] on label "Customer Last Name" at bounding box center [848, 122] width 104 height 17
click at [866, 130] on input "Customer Last Name" at bounding box center [931, 121] width 270 height 33
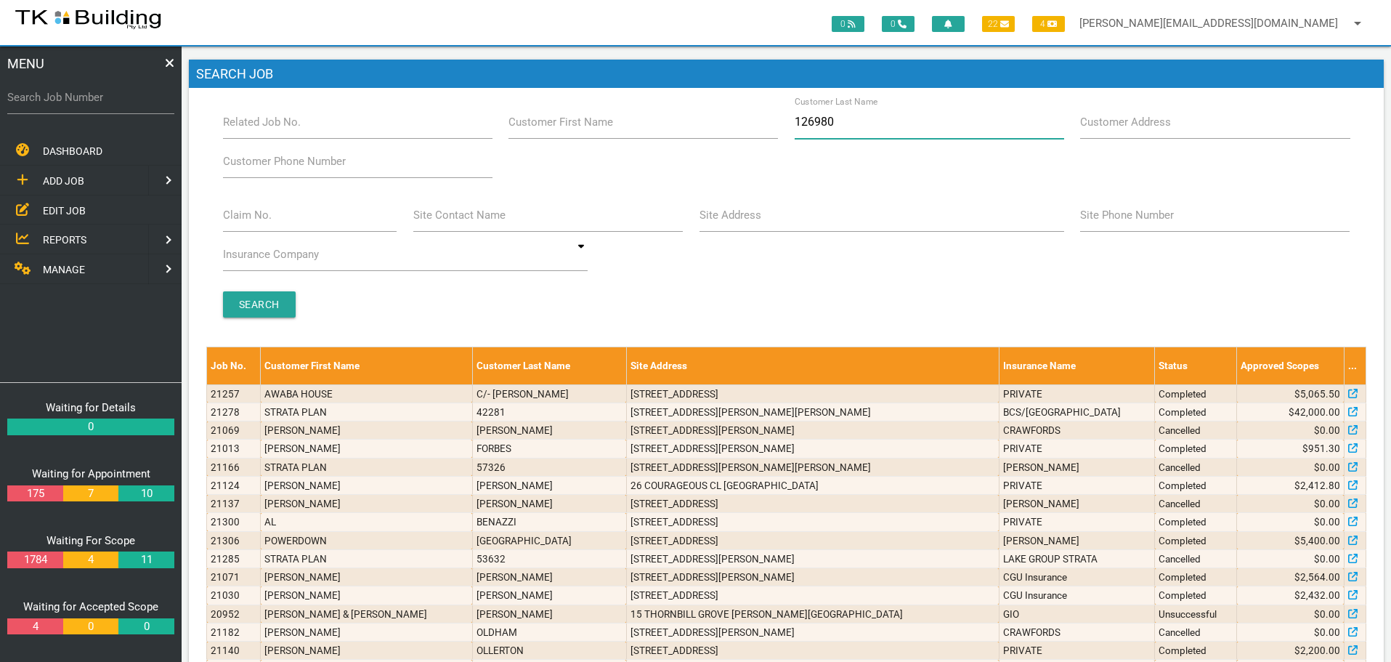
type input "1269807"
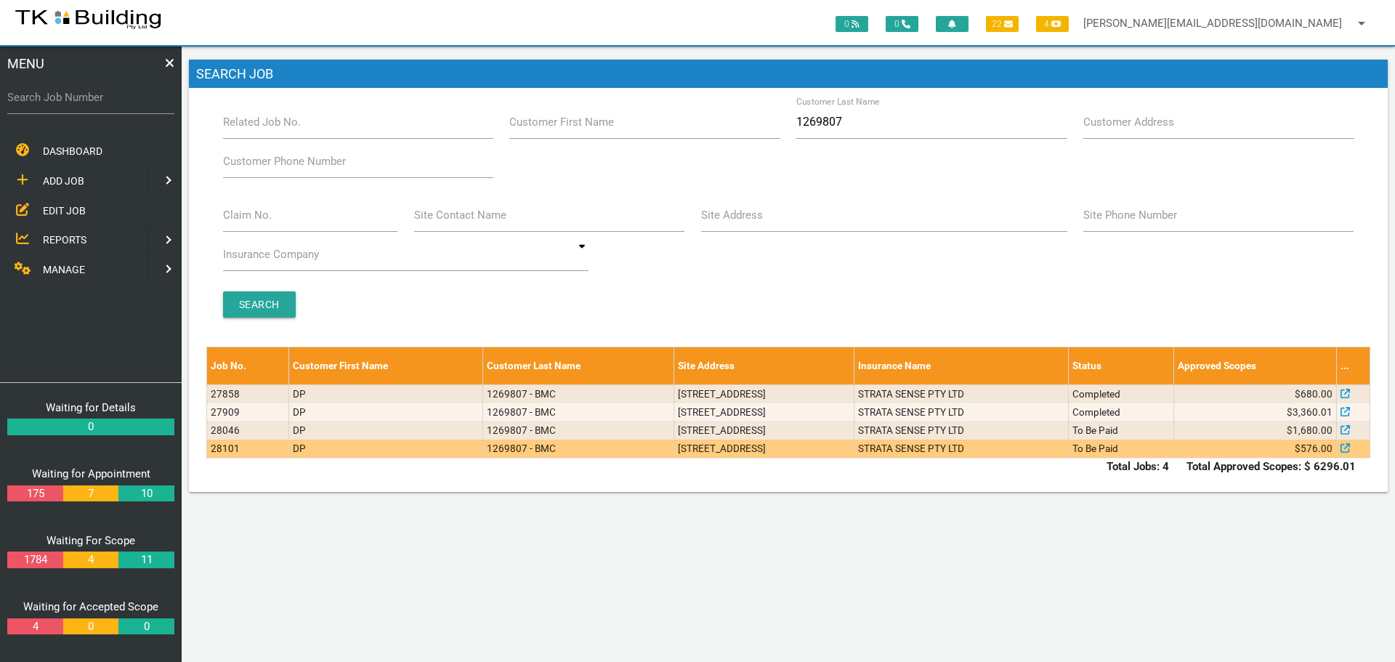
click at [1050, 450] on td "STRATA SENSE PTY LTD" at bounding box center [961, 448] width 214 height 18
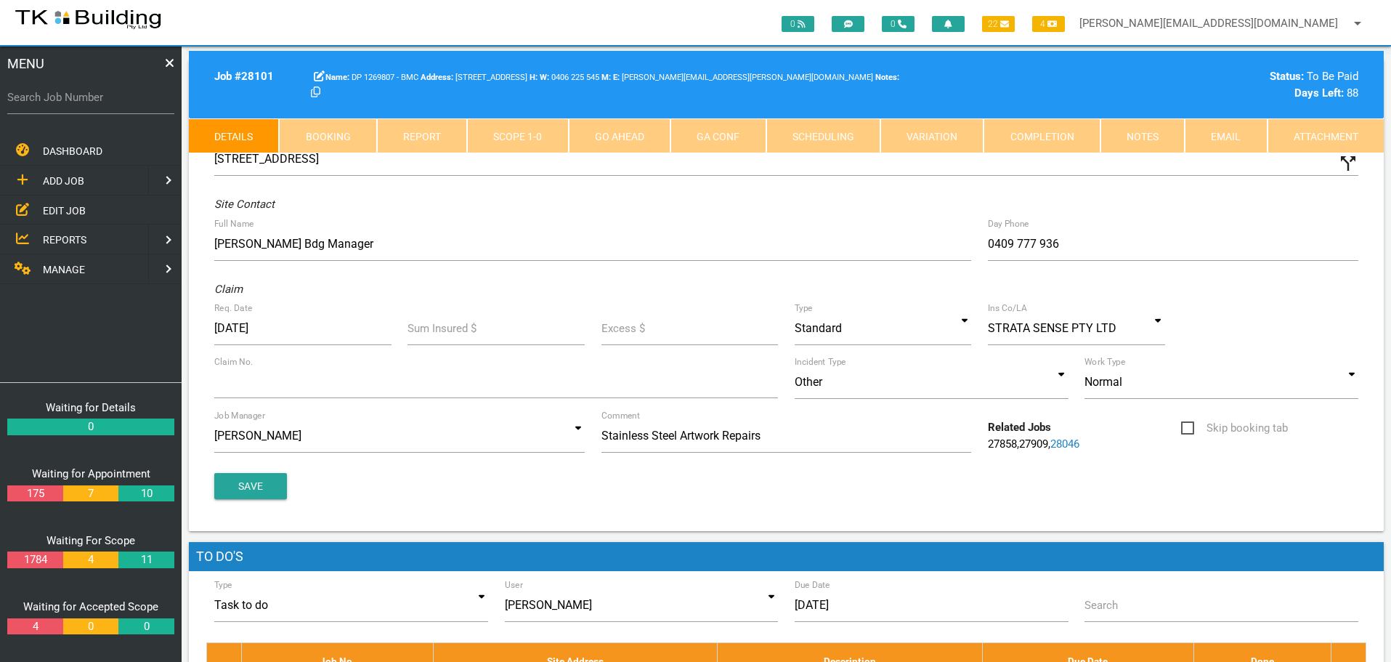
click at [1149, 135] on link "Notes" at bounding box center [1142, 135] width 84 height 35
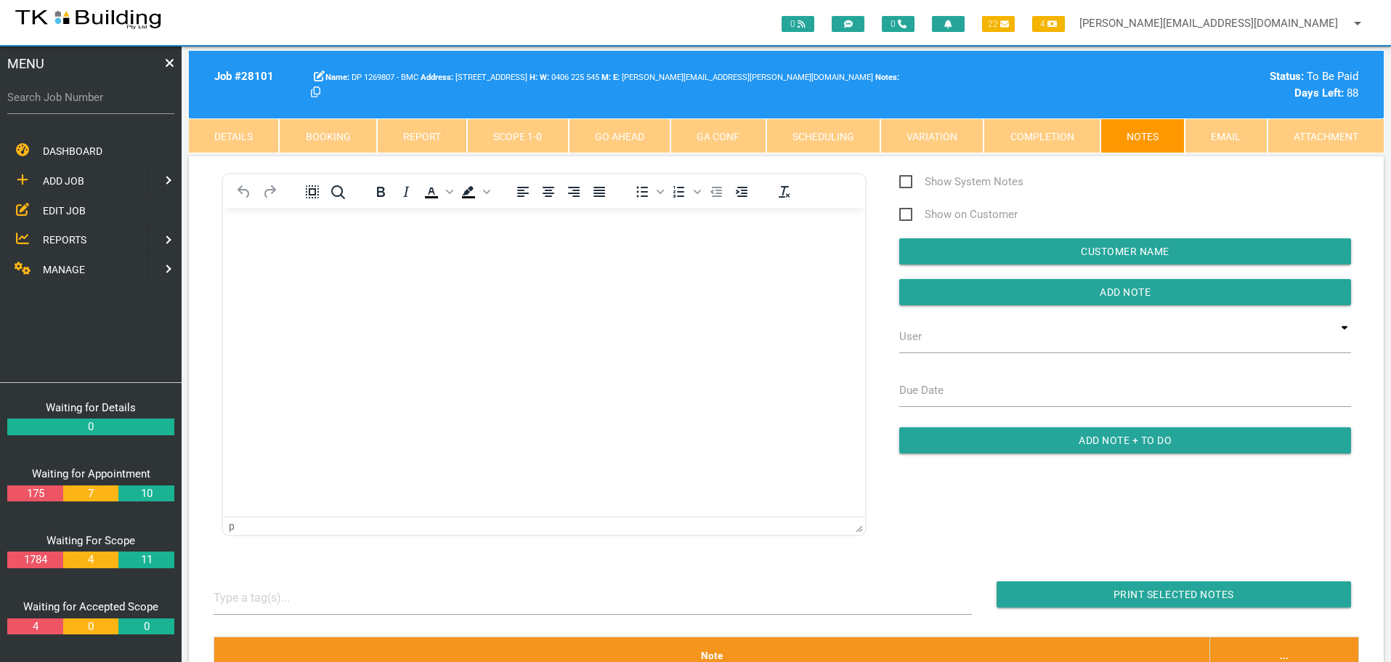
click at [1038, 140] on link "Completion" at bounding box center [1041, 135] width 116 height 35
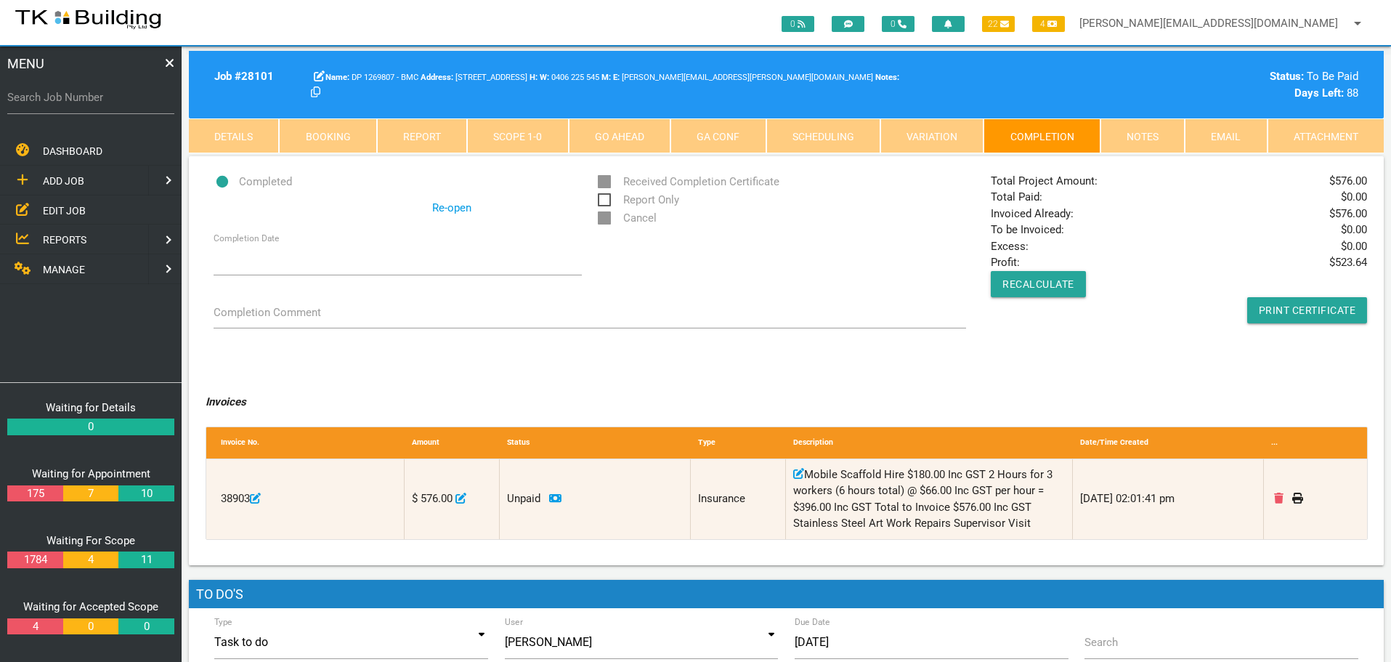
click at [219, 129] on link "Details" at bounding box center [234, 135] width 90 height 35
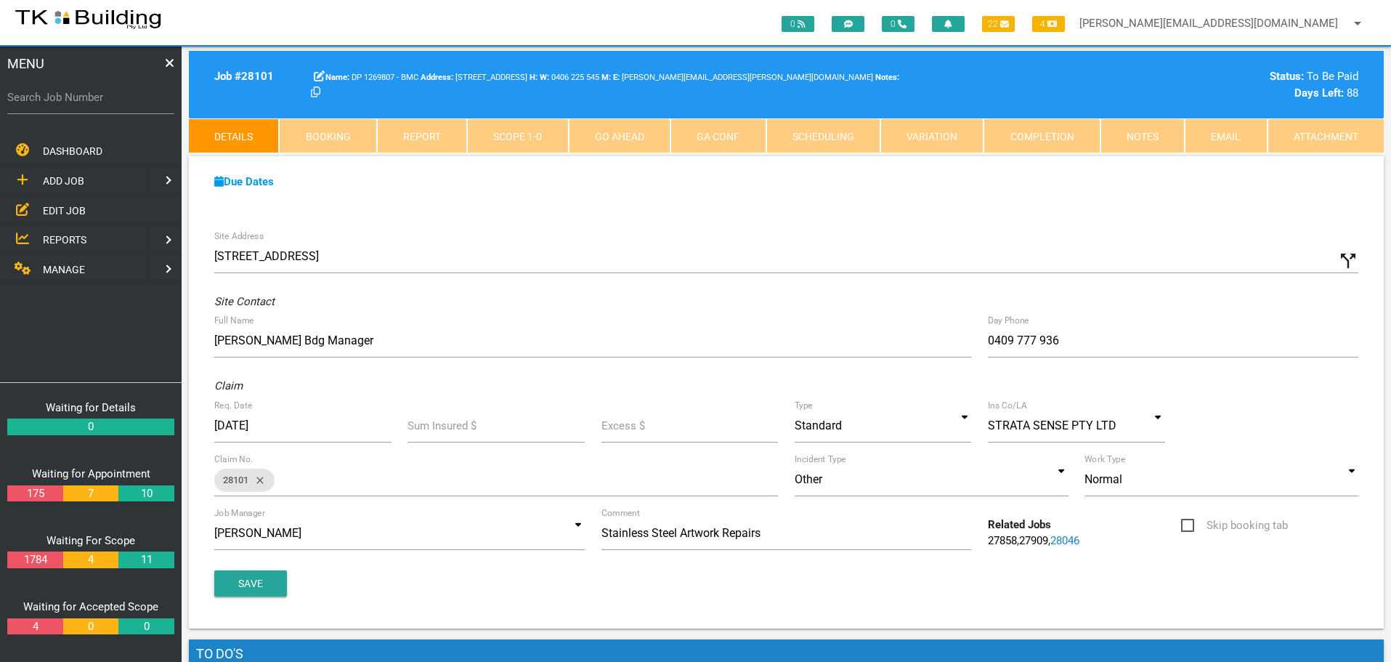
click at [1075, 537] on link "28046" at bounding box center [1064, 540] width 29 height 13
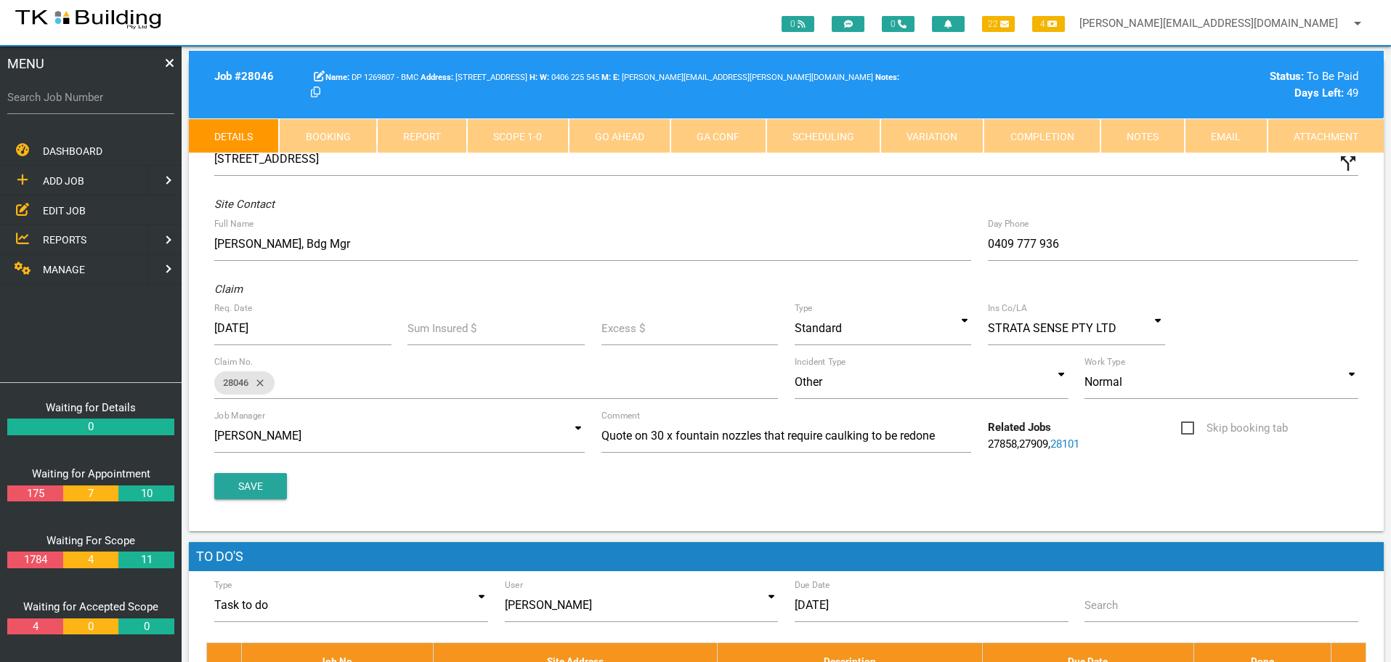
click at [1153, 131] on link "Notes" at bounding box center [1142, 135] width 84 height 35
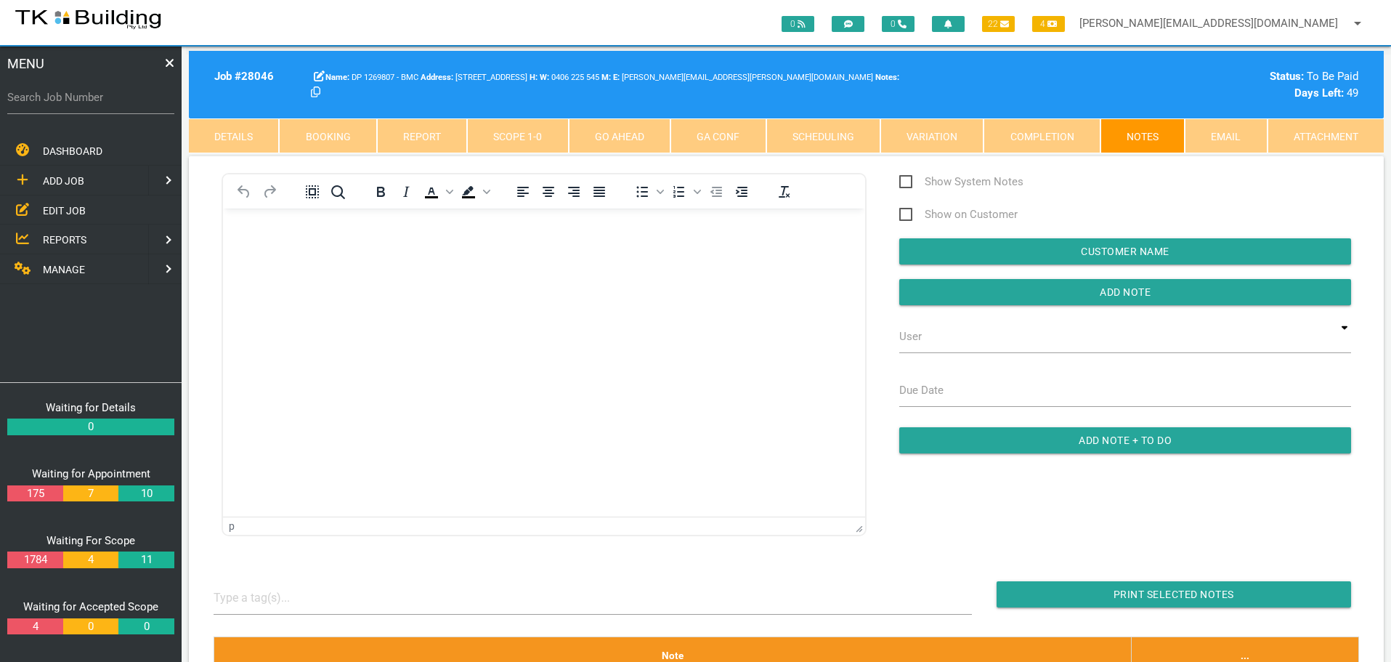
click at [111, 105] on label "Search Job Number" at bounding box center [90, 97] width 167 height 17
click at [111, 105] on input "Search Job Number" at bounding box center [90, 97] width 167 height 33
type input "27134"
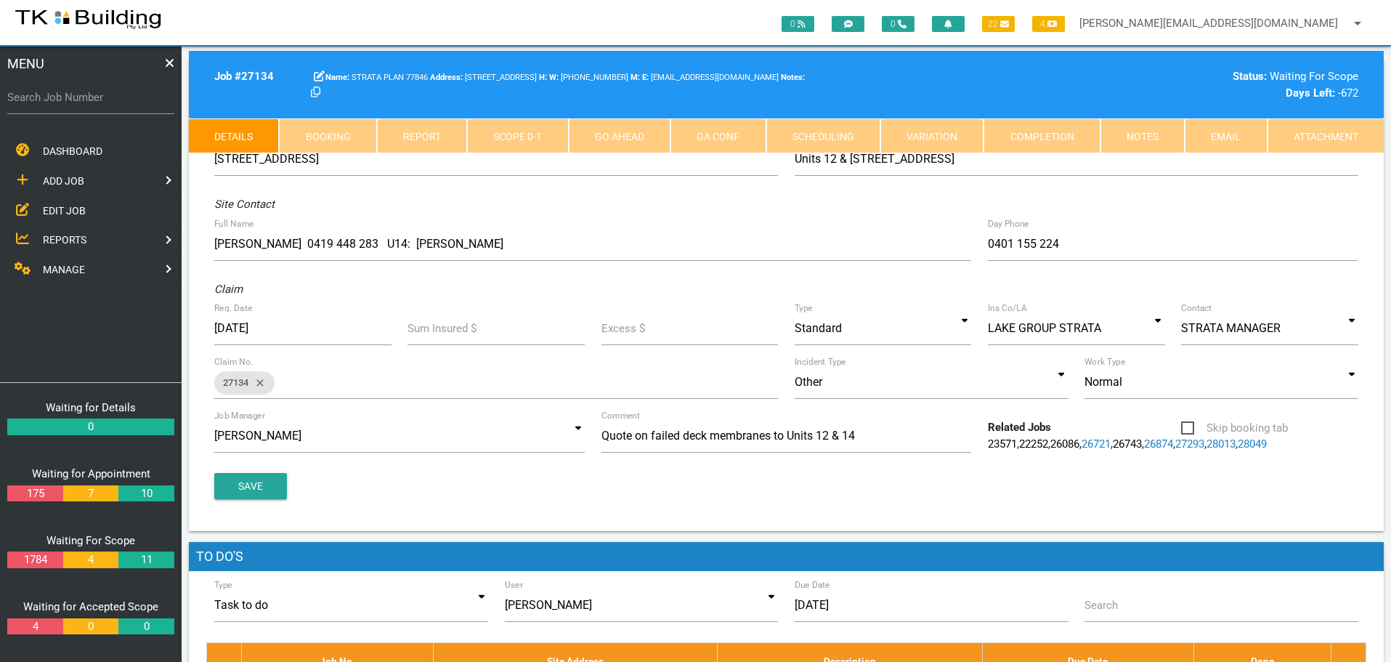
click at [1134, 133] on link "Notes" at bounding box center [1142, 135] width 84 height 35
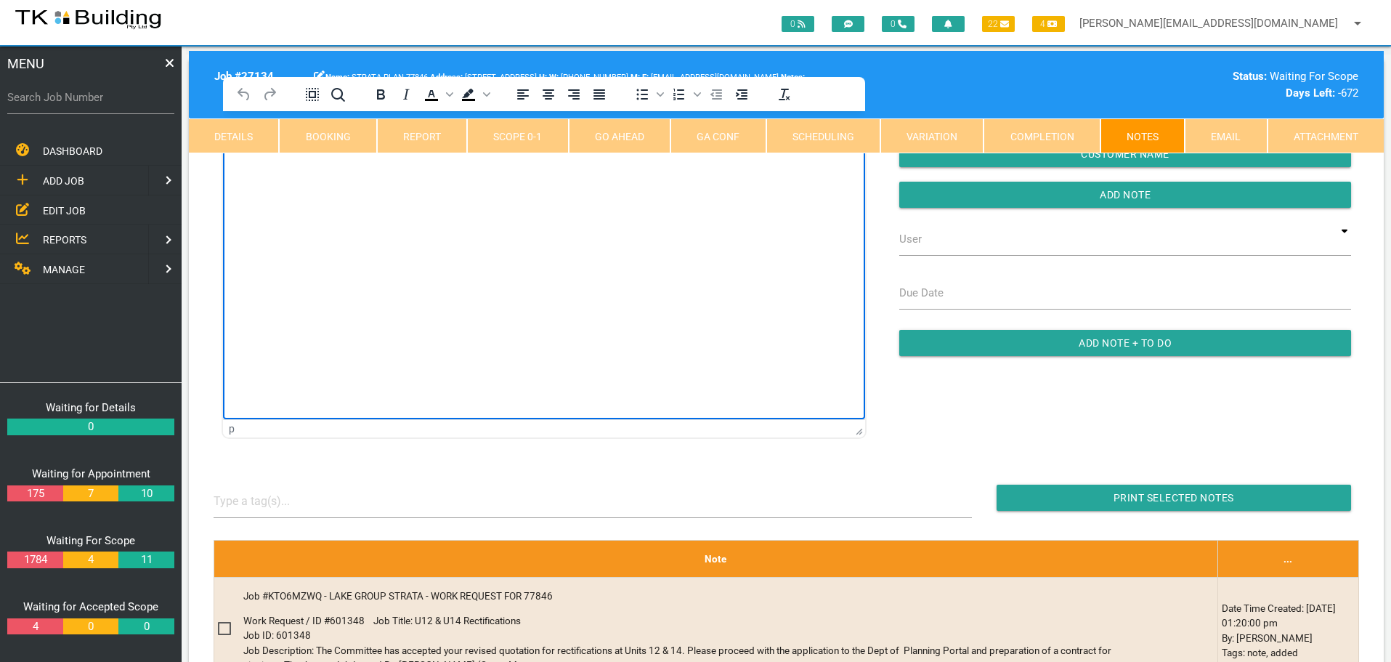
click at [344, 129] on html at bounding box center [544, 144] width 642 height 66
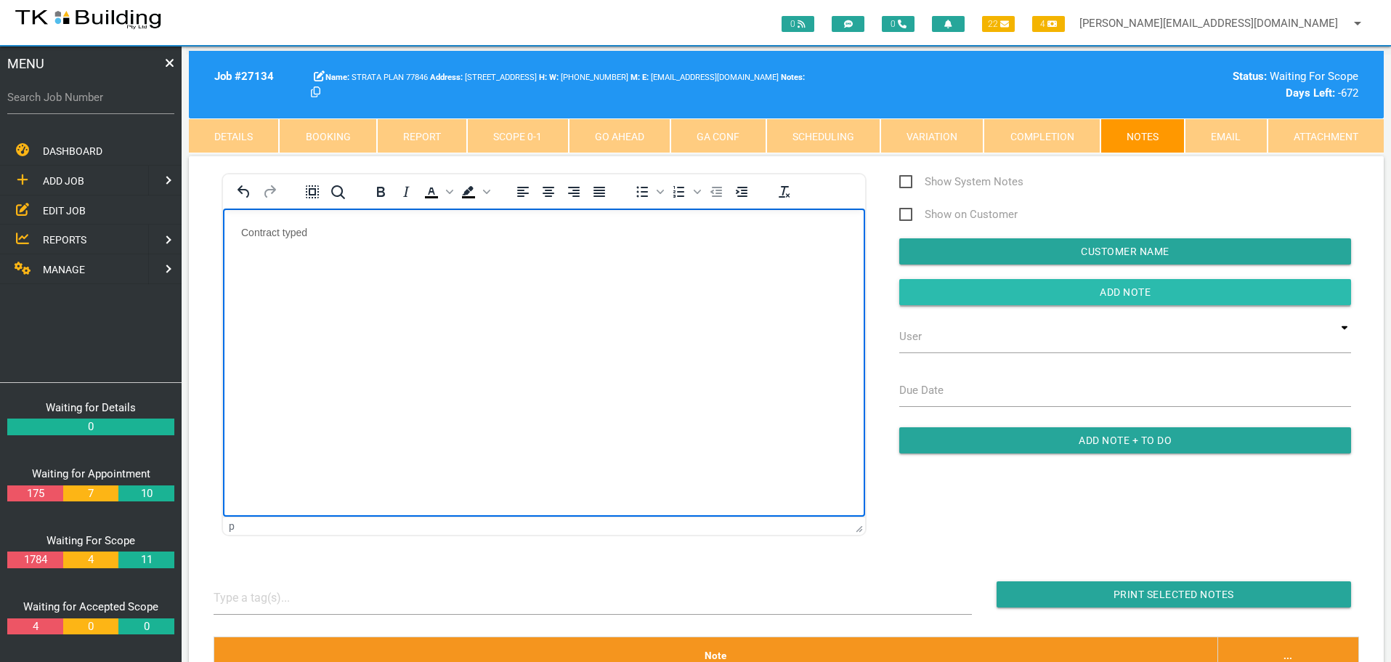
click at [986, 288] on input "button" at bounding box center [1125, 292] width 452 height 26
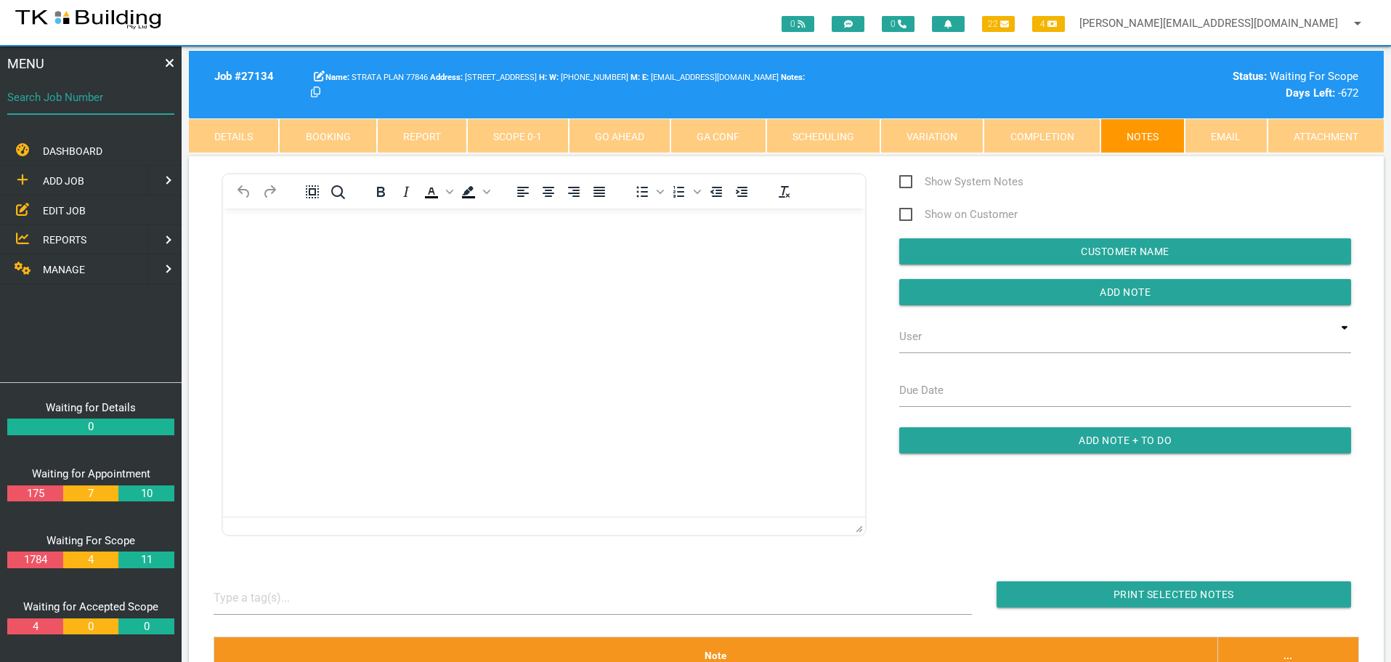
click at [121, 109] on input "Search Job Number" at bounding box center [90, 97] width 167 height 33
type input "27857"
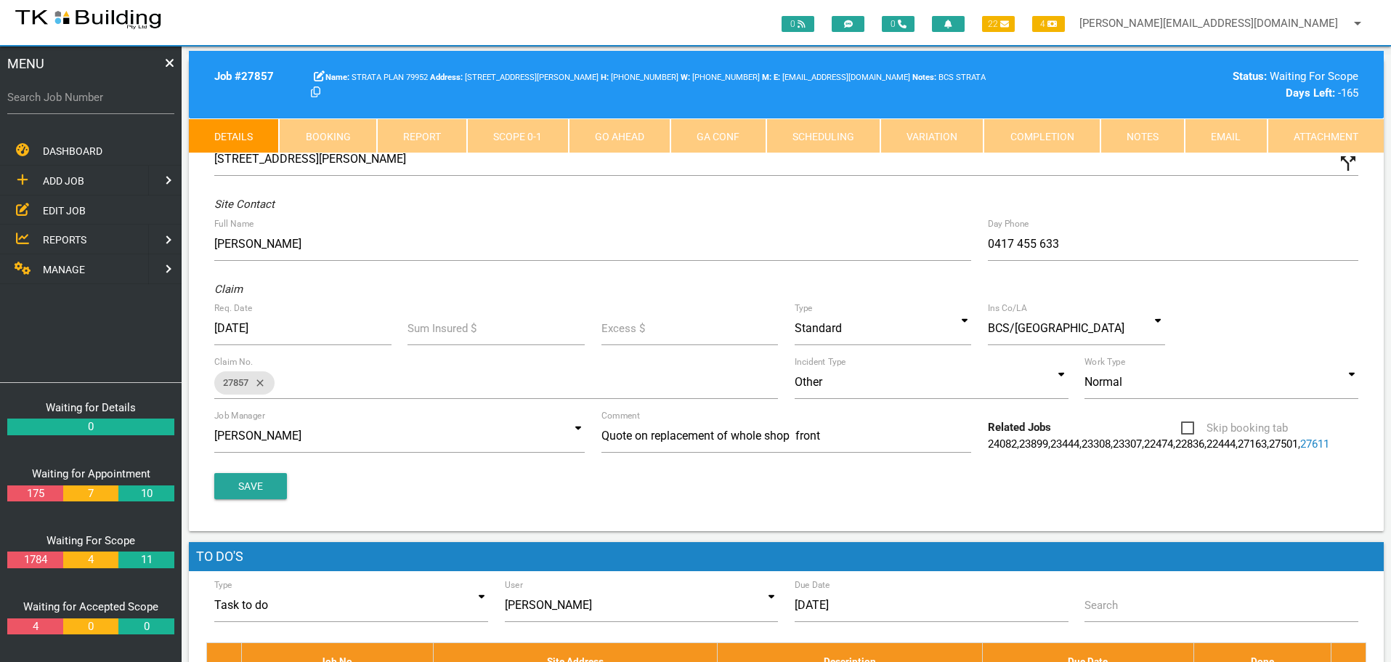
click at [1131, 136] on link "Notes" at bounding box center [1142, 135] width 84 height 35
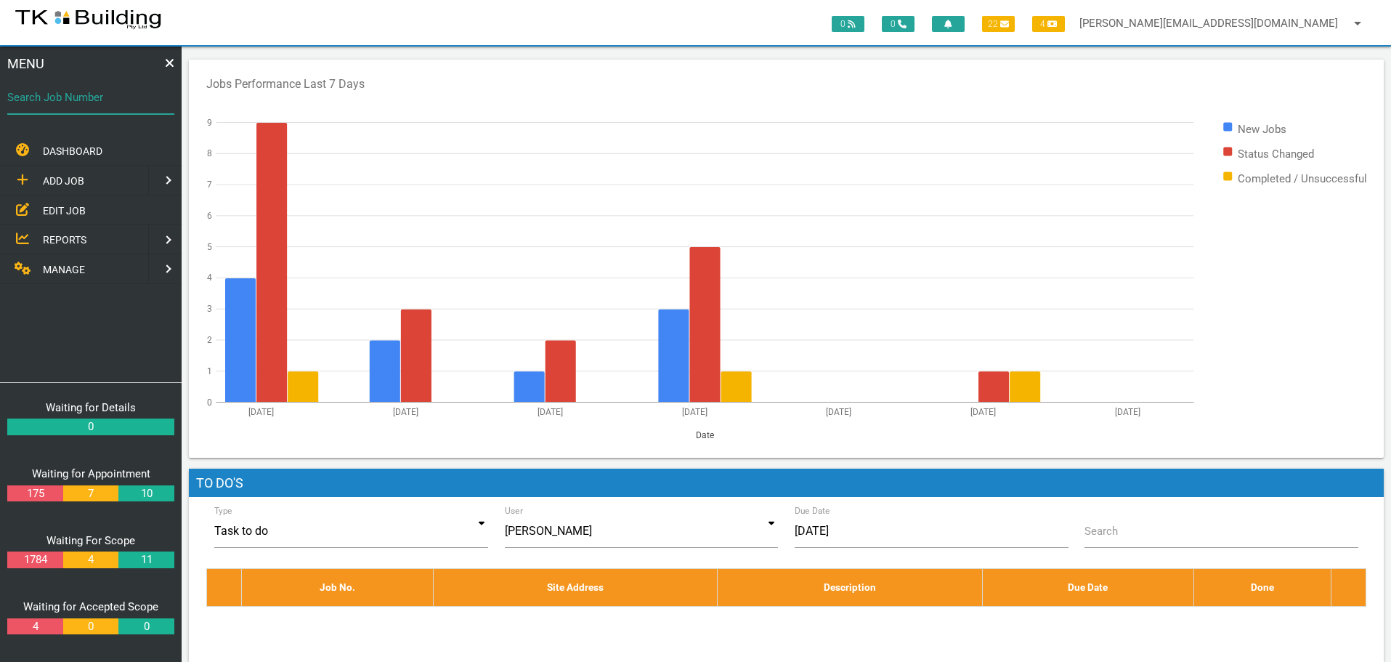
click at [63, 107] on input "Search Job Number" at bounding box center [90, 97] width 167 height 33
type input "27914"
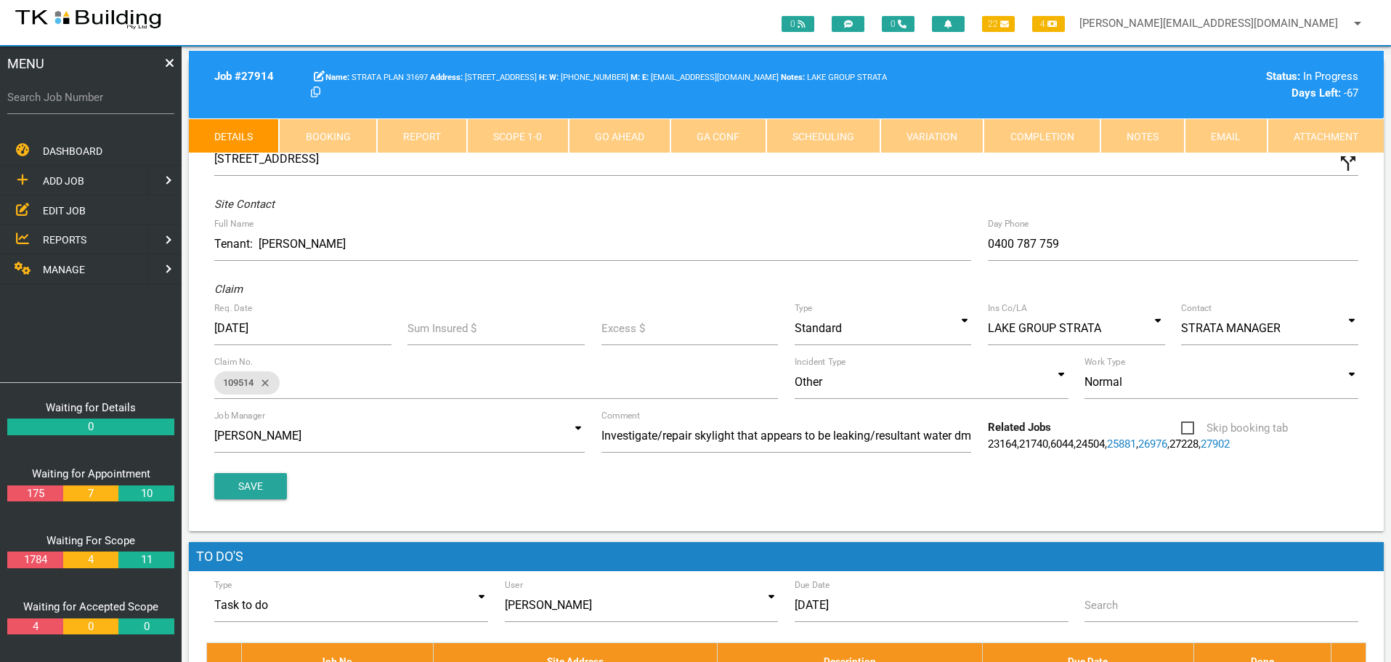
click at [1142, 137] on link "Notes" at bounding box center [1142, 135] width 84 height 35
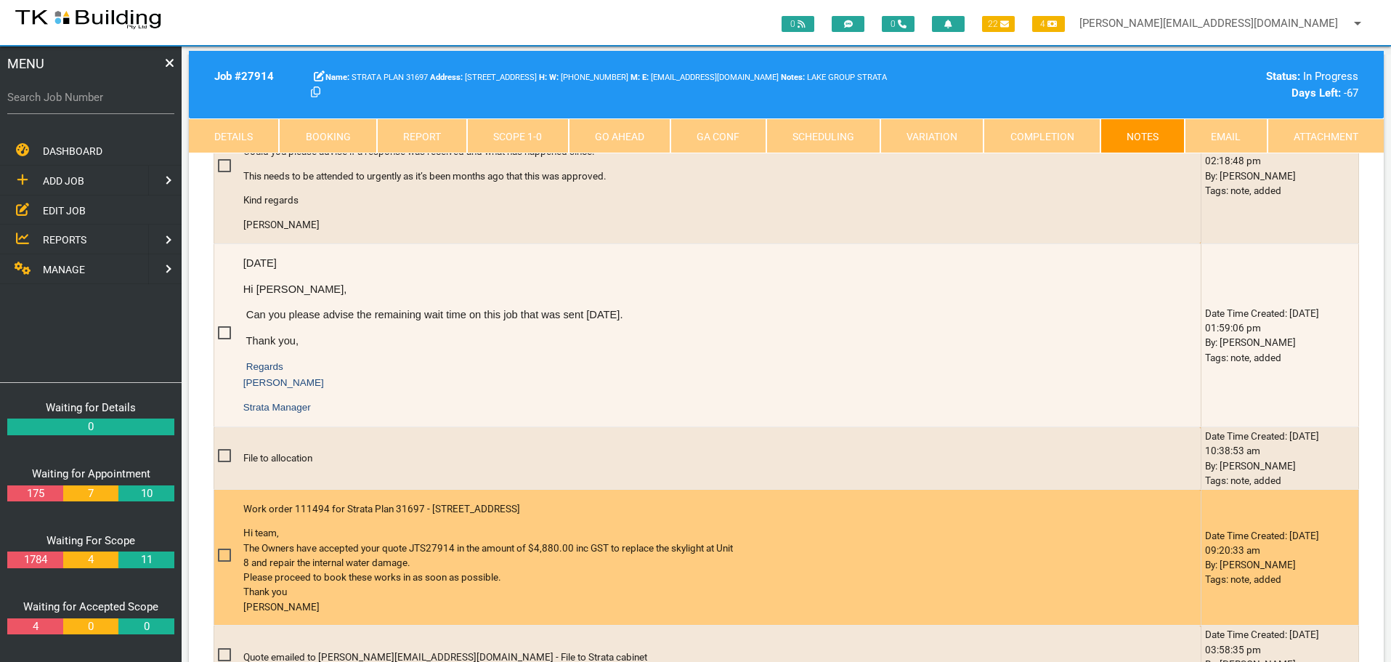
scroll to position [291, 0]
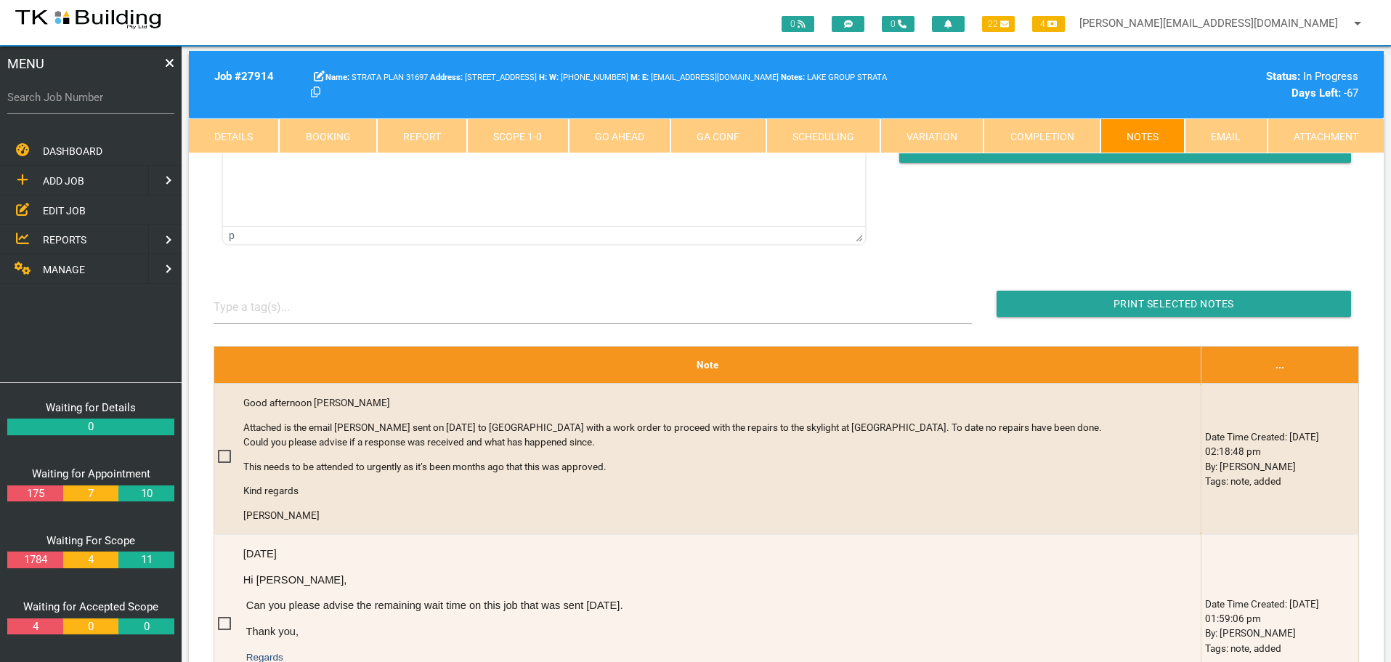
click at [543, 139] on link "Scope 1 - 0" at bounding box center [517, 135] width 101 height 35
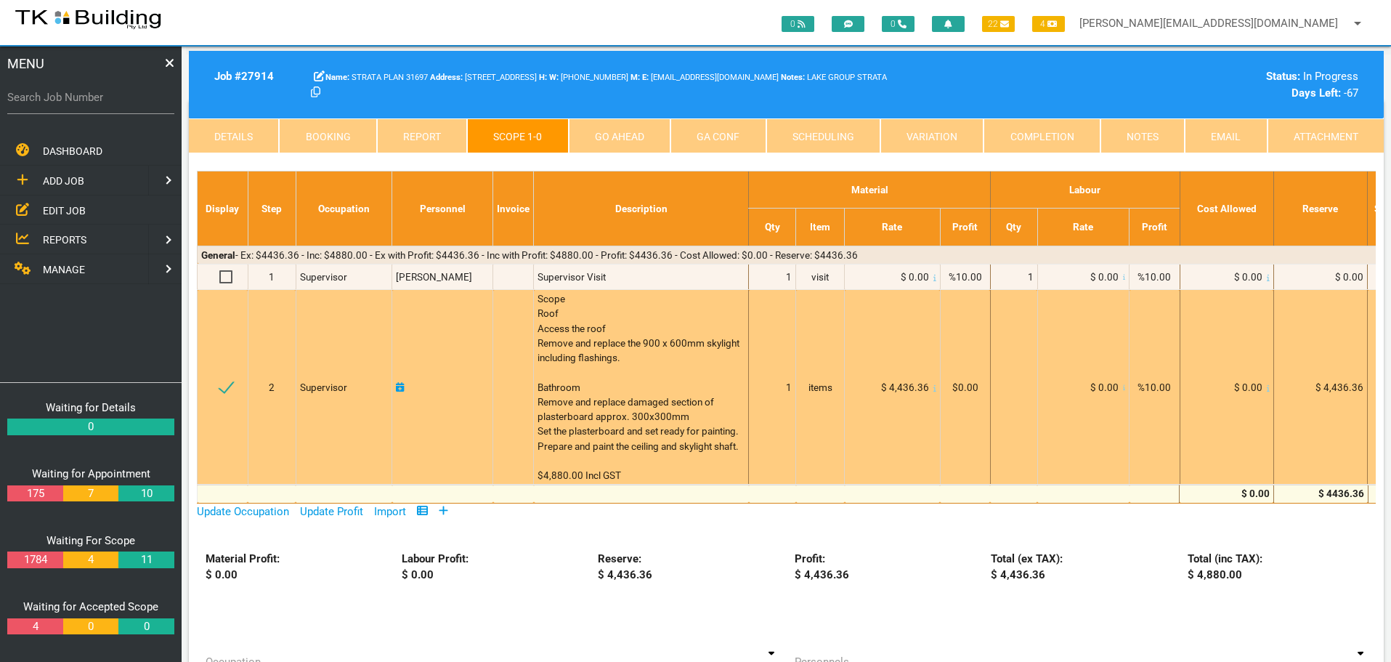
scroll to position [0, 0]
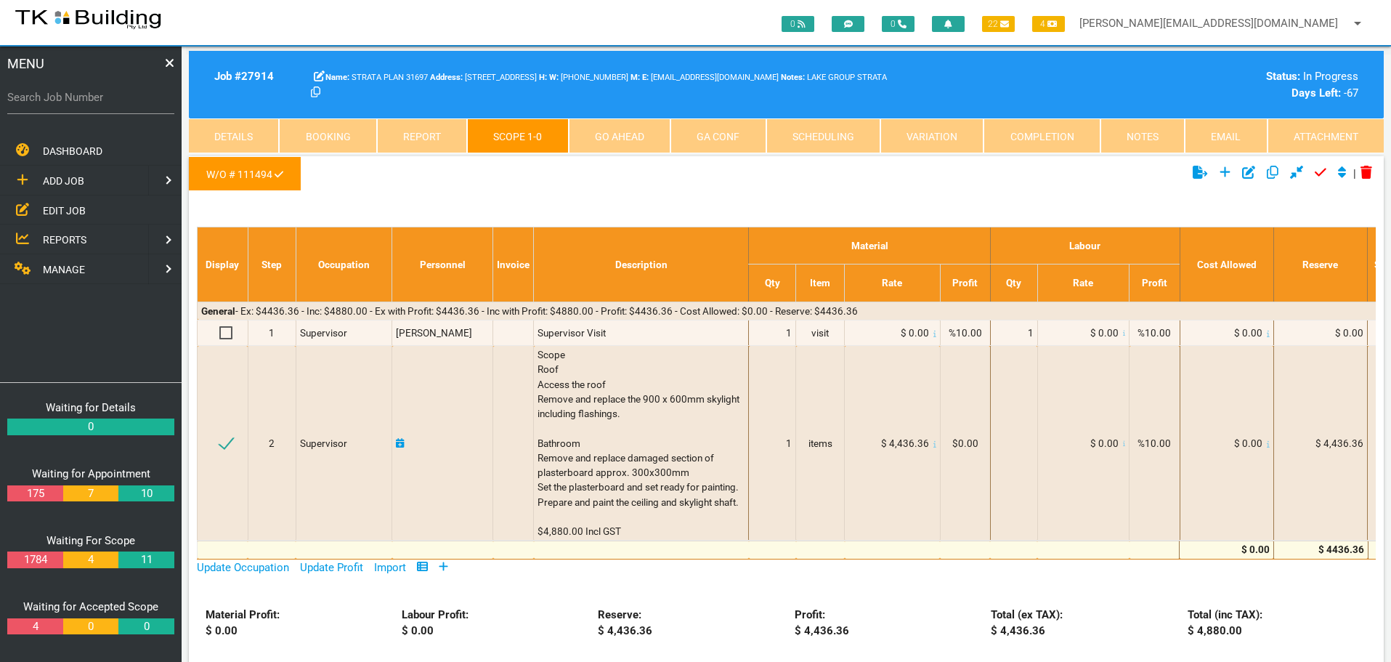
click at [1141, 136] on link "Notes" at bounding box center [1142, 135] width 84 height 35
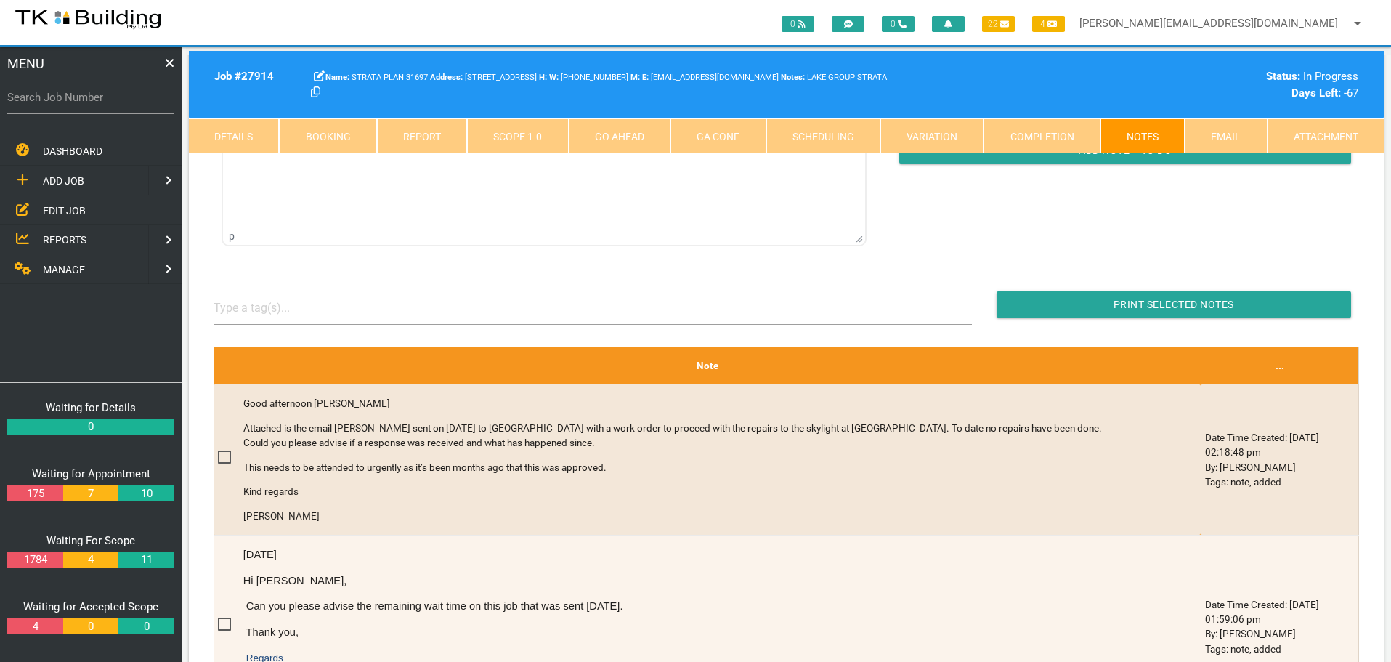
scroll to position [291, 0]
click at [215, 129] on link "Details" at bounding box center [234, 135] width 90 height 35
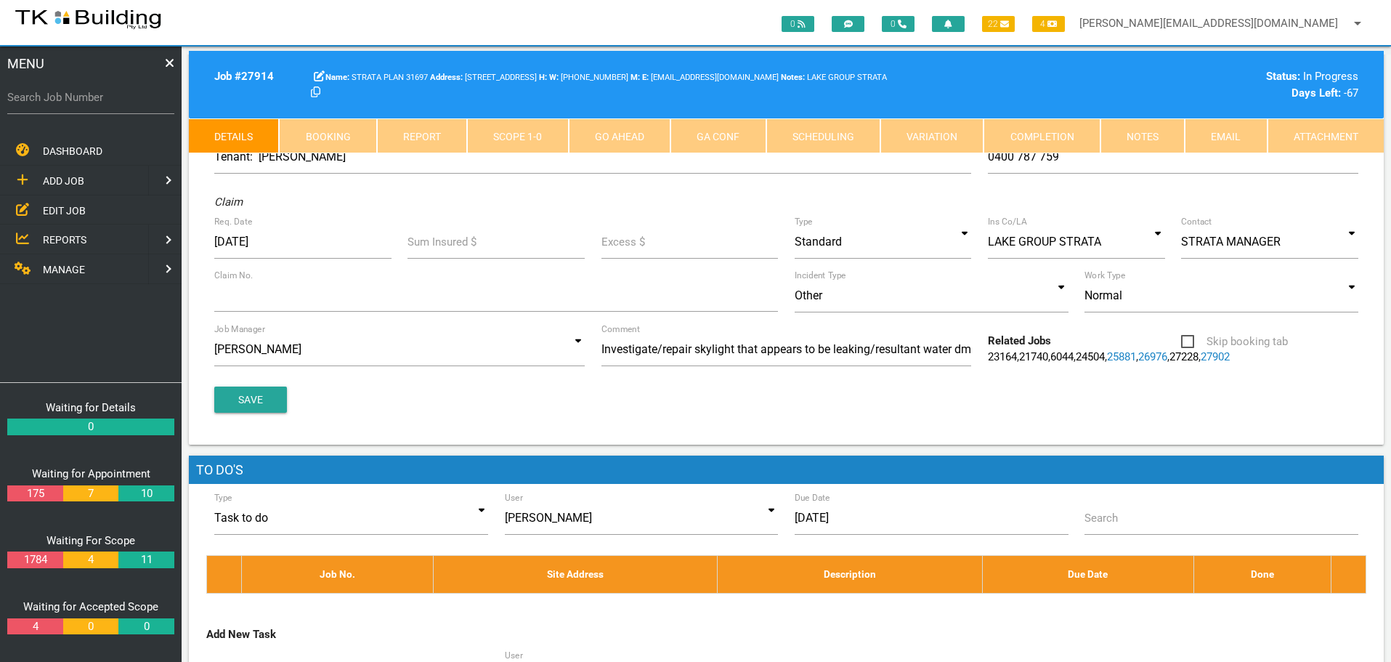
scroll to position [0, 0]
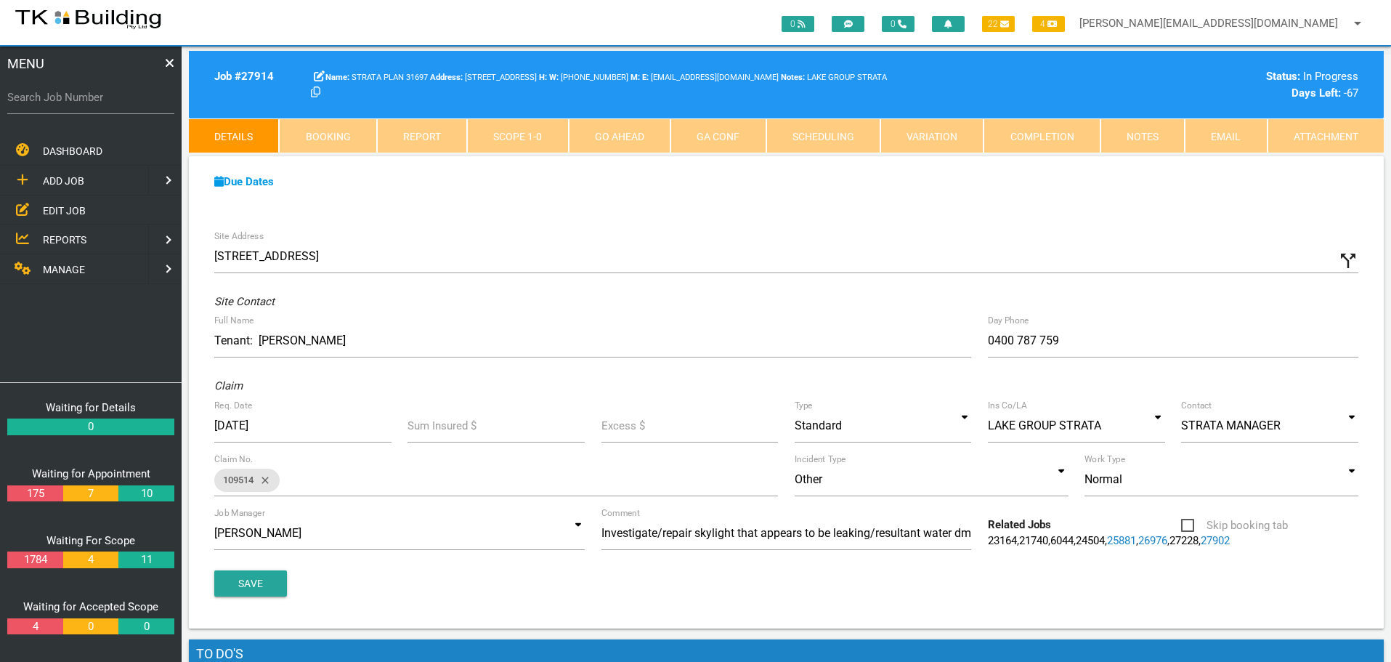
click at [538, 134] on link "Scope 1 - 0" at bounding box center [517, 135] width 101 height 35
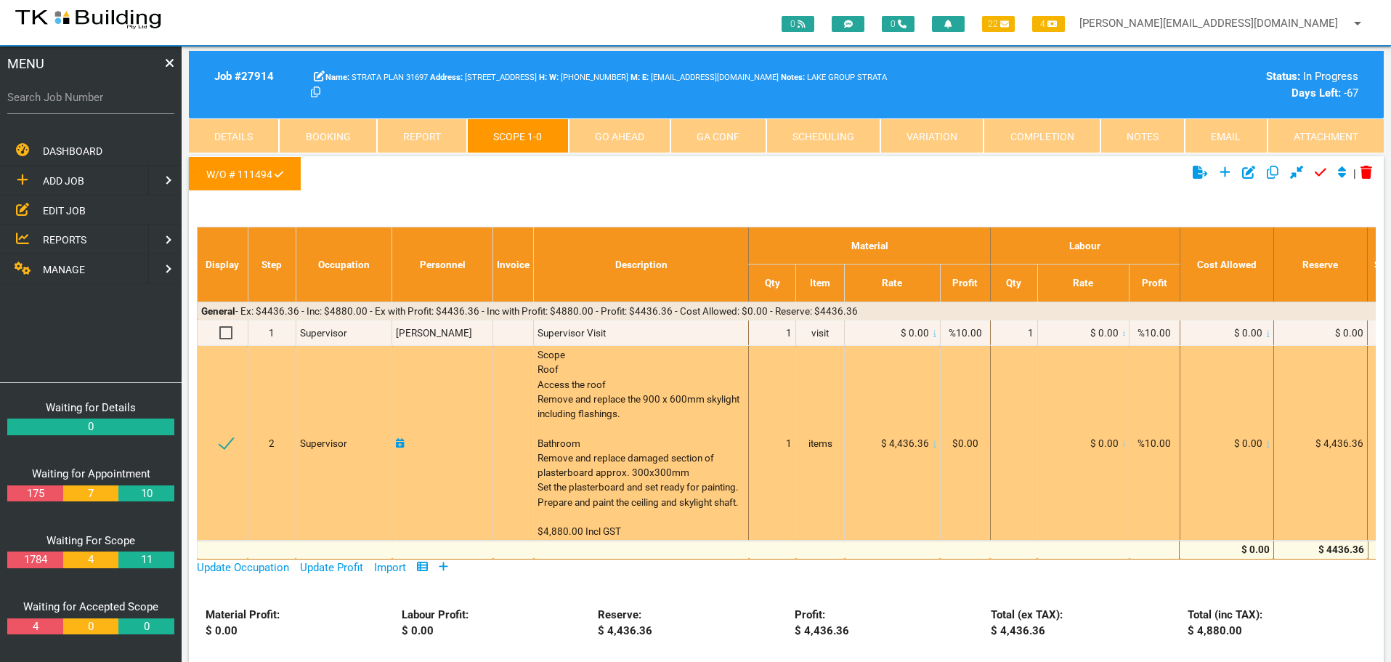
drag, startPoint x: 598, startPoint y: 476, endPoint x: 577, endPoint y: 481, distance: 20.8
click at [577, 481] on span "Scope Roof Access the roof Remove and replace the 900 x 600mm skylight includin…" at bounding box center [639, 443] width 204 height 188
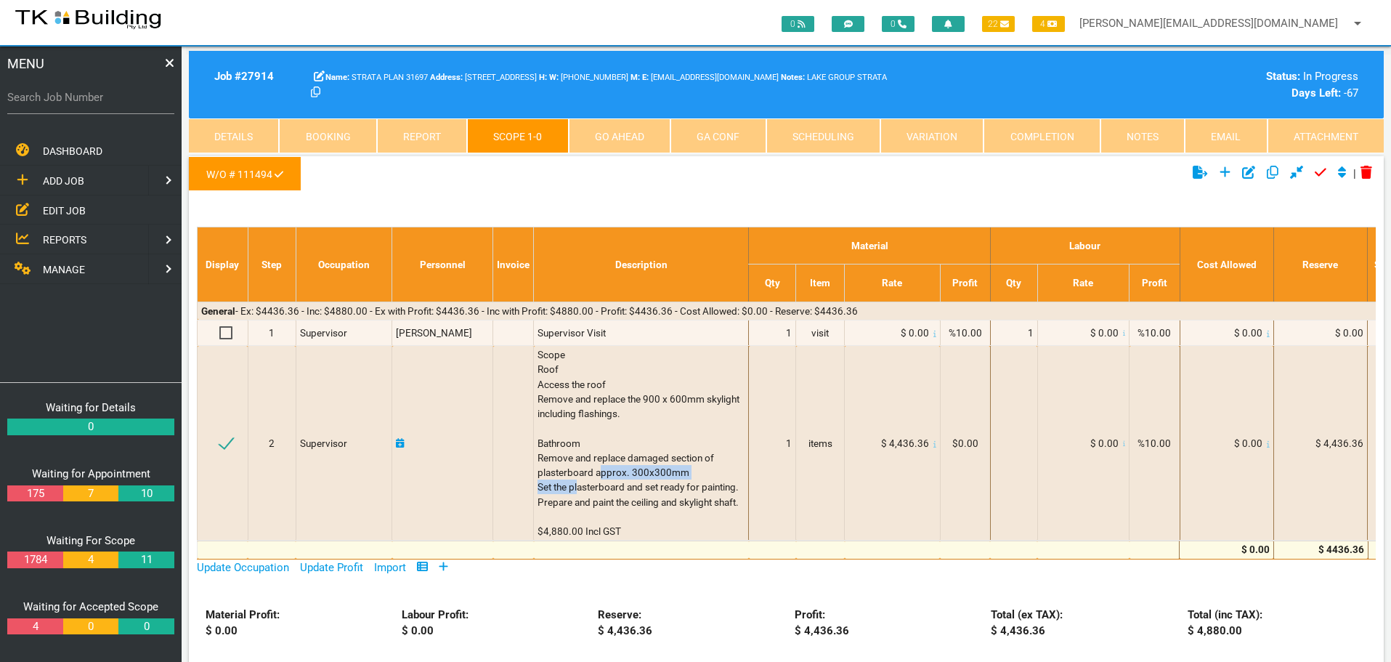
click at [1132, 139] on link "Notes" at bounding box center [1142, 135] width 84 height 35
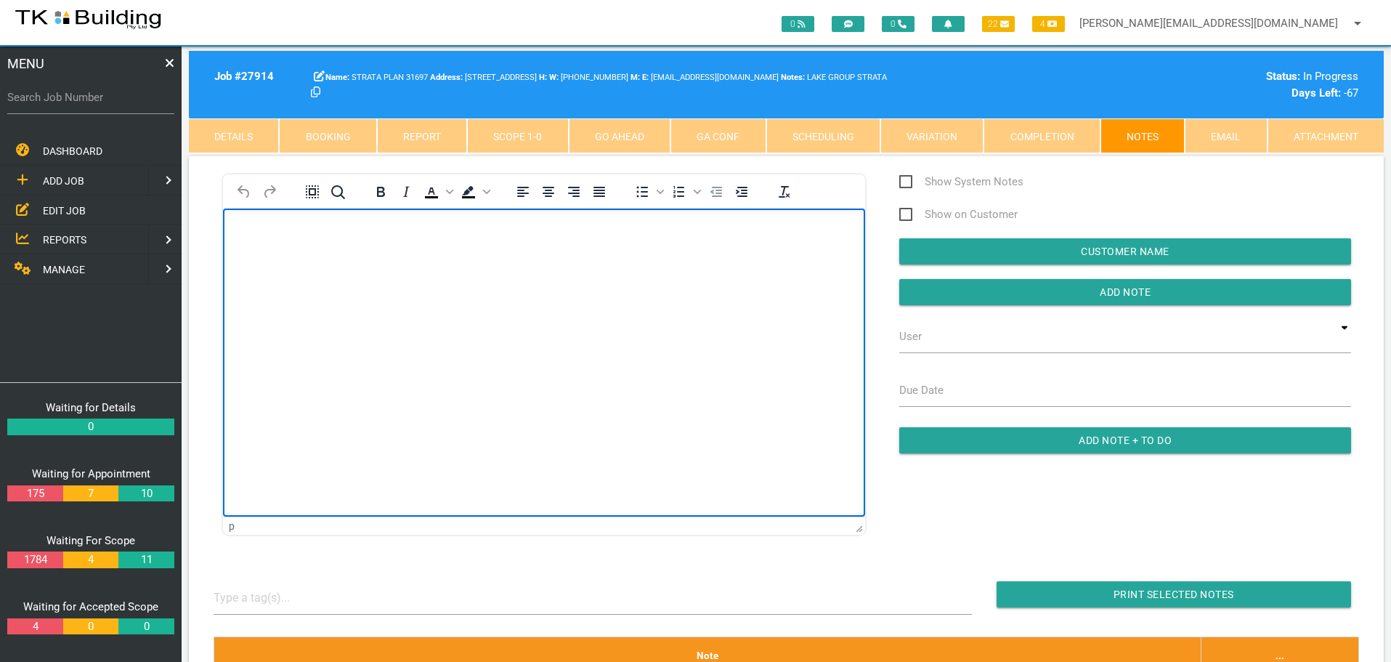
click at [239, 241] on body "Rich Text Area. Press ALT-0 for help." at bounding box center [544, 250] width 642 height 48
click at [254, 238] on body "Rich Text Area. Press ALT-0 for help." at bounding box center [544, 250] width 642 height 48
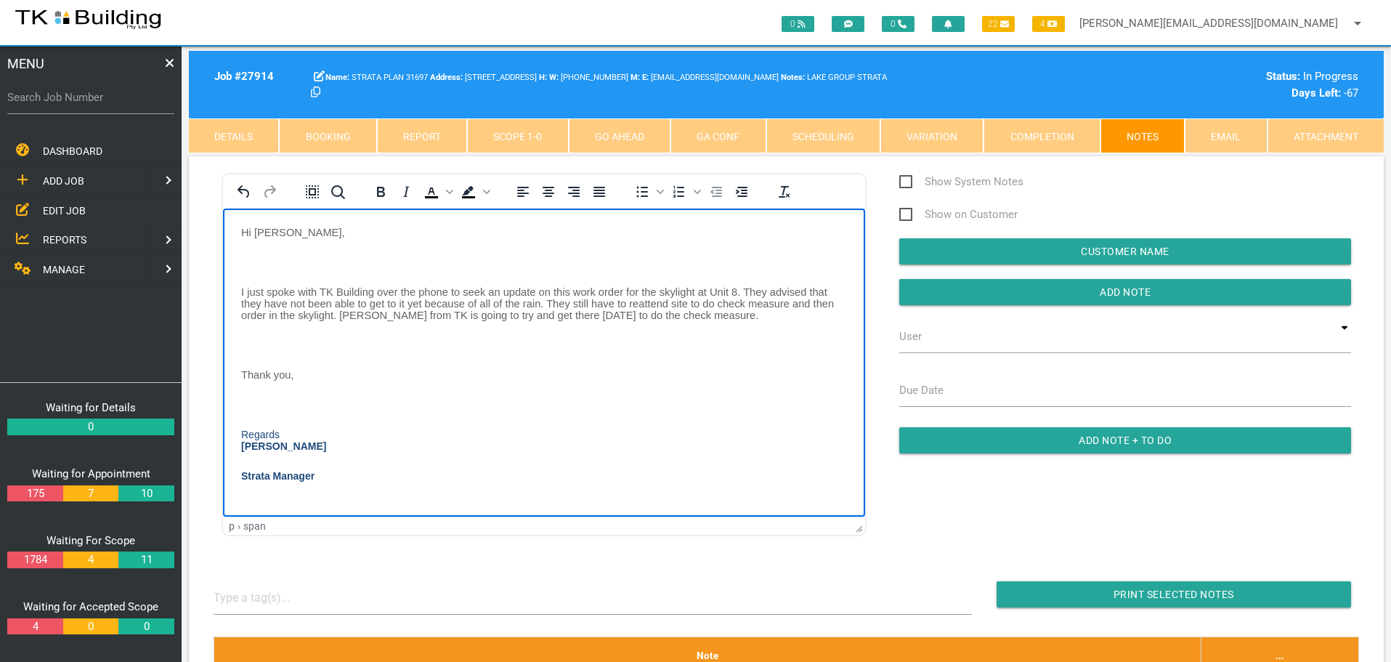
click at [254, 251] on body "Hi Beverely, I just spoke with TK Building over the phone to seek an update on …" at bounding box center [544, 371] width 642 height 291
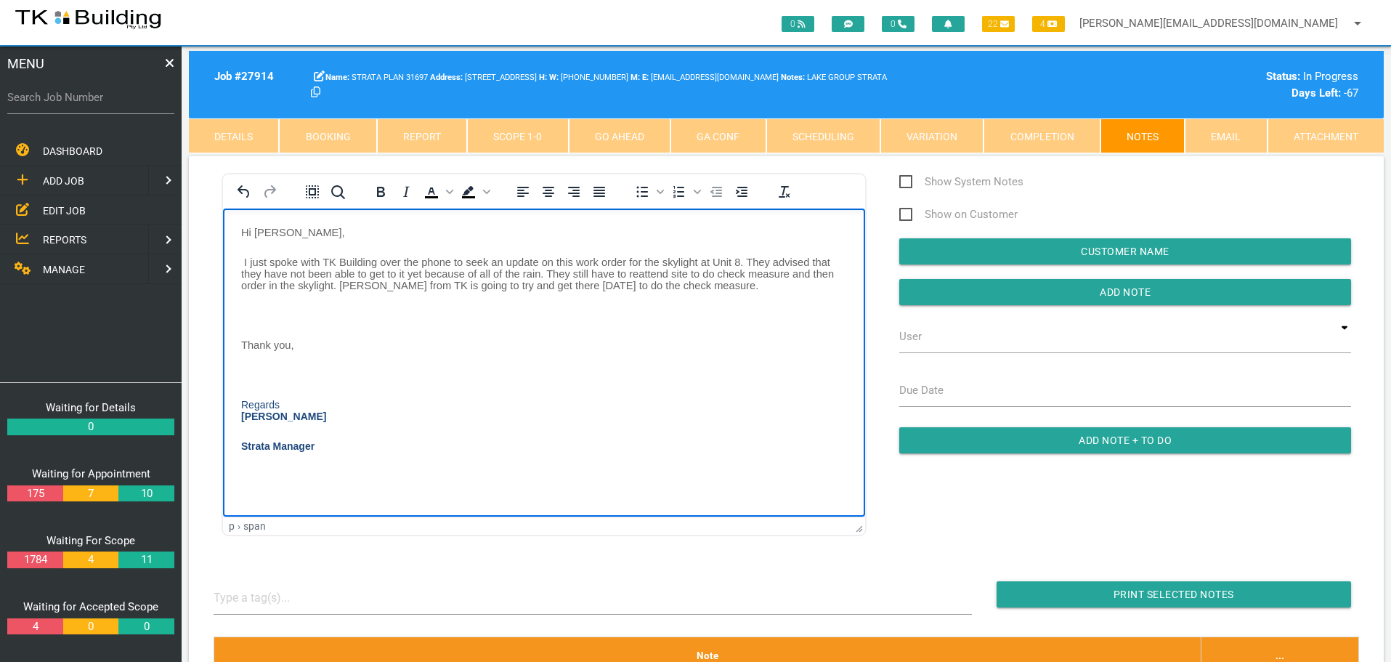
click at [245, 320] on p "Rich Text Area. Press ALT-0 for help." at bounding box center [544, 315] width 606 height 12
click at [254, 350] on p "Rich Text Area. Press ALT-0 for help." at bounding box center [544, 344] width 606 height 12
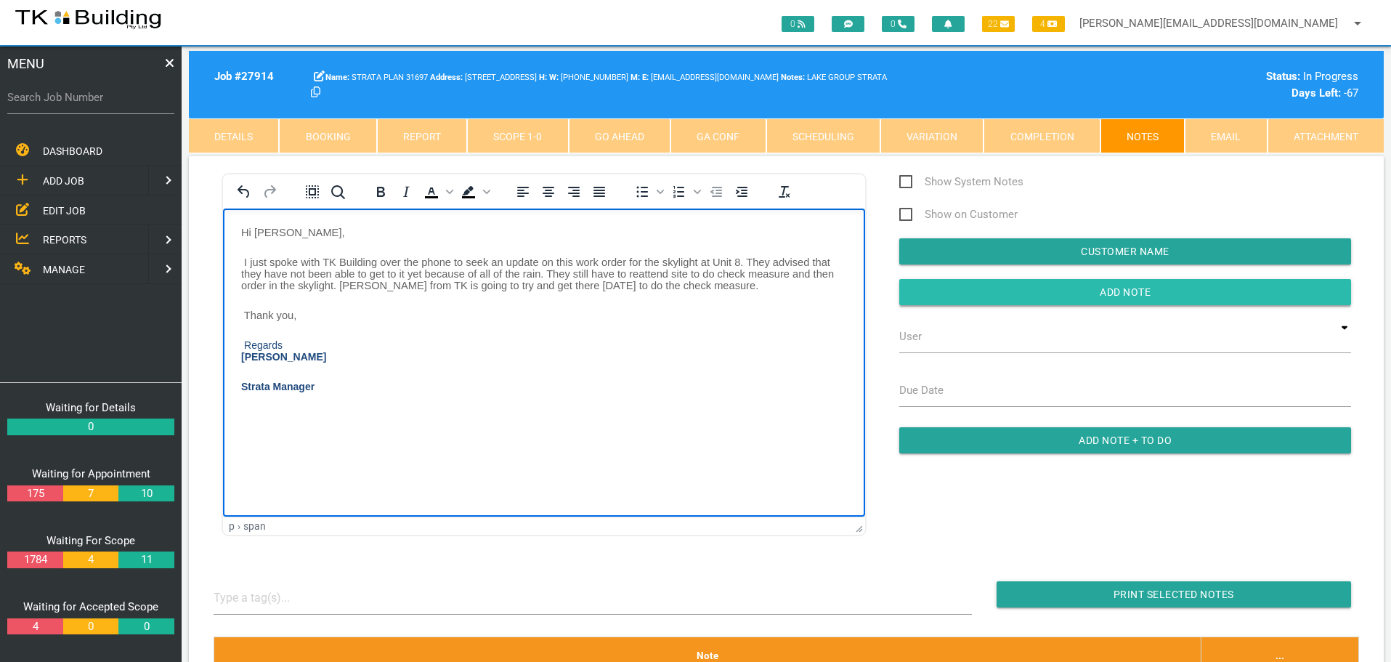
click at [1061, 298] on input "Add Note" at bounding box center [1125, 292] width 452 height 26
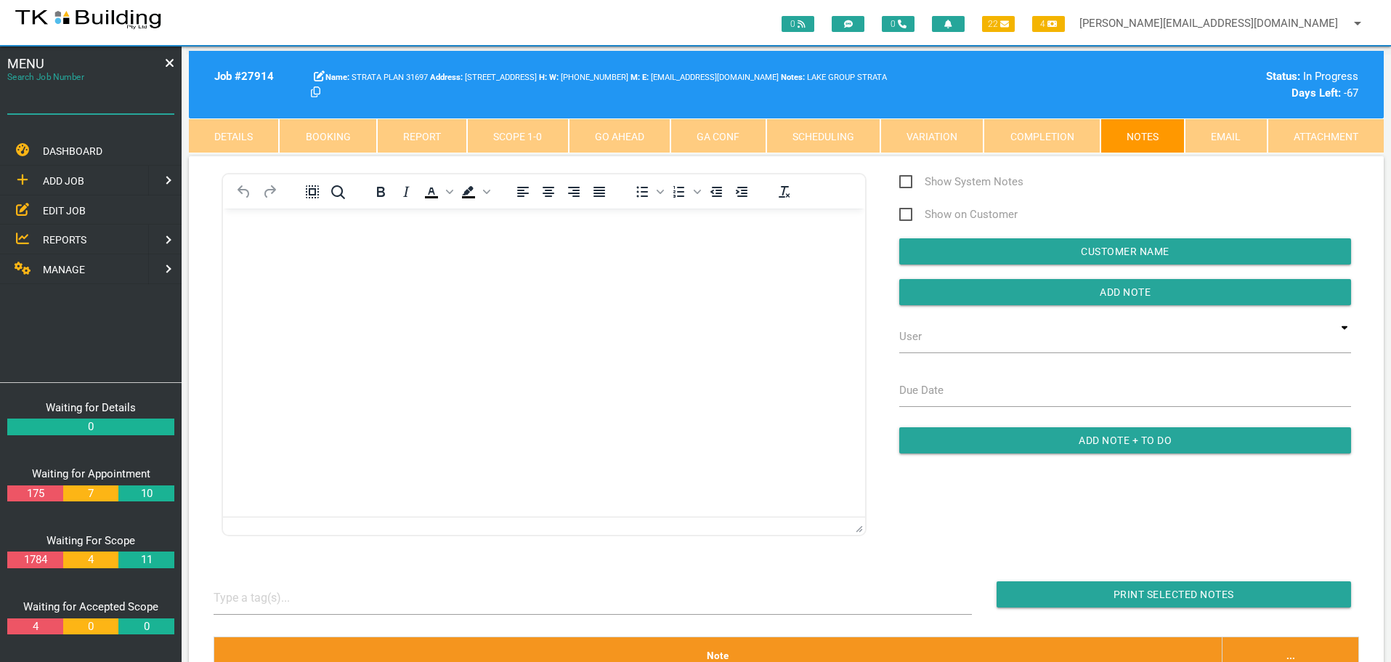
click at [109, 106] on input "Search Job Number" at bounding box center [90, 97] width 167 height 33
type input "27857"
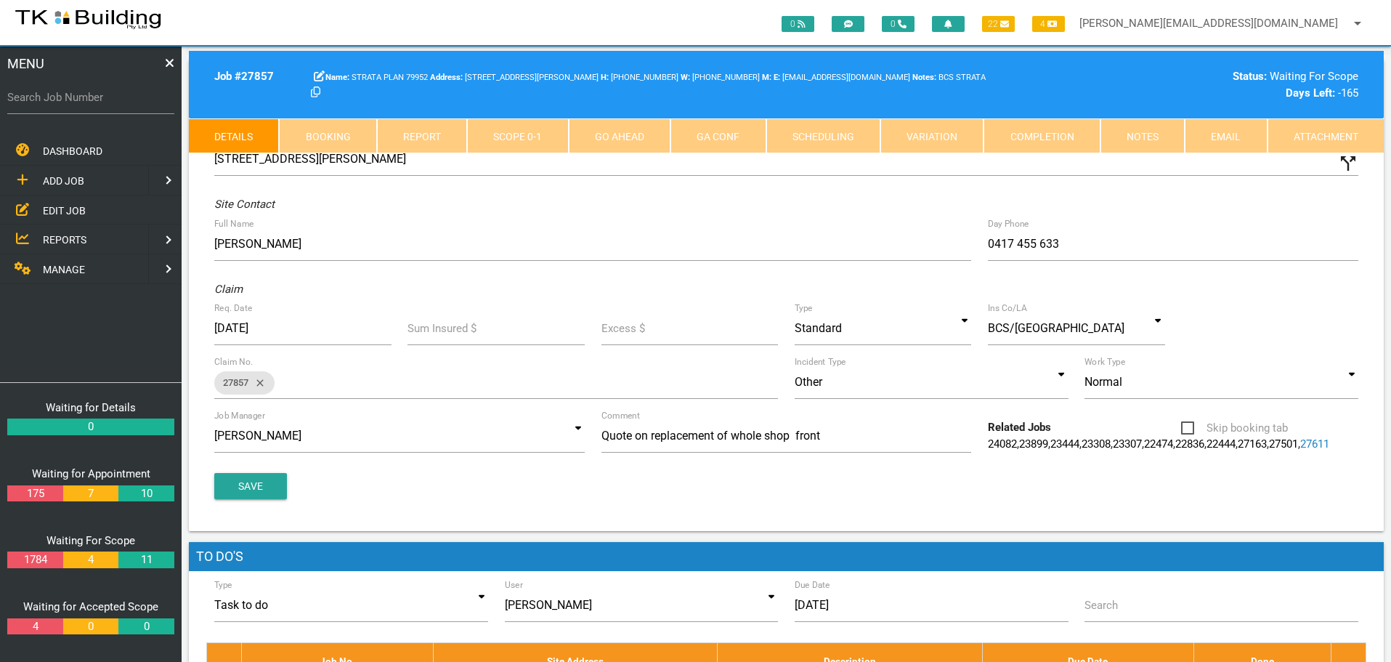
click at [1132, 135] on link "Notes" at bounding box center [1142, 135] width 84 height 35
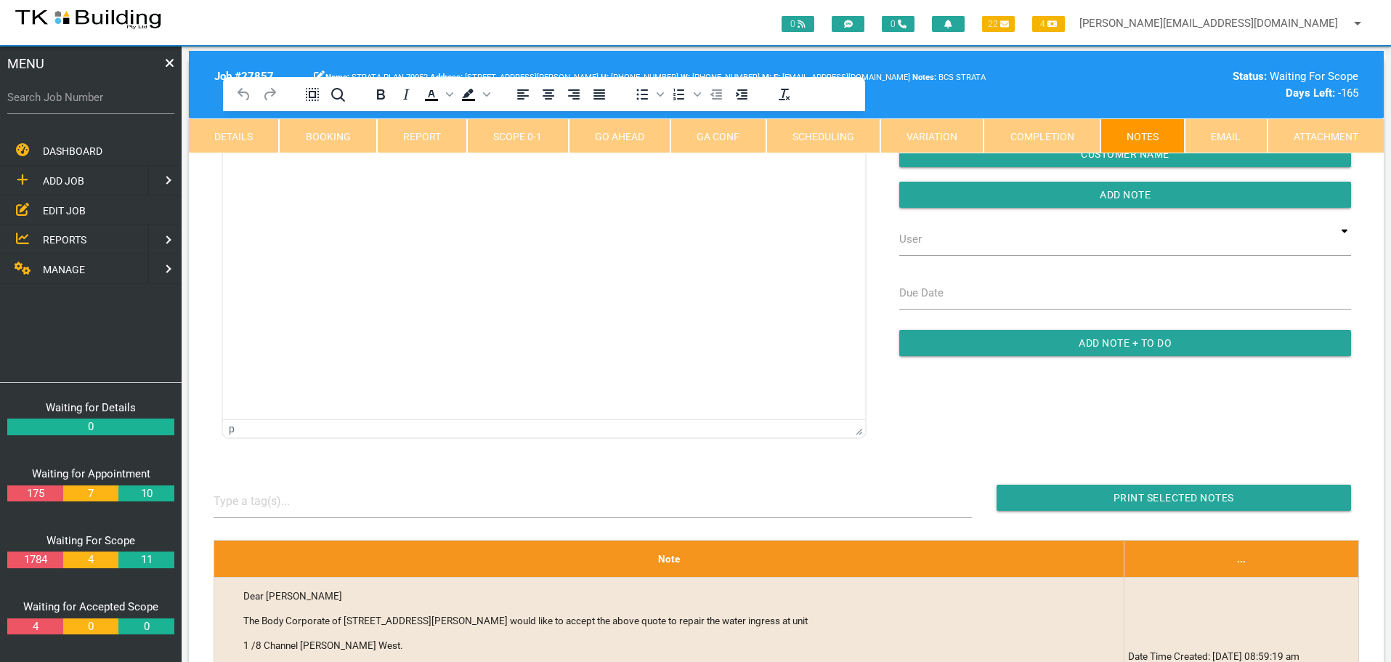
click at [337, 177] on html at bounding box center [544, 144] width 642 height 66
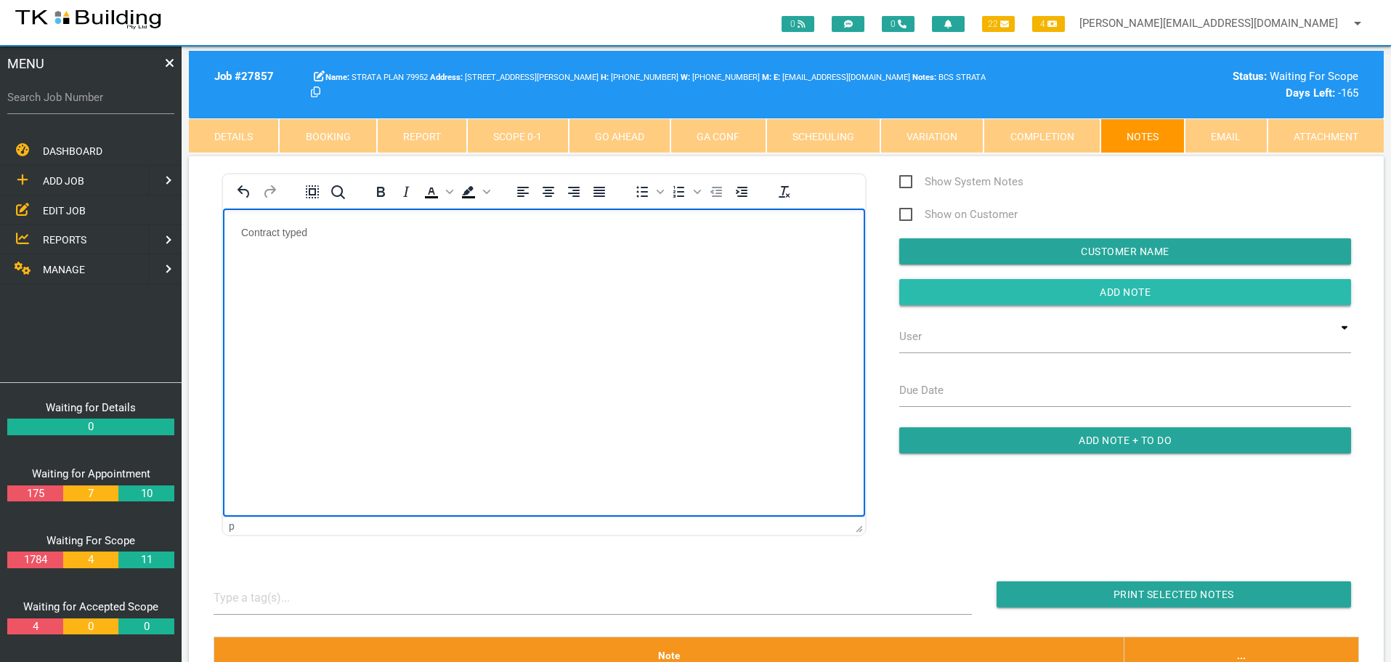
click at [1061, 291] on input "Add Note" at bounding box center [1125, 292] width 452 height 26
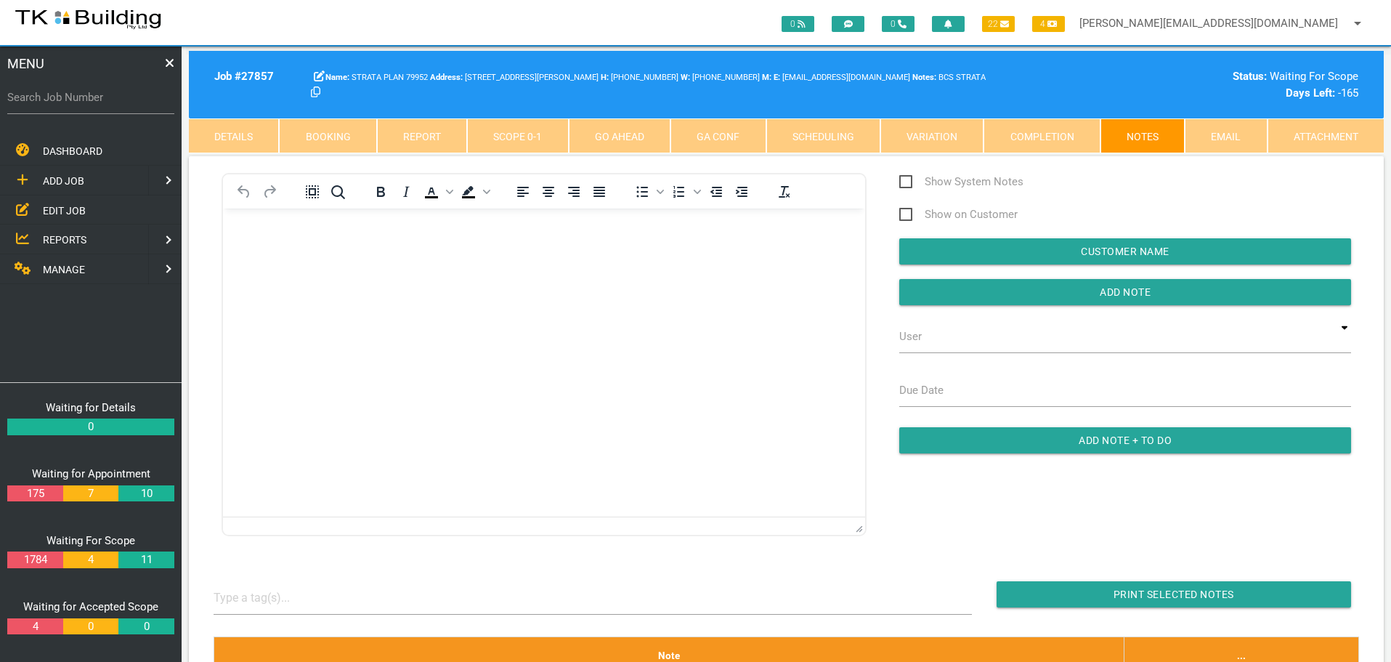
click at [52, 208] on span "EDIT JOB" at bounding box center [64, 210] width 43 height 12
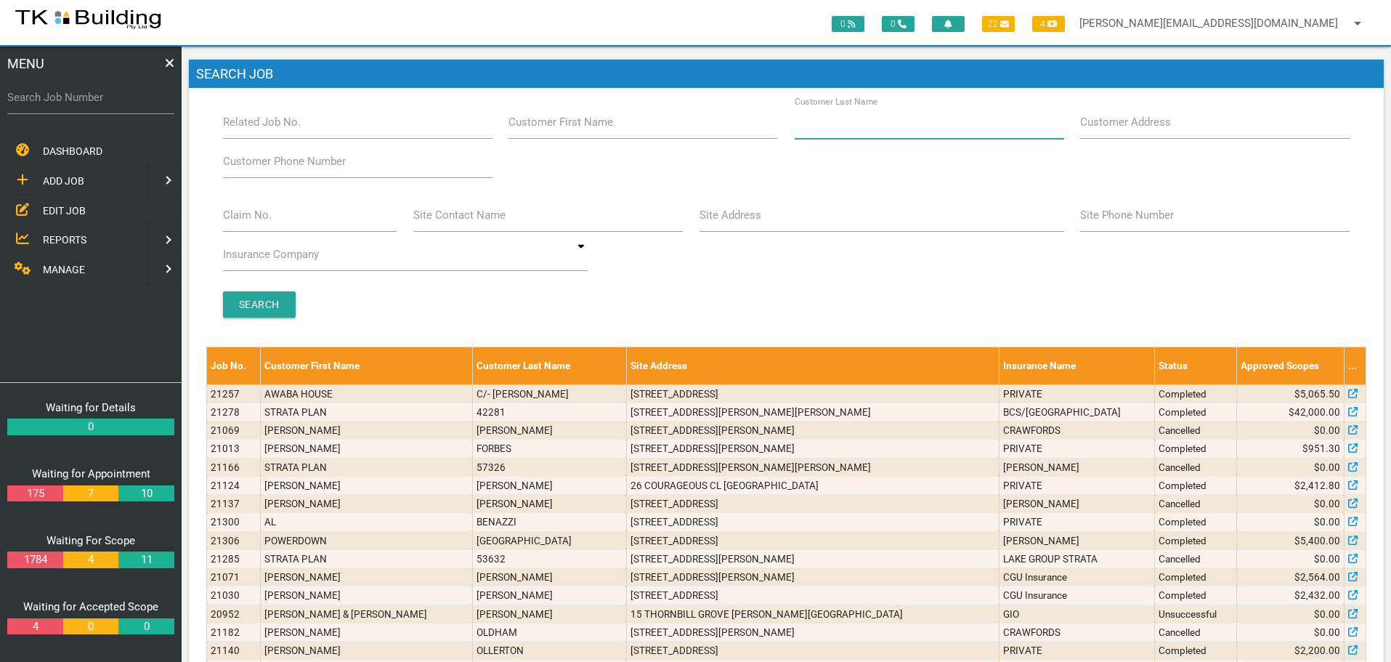
click at [919, 121] on input "Customer Last Name" at bounding box center [929, 121] width 269 height 33
type input "31697"
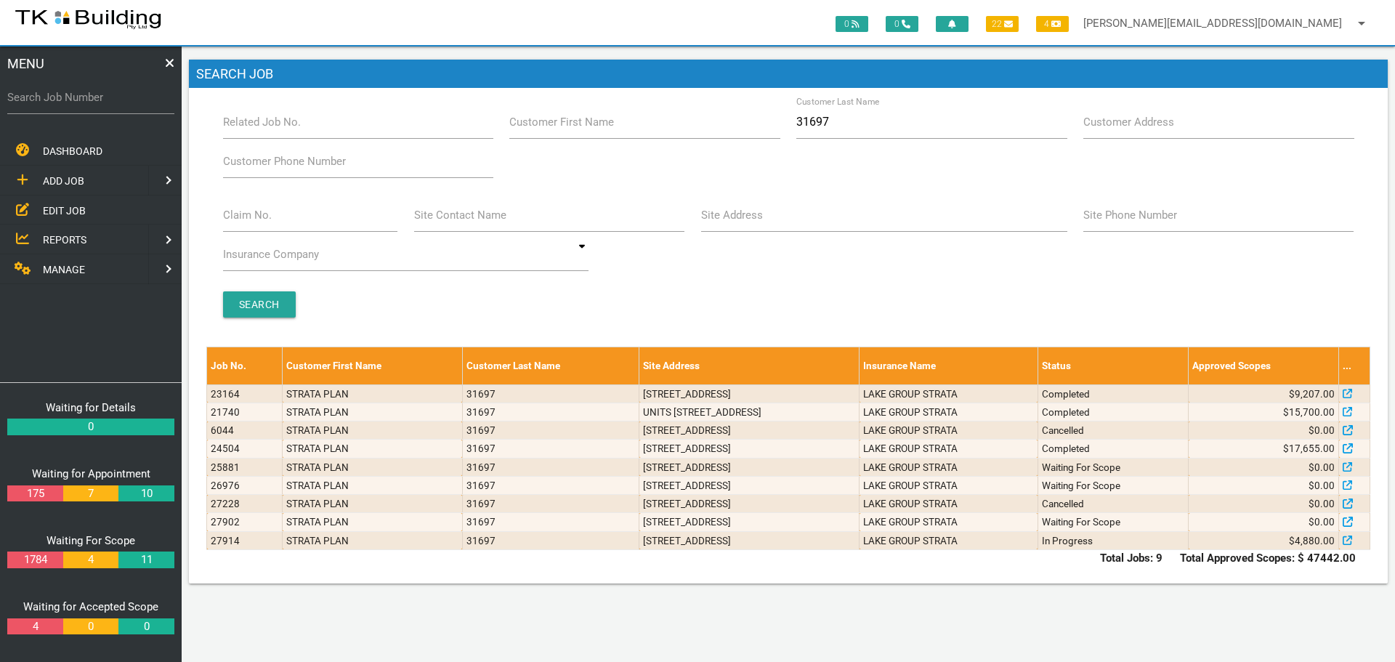
click at [65, 176] on span "ADD JOB" at bounding box center [63, 181] width 41 height 12
click at [61, 208] on span "EXISTING CUSTOMER" at bounding box center [93, 210] width 100 height 12
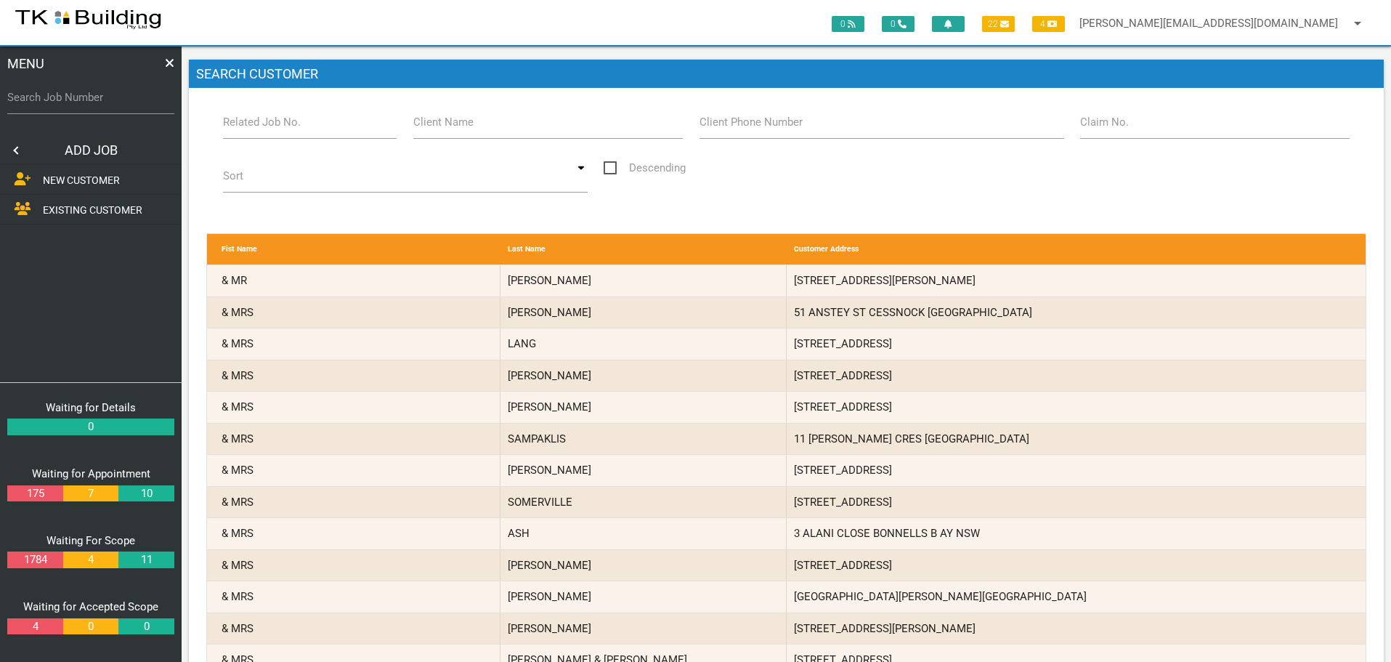
click at [280, 126] on label "Related Job No." at bounding box center [262, 122] width 78 height 17
click at [280, 126] on input "Related Job No." at bounding box center [310, 121] width 174 height 33
type input "27914"
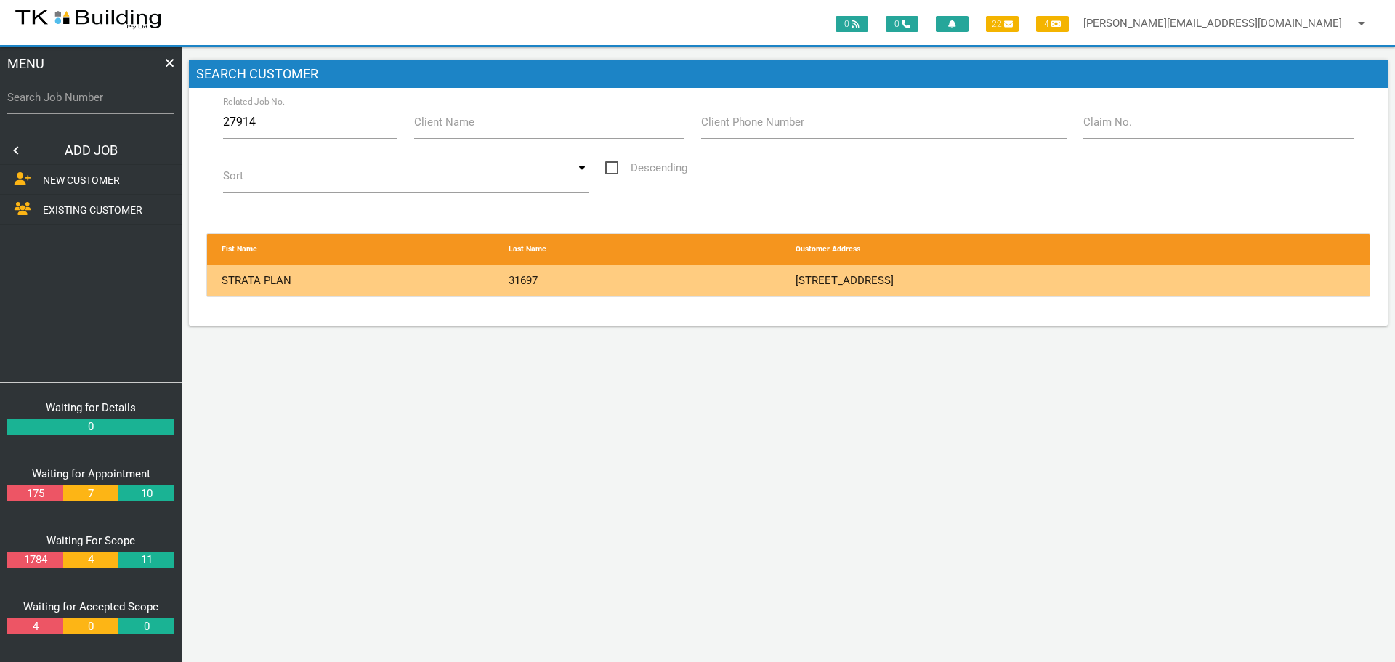
click at [709, 286] on div "31697" at bounding box center [644, 280] width 287 height 31
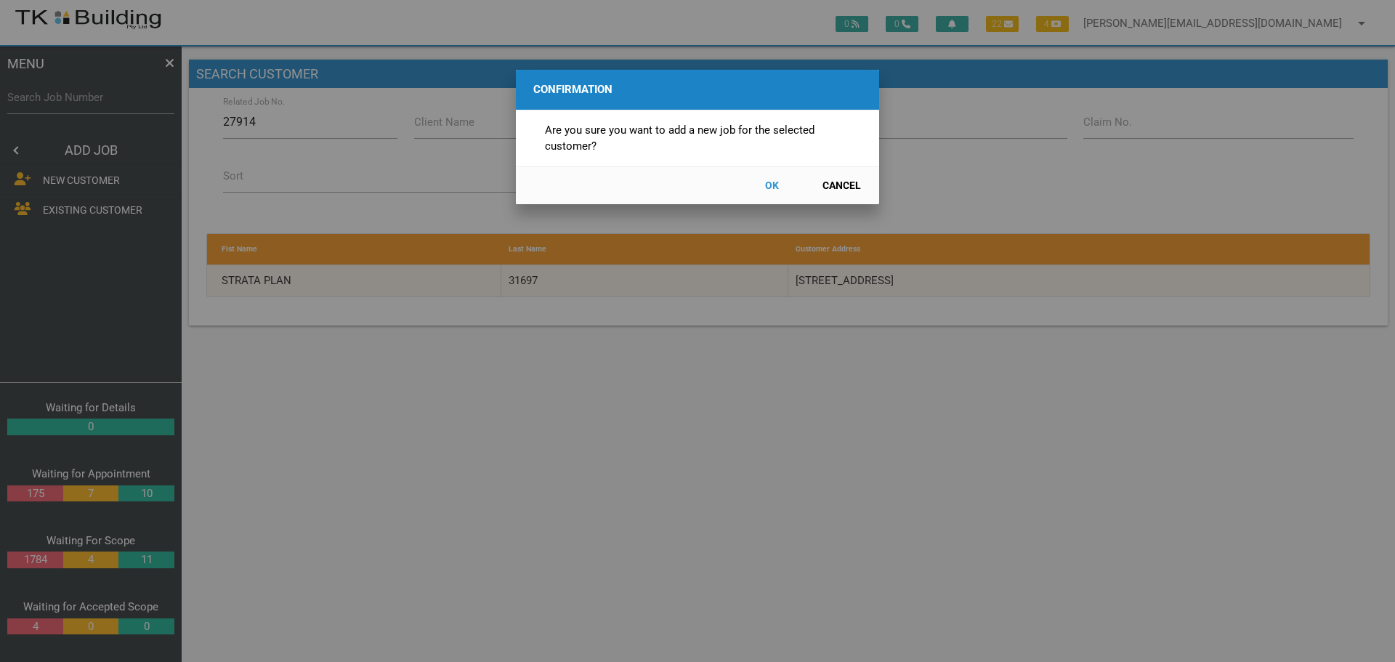
click at [775, 188] on button "OK" at bounding box center [771, 185] width 64 height 25
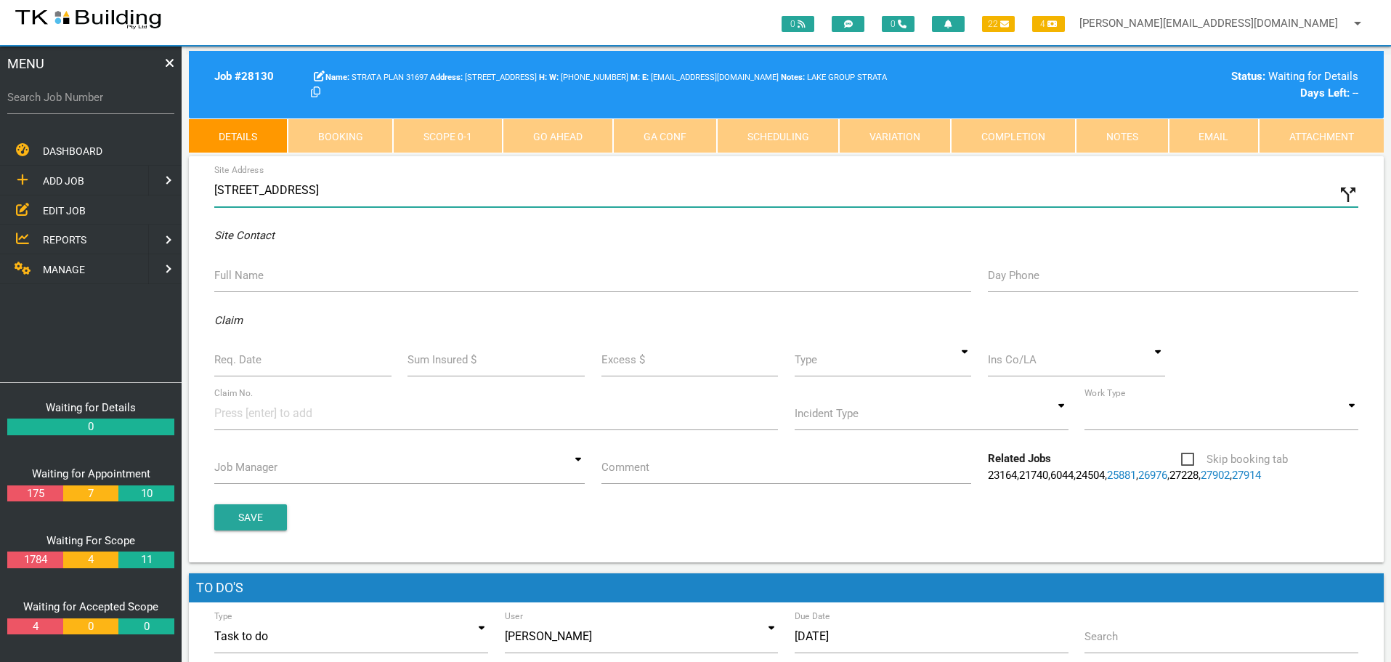
click at [215, 189] on input "92 Brighton Ave, Toronto NSW 2283, Australia" at bounding box center [786, 190] width 1144 height 33
click at [232, 195] on input "1/92 Brighton Ave, Toronto NSW 2283, Australia" at bounding box center [786, 190] width 1144 height 33
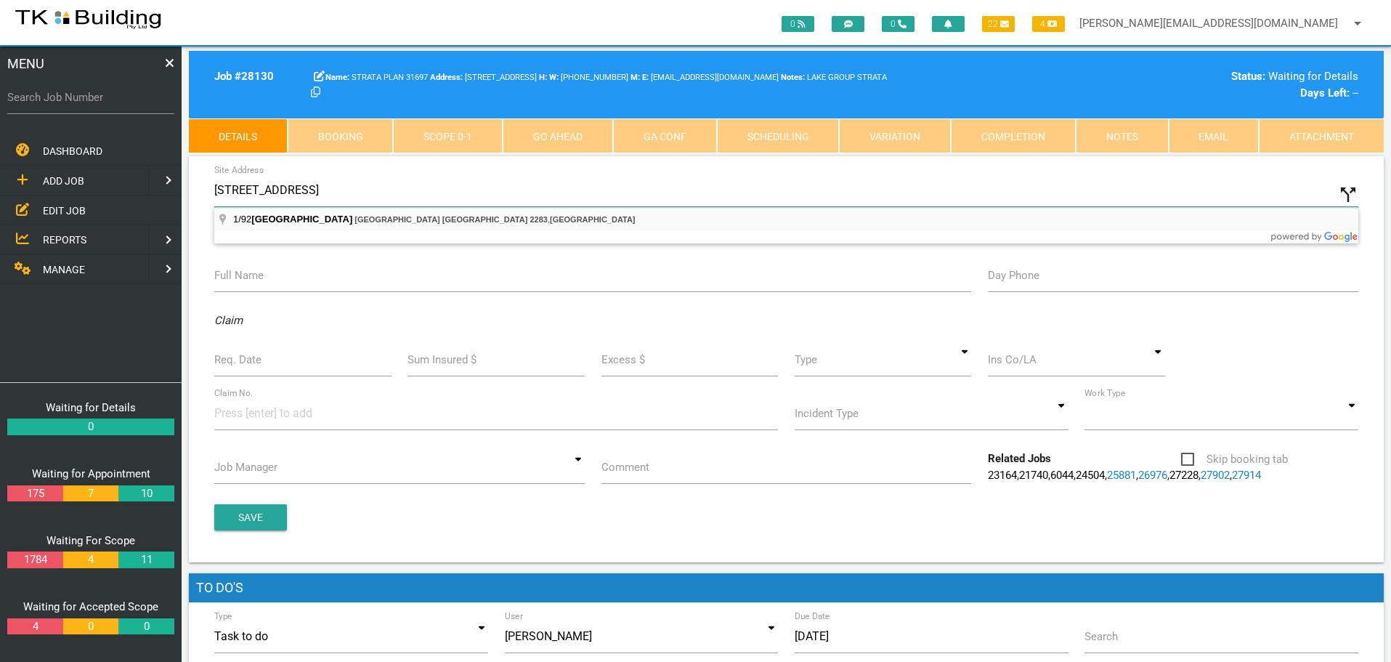
type input "1/92 Brighton Ave, Toronto NSW 2283, Australia"
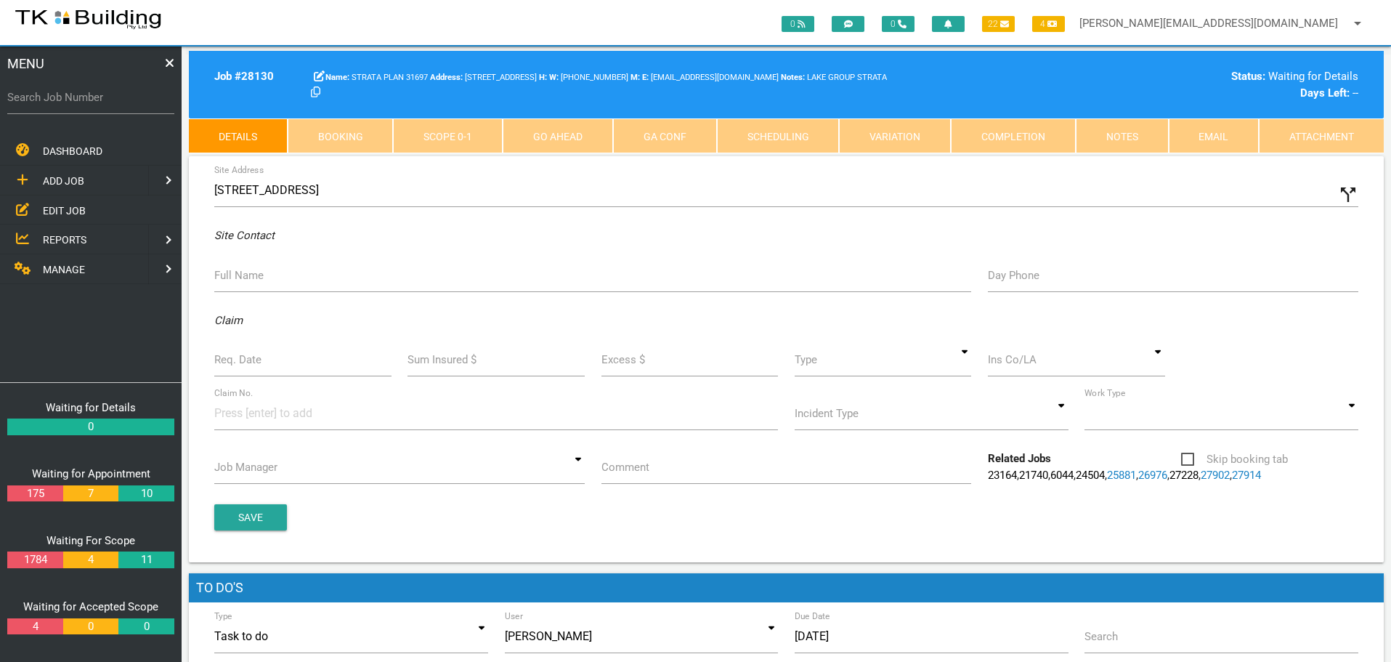
click at [242, 282] on label "Full Name" at bounding box center [238, 275] width 49 height 17
click at [242, 282] on input "Full Name" at bounding box center [592, 275] width 757 height 33
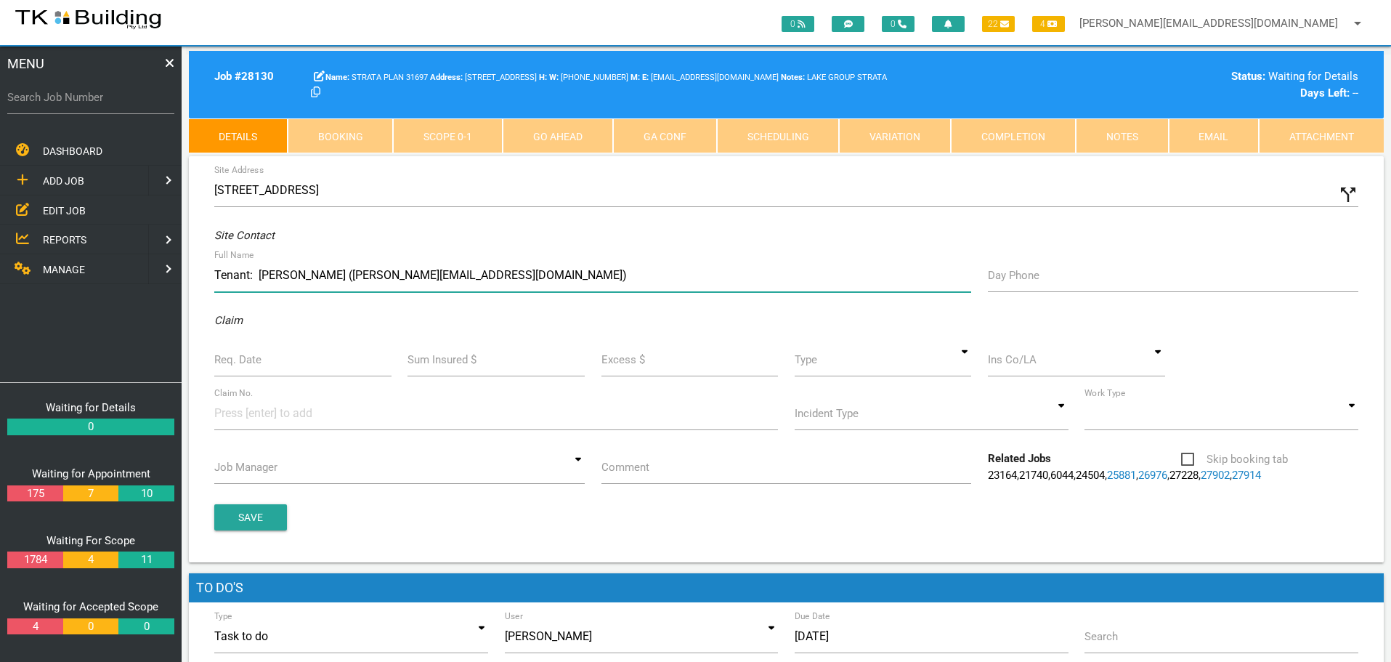
type input "Tenant: Sally Quwxk (sally.queck99@gmail.com)"
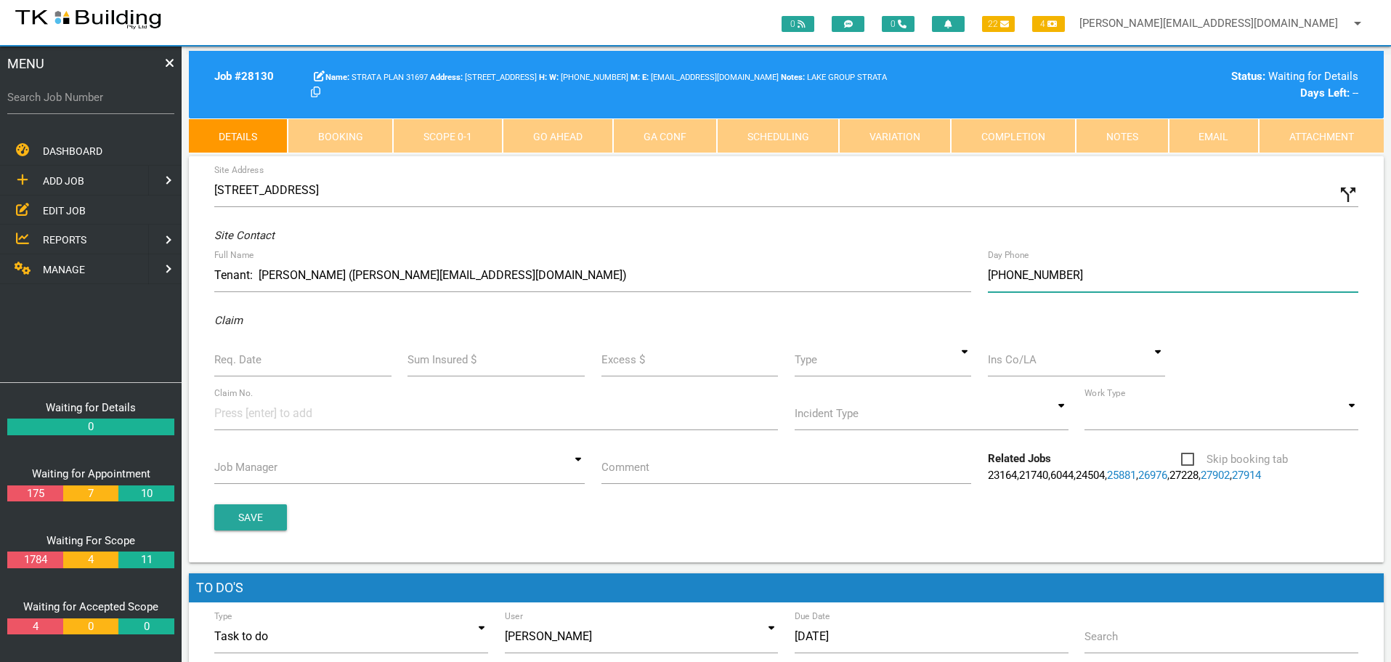
type input "(04) 7870 3699"
click at [222, 362] on label "Req. Date" at bounding box center [237, 360] width 47 height 17
click at [222, 362] on input "Req. Date" at bounding box center [302, 359] width 177 height 33
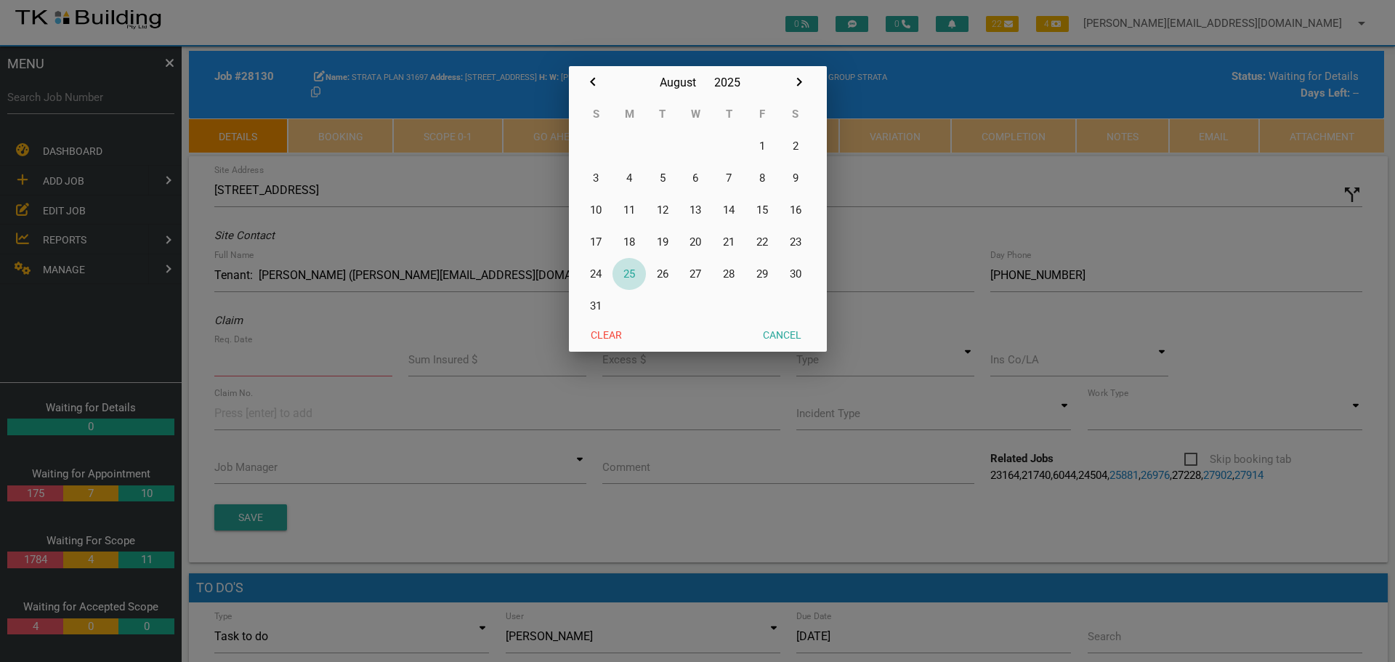
click at [627, 273] on button "25" at bounding box center [628, 274] width 33 height 32
type input "[DATE]"
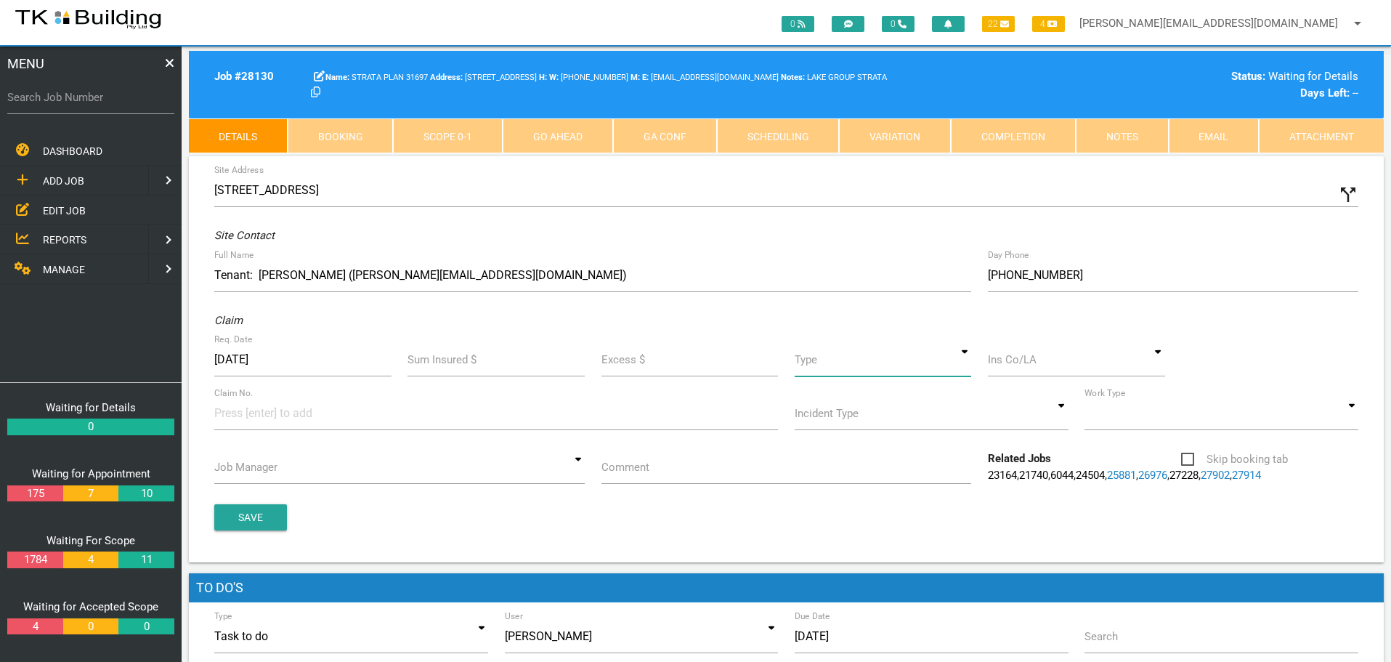
click at [964, 361] on input at bounding box center [883, 359] width 177 height 33
click at [918, 415] on span "Standard" at bounding box center [883, 426] width 177 height 36
type input "Standard"
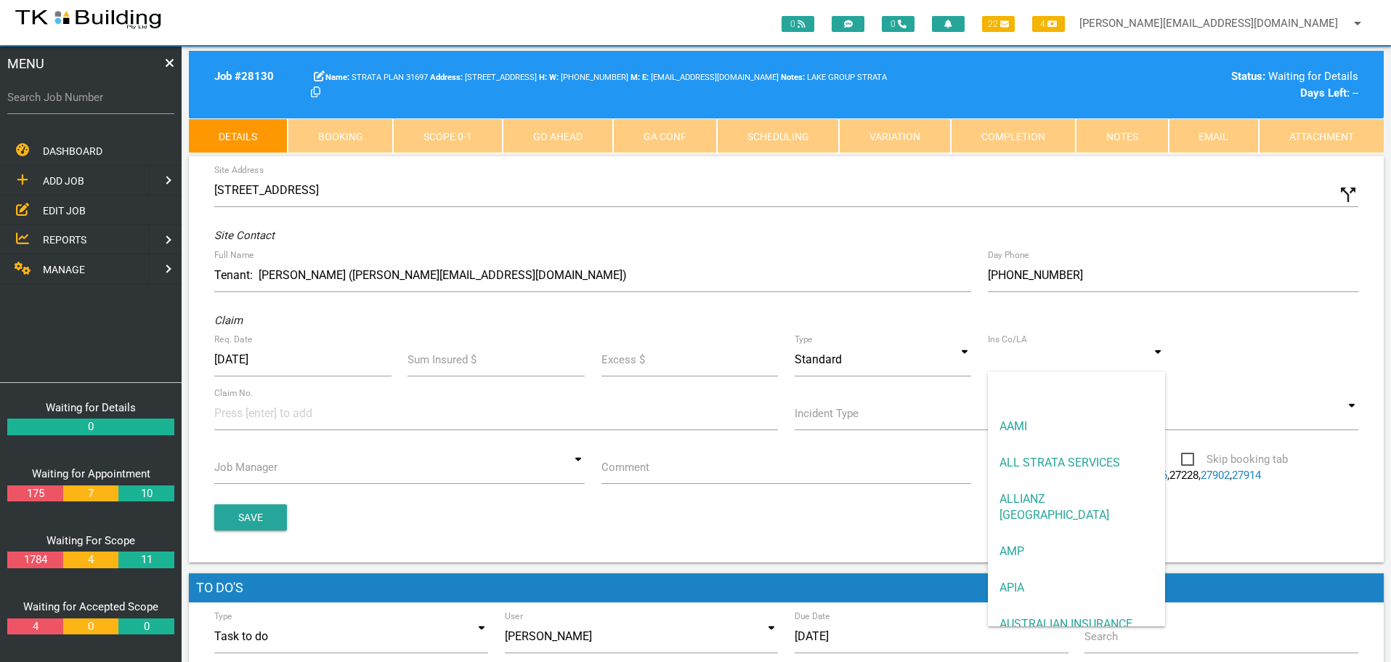
click at [1015, 364] on input at bounding box center [1076, 359] width 177 height 33
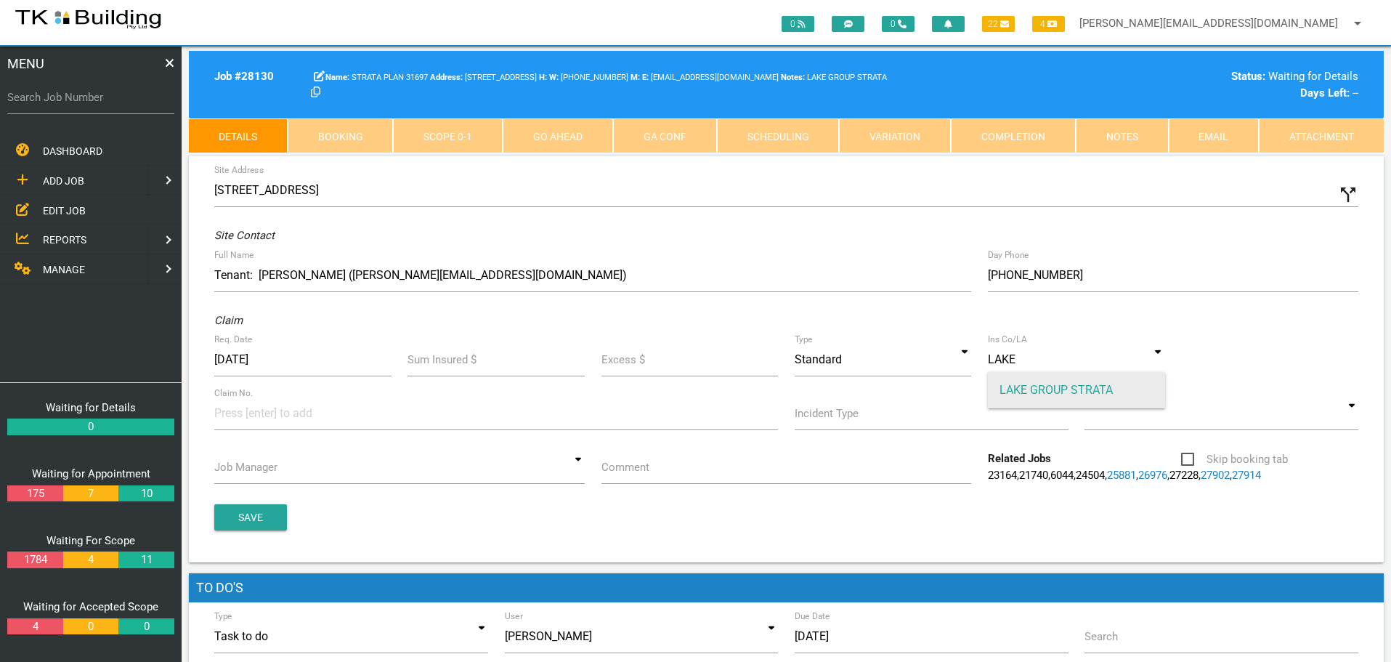
click at [1019, 381] on span "LAKE GROUP STRATA" at bounding box center [1076, 390] width 177 height 36
type input "LAKE GROUP STRATA"
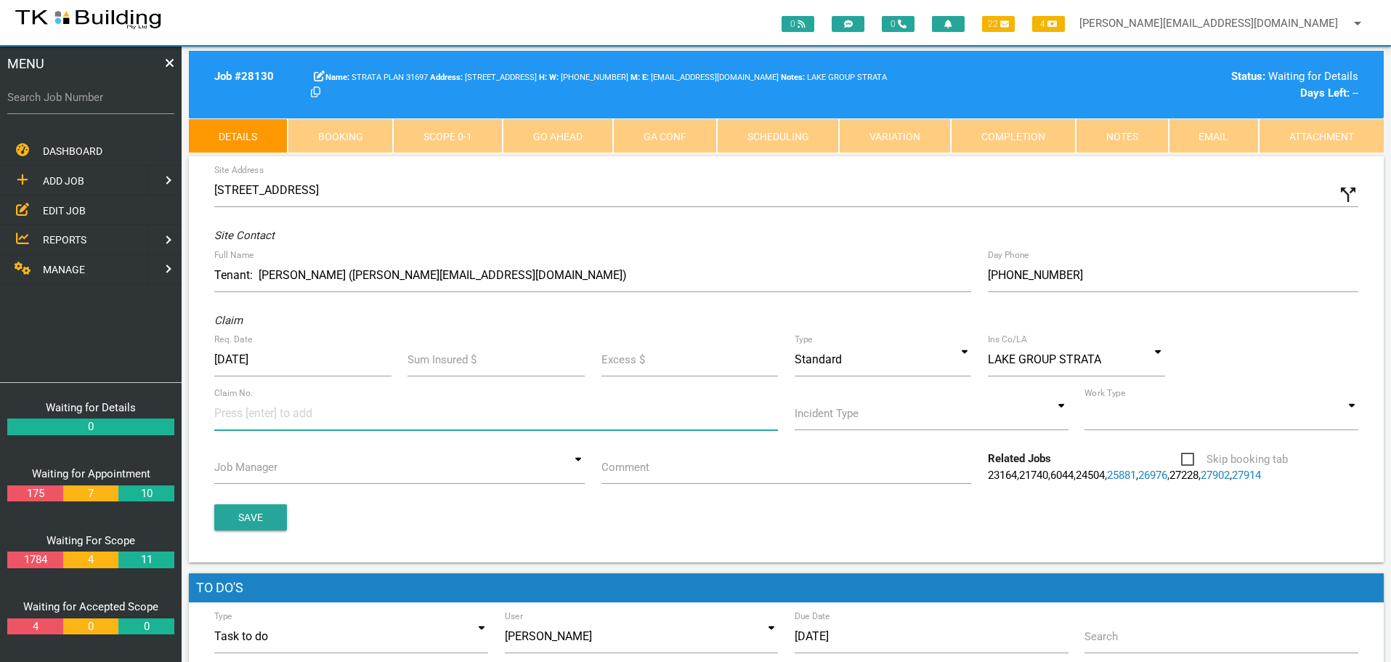
click at [218, 422] on input at bounding box center [268, 413] width 109 height 33
type input "601628"
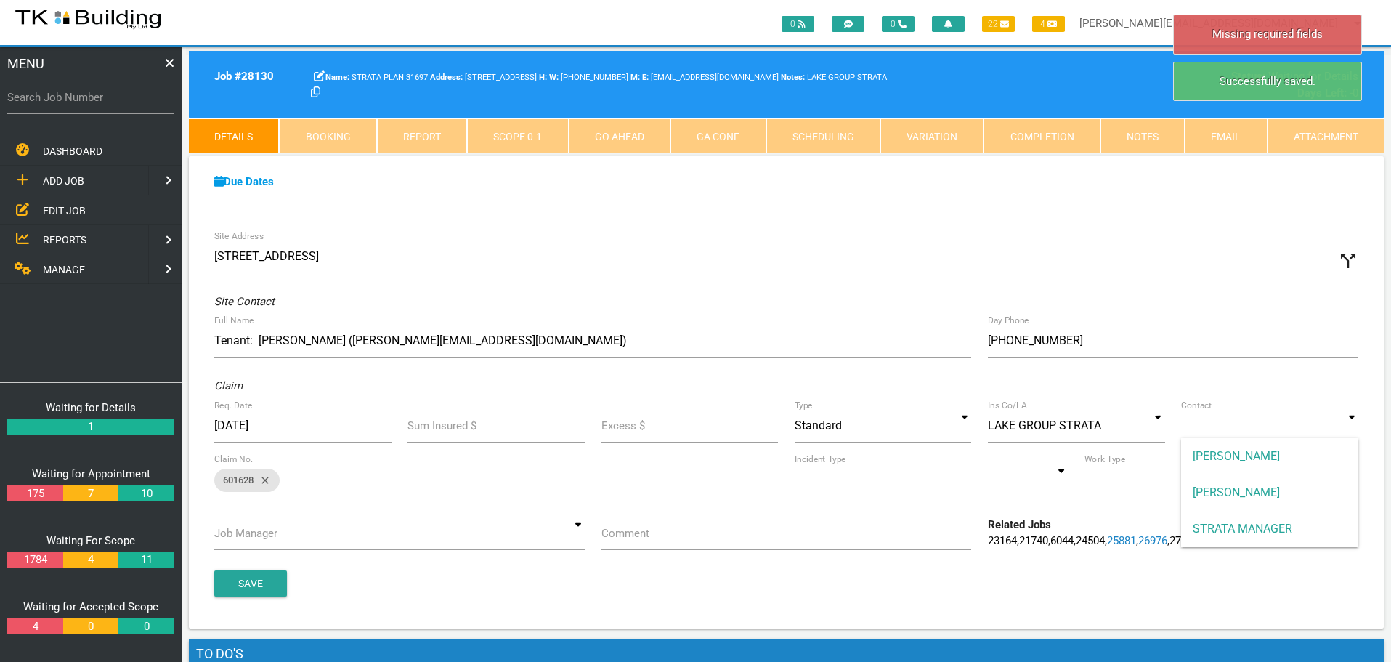
click at [1349, 426] on input at bounding box center [1269, 425] width 177 height 33
click at [1301, 529] on span "STRATA MANAGER" at bounding box center [1269, 529] width 177 height 36
type input "STRATA MANAGER"
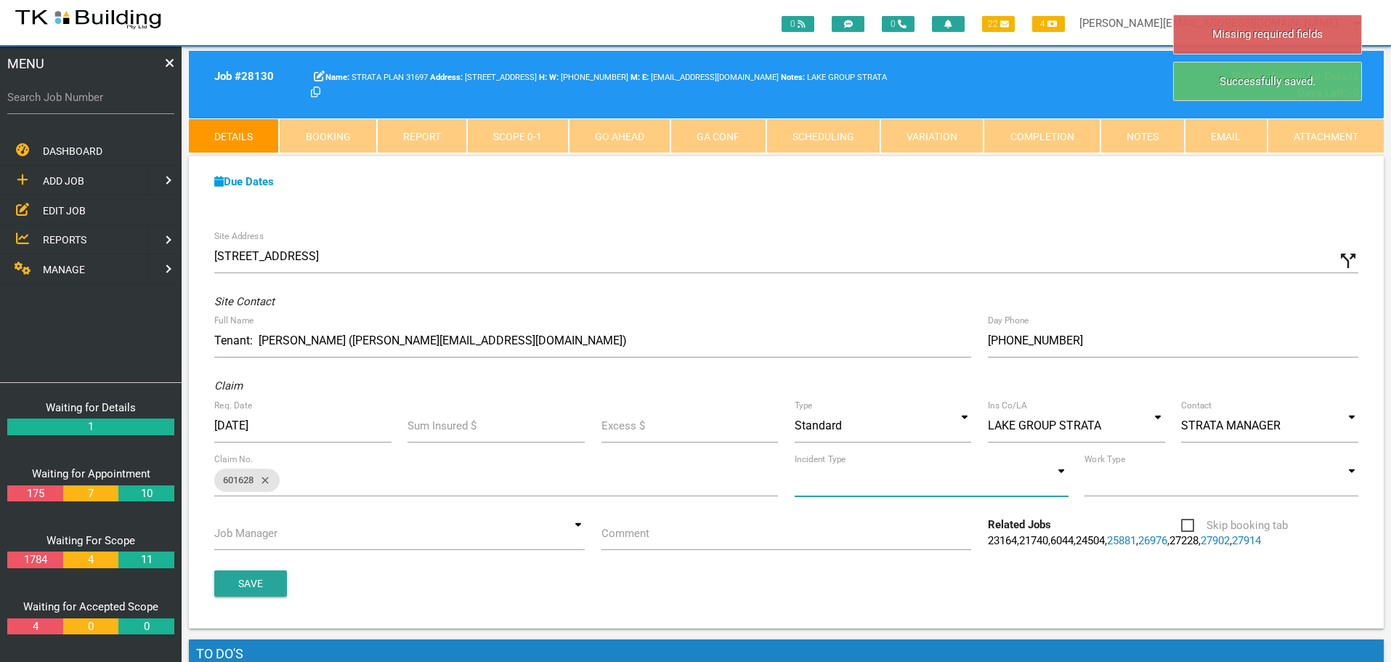
click at [1060, 479] on input at bounding box center [932, 479] width 274 height 33
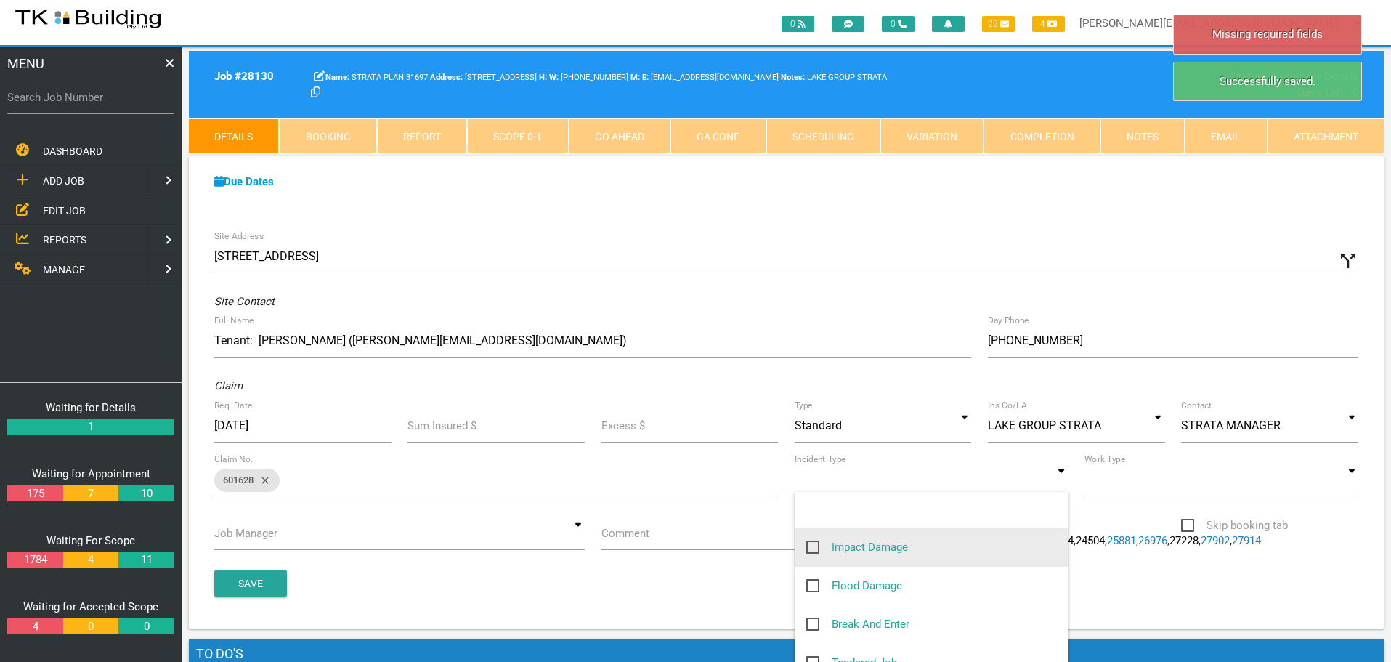
scroll to position [145, 0]
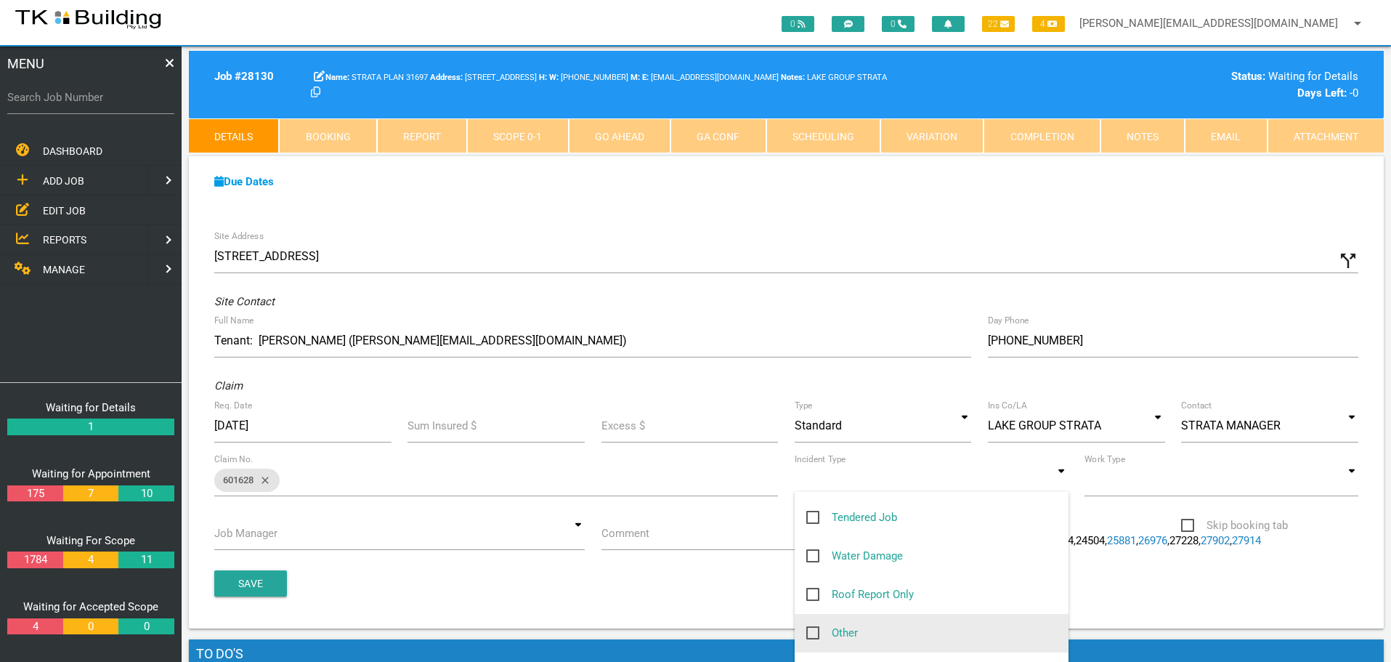
click at [811, 632] on span "Other" at bounding box center [832, 633] width 52 height 18
click at [811, 632] on input "Other" at bounding box center [810, 628] width 9 height 9
checkbox input "true"
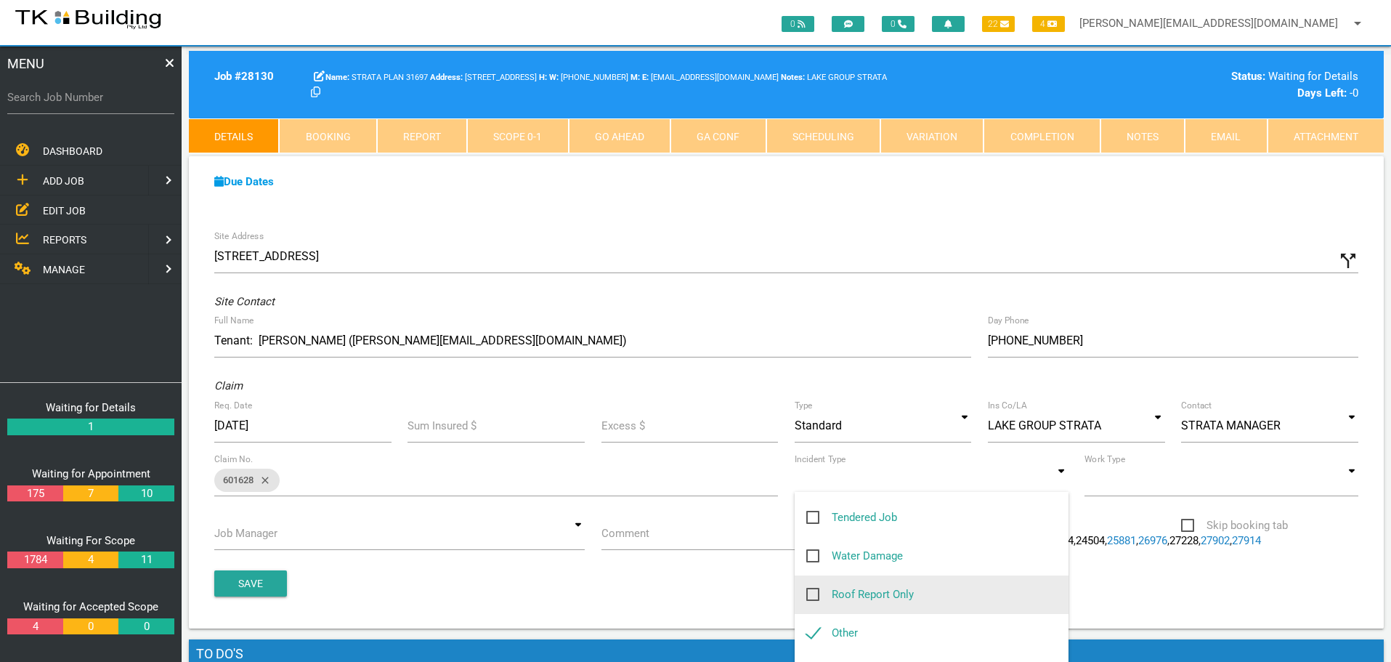
type input "Other"
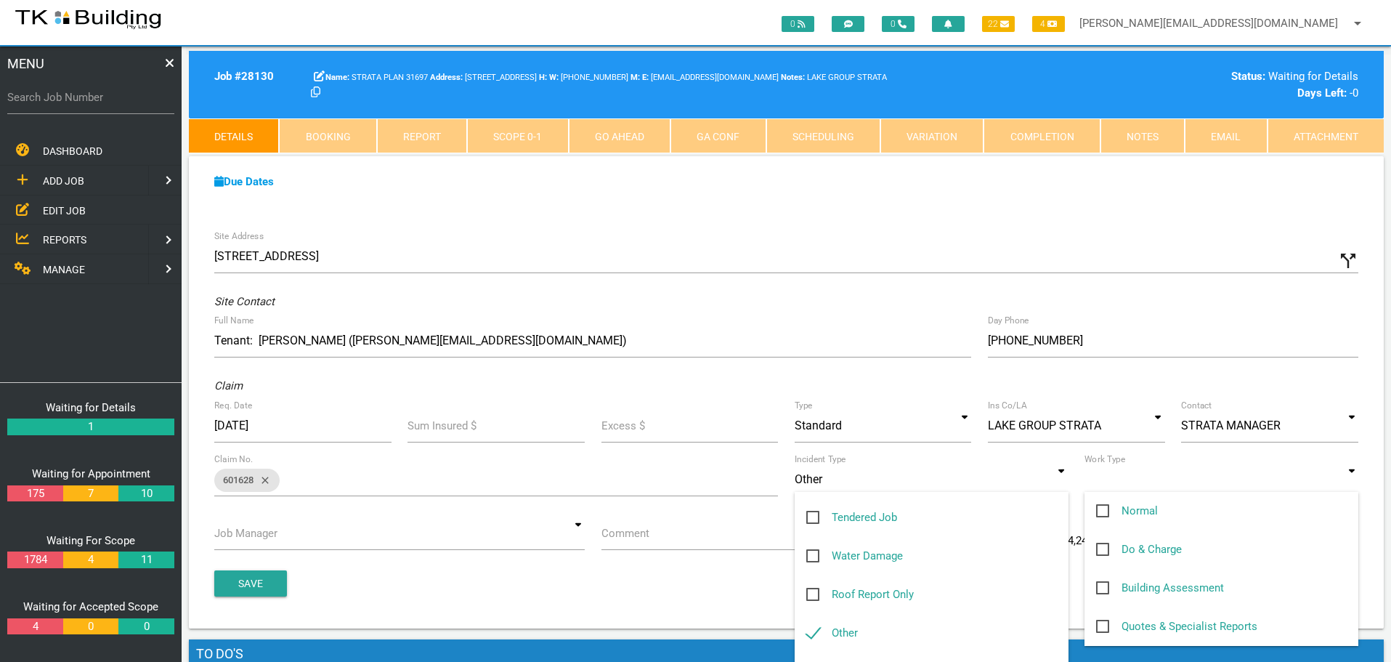
click at [1349, 482] on input at bounding box center [1221, 479] width 274 height 33
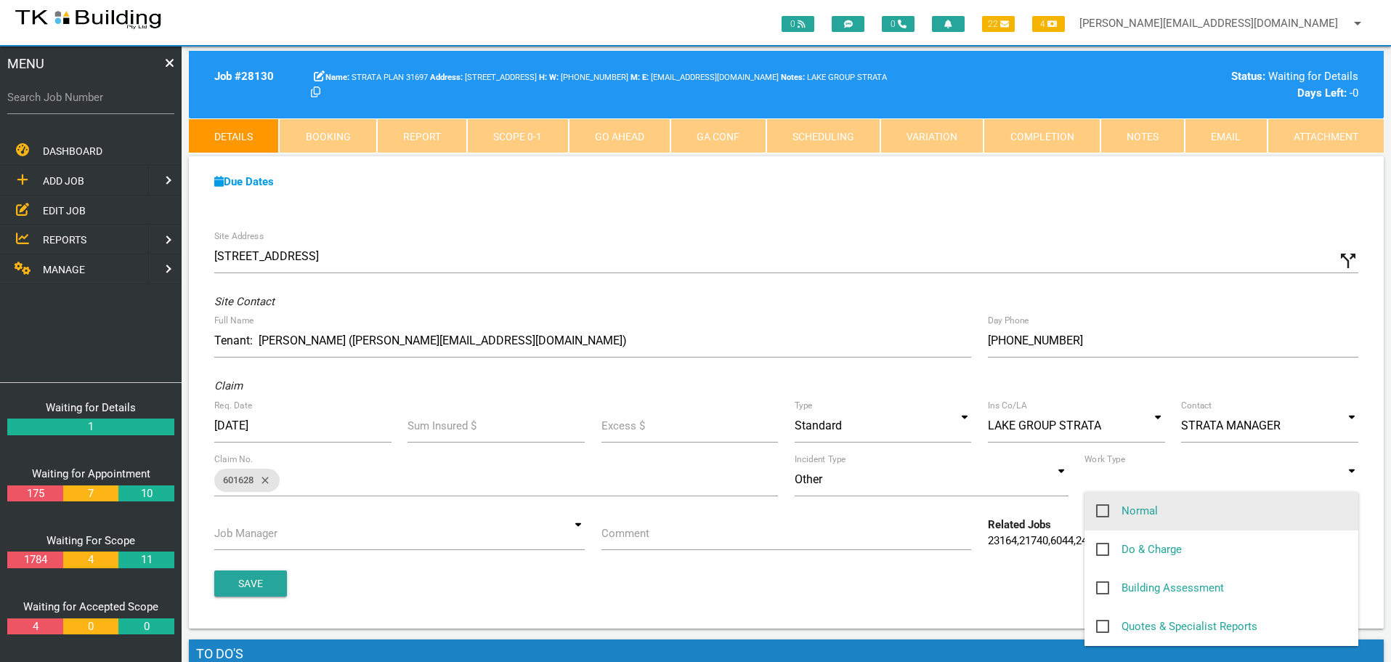
click at [1104, 508] on span "Normal" at bounding box center [1127, 511] width 62 height 18
click at [1104, 508] on input "Normal" at bounding box center [1100, 506] width 9 height 9
checkbox input "true"
type input "Normal"
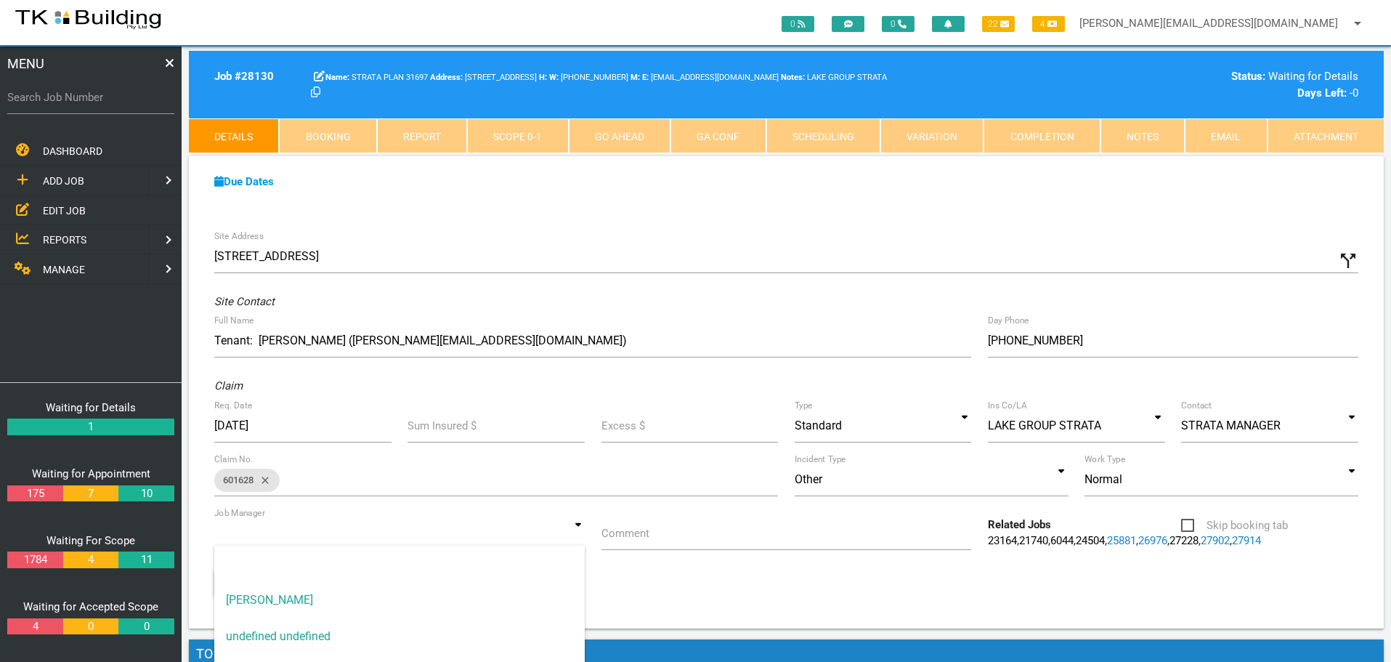
click at [577, 532] on input at bounding box center [399, 532] width 370 height 33
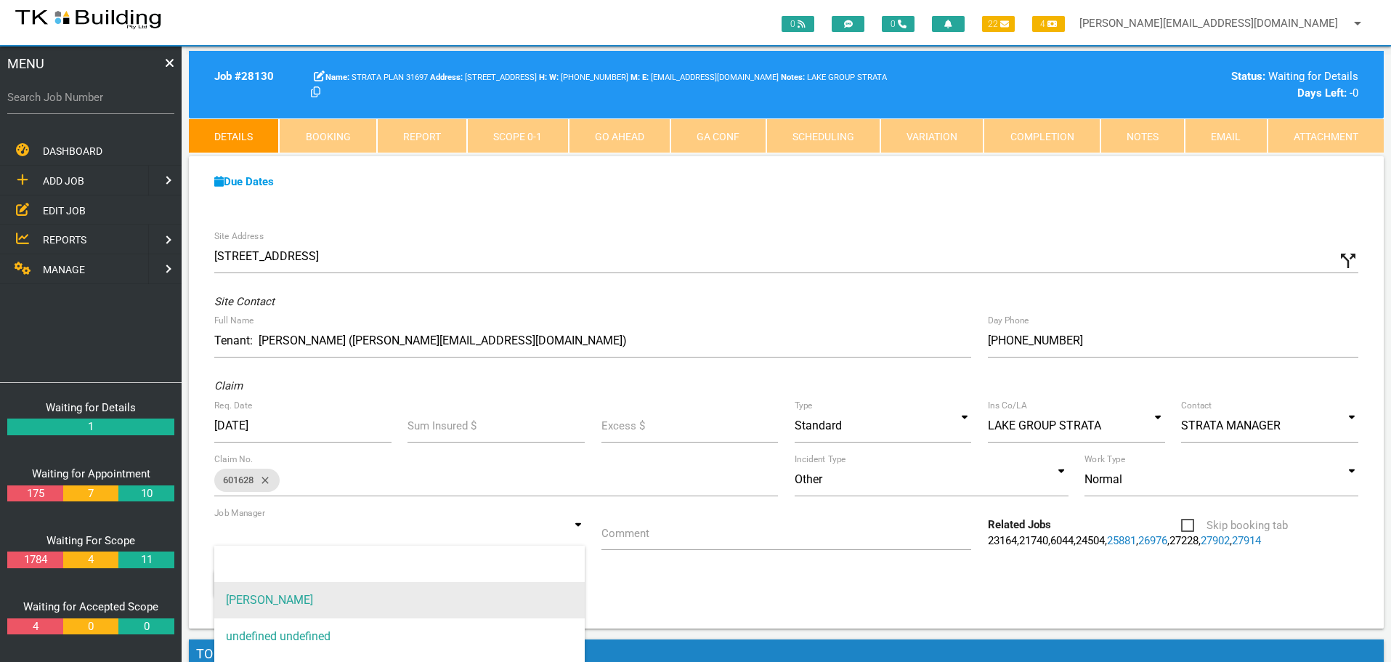
click at [536, 588] on span "[PERSON_NAME]" at bounding box center [399, 600] width 370 height 36
type input "[PERSON_NAME]"
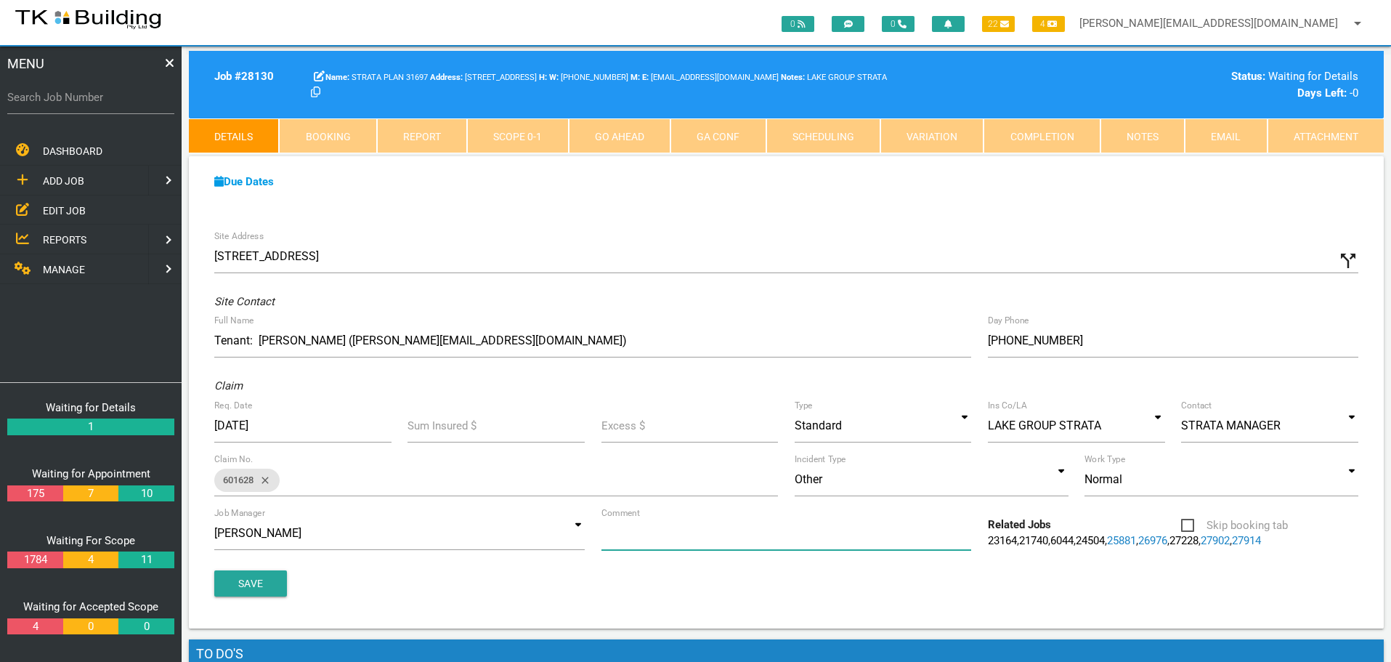
click at [679, 535] on input "Comment" at bounding box center [786, 532] width 370 height 33
type input "q"
type input "Quote on U1 leaking skylight internal/external repairs"
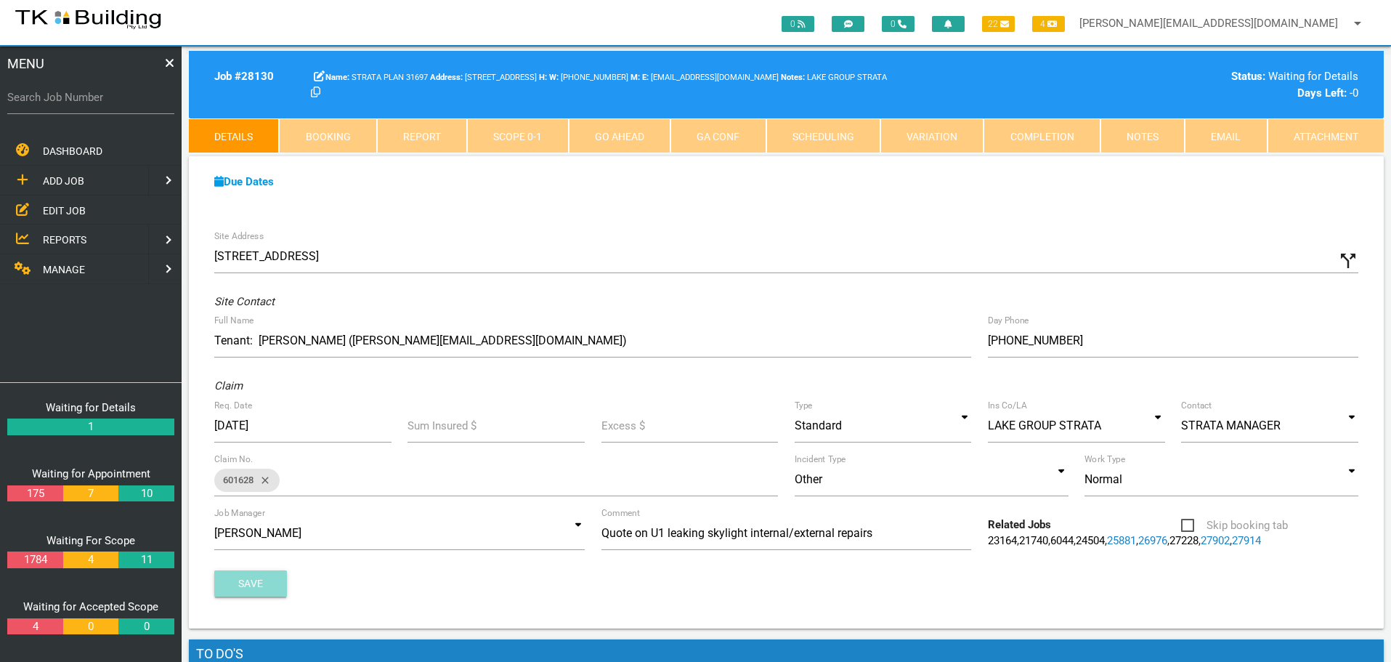
click at [252, 586] on button "Save" at bounding box center [250, 583] width 73 height 26
drag, startPoint x: 306, startPoint y: 54, endPoint x: 328, endPoint y: 111, distance: 61.0
click at [323, 101] on div "Job # 28130 STRATA PLAN 31697 92 Brighton Ave, Toronto NSW 2283, Australia W: (…" at bounding box center [786, 85] width 1195 height 68
click at [87, 107] on input "Search Job Number" at bounding box center [90, 97] width 167 height 33
type input "28038"
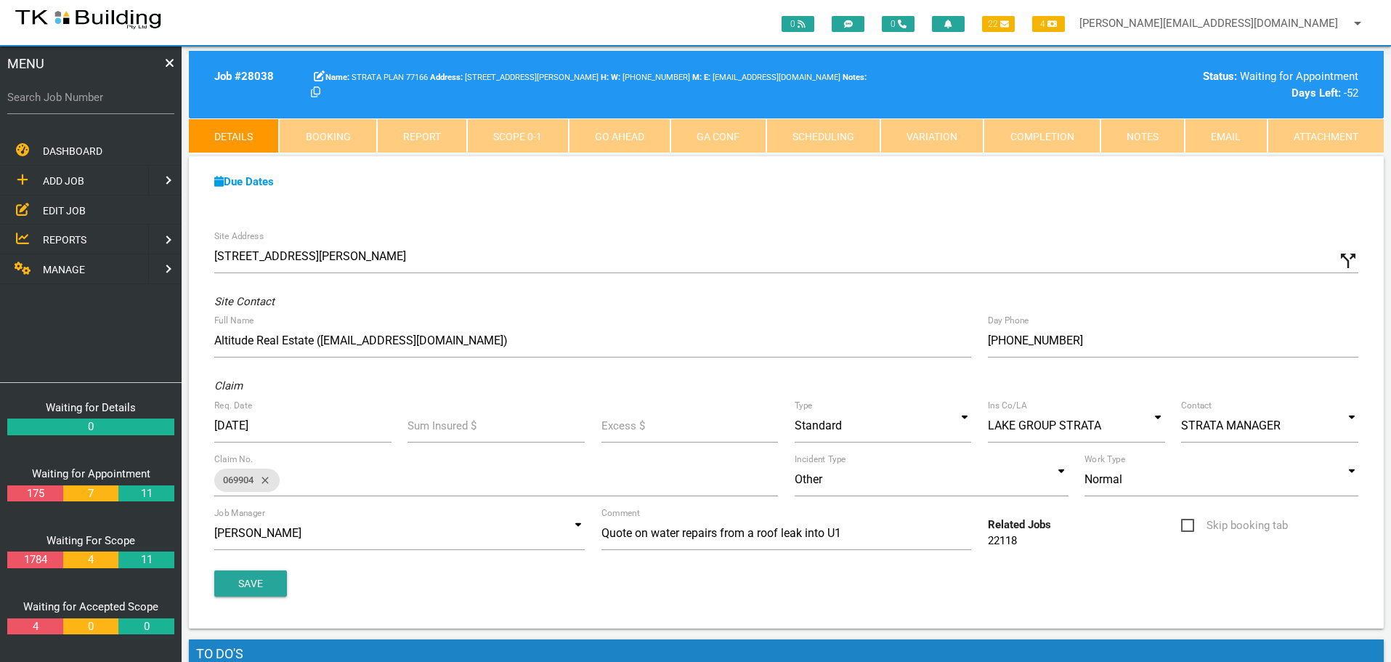
click at [320, 140] on link "Booking" at bounding box center [327, 135] width 97 height 35
select select "7"
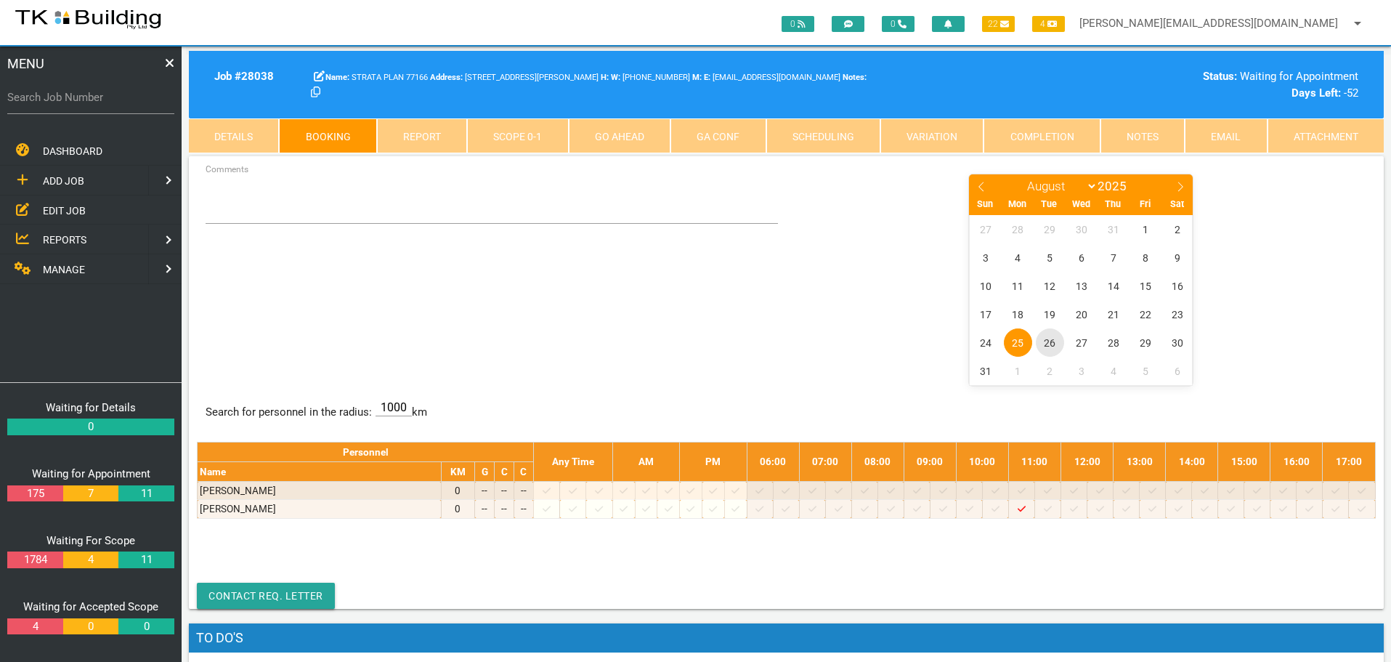
click at [1052, 346] on span "26" at bounding box center [1050, 342] width 28 height 28
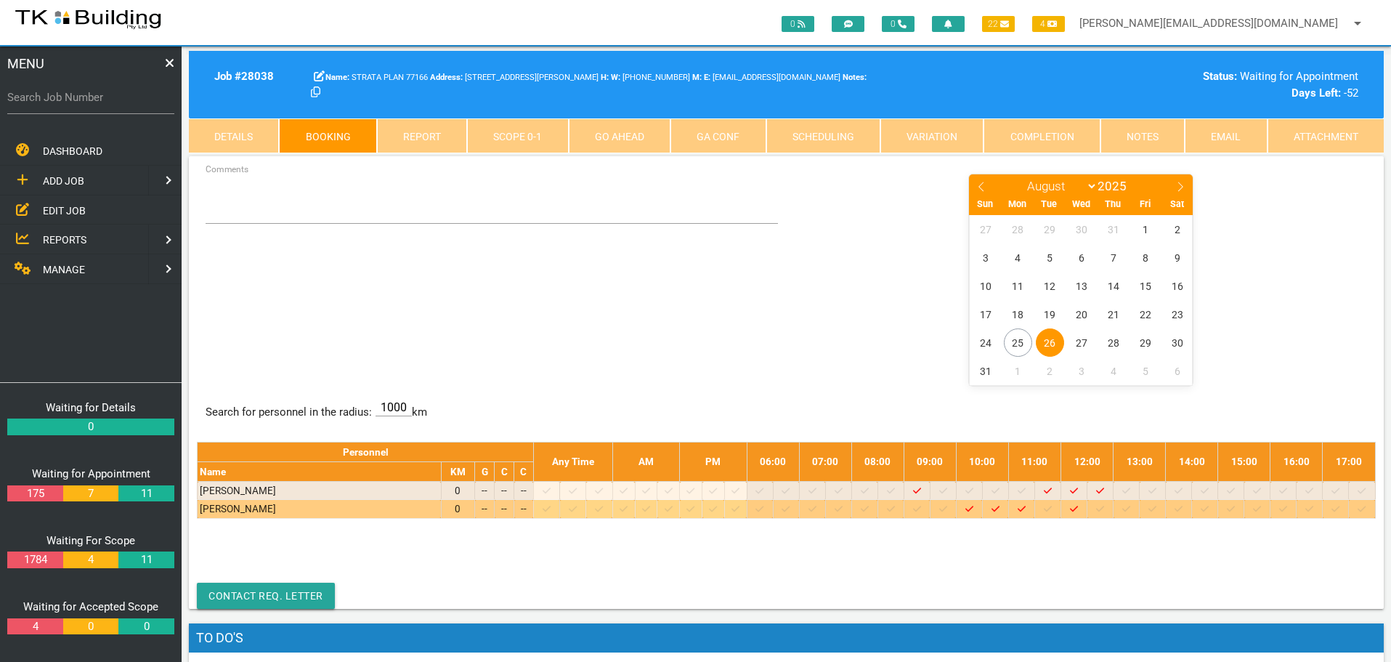
click at [1283, 507] on icon at bounding box center [1283, 508] width 8 height 9
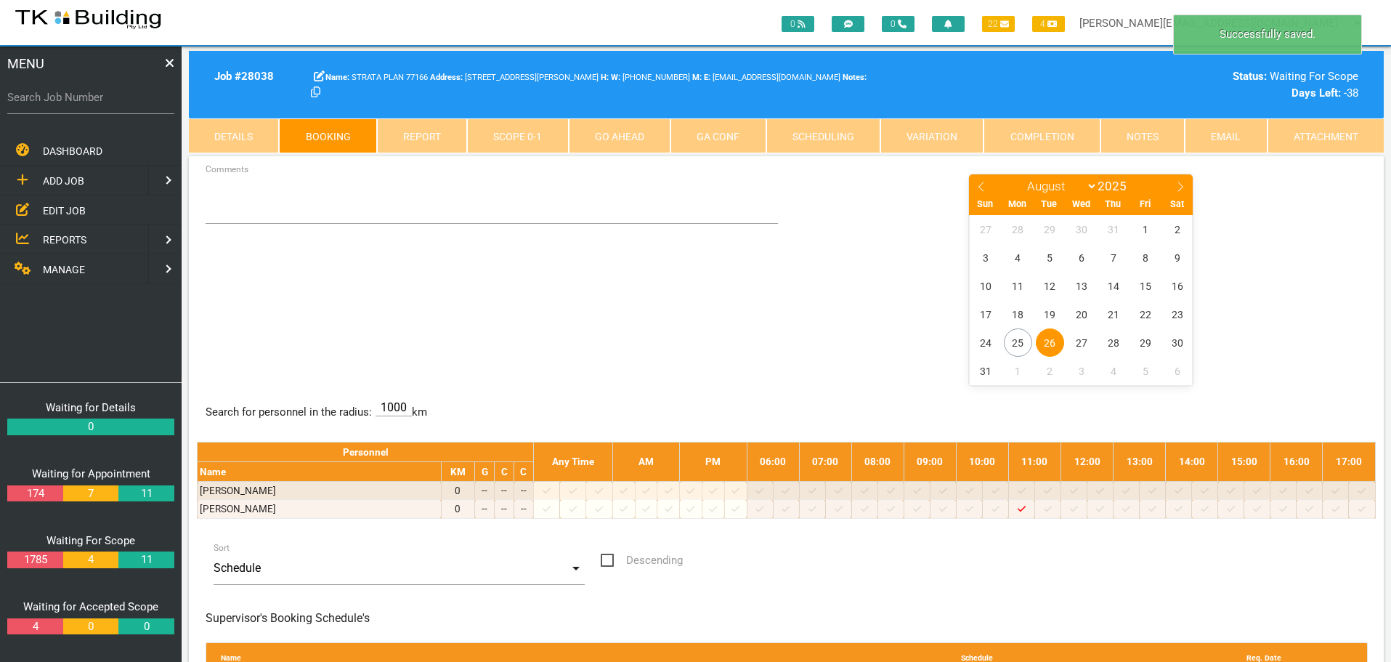
click at [1050, 341] on span "26" at bounding box center [1050, 342] width 28 height 28
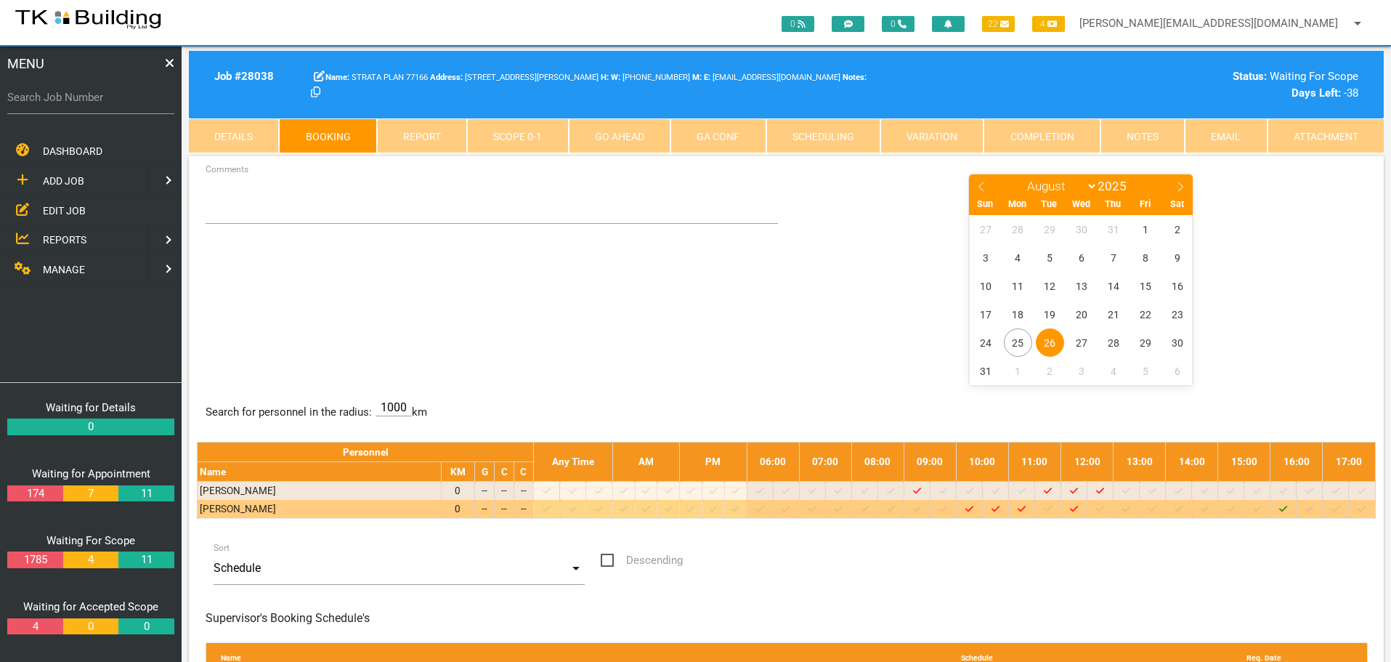
click at [1283, 508] on icon "Job: 28038 Scope: First Scope Suburb: Belmont Customer: STRATA PLAN 77166" at bounding box center [1283, 508] width 8 height 9
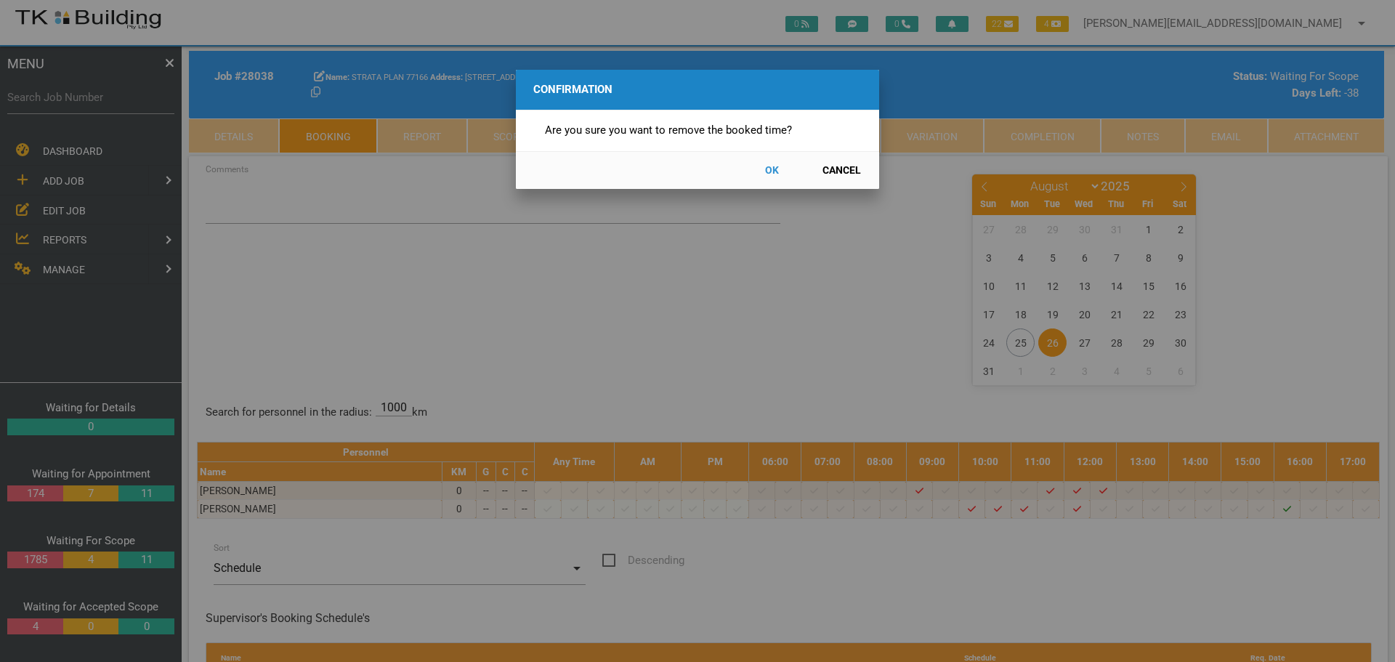
click at [770, 166] on button "OK" at bounding box center [771, 170] width 64 height 25
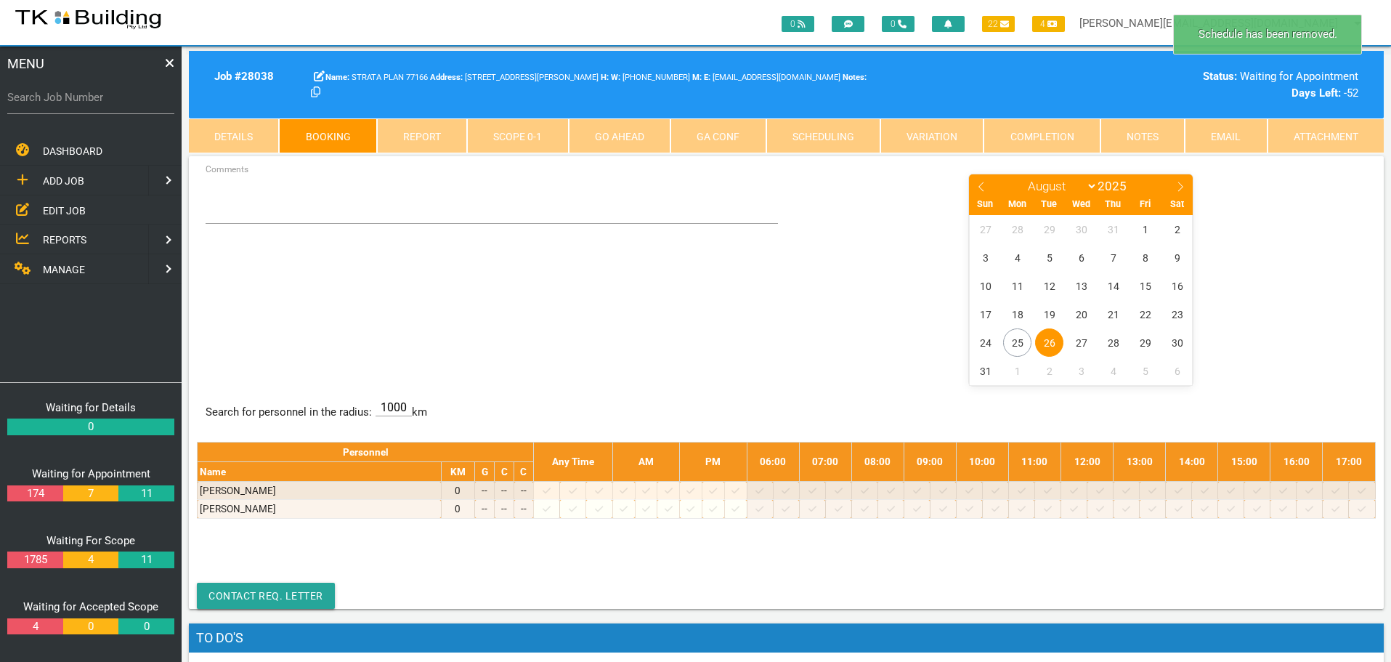
scroll to position [46, 0]
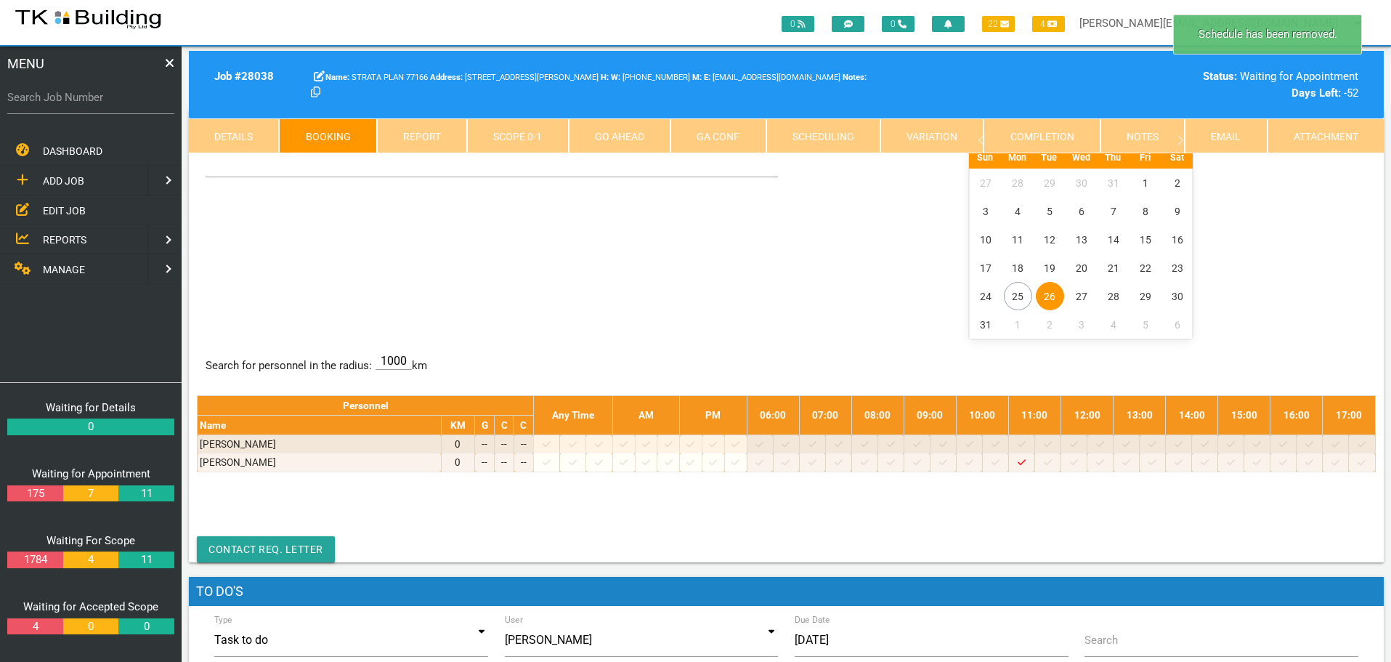
click at [1047, 293] on span "26" at bounding box center [1050, 296] width 28 height 28
click at [1114, 298] on span "28" at bounding box center [1114, 296] width 28 height 28
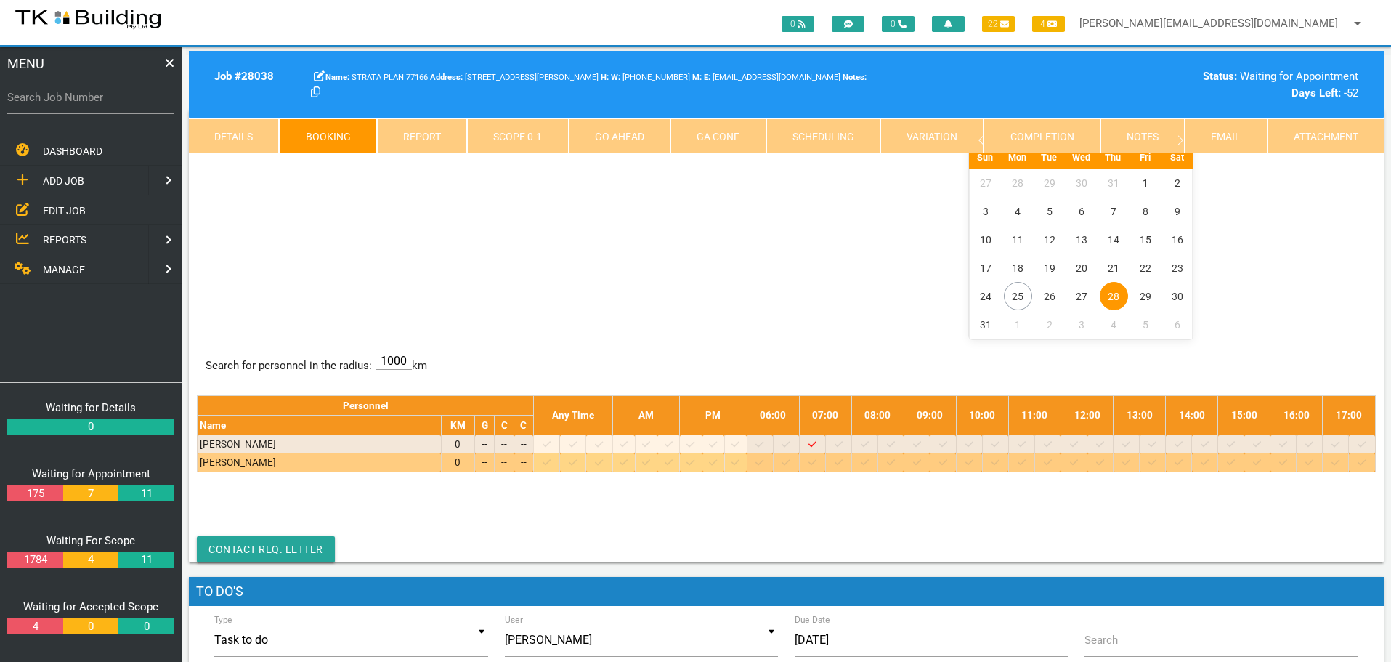
click at [1336, 460] on icon at bounding box center [1335, 462] width 8 height 9
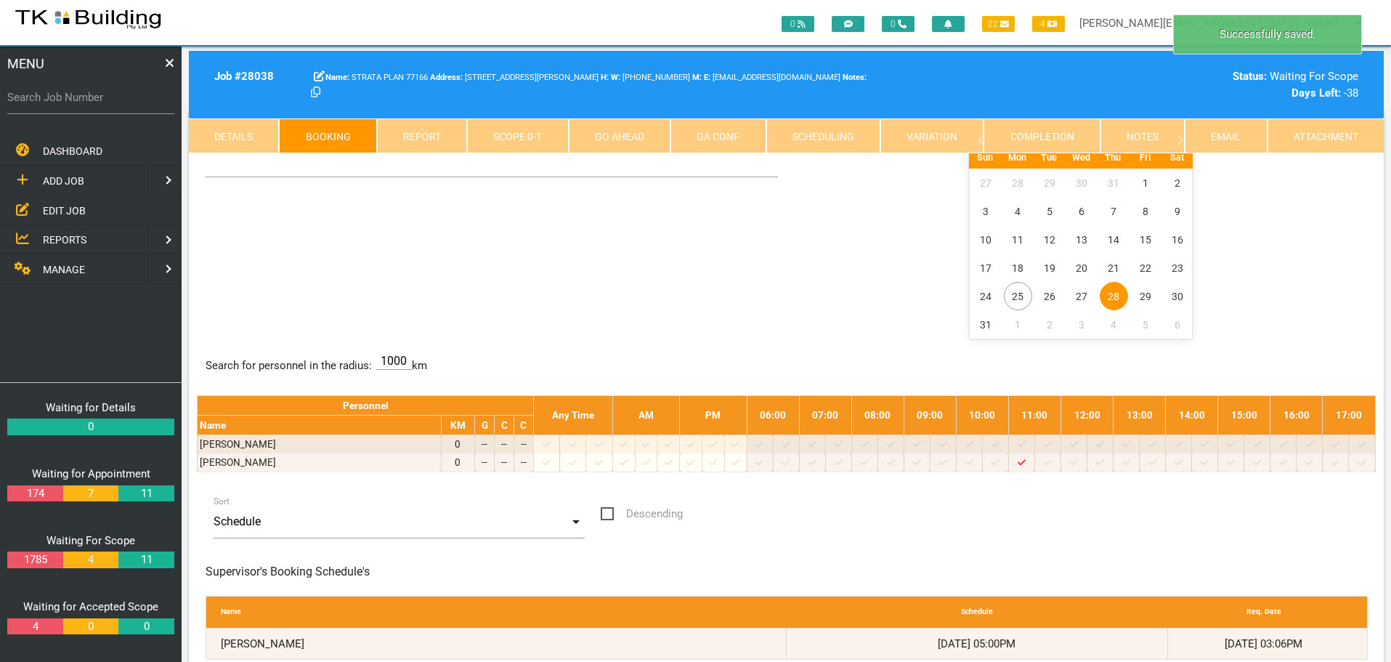
click at [1119, 291] on span "28" at bounding box center [1114, 296] width 28 height 28
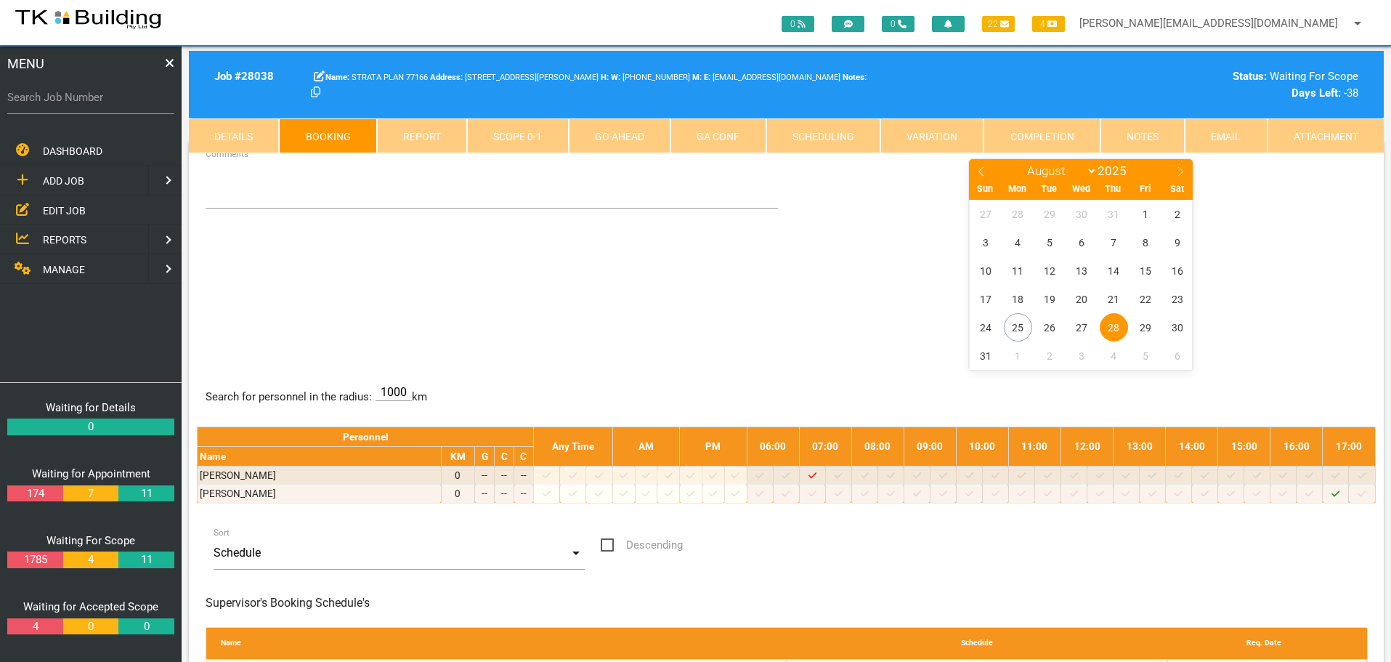
scroll to position [0, 0]
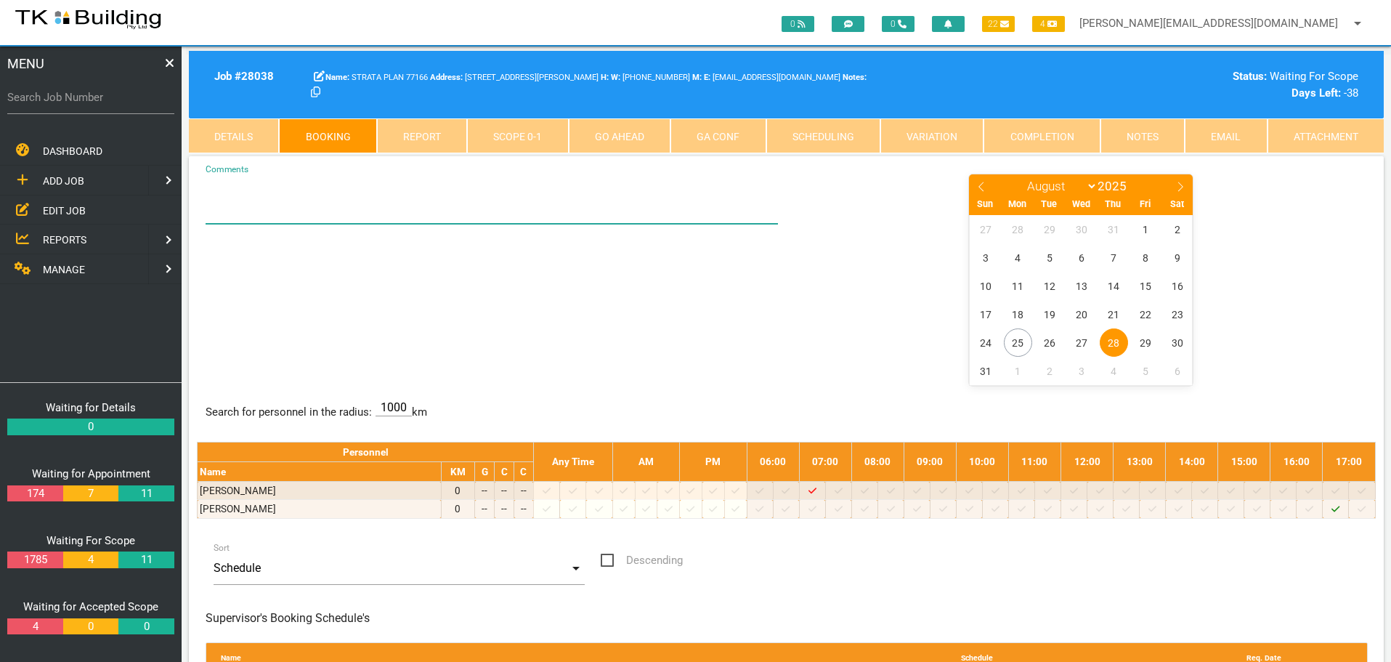
click at [263, 208] on textarea "Comments" at bounding box center [492, 198] width 573 height 51
type textarea "5PM - SEE YASMIN IN U1 - HER NO IF NEEDED 0439 396 938"
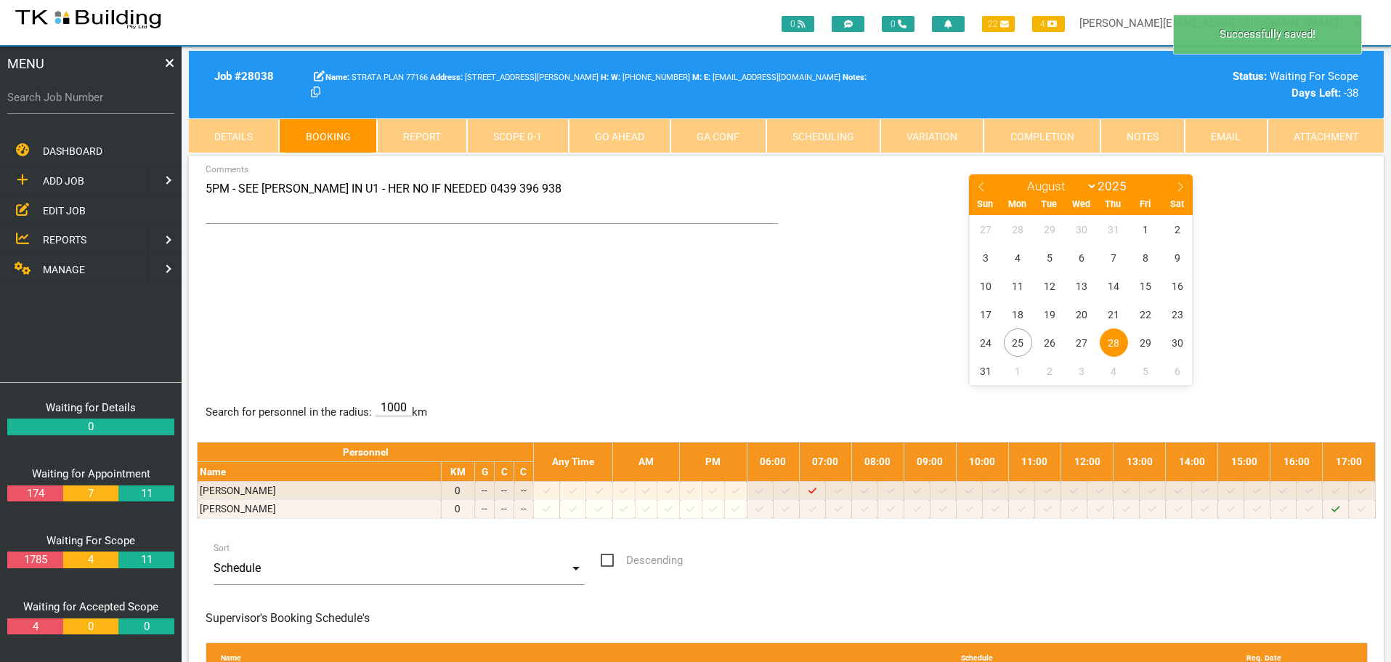
click at [415, 288] on div "5PM - SEE YASMIN IN U1 - HER NO IF NEEDED 0439 396 938 Comments January Februar…" at bounding box center [786, 278] width 1179 height 211
click at [486, 89] on div "STRATA PLAN 77166 24 Haig St, Belmont NSW 2280, Australia W: (02) 4942 3305 Nam…" at bounding box center [690, 84] width 774 height 33
click at [57, 210] on span "EDIT JOB" at bounding box center [64, 210] width 43 height 12
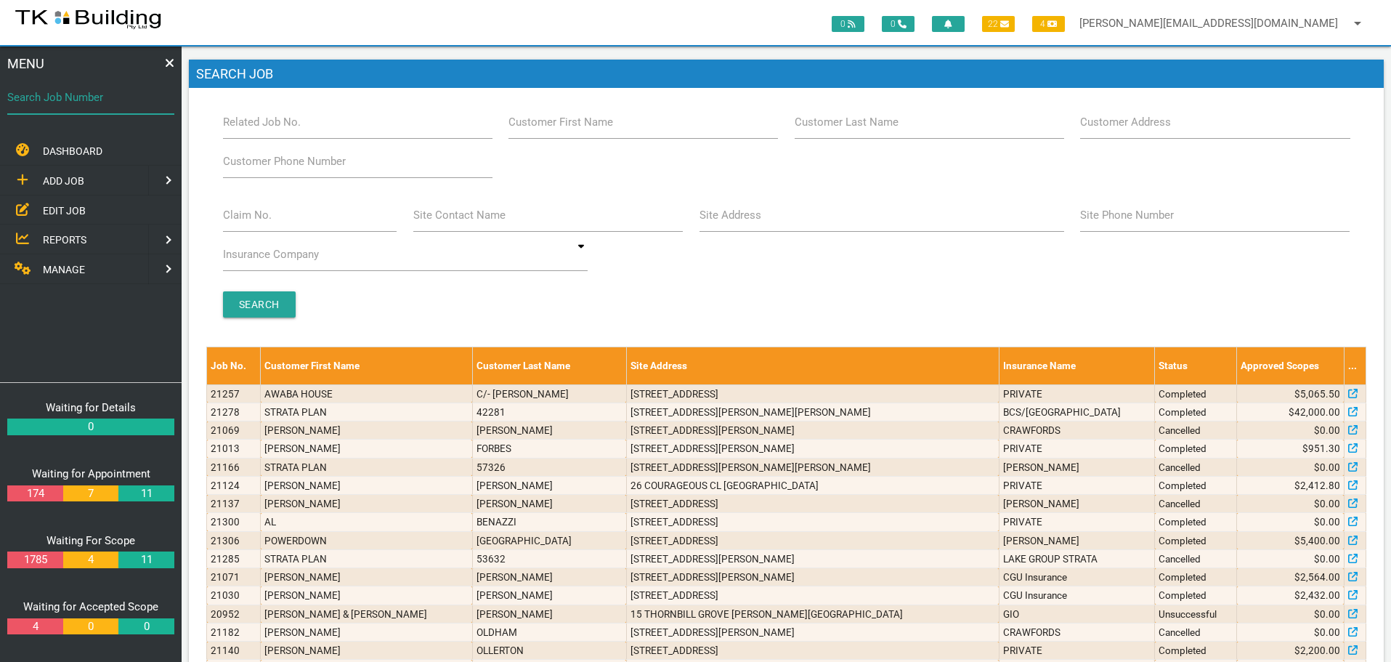
click at [88, 109] on input "Search Job Number" at bounding box center [90, 97] width 167 height 33
type input "27615"
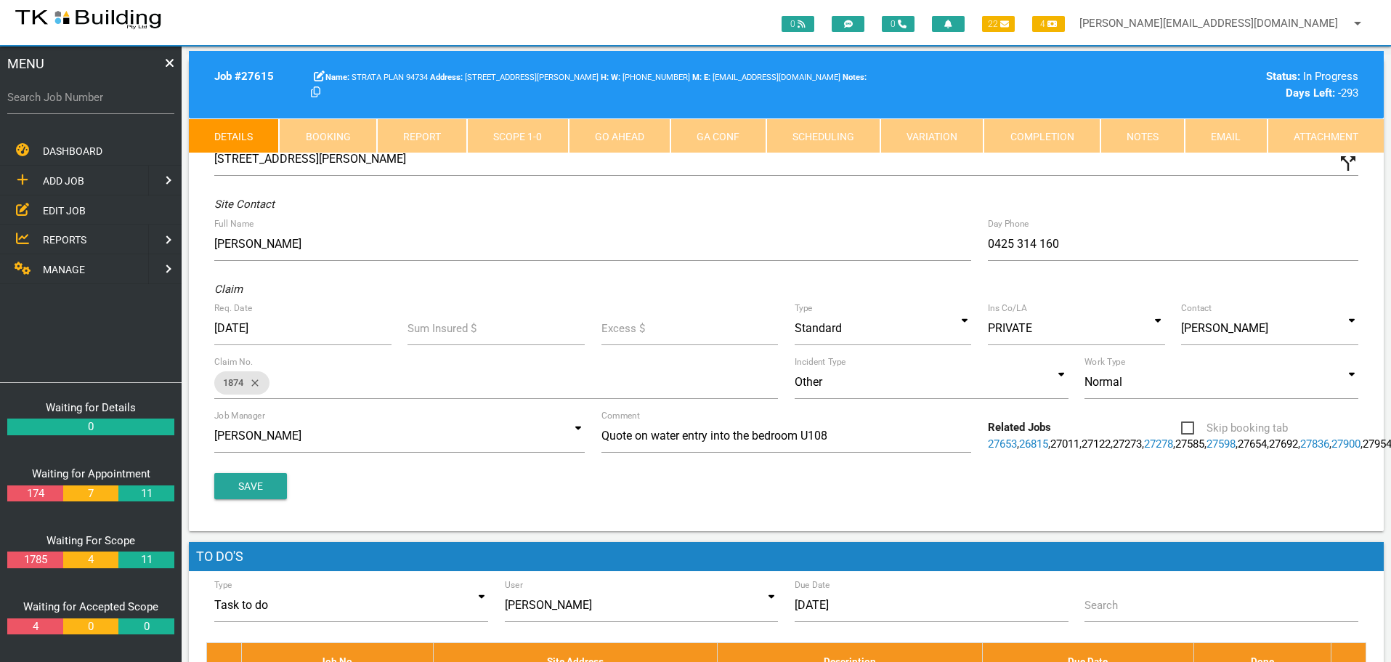
click at [1058, 138] on link "Completion" at bounding box center [1041, 135] width 116 height 35
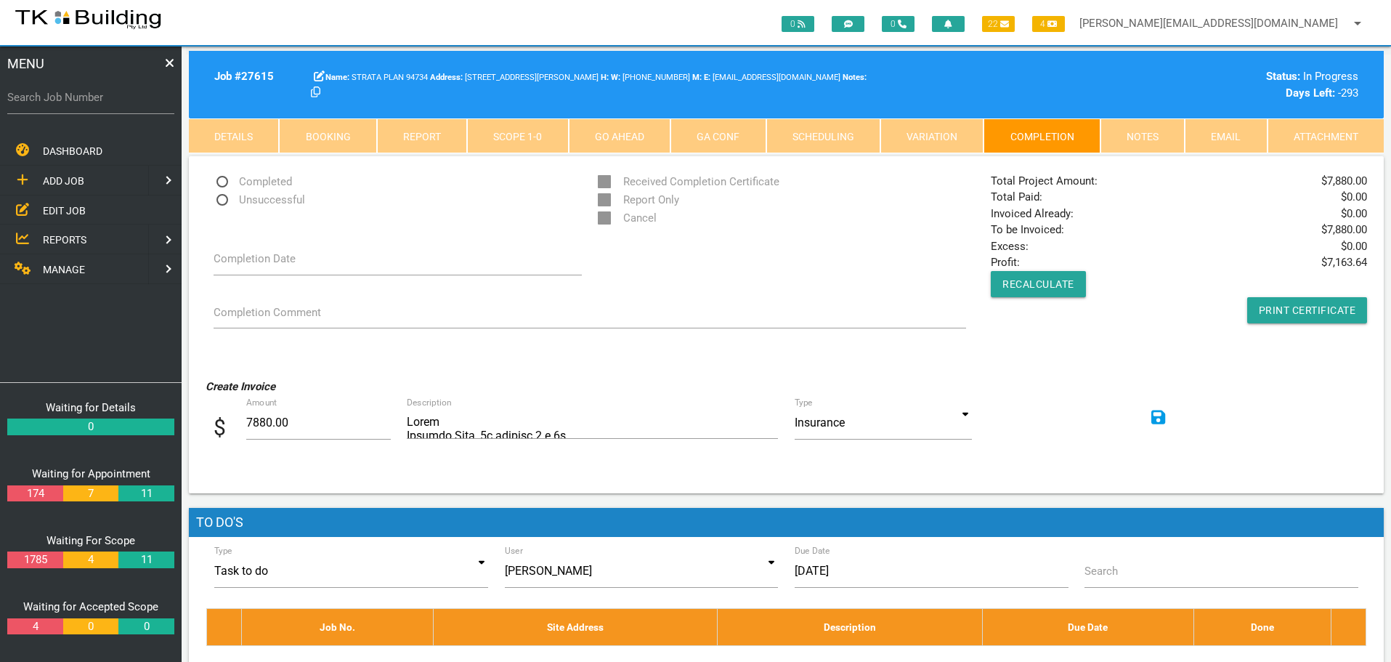
click at [1155, 317] on div "Total Project Amount: $ 7,880.00 Total Paid: $ 0.00 Invoiced Already: $ 0.00 To…" at bounding box center [1179, 248] width 393 height 150
click at [1154, 418] on icon at bounding box center [1158, 417] width 15 height 15
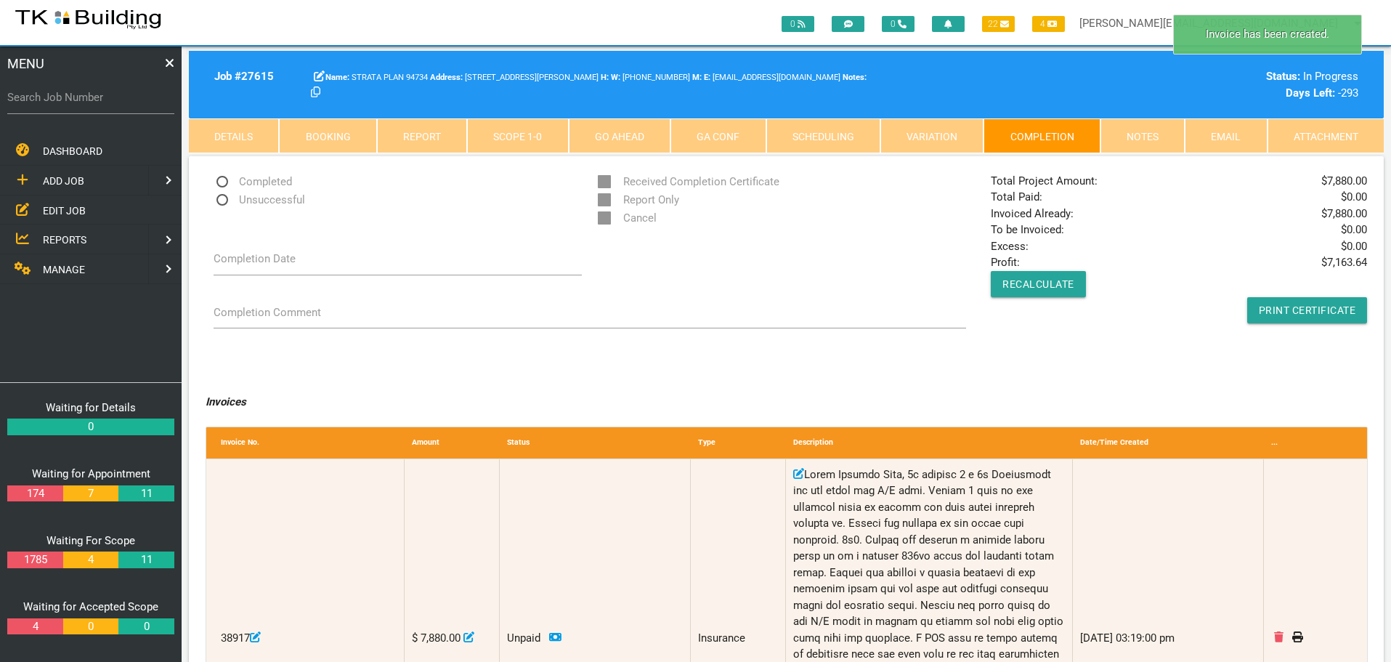
click at [223, 182] on span "Completed" at bounding box center [253, 182] width 78 height 18
click at [223, 182] on input "Completed" at bounding box center [218, 177] width 9 height 9
radio input "true"
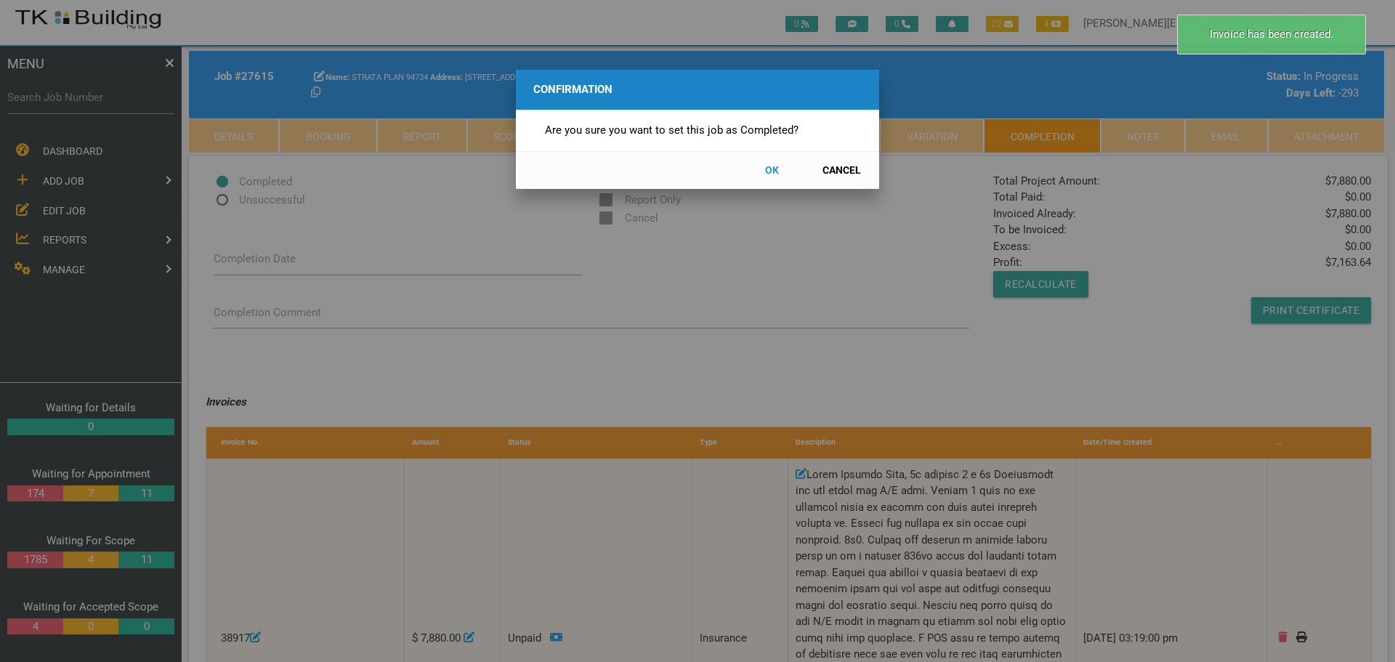
click at [771, 169] on button "OK" at bounding box center [771, 170] width 64 height 25
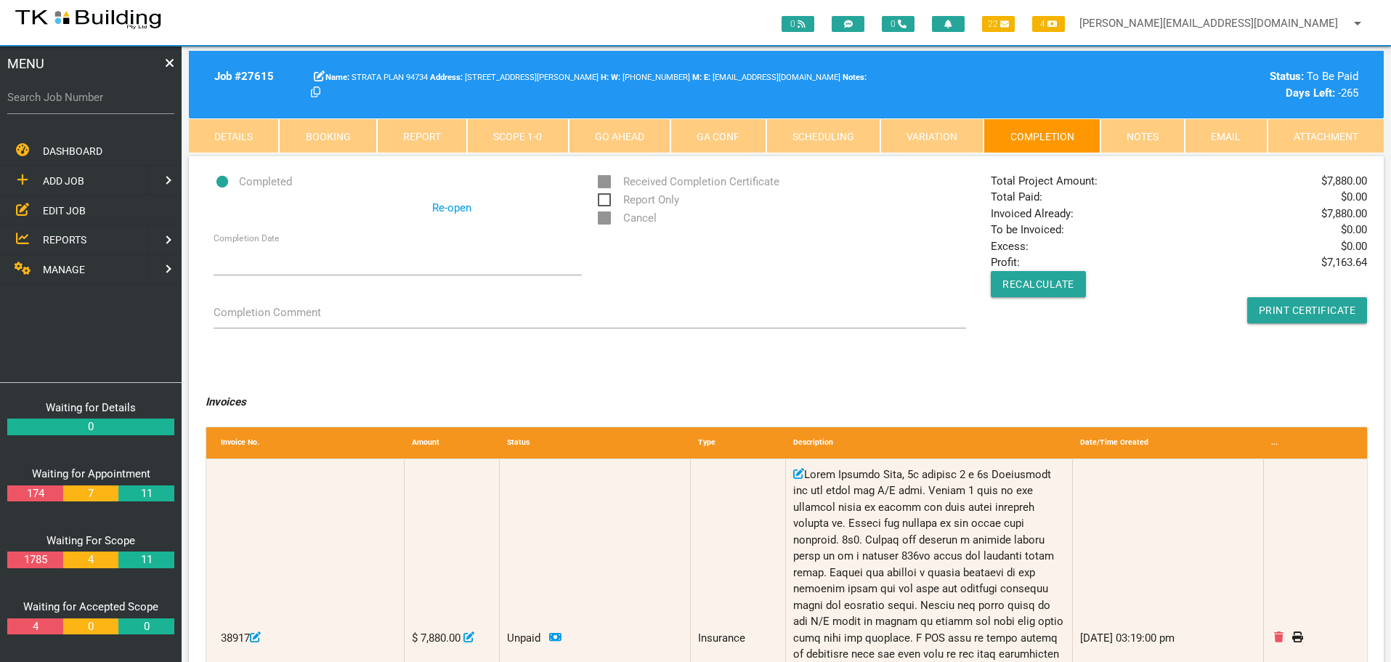
click at [1129, 132] on link "Notes" at bounding box center [1142, 135] width 84 height 35
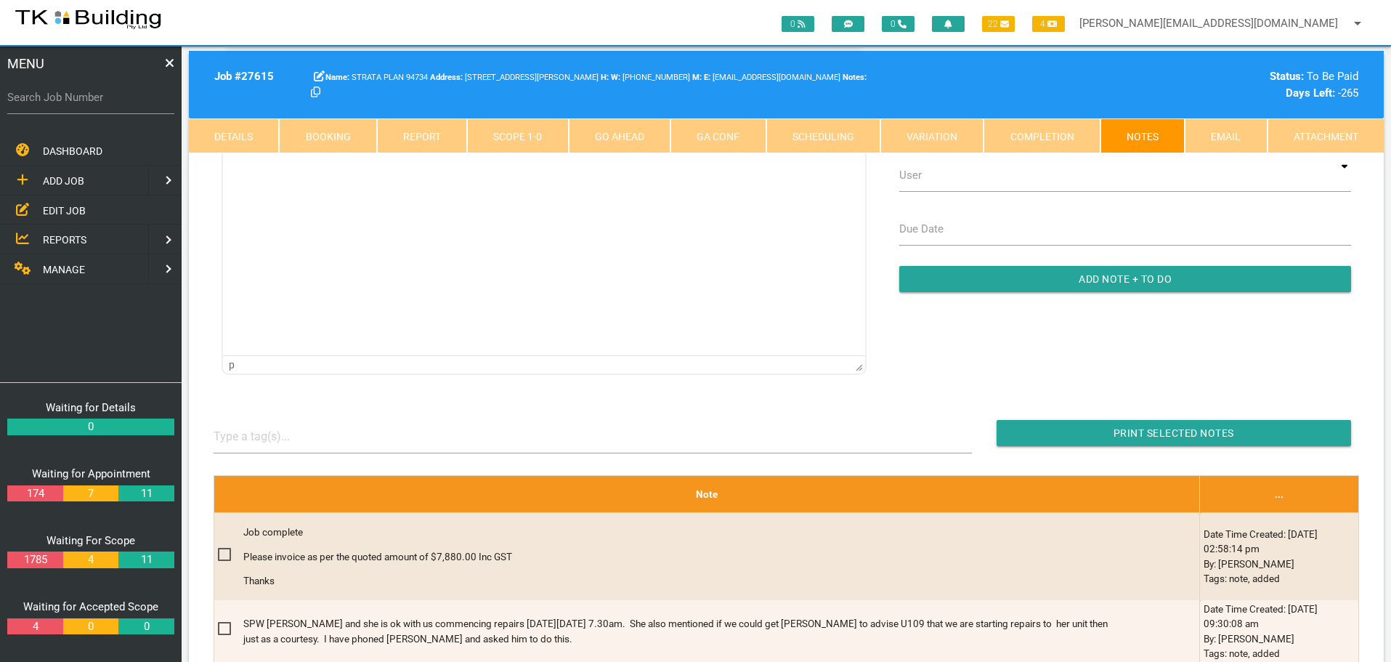
scroll to position [145, 0]
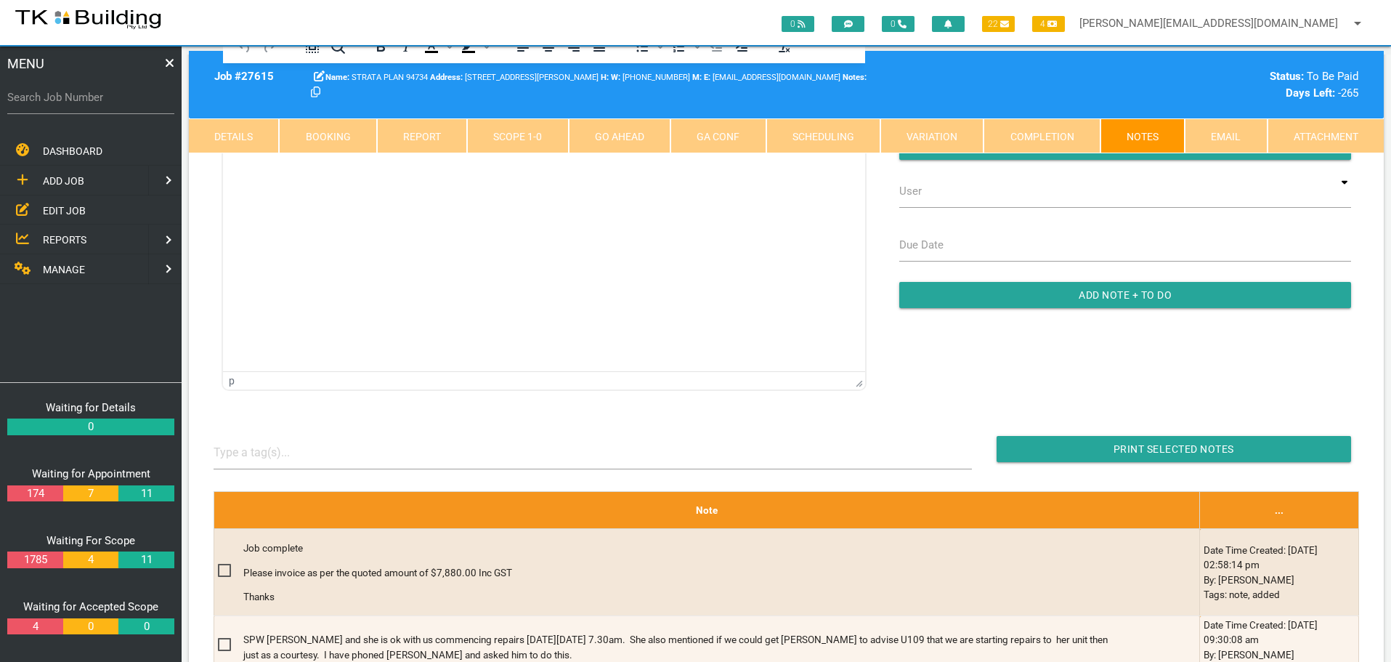
drag, startPoint x: 89, startPoint y: 105, endPoint x: 73, endPoint y: 114, distance: 18.6
click at [89, 105] on label "Search Job Number" at bounding box center [90, 97] width 167 height 17
click at [89, 105] on input "Search Job Number" at bounding box center [90, 97] width 167 height 33
type input "27418"
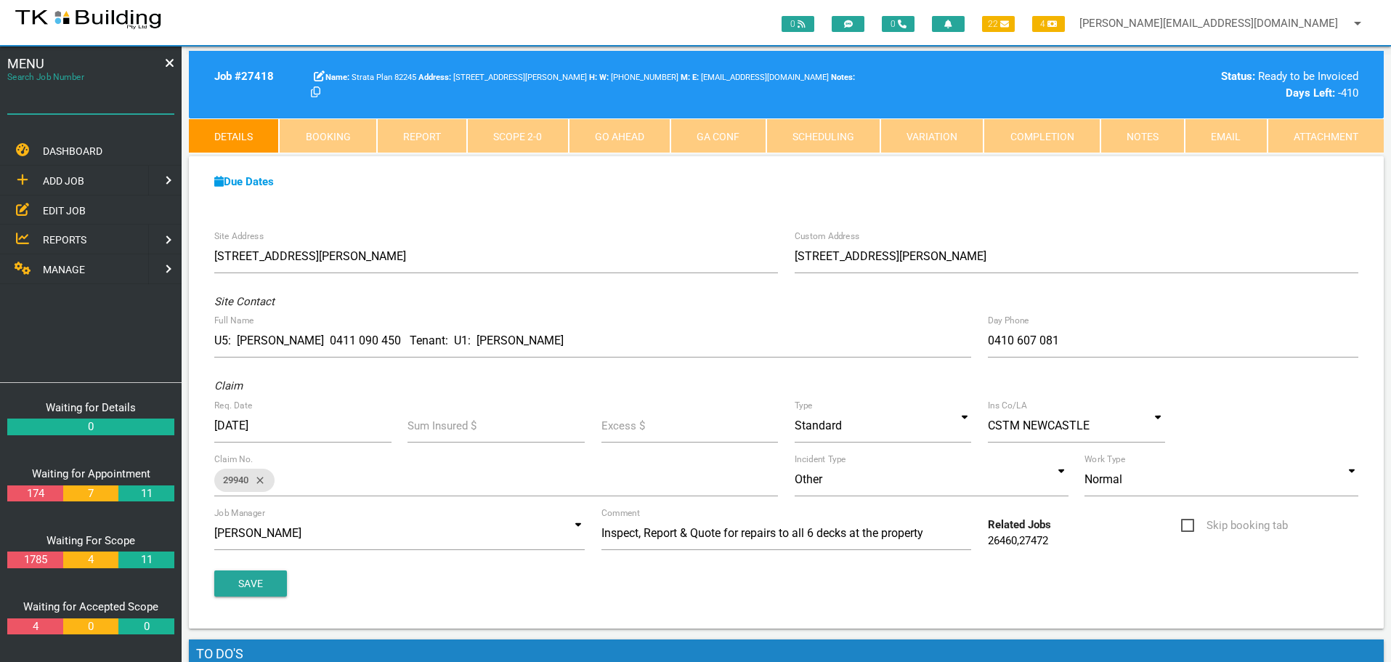
click at [52, 107] on input "Search Job Number" at bounding box center [90, 97] width 167 height 33
type input "27837"
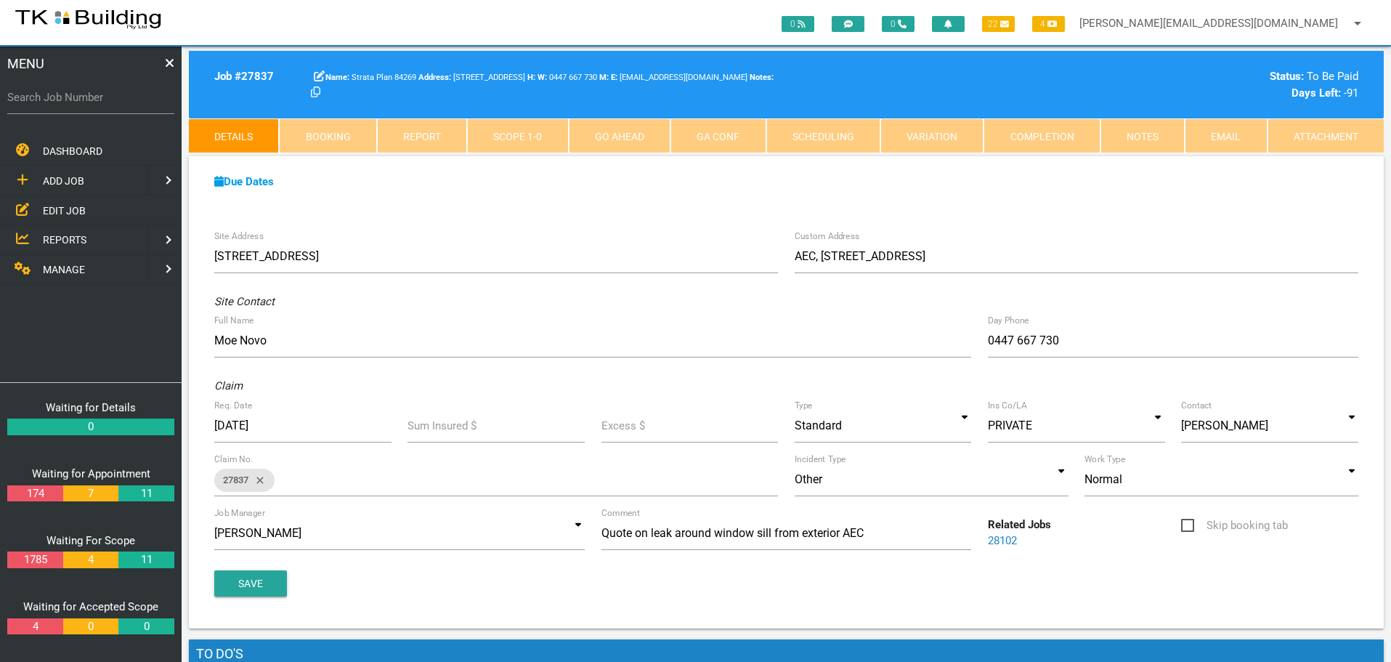
drag, startPoint x: 88, startPoint y: 102, endPoint x: 63, endPoint y: 126, distance: 34.4
click at [88, 102] on label "Search Job Number" at bounding box center [90, 97] width 167 height 17
click at [88, 102] on input "Search Job Number" at bounding box center [90, 97] width 167 height 33
type input "27615"
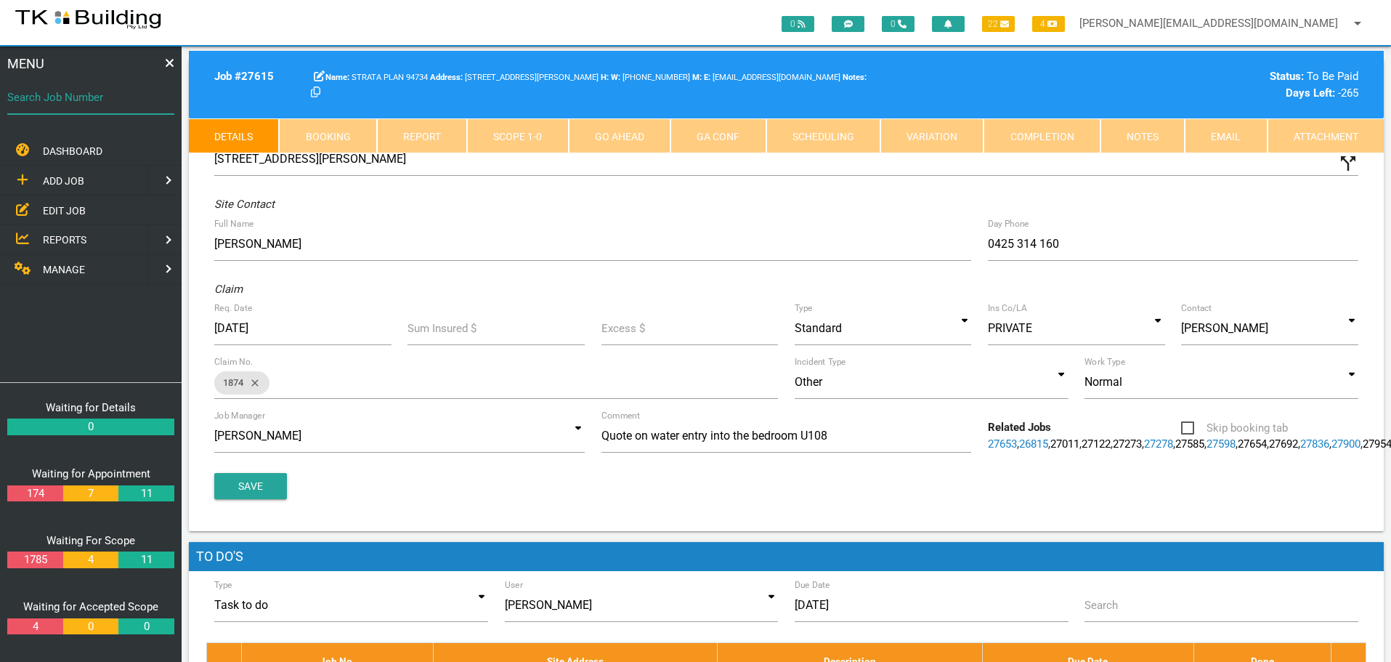
click at [53, 109] on input "Search Job Number" at bounding box center [90, 97] width 167 height 33
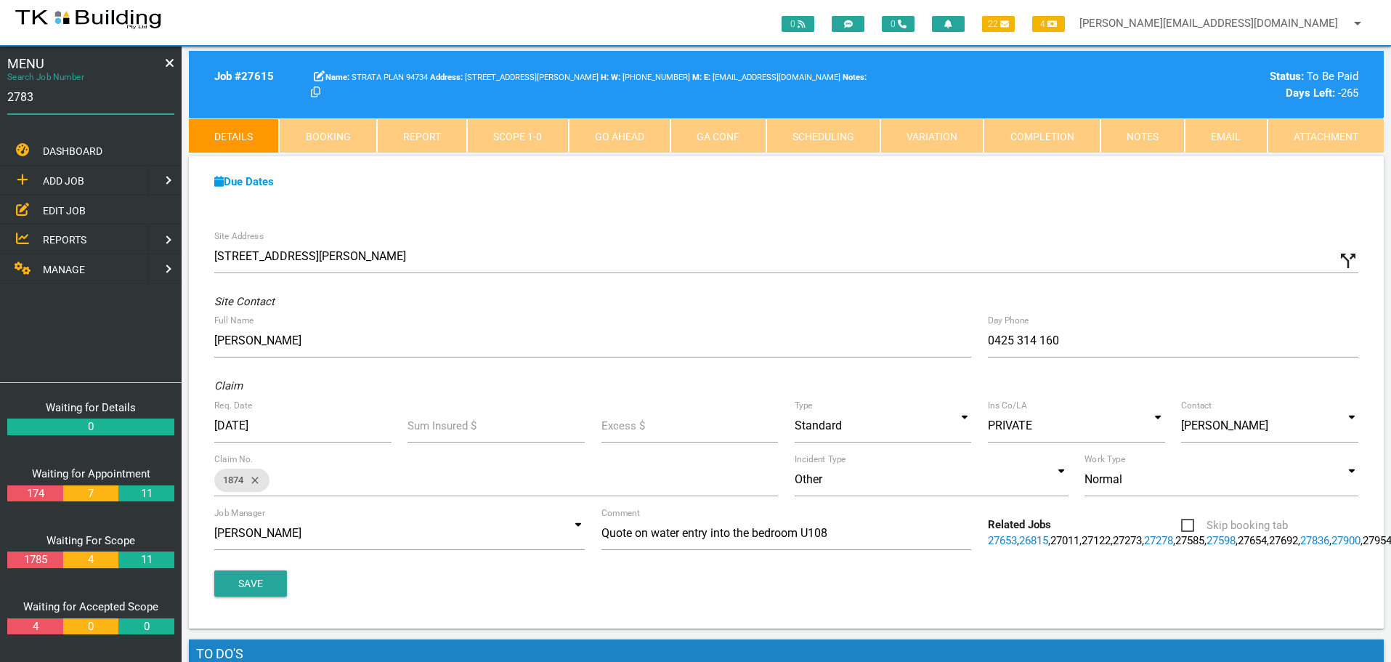
type input "27833"
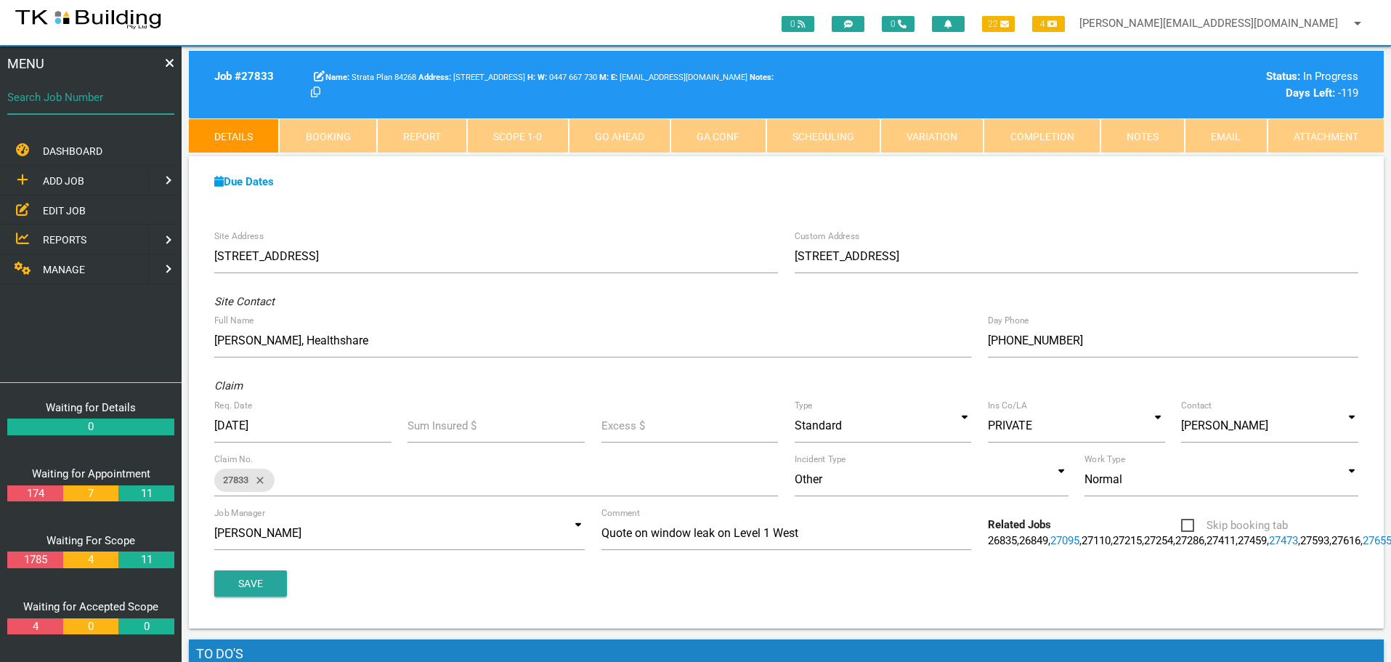
click at [70, 109] on input "Search Job Number" at bounding box center [90, 97] width 167 height 33
type input "25770"
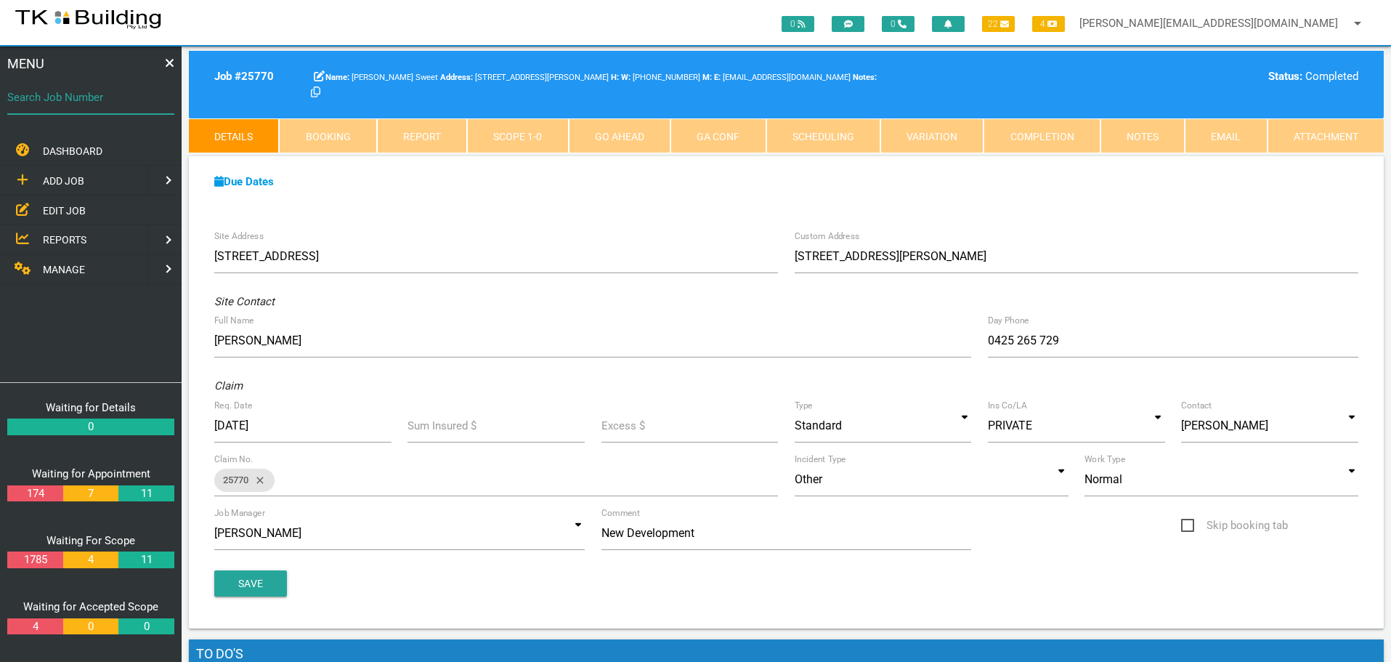
click at [118, 109] on input "Search Job Number" at bounding box center [90, 97] width 167 height 33
type input "27615"
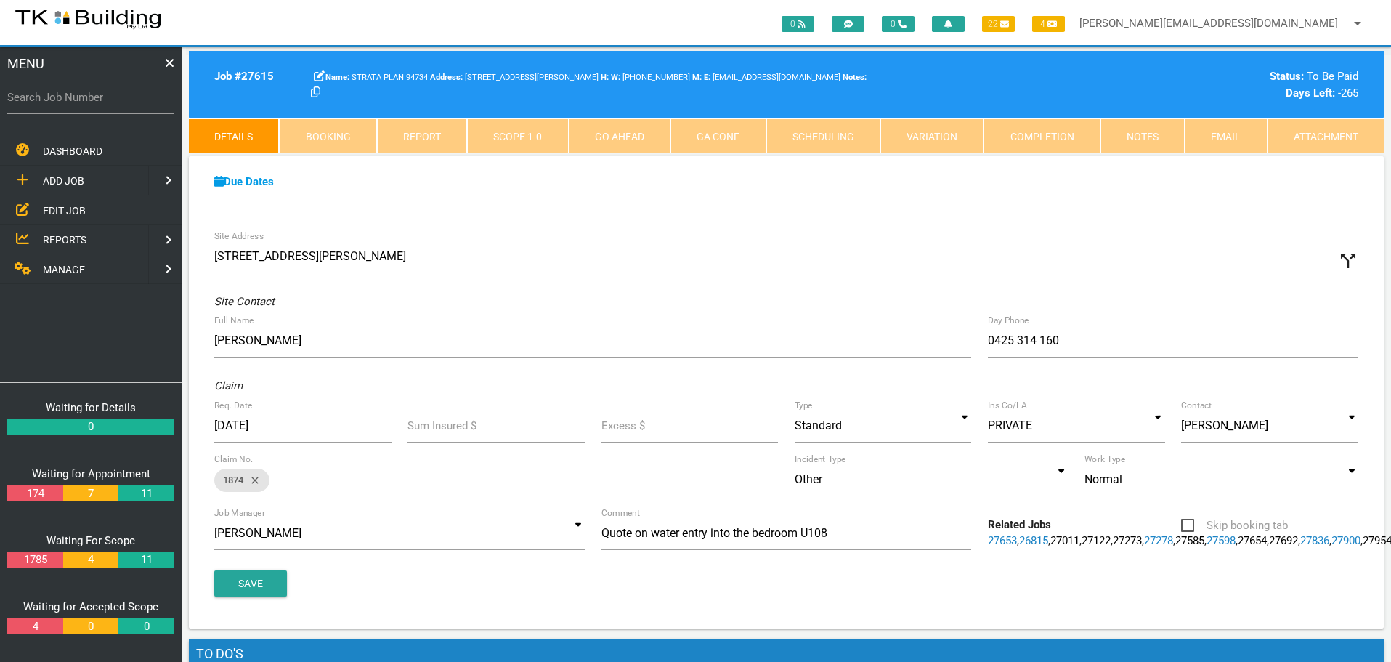
click at [1151, 139] on link "Notes" at bounding box center [1142, 135] width 84 height 35
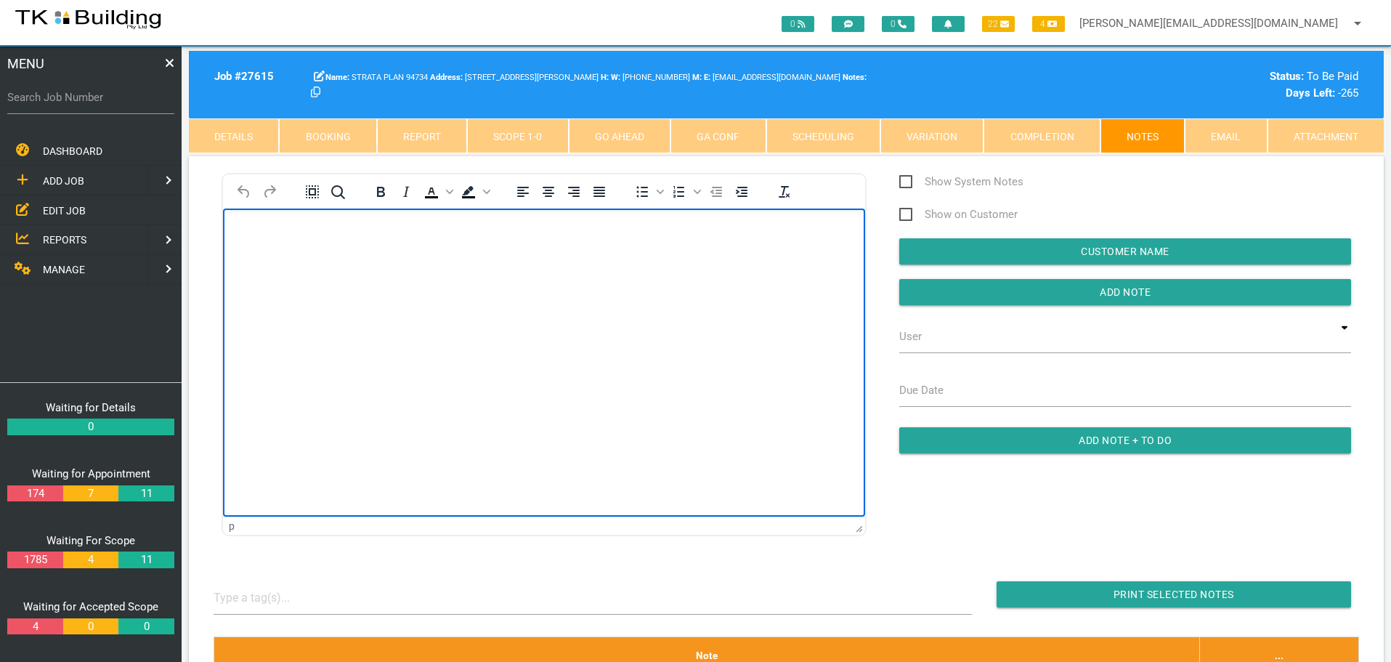
click at [320, 270] on body "Rich Text Area. Press ALT-0 for help." at bounding box center [544, 250] width 642 height 48
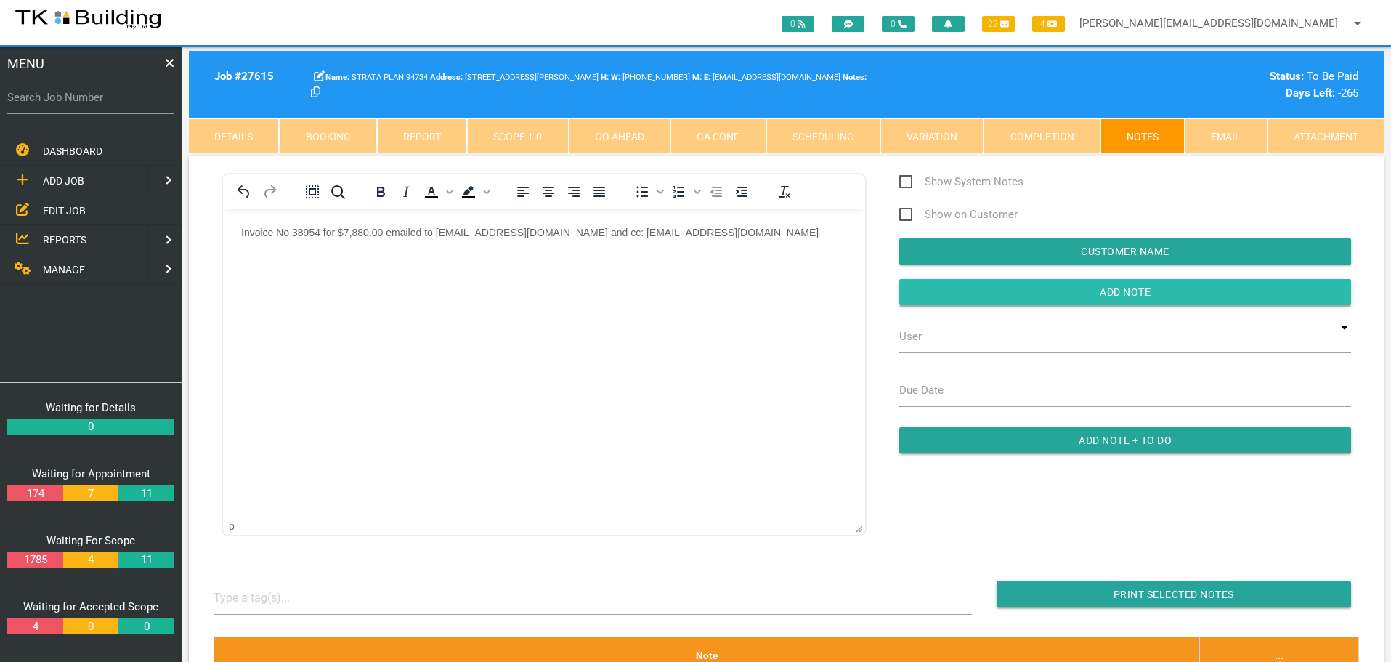
click at [913, 299] on input "button" at bounding box center [1125, 292] width 452 height 26
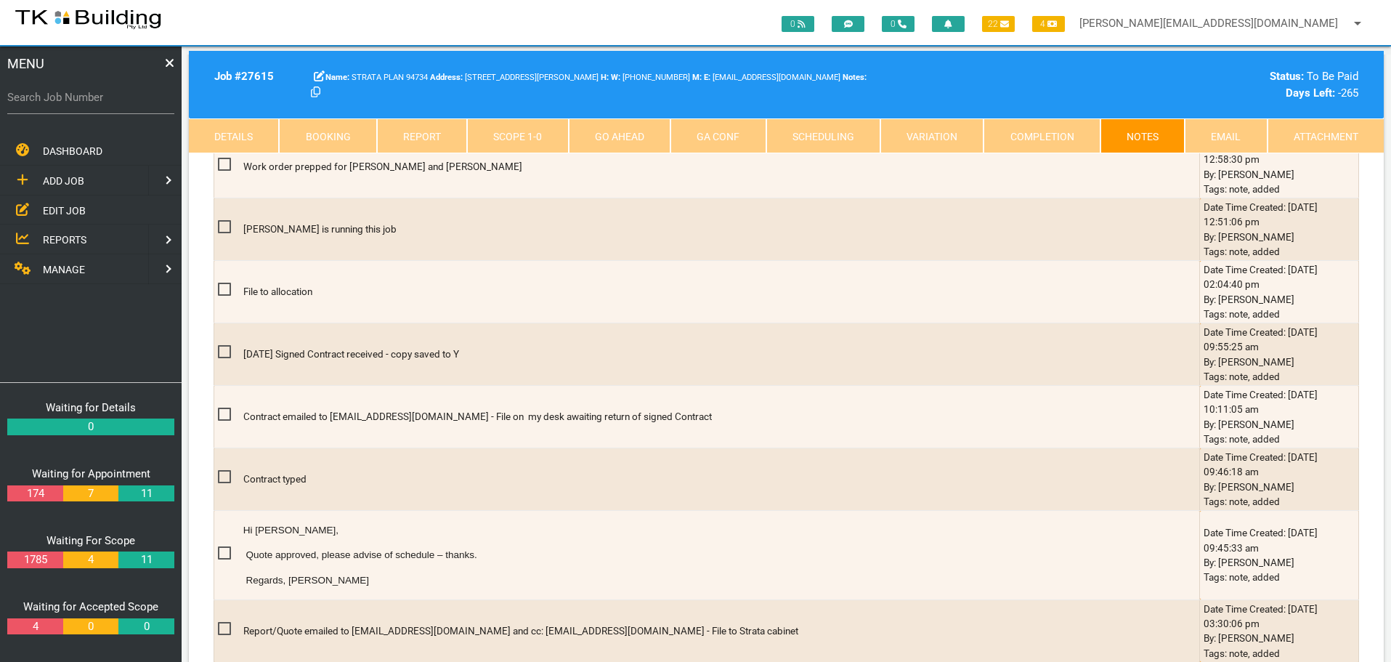
scroll to position [1089, 0]
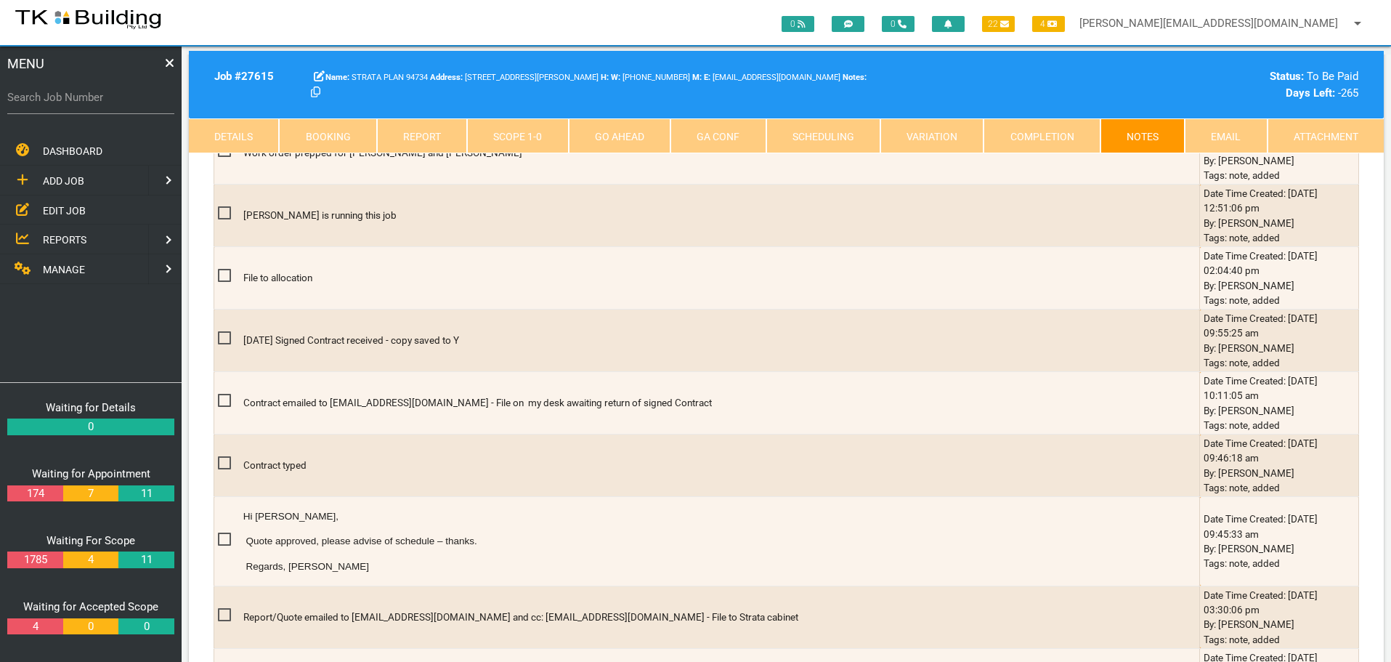
click at [1030, 129] on link "Completion" at bounding box center [1041, 135] width 116 height 35
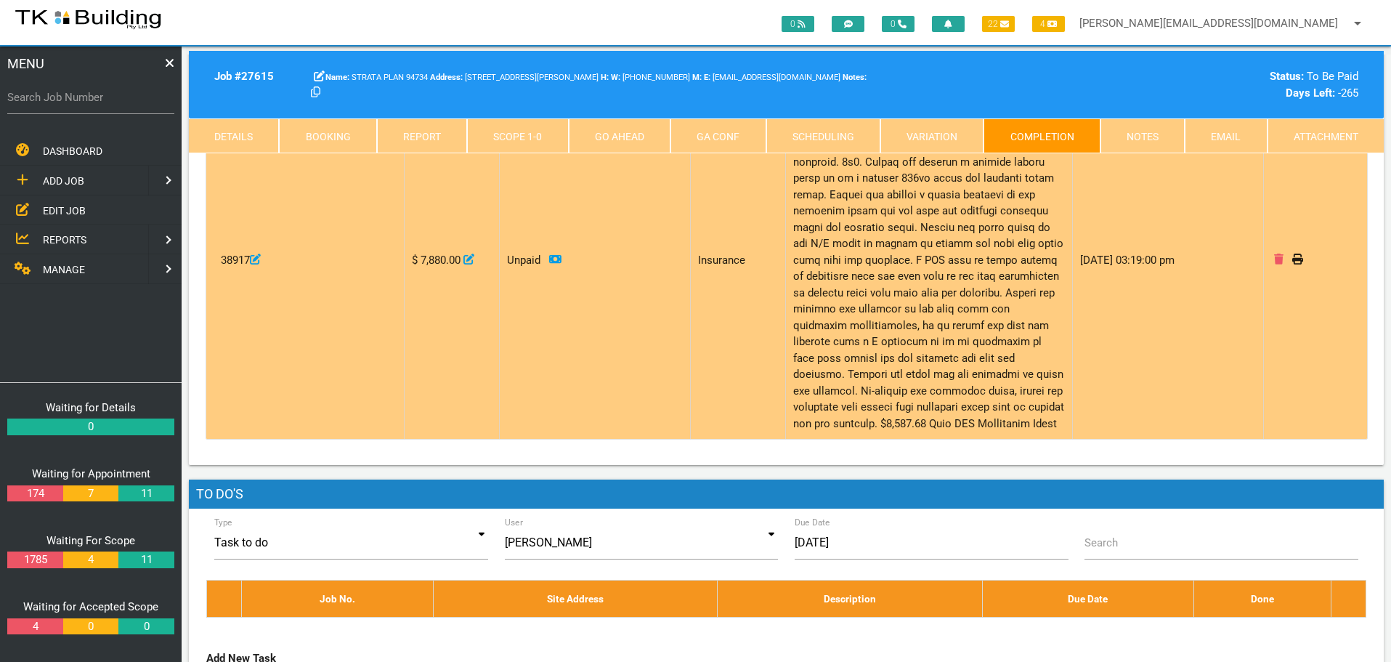
scroll to position [139, 0]
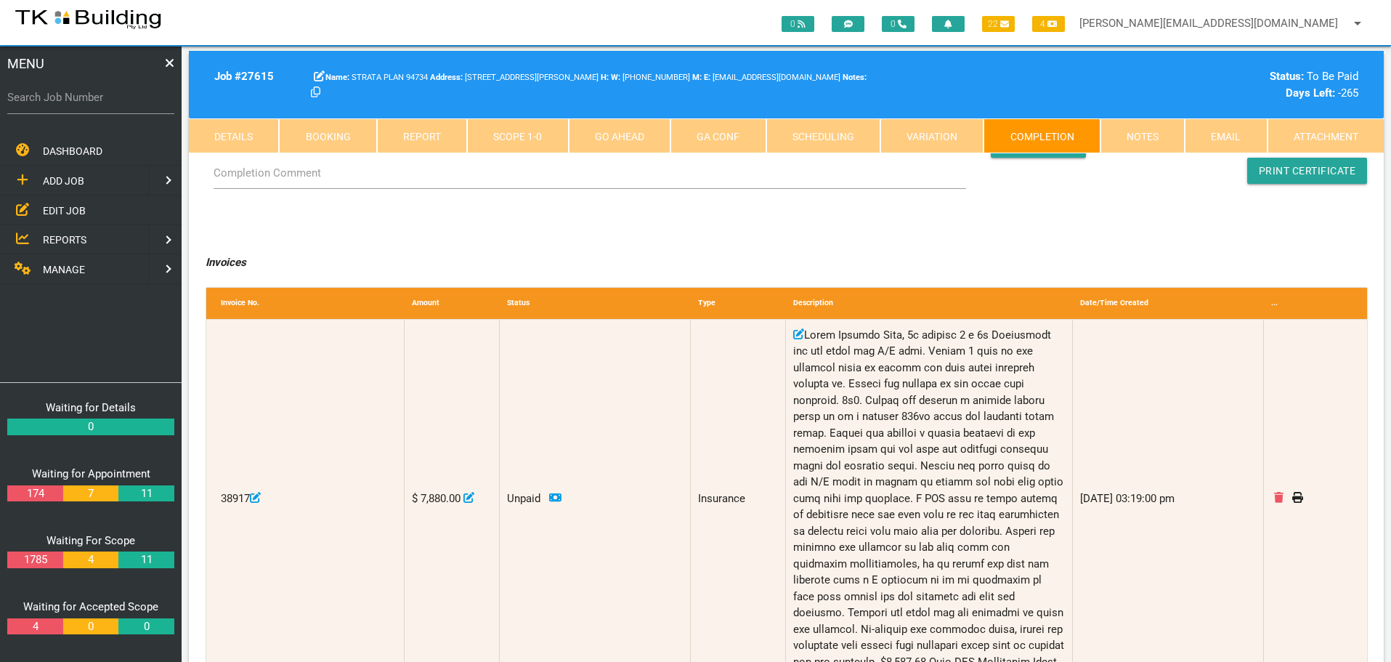
click at [1146, 129] on link "Notes" at bounding box center [1142, 135] width 84 height 35
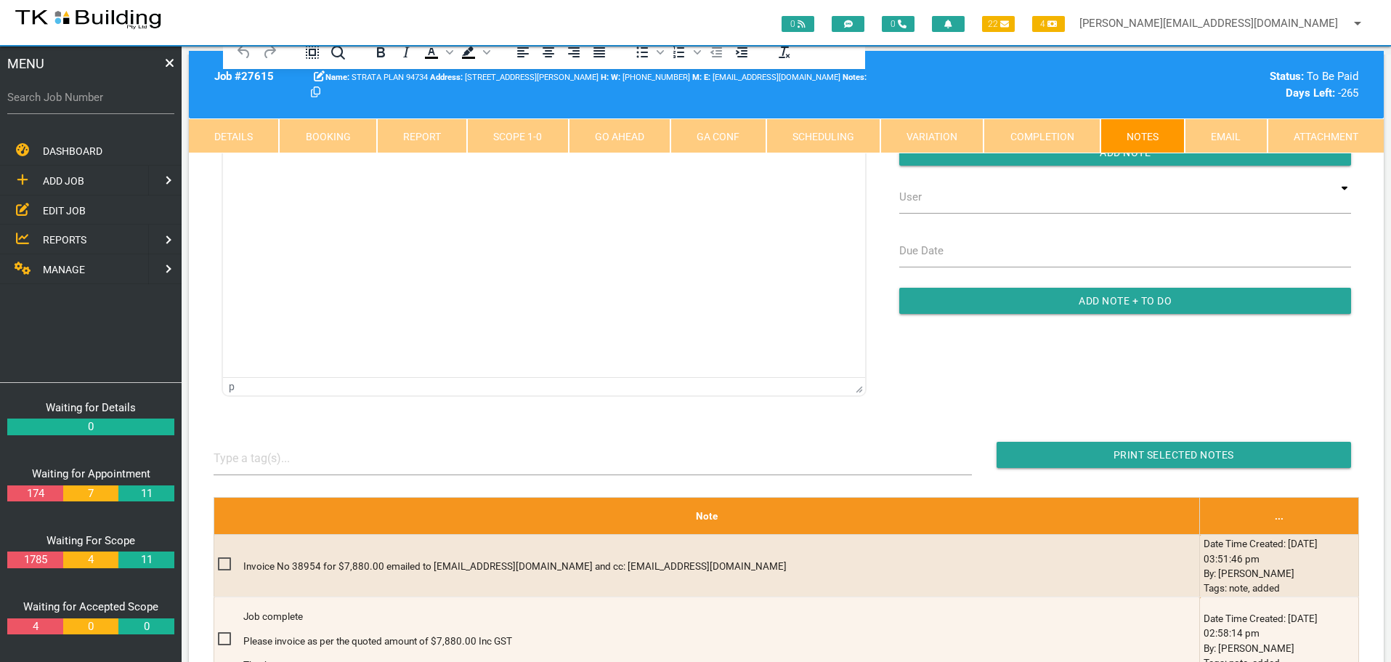
scroll to position [0, 0]
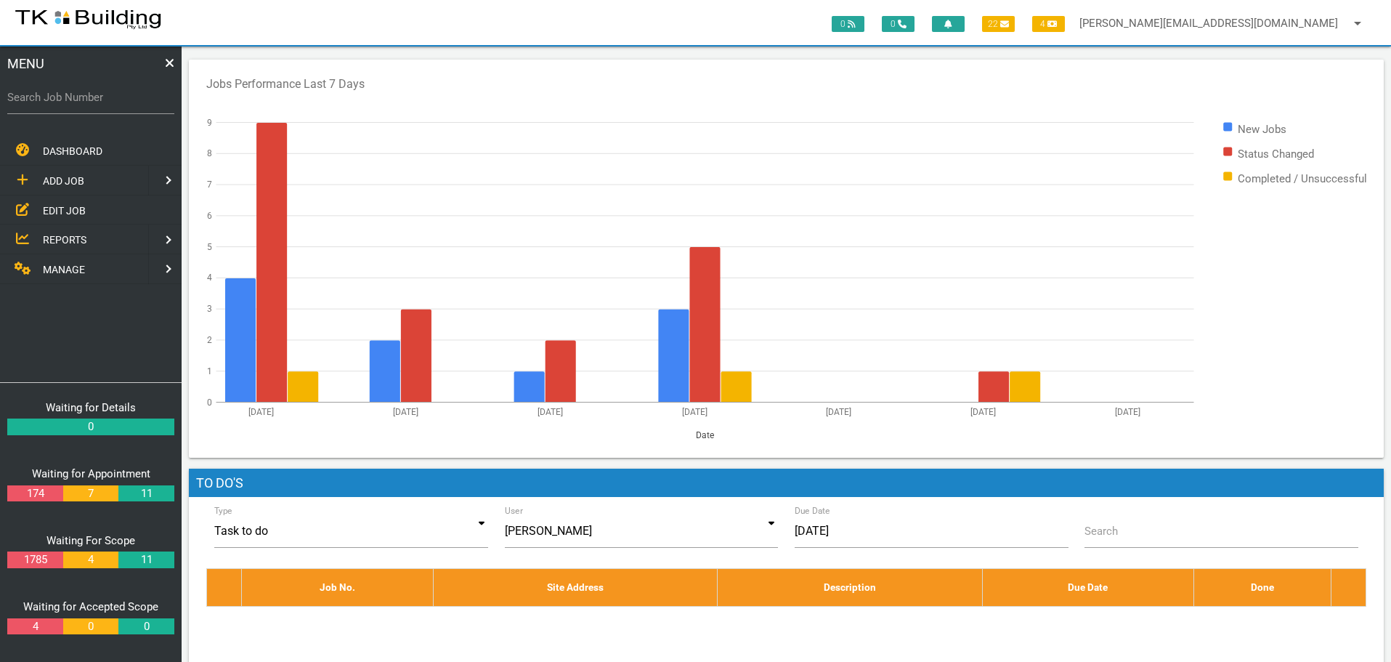
click at [95, 105] on label "Search Job Number" at bounding box center [90, 97] width 167 height 17
click at [95, 105] on input "Search Job Number" at bounding box center [90, 97] width 167 height 33
click at [58, 207] on span "EDIT JOB" at bounding box center [64, 210] width 43 height 12
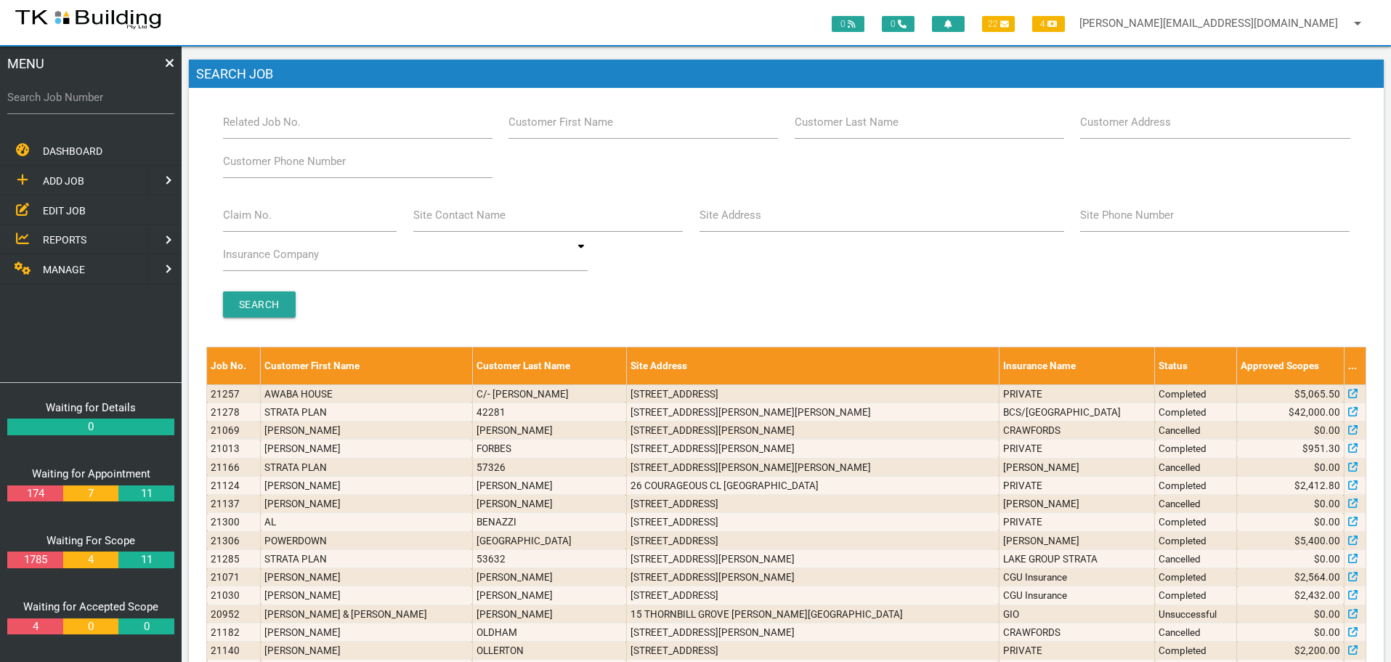
click at [52, 104] on label "Search Job Number" at bounding box center [90, 97] width 167 height 17
click at [52, 104] on input "Search Job Number" at bounding box center [90, 97] width 167 height 33
type input "27653"
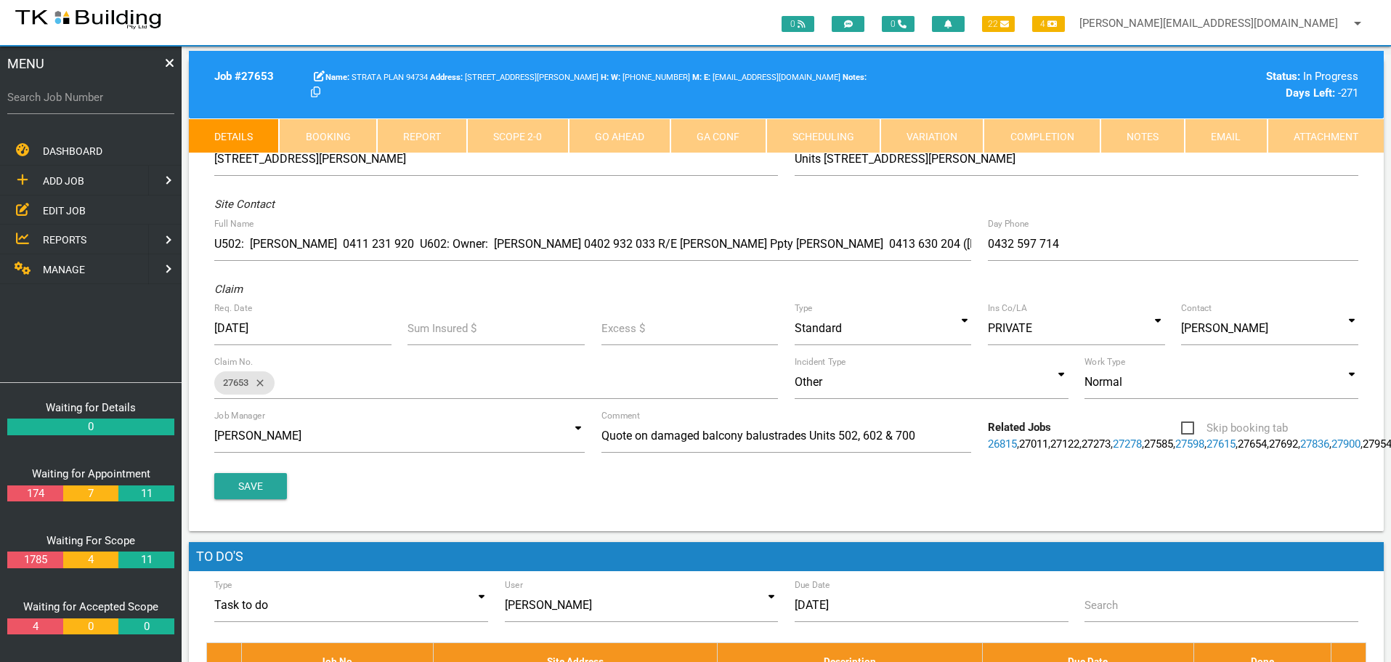
click at [1131, 132] on link "Notes" at bounding box center [1142, 135] width 84 height 35
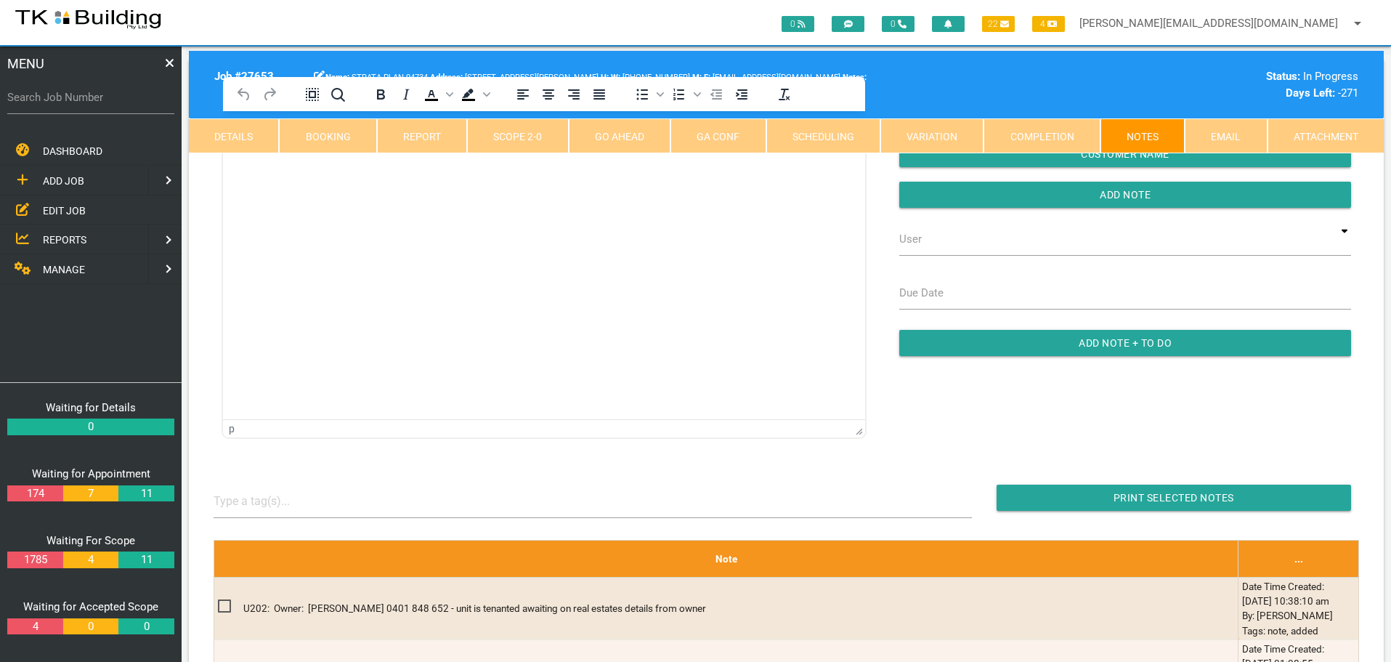
click at [305, 177] on html at bounding box center [544, 144] width 642 height 66
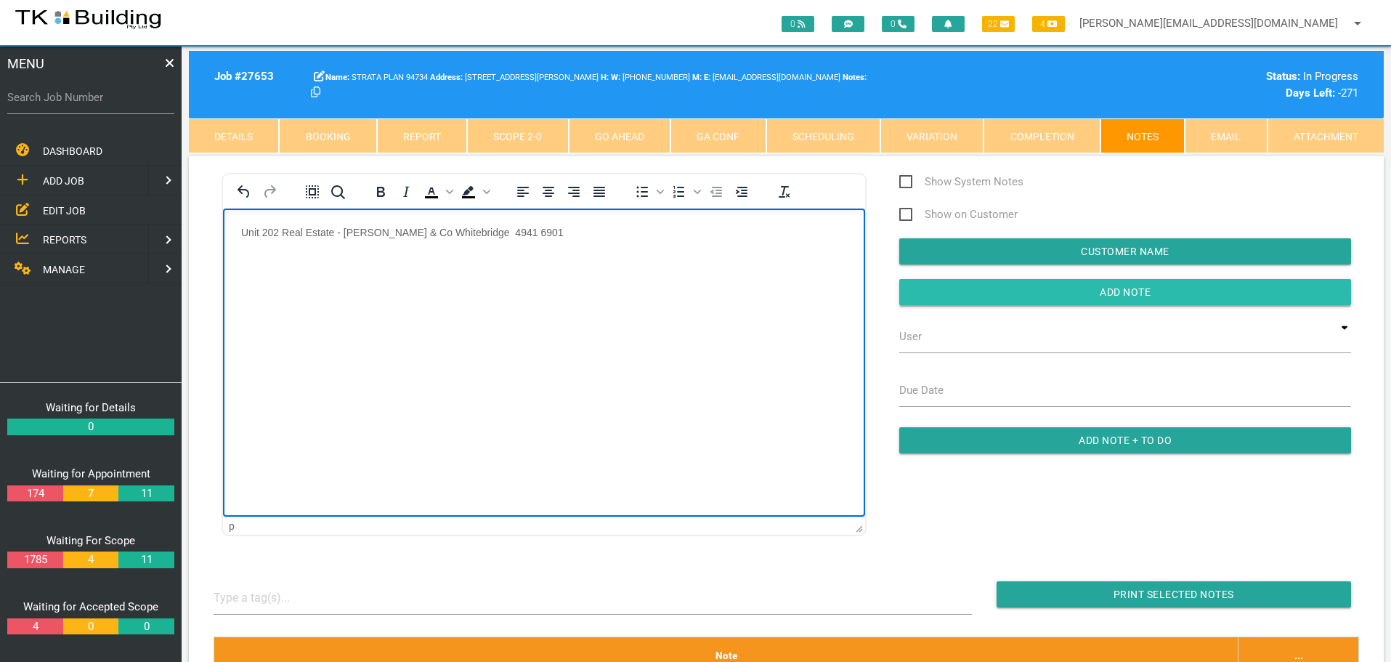
click at [958, 293] on input "Add Note" at bounding box center [1125, 292] width 452 height 26
